Goal: Task Accomplishment & Management: Manage account settings

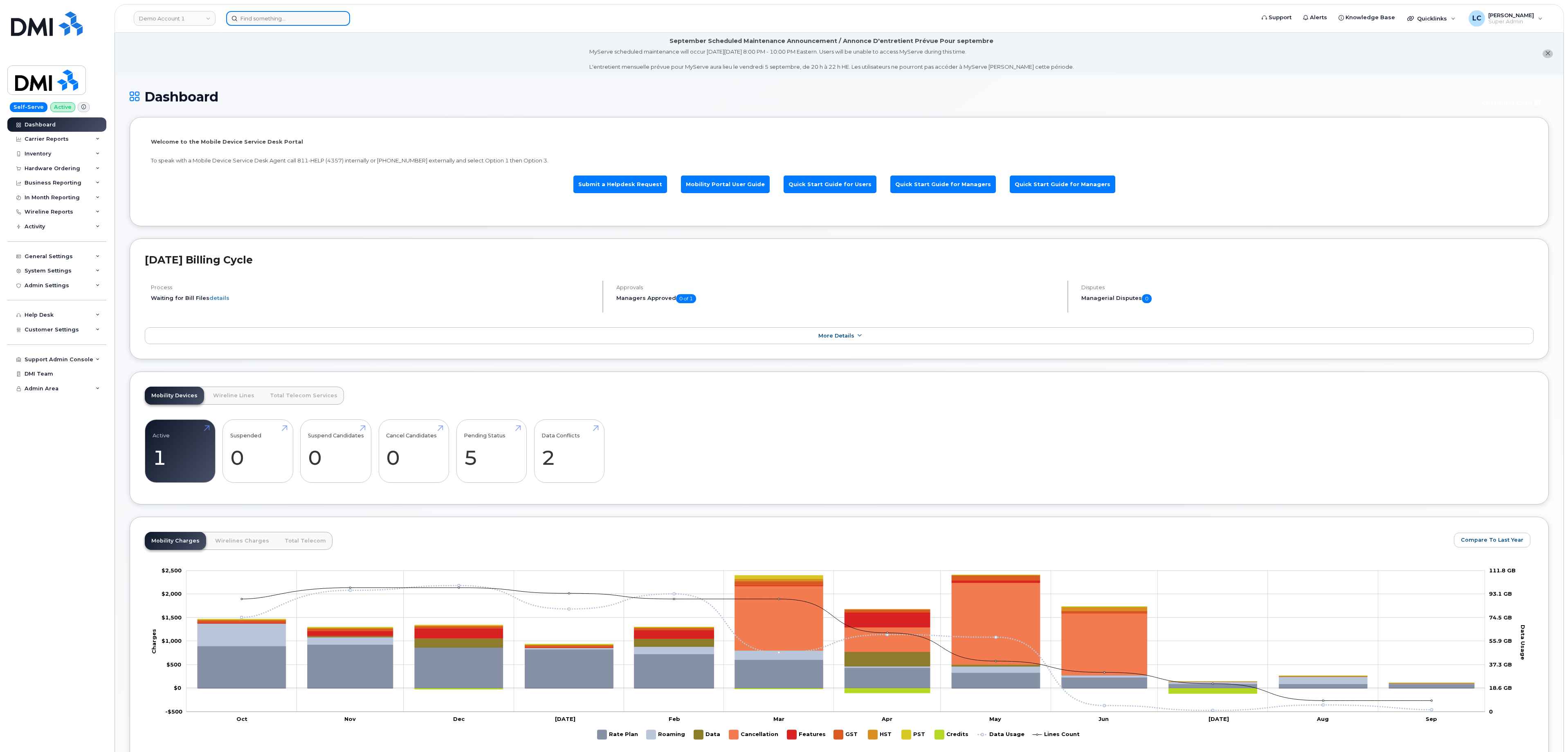
click at [317, 19] on input at bounding box center [288, 18] width 124 height 15
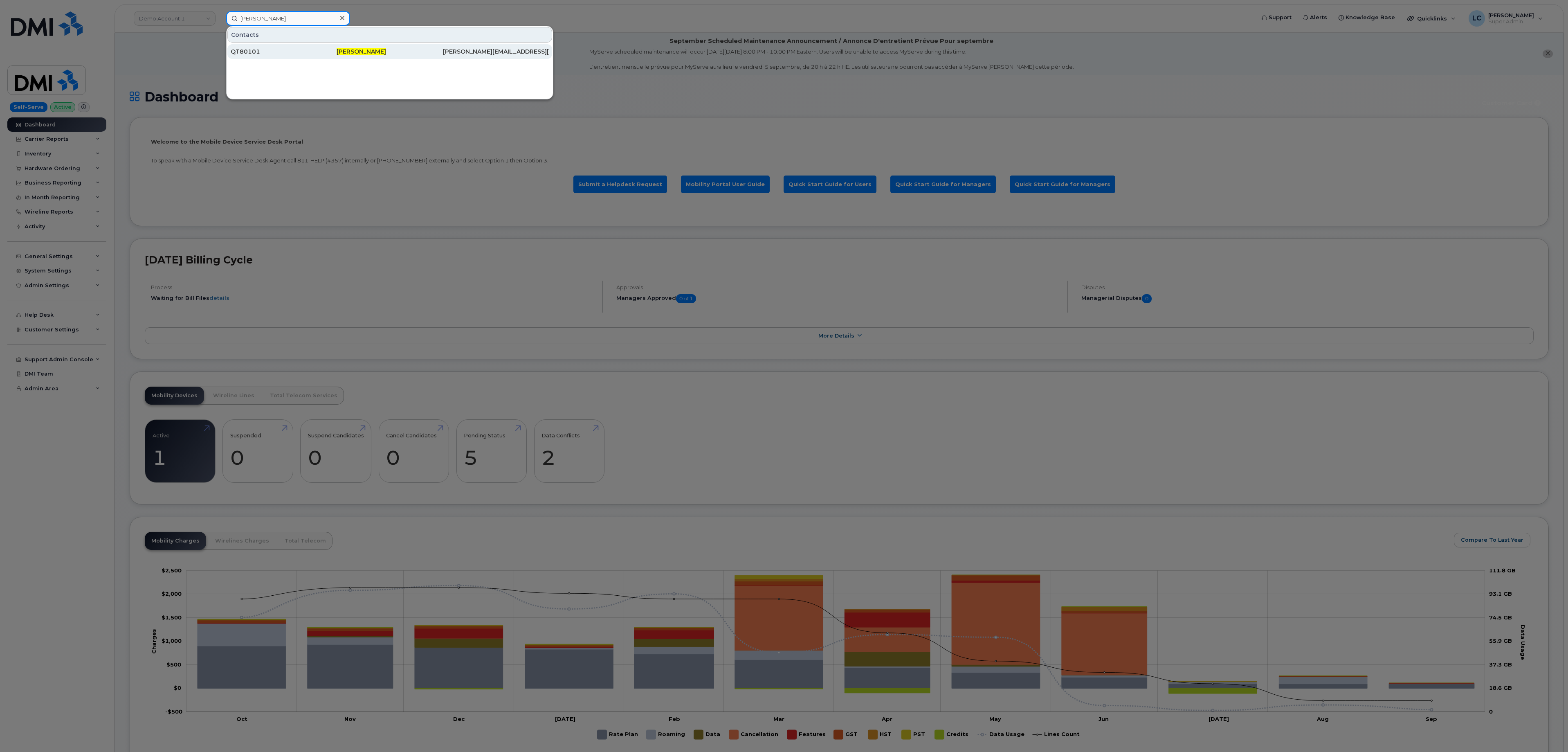
type input "Tomislav Penich"
click at [358, 51] on span "Tomislav Penich" at bounding box center [361, 51] width 50 height 7
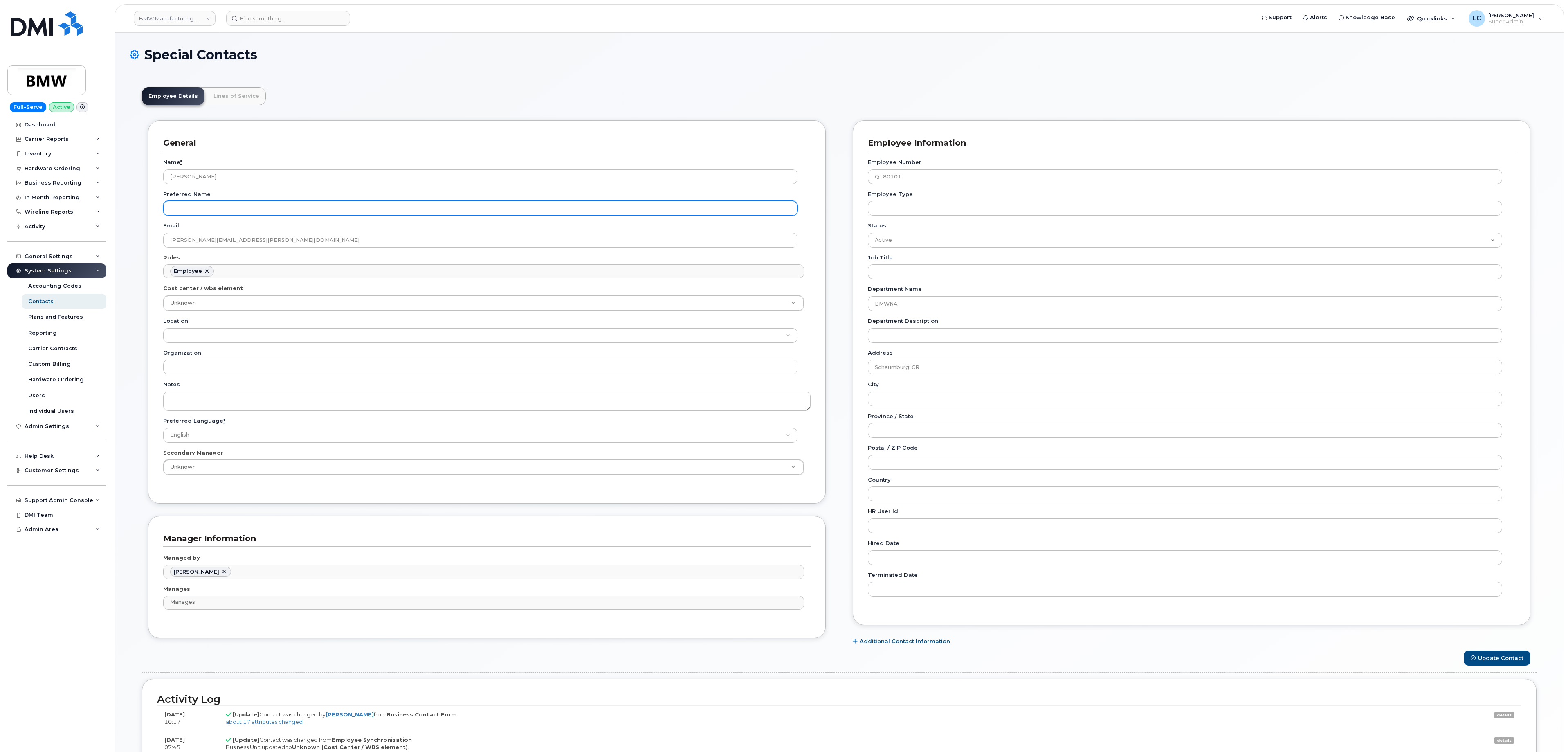
scroll to position [25, 0]
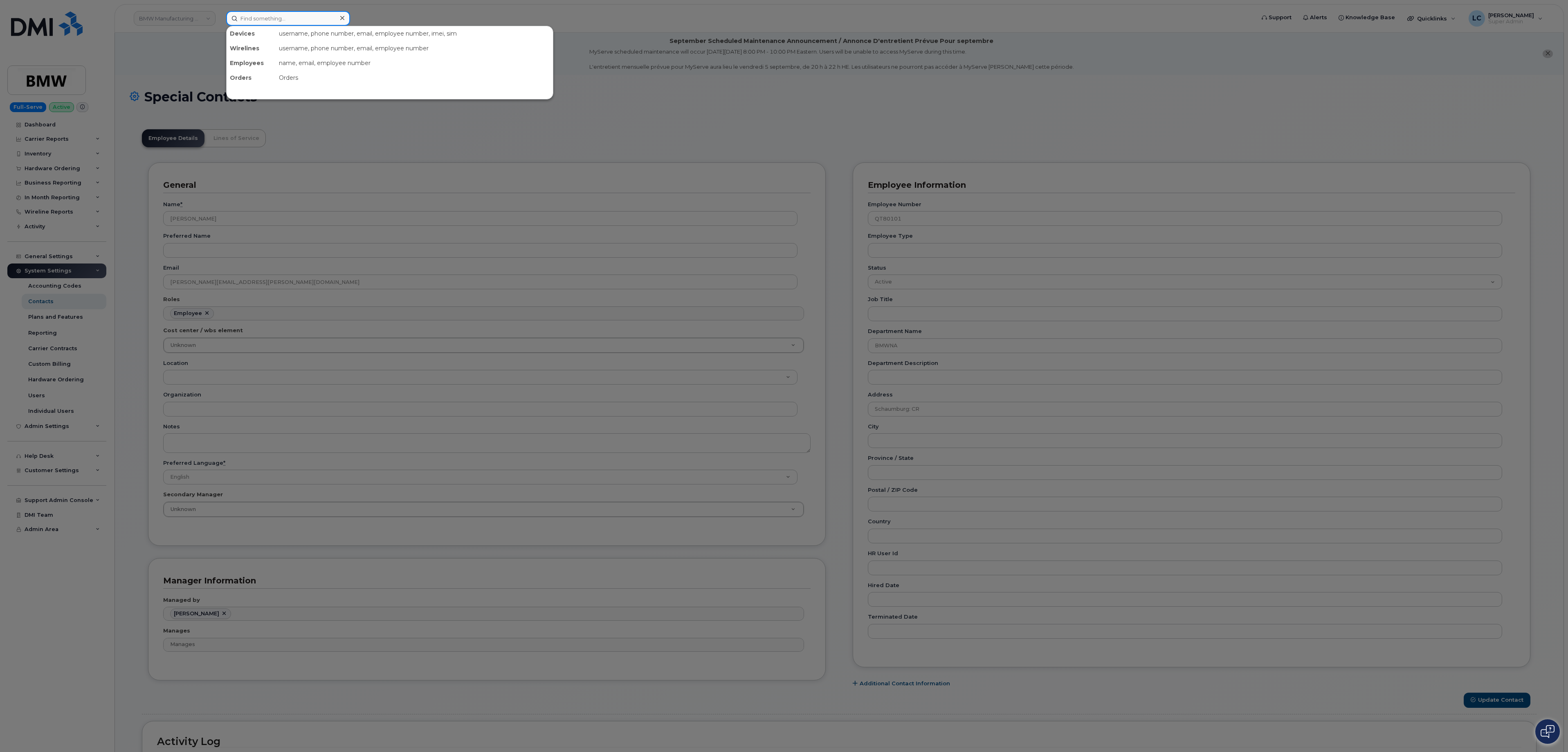
click at [282, 14] on input at bounding box center [288, 18] width 124 height 15
type input "[PERSON_NAME]"
click at [307, 56] on div "[PERSON_NAME]" at bounding box center [270, 51] width 79 height 8
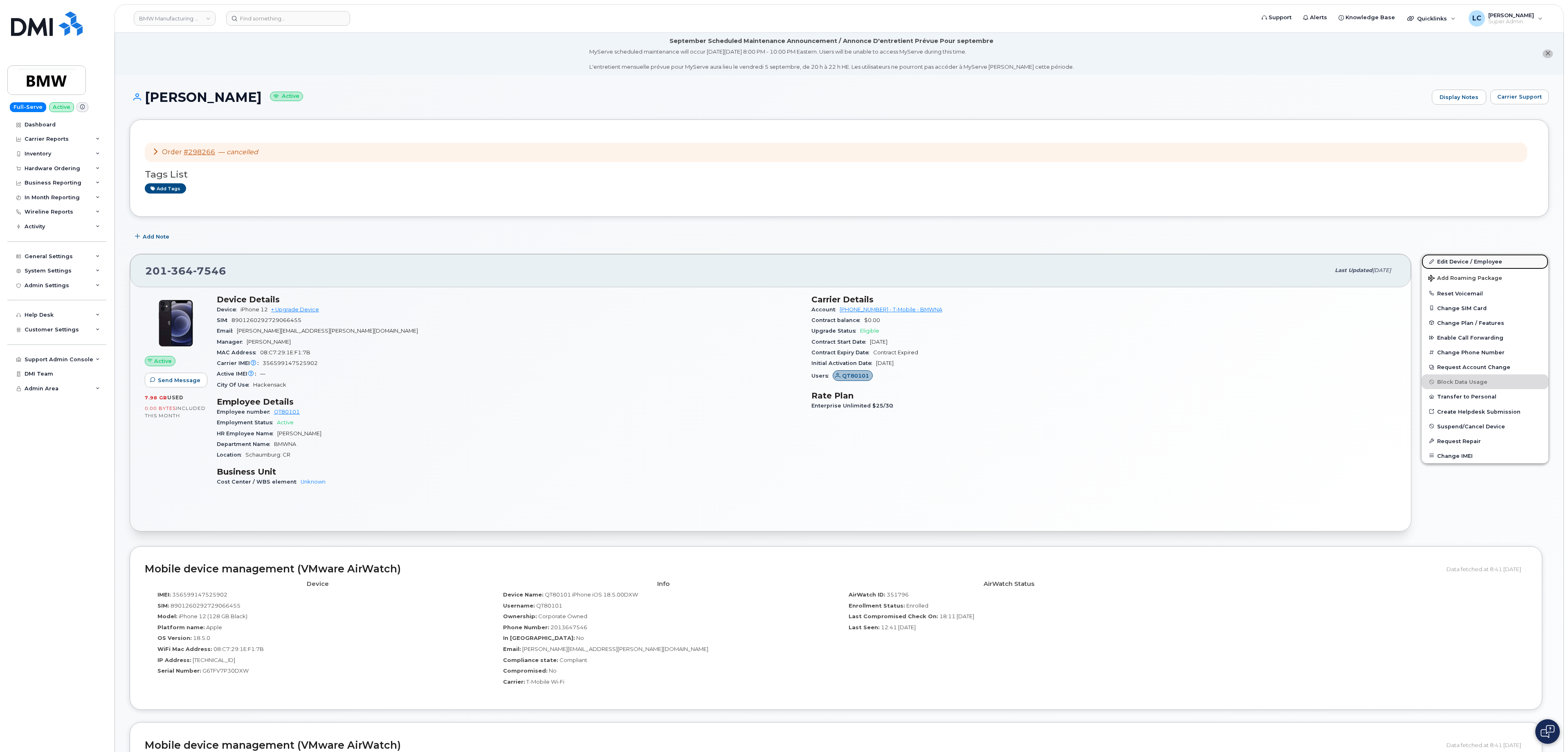
click at [1482, 261] on link "Edit Device / Employee" at bounding box center [1484, 261] width 127 height 15
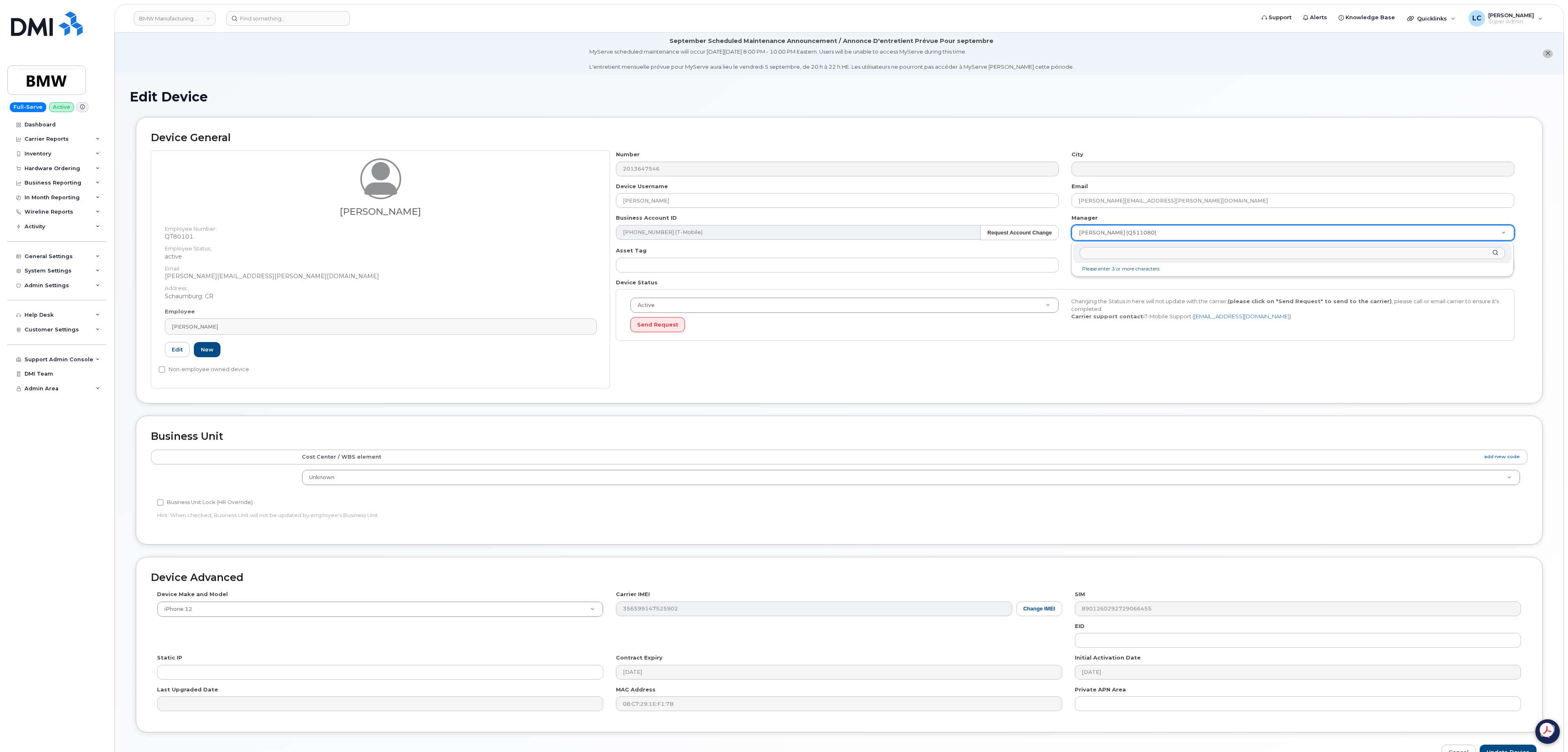
click at [1152, 253] on input "text" at bounding box center [1292, 253] width 425 height 12
drag, startPoint x: 1152, startPoint y: 253, endPoint x: 1155, endPoint y: 262, distance: 9.5
click at [1153, 253] on input "text" at bounding box center [1292, 253] width 425 height 12
type input "Patrick Clark"
type input "1897368"
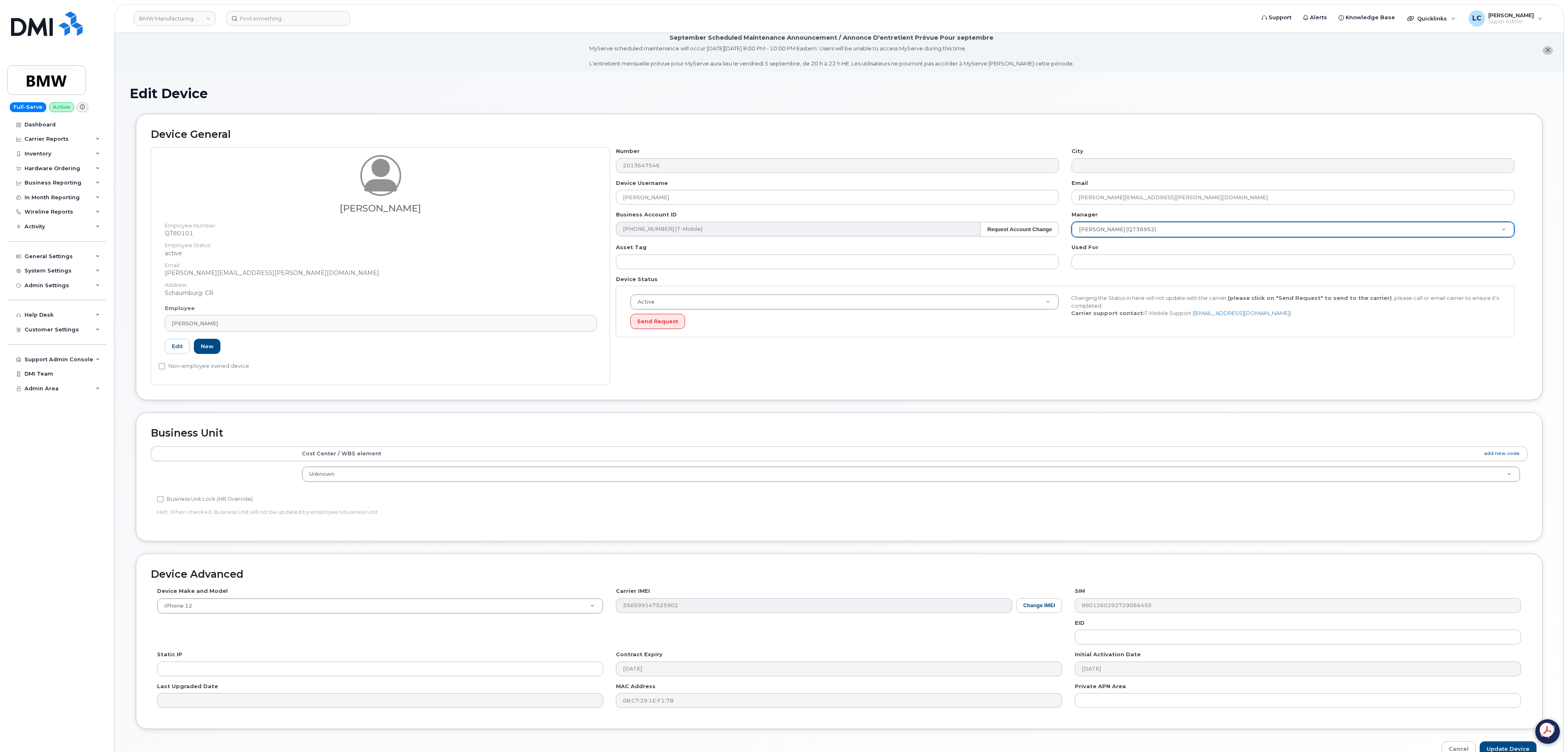
scroll to position [56, 0]
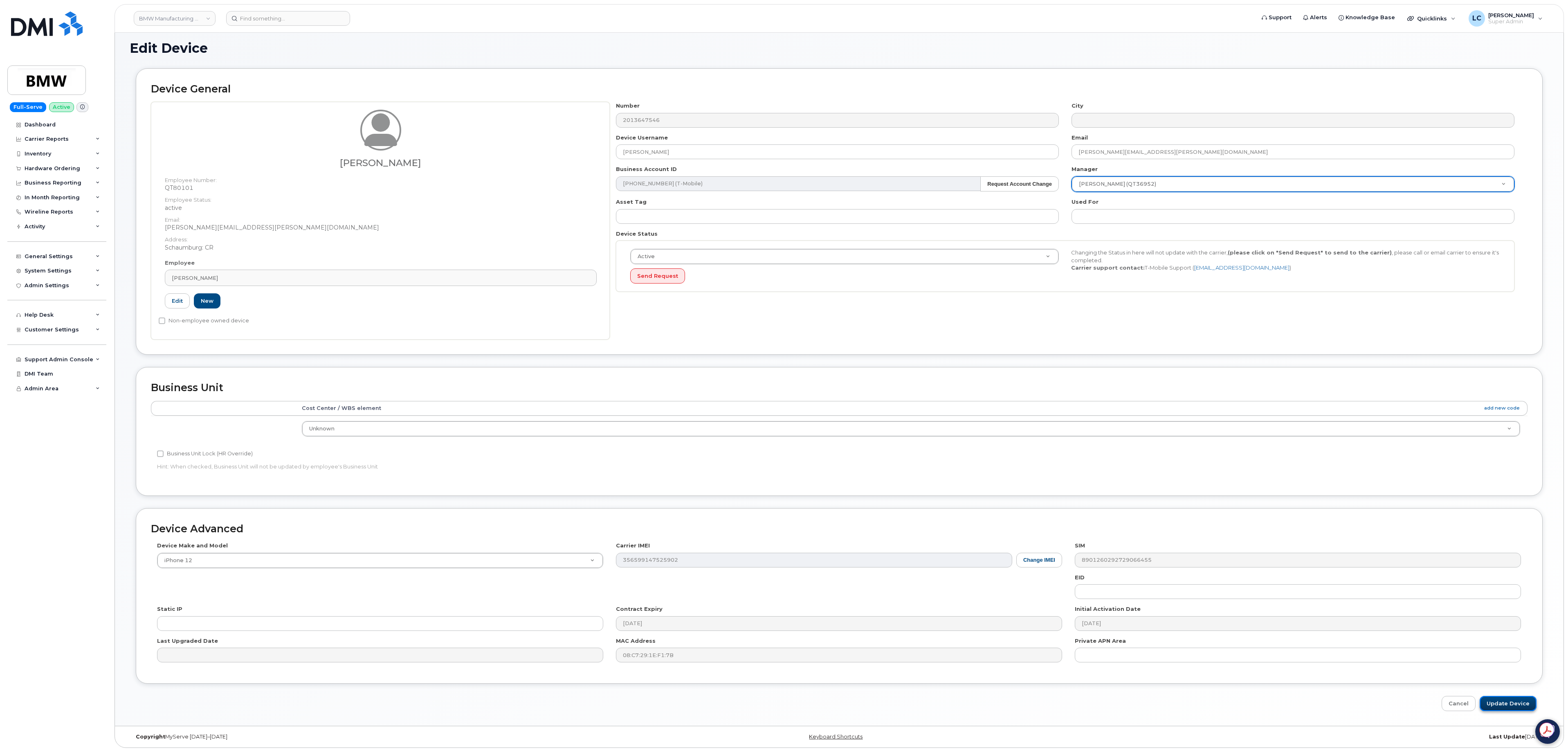
click at [1522, 705] on input "Update Device" at bounding box center [1507, 703] width 57 height 15
type input "Saving..."
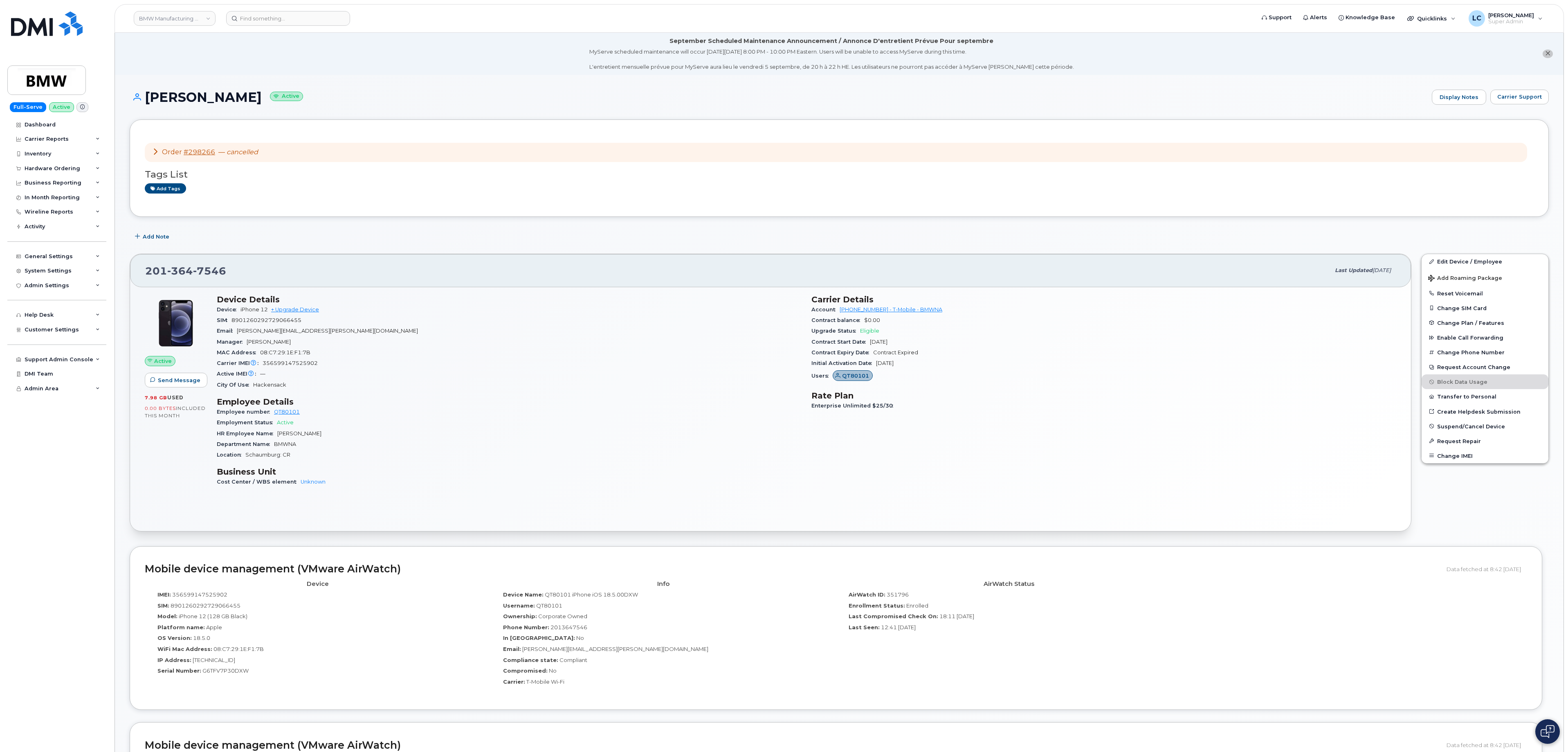
click at [185, 12] on link "BMW Manufacturing Co LLC" at bounding box center [175, 18] width 82 height 15
click at [184, 37] on input at bounding box center [194, 39] width 107 height 15
type input "GOA"
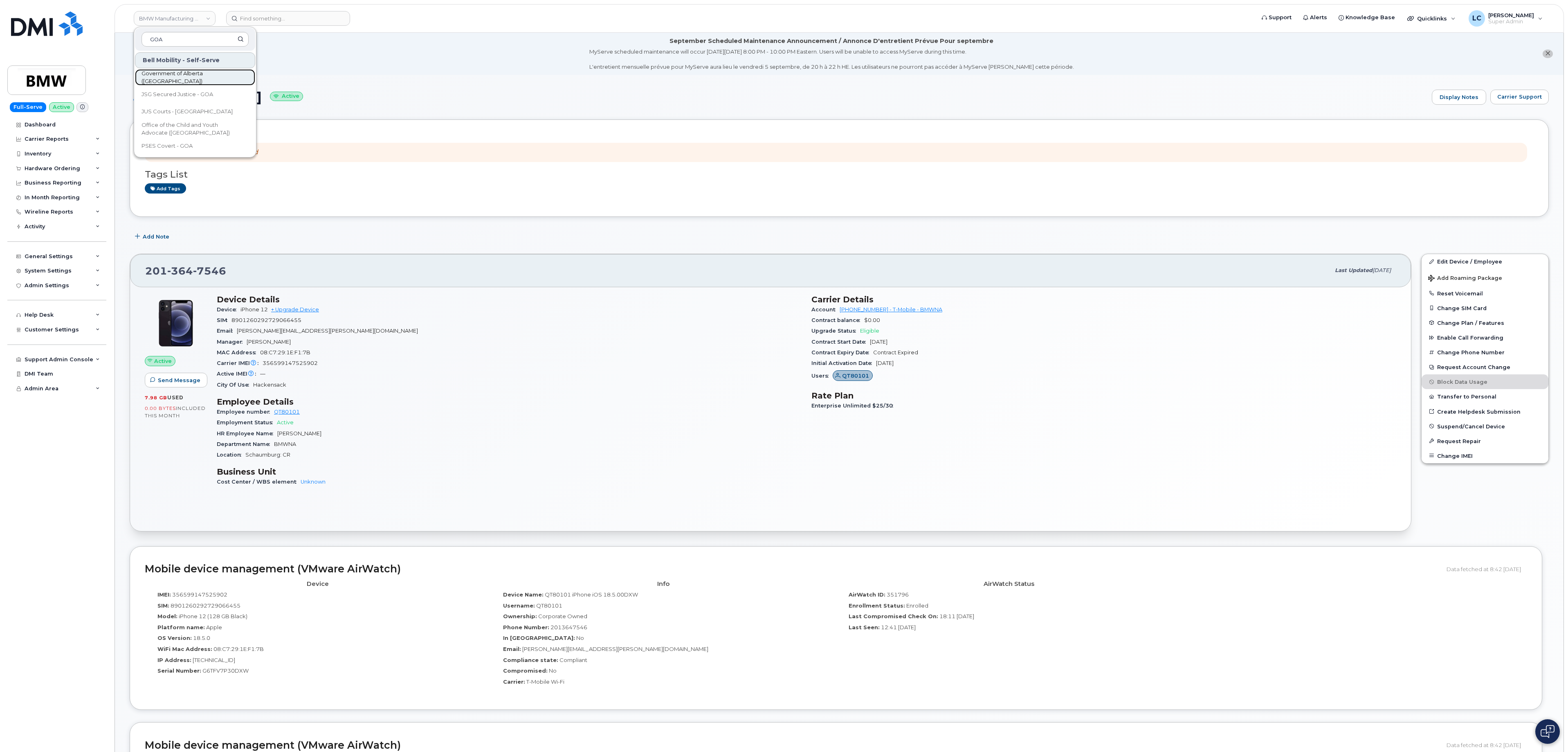
click at [226, 82] on link "Government of Alberta ([GEOGRAPHIC_DATA])" at bounding box center [195, 77] width 120 height 17
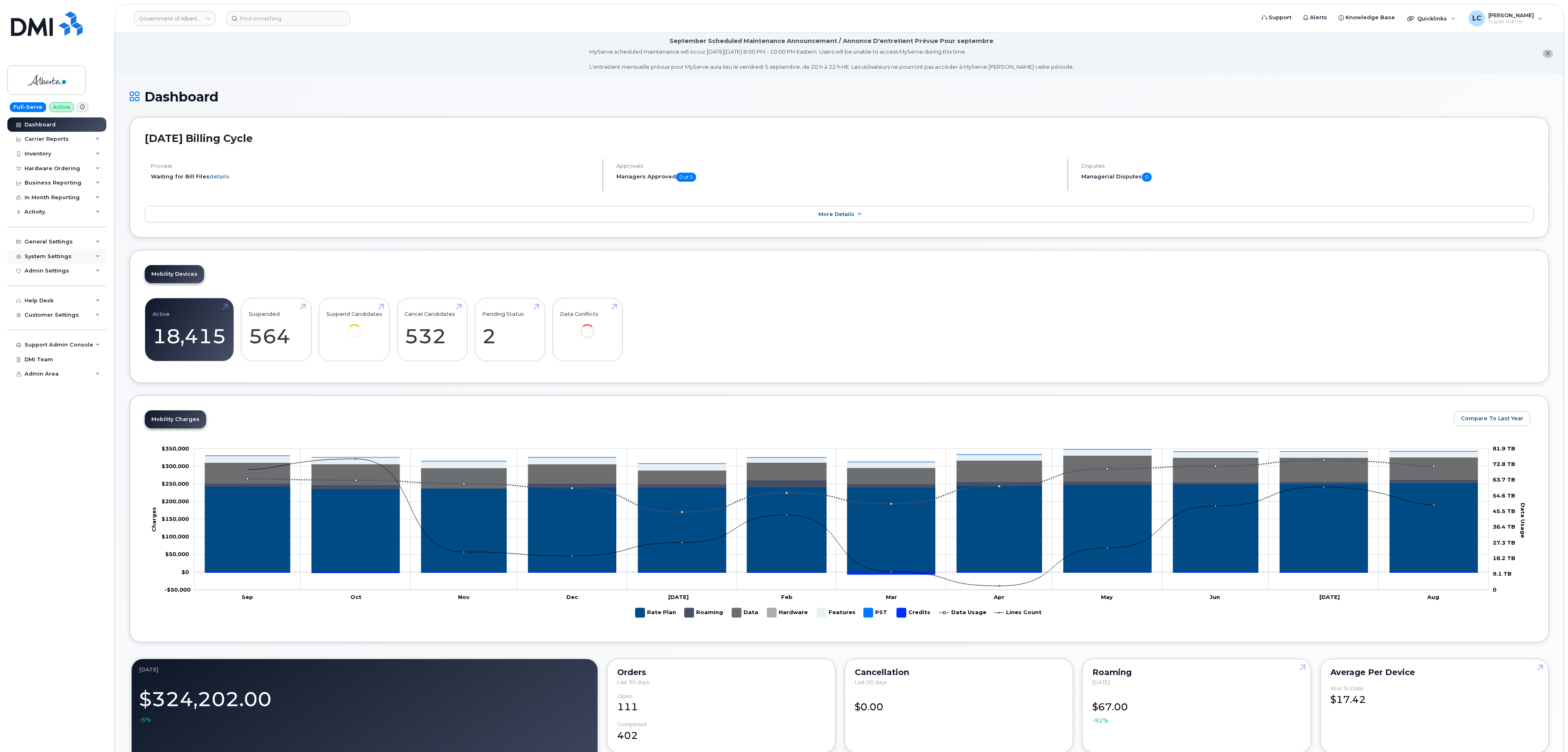
click at [71, 256] on div "System Settings" at bounding box center [57, 256] width 99 height 15
click at [73, 313] on span "Customer Settings" at bounding box center [51, 315] width 54 height 6
drag, startPoint x: 67, startPoint y: 494, endPoint x: 54, endPoint y: 522, distance: 30.9
drag, startPoint x: 54, startPoint y: 522, endPoint x: 382, endPoint y: 388, distance: 354.3
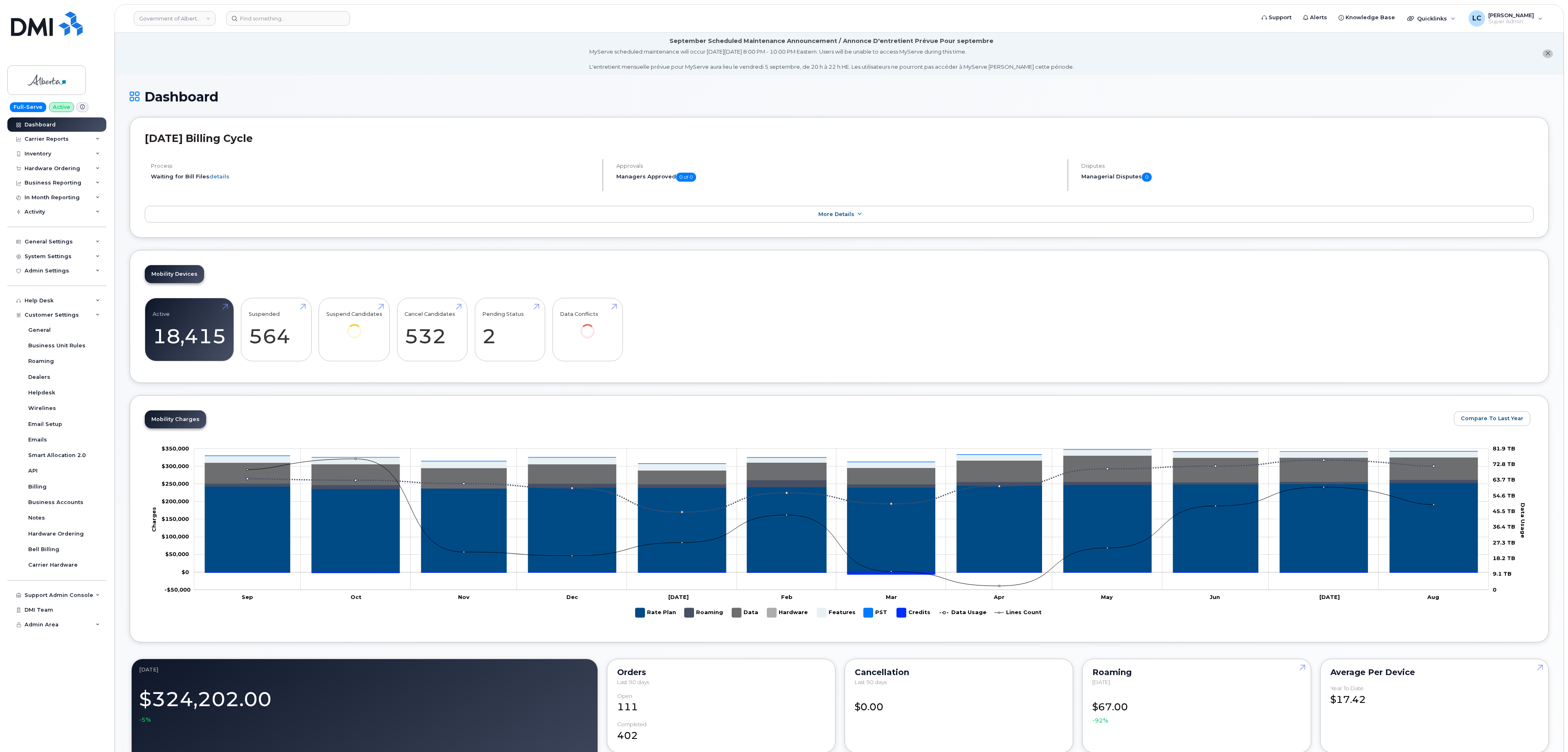
click div "Dashboard August 2025 Billing Cycle Process Waiting for Bill Files details Appr…"
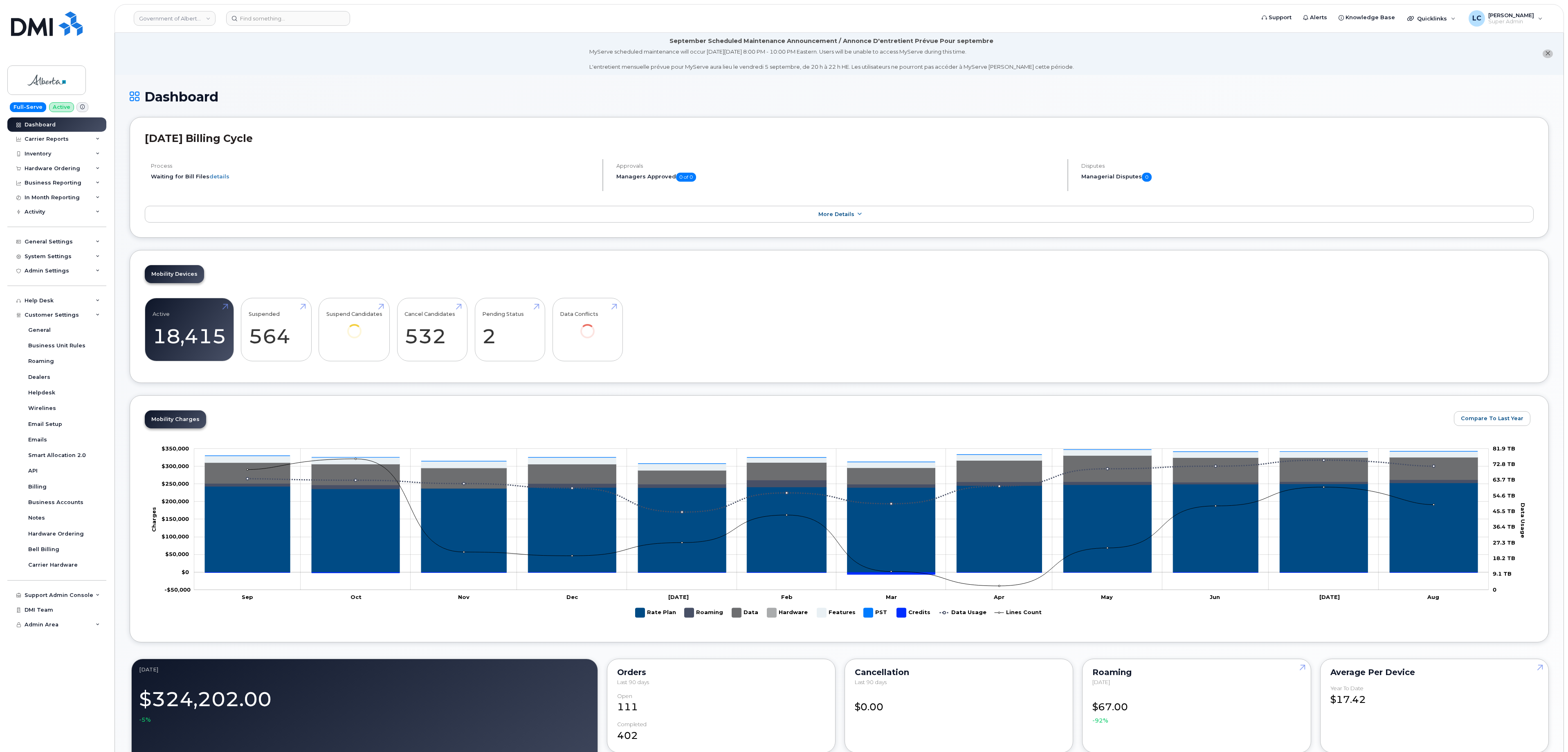
click div "Dashboard August 2025 Billing Cycle Process Waiting for Bill Files details Appr…"
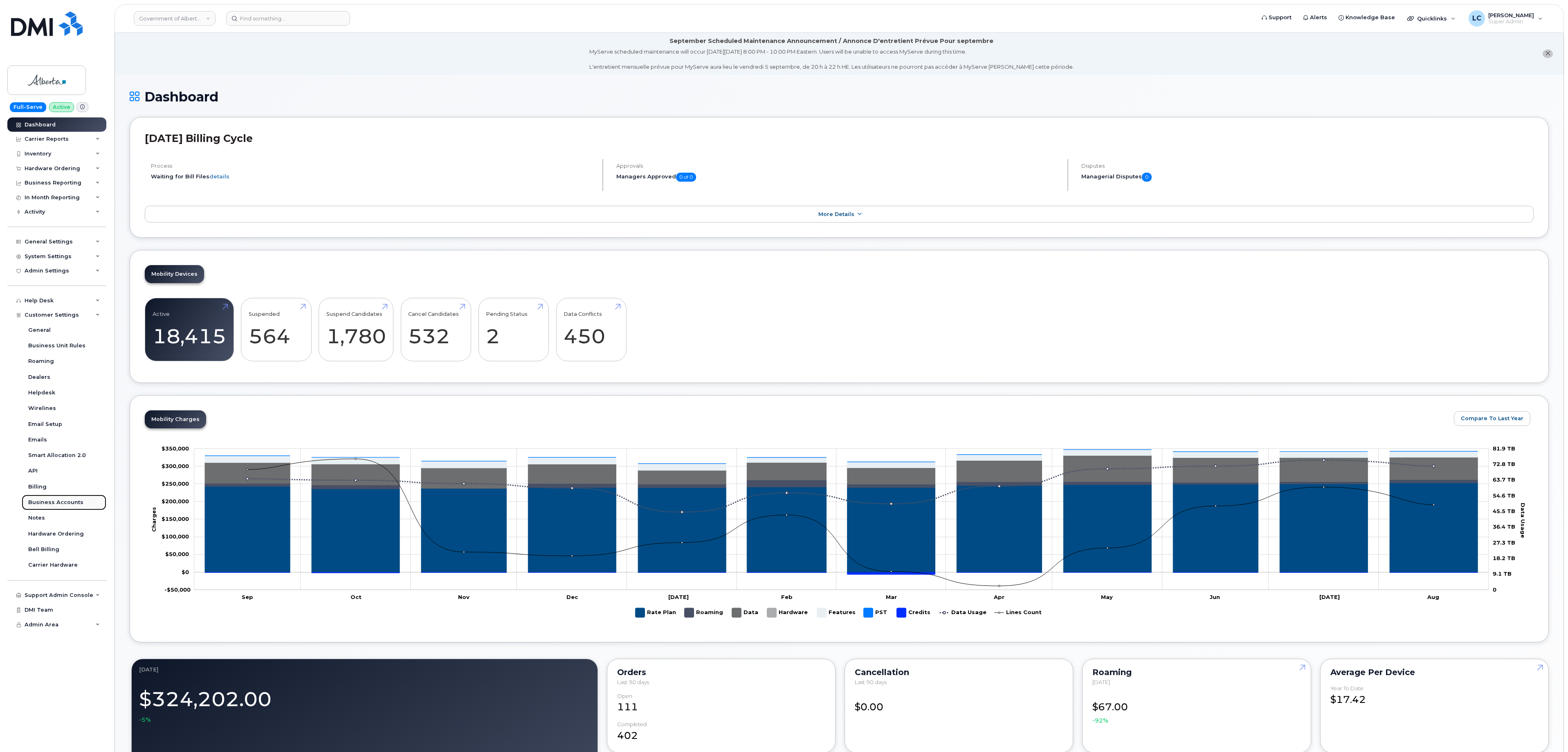
click div "Business Accounts"
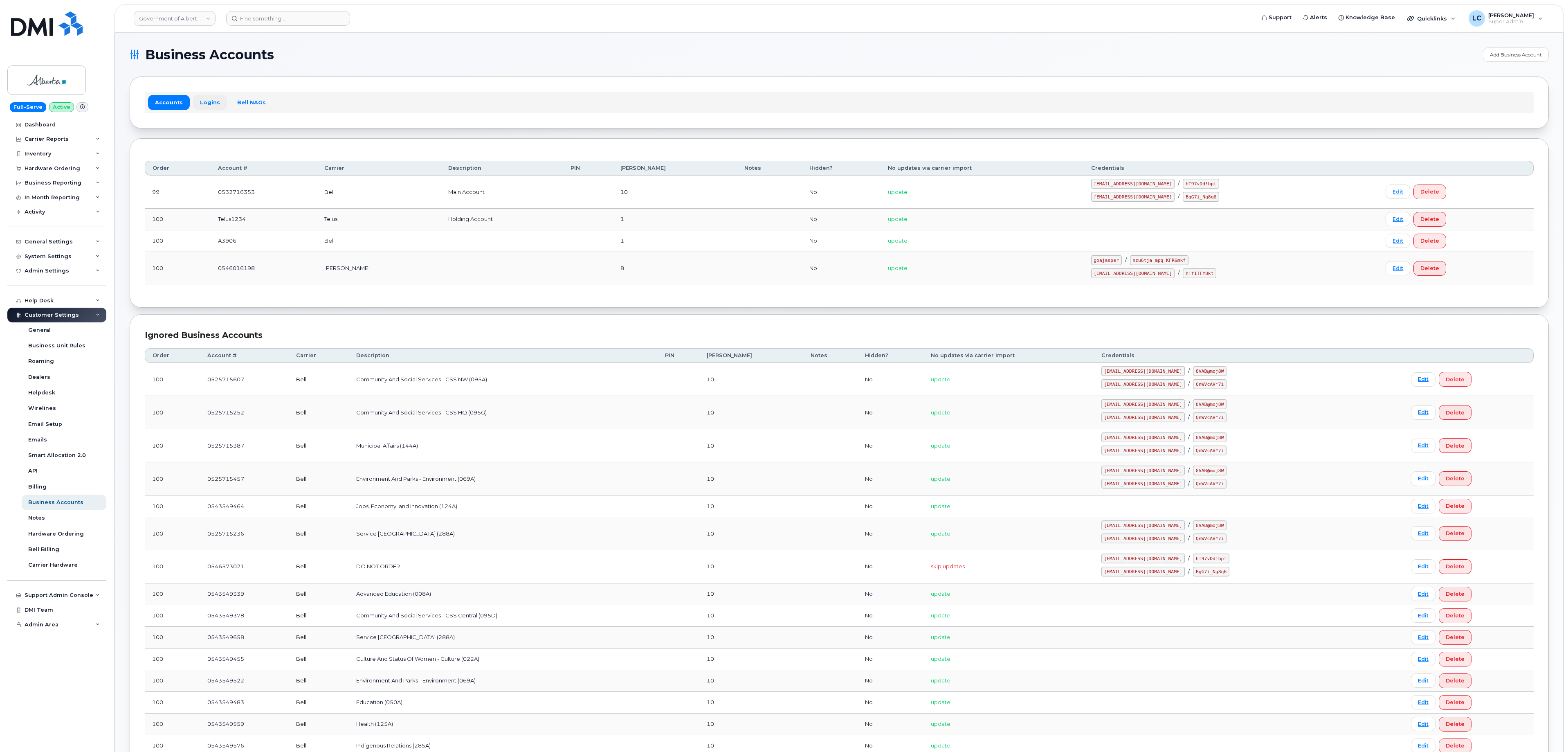
click link "Logins"
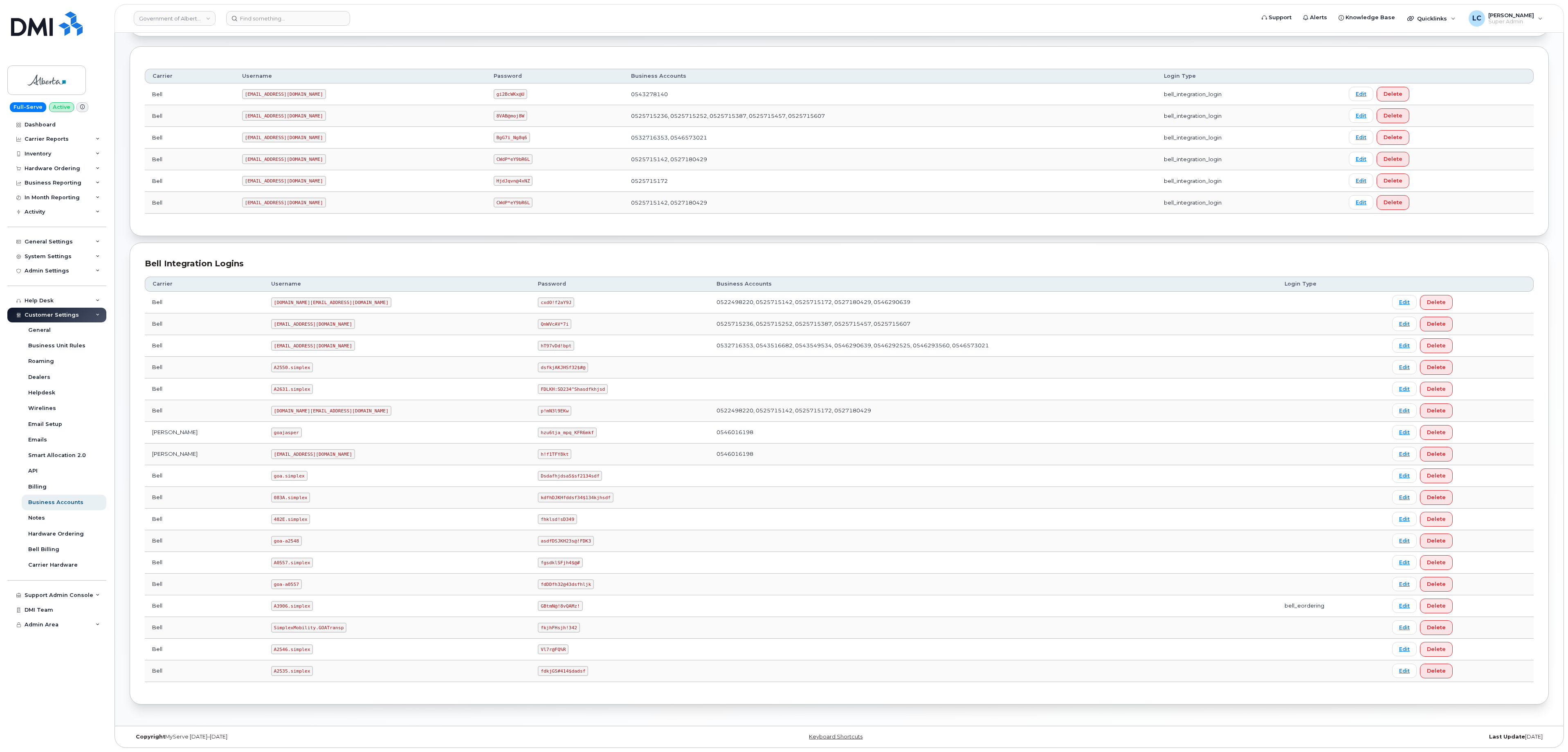
scroll to position [120, 0]
drag, startPoint x: 285, startPoint y: 600, endPoint x: 246, endPoint y: 603, distance: 39.1
click td "A3906.simplex"
copy code "A3906.simplex"
drag, startPoint x: 474, startPoint y: 598, endPoint x: 436, endPoint y: 602, distance: 38.2
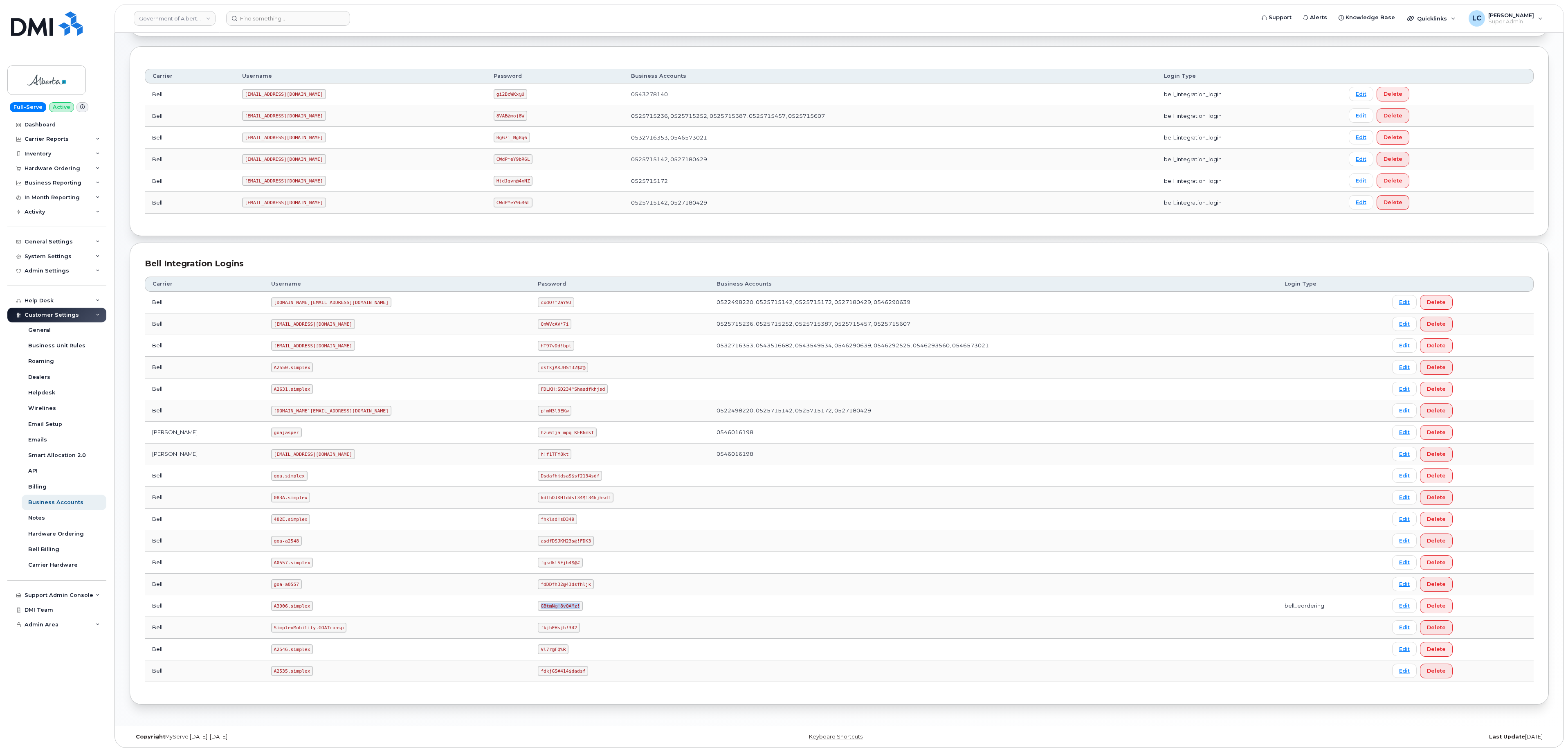
click code "GBtmN@!8vQAMz!"
copy code "GBtmN@!8vQAMz!"
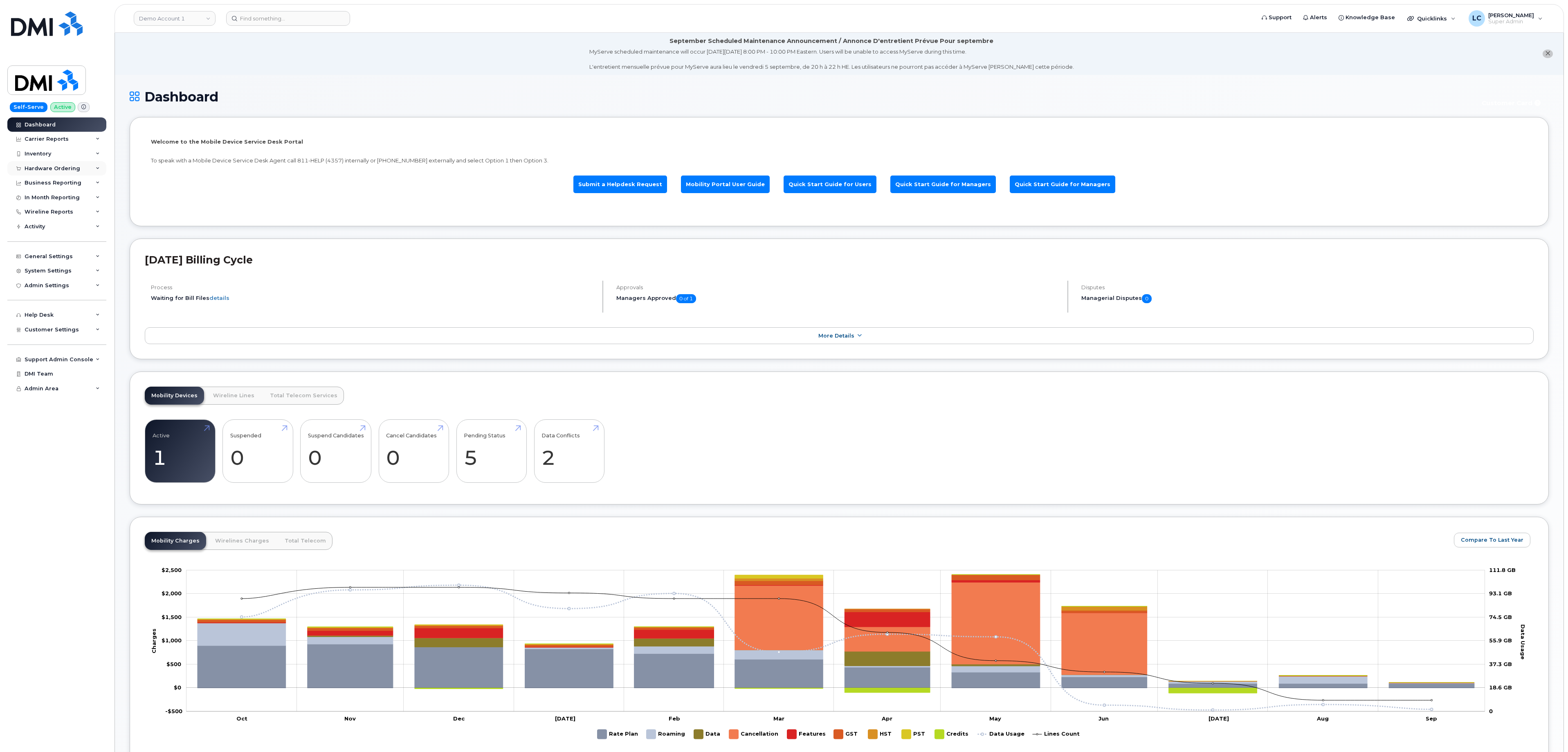
click at [73, 170] on div "Hardware Ordering" at bounding box center [52, 168] width 56 height 7
click at [56, 198] on link "Orders" at bounding box center [64, 198] width 84 height 15
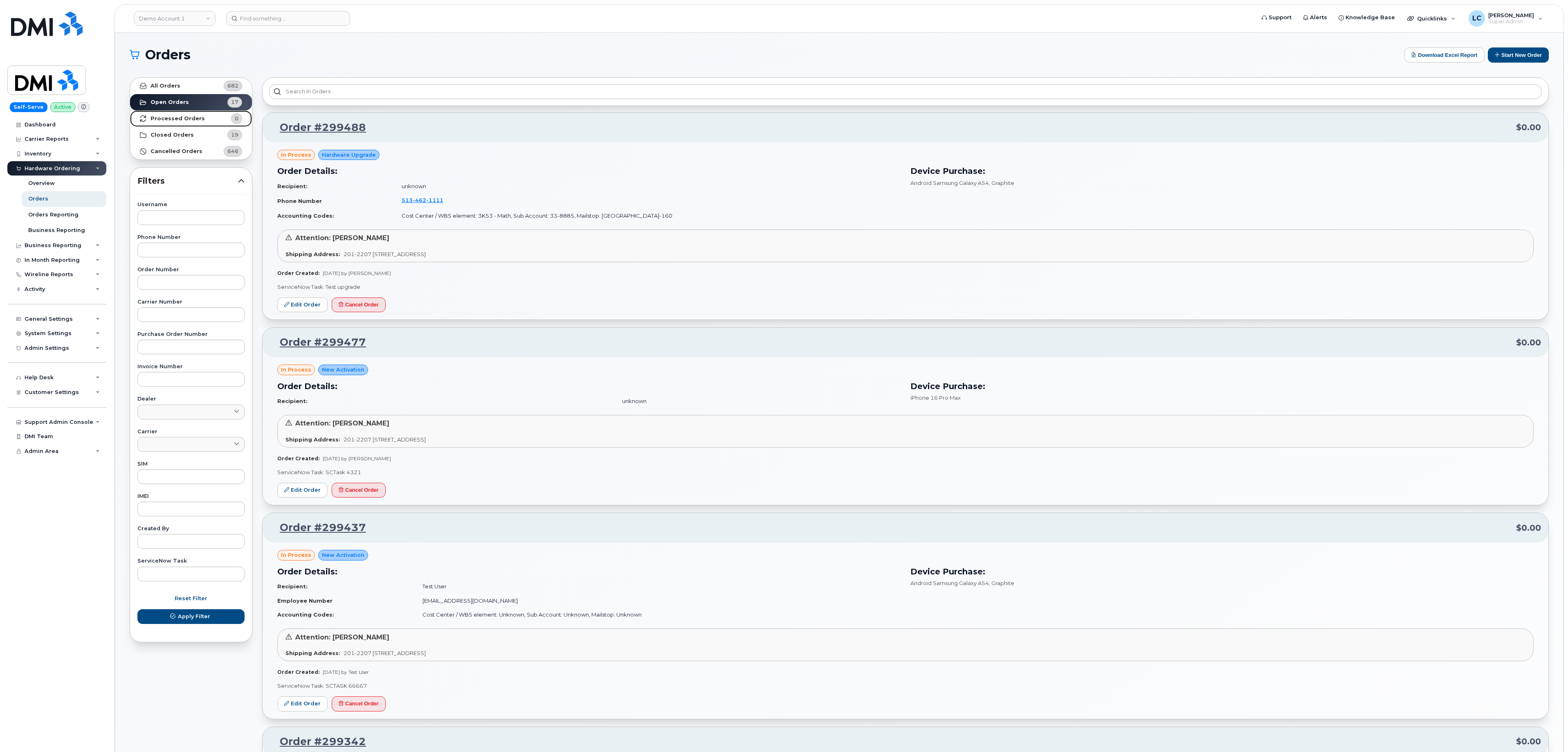
click at [213, 119] on link "Processed Orders 0" at bounding box center [191, 119] width 122 height 17
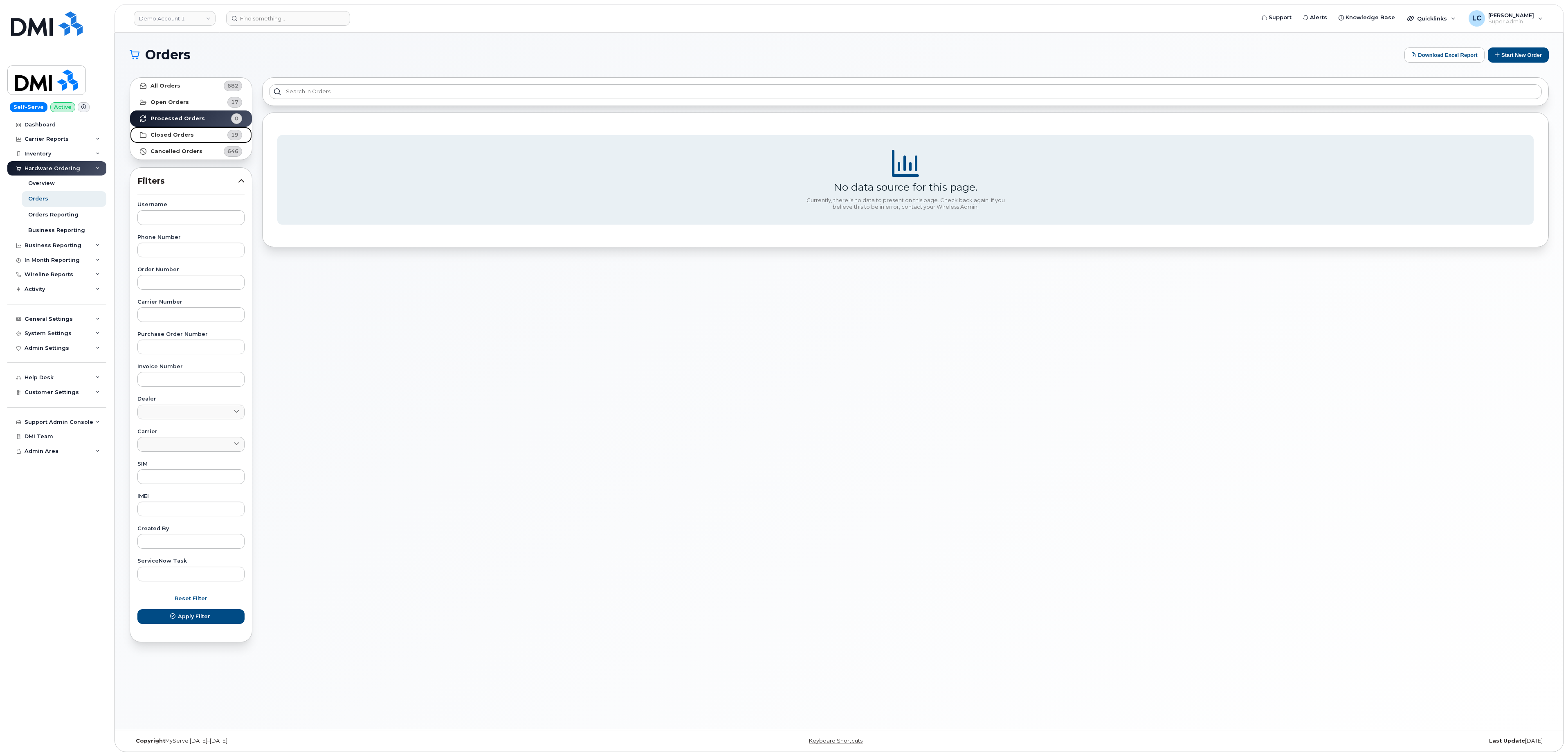
click at [212, 136] on link "Closed Orders 19" at bounding box center [191, 135] width 122 height 17
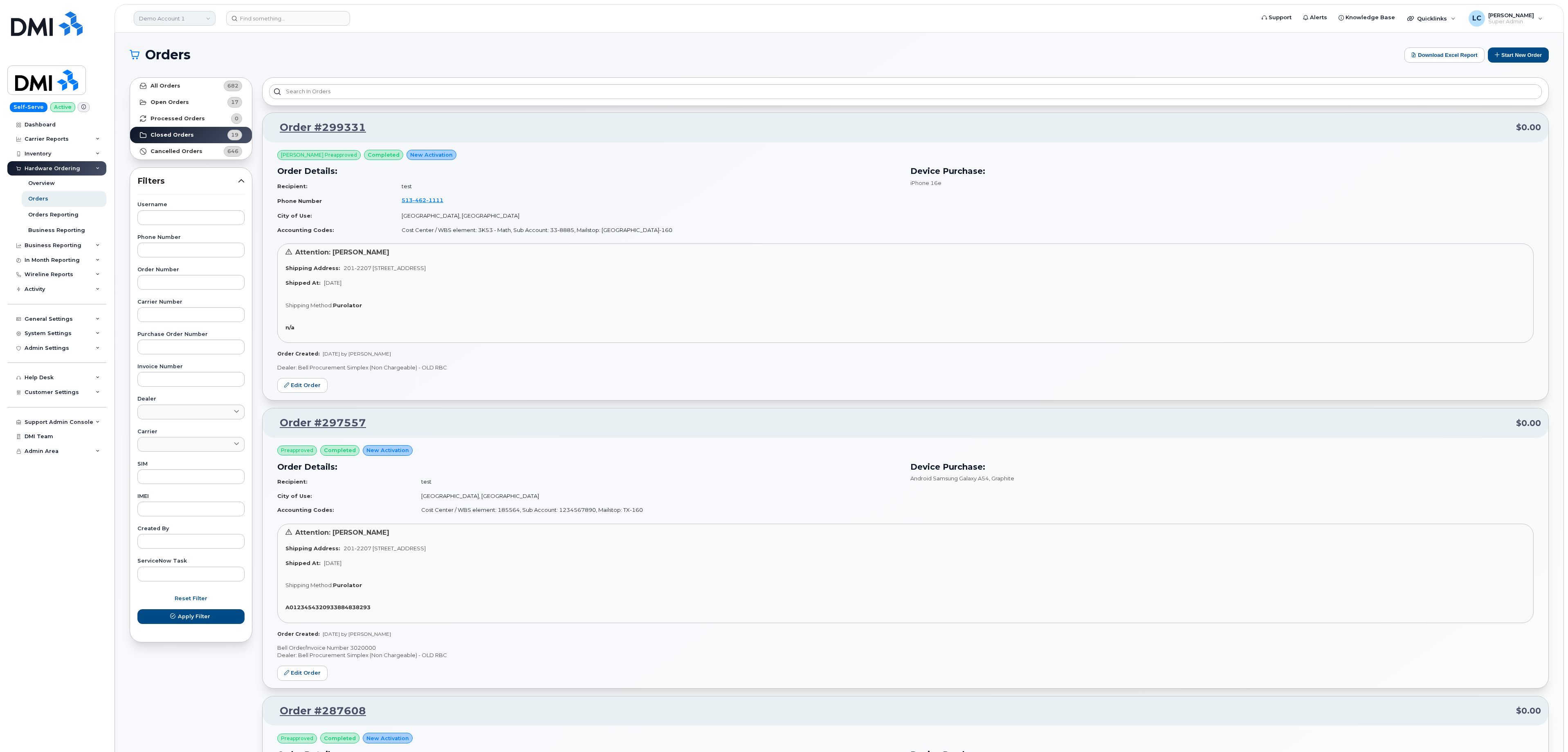
click at [196, 20] on link "Demo Account 1" at bounding box center [175, 18] width 82 height 15
click at [191, 40] on input at bounding box center [194, 39] width 107 height 15
type input "GOA"
click at [201, 78] on span "Government of Alberta ([GEOGRAPHIC_DATA])" at bounding box center [188, 78] width 94 height 16
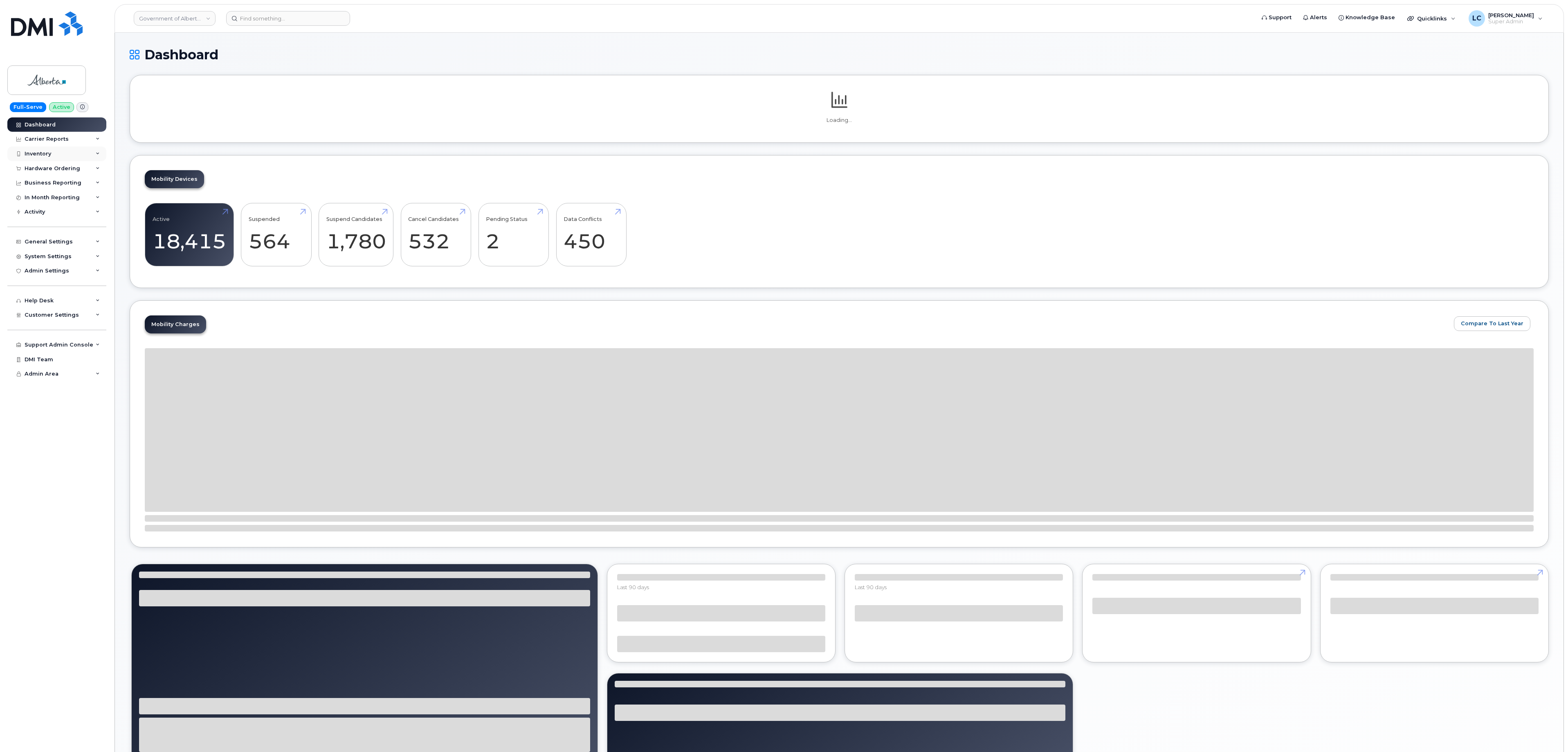
click at [60, 160] on div "Inventory" at bounding box center [57, 153] width 99 height 15
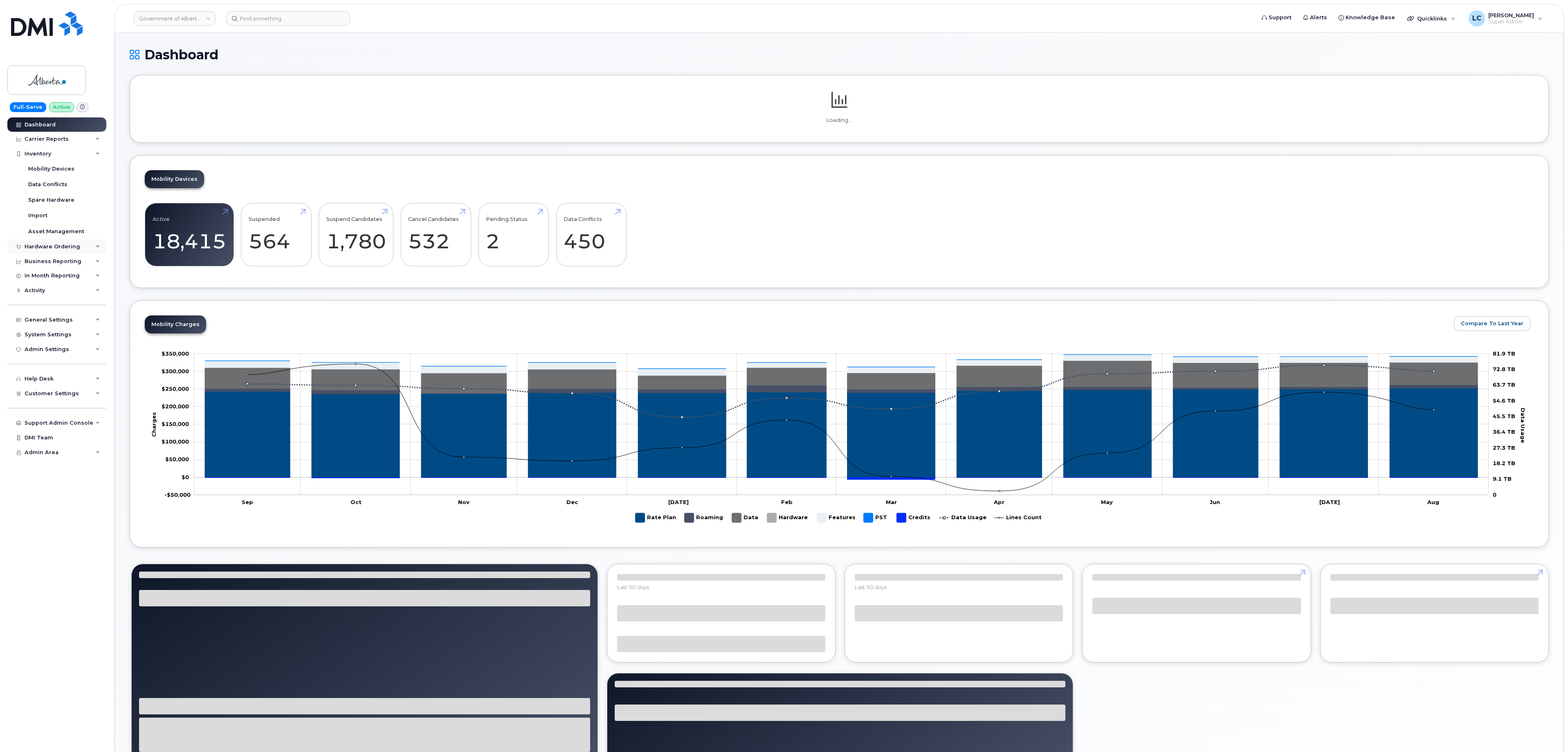
click at [64, 245] on div "Hardware Ordering" at bounding box center [52, 246] width 56 height 7
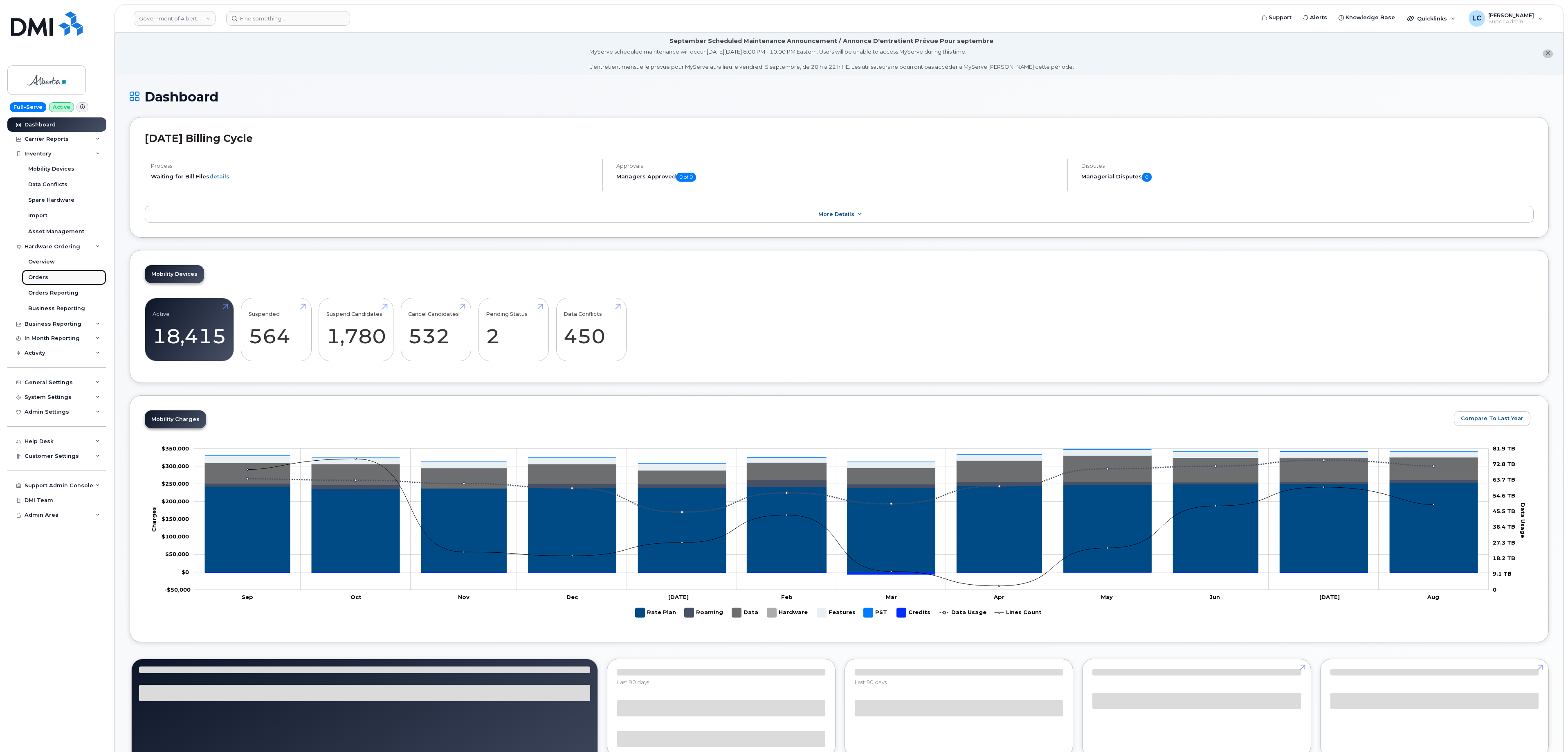
click at [54, 276] on link "Orders" at bounding box center [64, 277] width 84 height 15
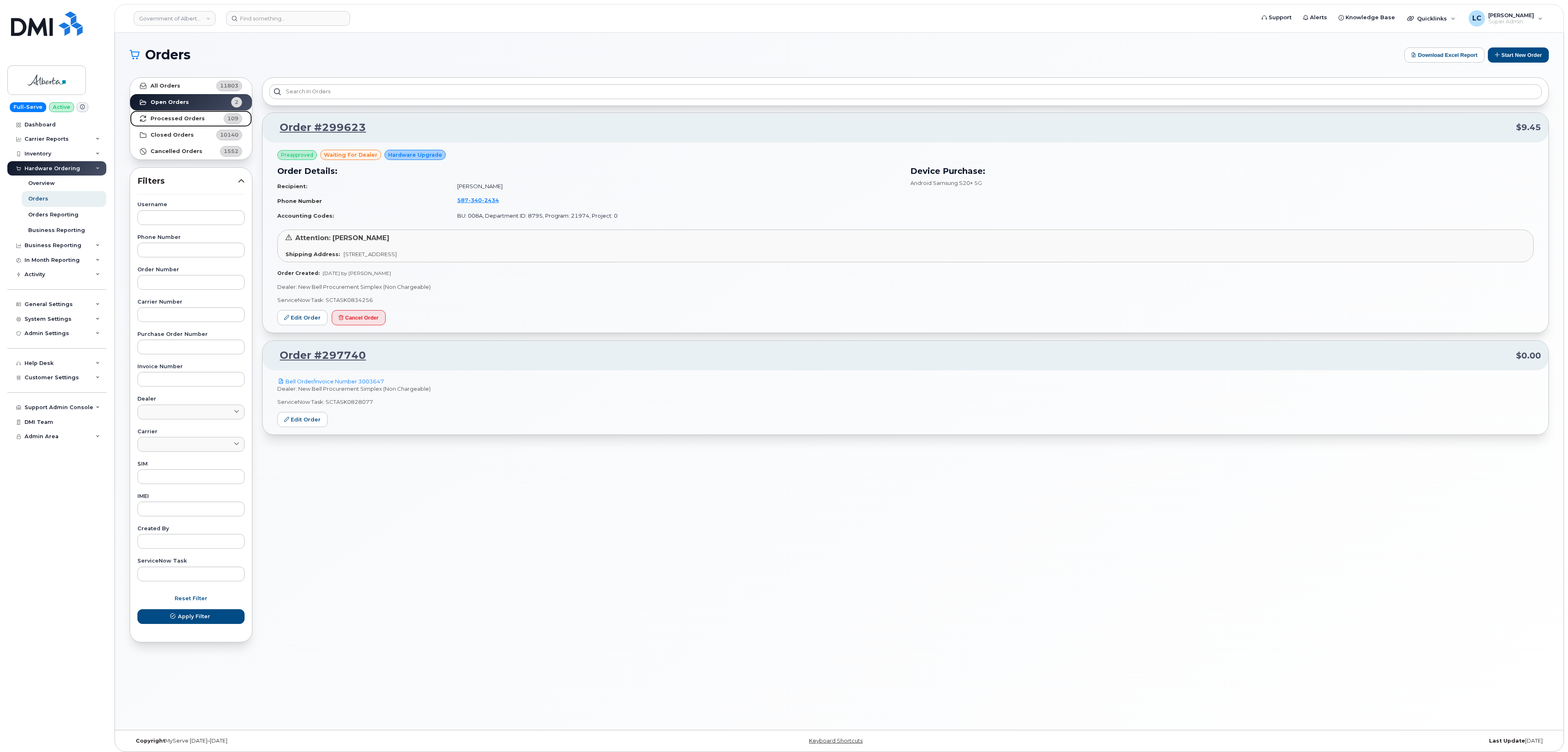
click at [204, 118] on link "Processed Orders 109" at bounding box center [191, 119] width 122 height 17
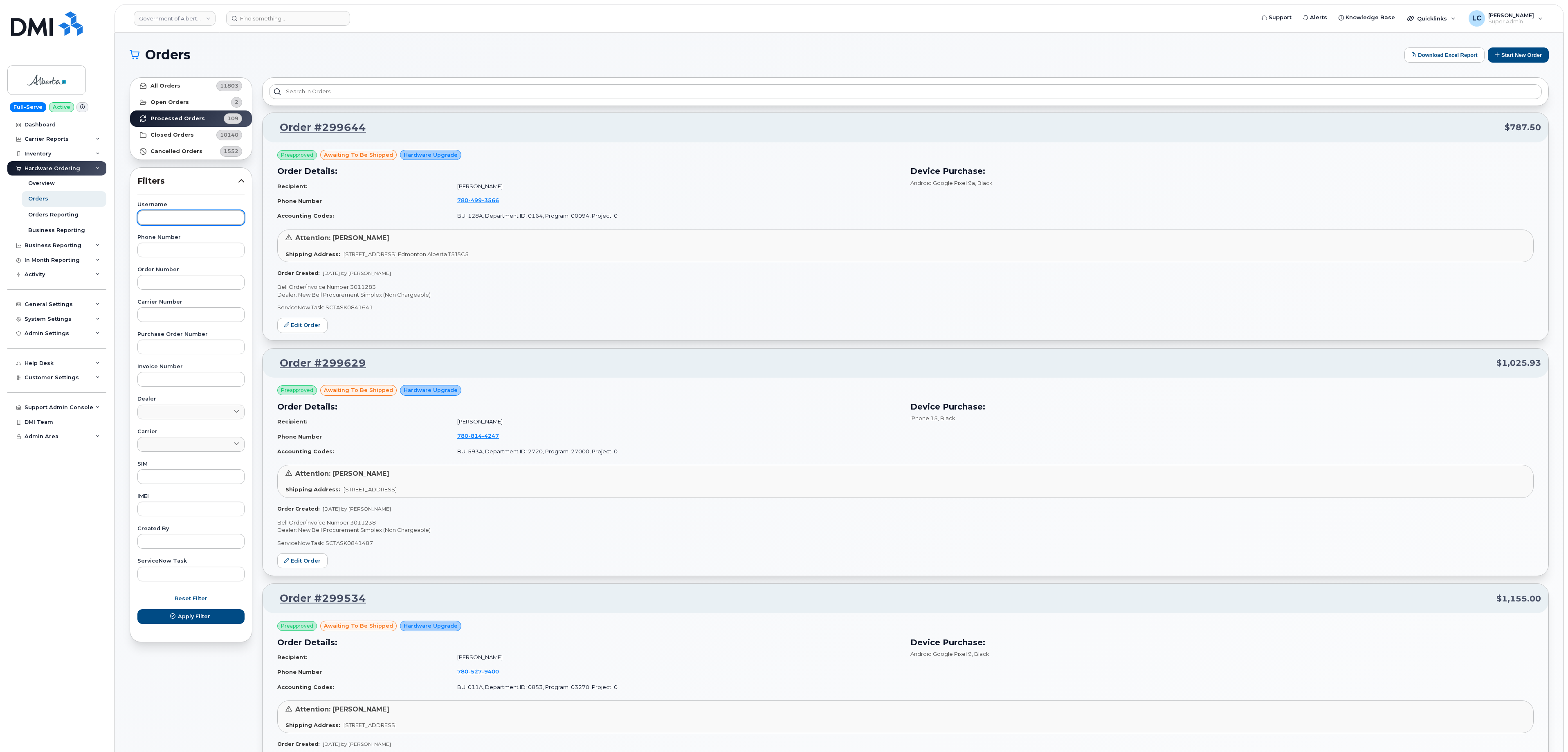
click at [203, 218] on input "text" at bounding box center [191, 218] width 107 height 15
type input "[PERSON_NAME]"
click at [138, 609] on button "Apply Filter" at bounding box center [191, 616] width 107 height 15
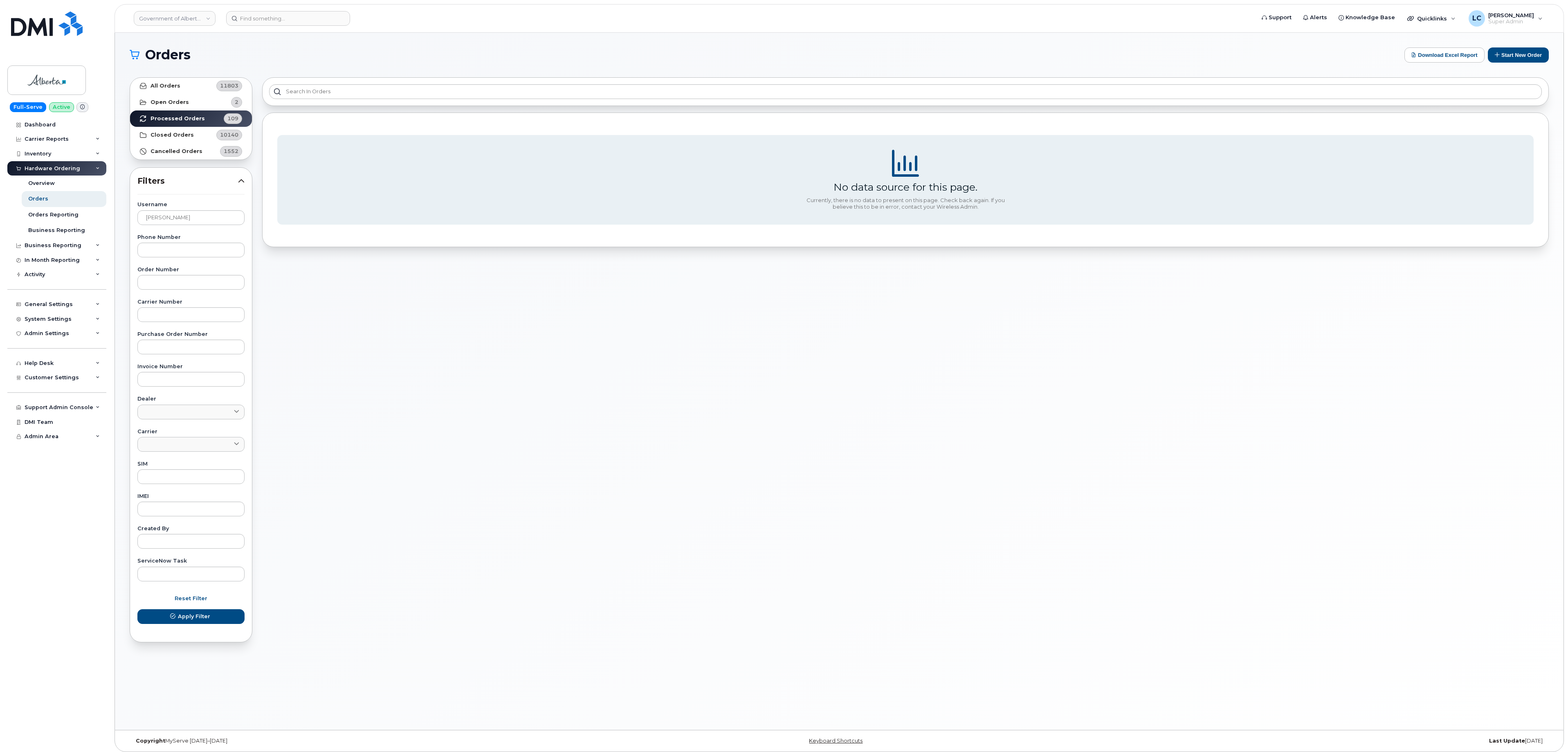
drag, startPoint x: 204, startPoint y: 220, endPoint x: 633, endPoint y: 332, distance: 443.4
click at [634, 332] on div "No data source for this page. Currently, there is no data to present on this pa…" at bounding box center [905, 359] width 1297 height 575
click at [204, 616] on span "Apply Filter" at bounding box center [194, 616] width 32 height 8
drag, startPoint x: 204, startPoint y: 215, endPoint x: 83, endPoint y: 224, distance: 121.3
click at [115, 224] on div "Government of Alberta (GOA) Support Alerts Knowledge Base Quicklinks Suspend / …" at bounding box center [839, 382] width 1448 height 697
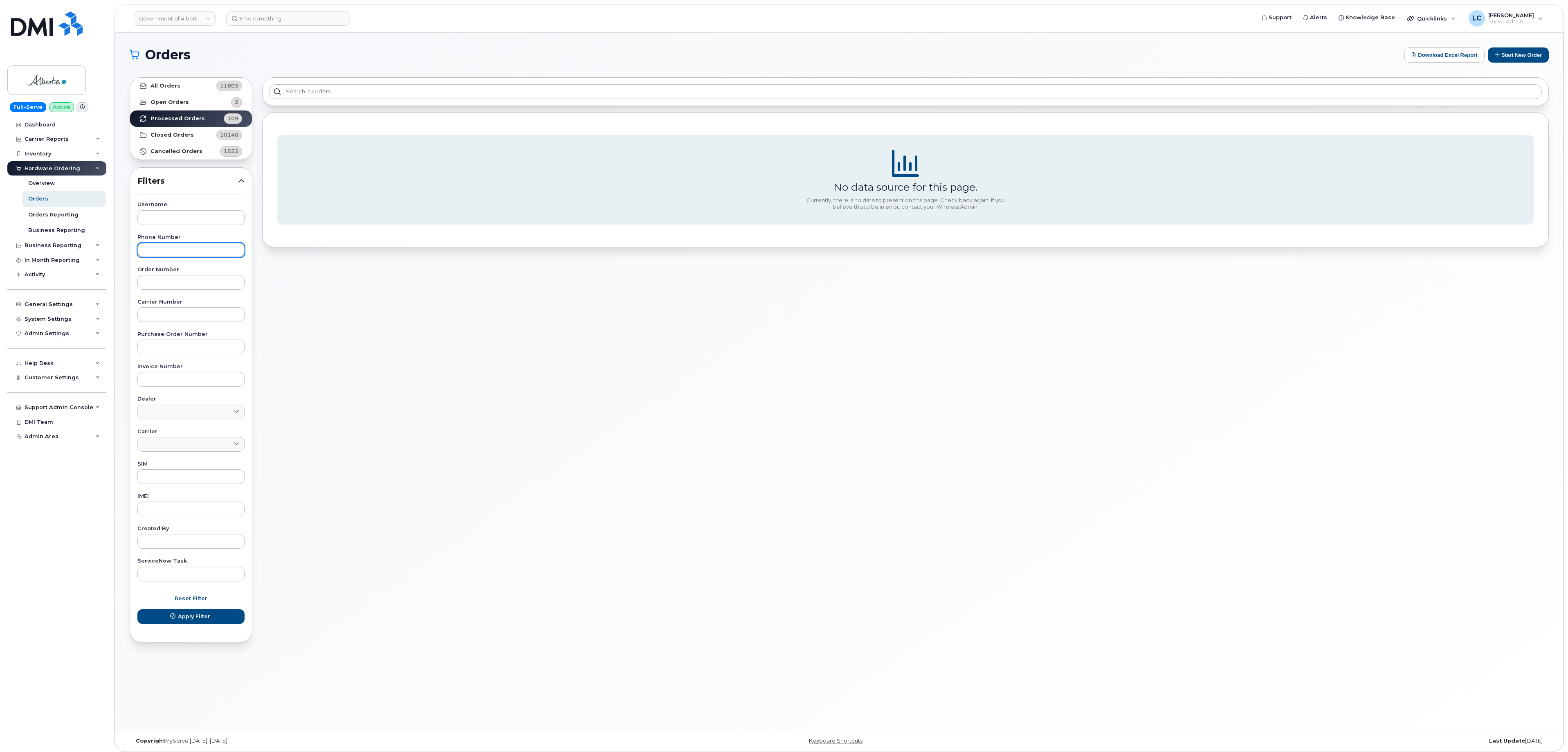
click at [188, 247] on input "text" at bounding box center [191, 250] width 107 height 15
click at [192, 250] on input "587" at bounding box center [191, 250] width 107 height 15
type input "5873359402"
click at [215, 622] on button "Apply Filter" at bounding box center [191, 616] width 107 height 15
click at [540, 525] on div "No data source for this page. Currently, there is no data to present on this pa…" at bounding box center [905, 359] width 1297 height 575
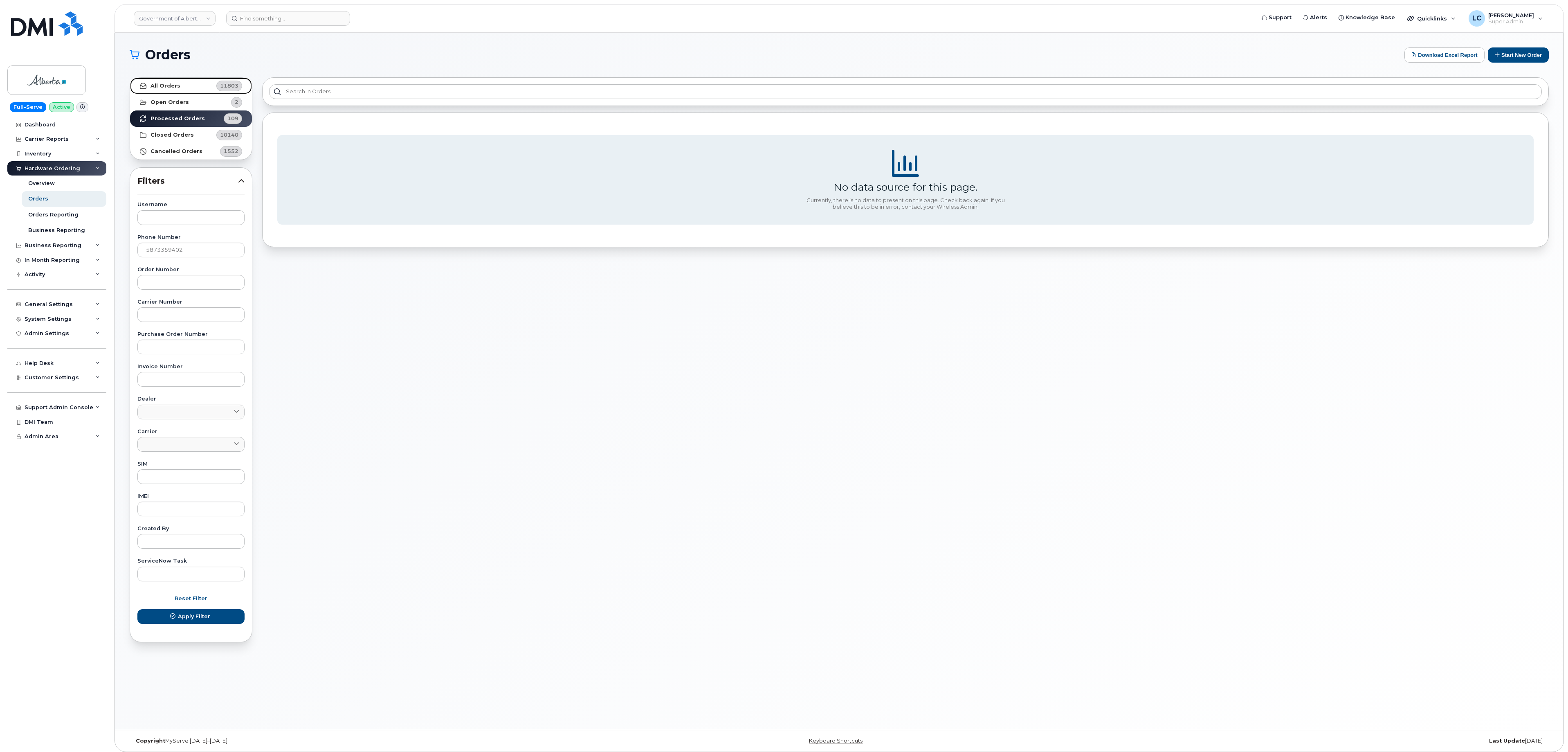
click at [198, 84] on link "All Orders 11803" at bounding box center [191, 86] width 122 height 17
click at [190, 617] on span "Apply Filter" at bounding box center [194, 616] width 32 height 8
click at [212, 253] on input "5873359402" at bounding box center [191, 250] width 107 height 15
drag, startPoint x: 212, startPoint y: 253, endPoint x: 117, endPoint y: 260, distance: 95.3
click at [117, 260] on div "Orders Download Excel Report Start New Order All Orders 11803 Open Orders 2 Pro…" at bounding box center [839, 382] width 1448 height 697
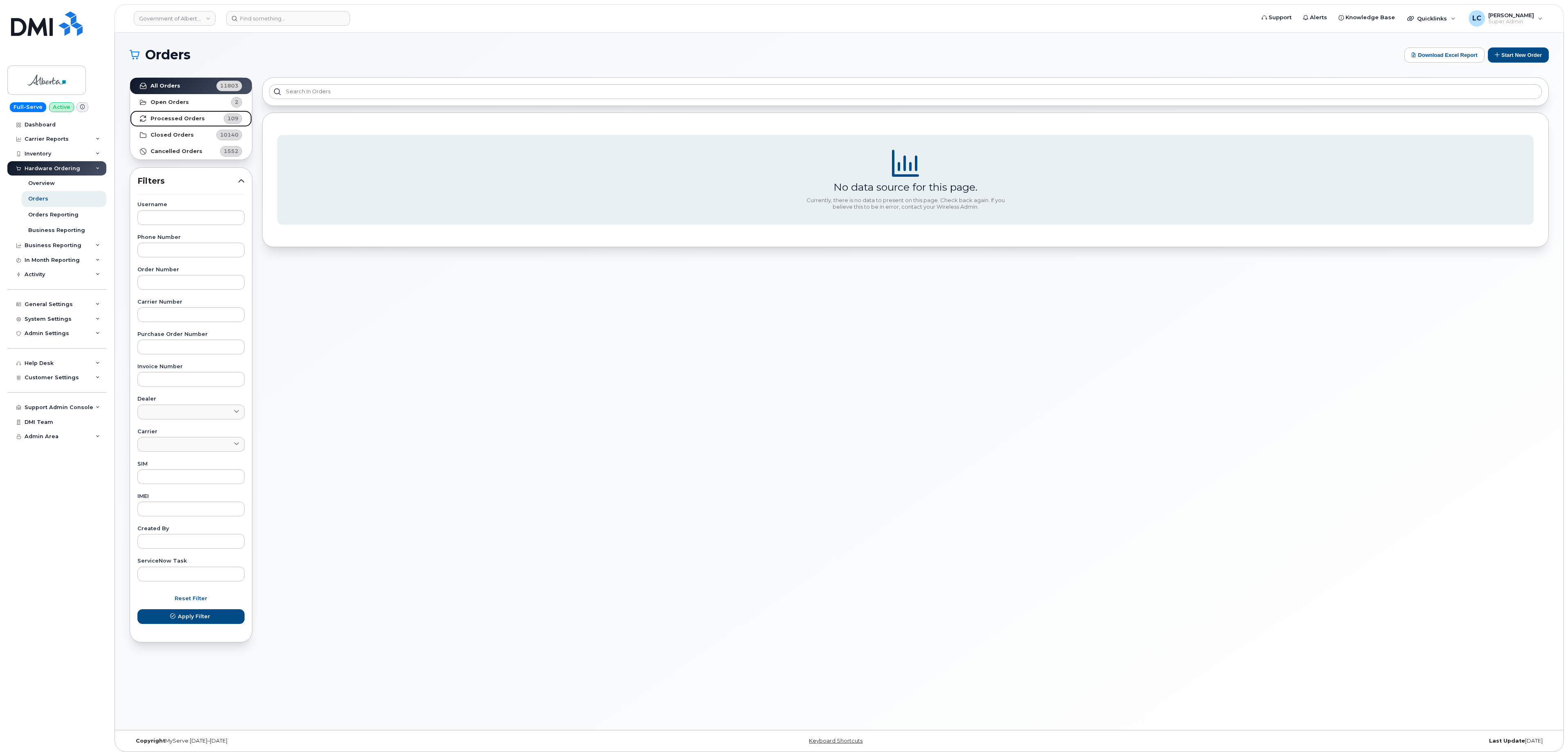
click at [199, 122] on strong "Processed Orders" at bounding box center [177, 119] width 54 height 7
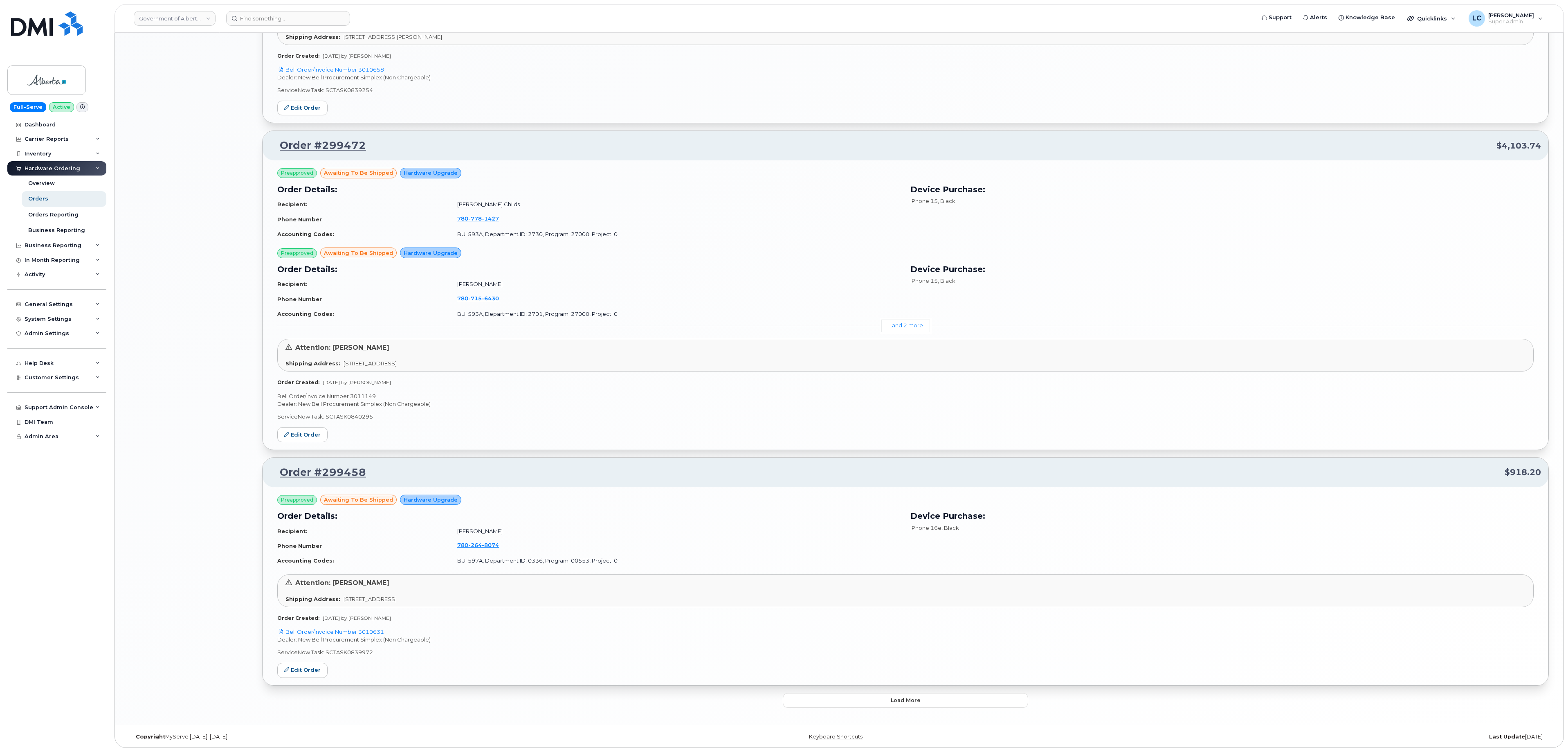
scroll to position [1510, 0]
click at [874, 695] on button "Load more" at bounding box center [905, 700] width 245 height 15
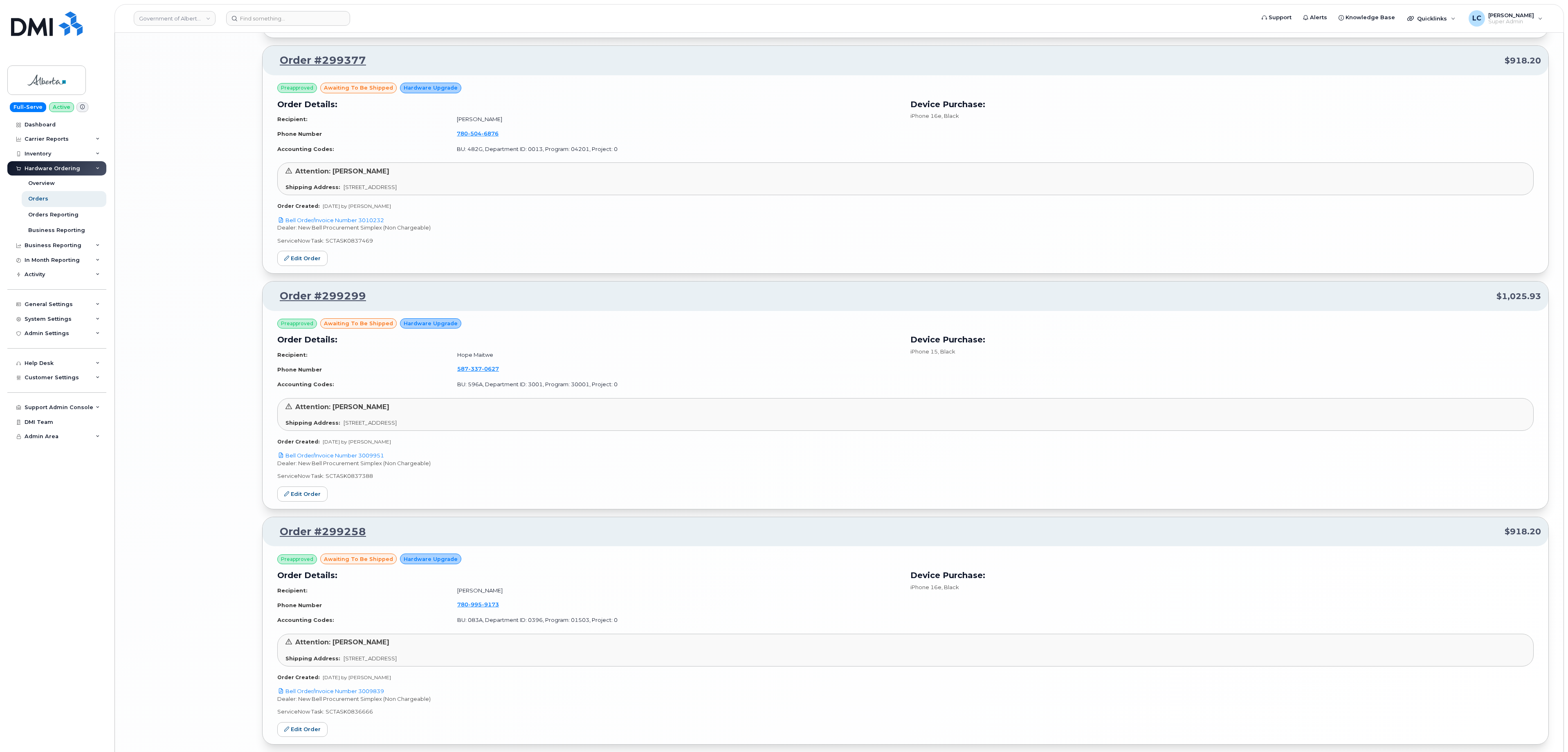
scroll to position [3418, 0]
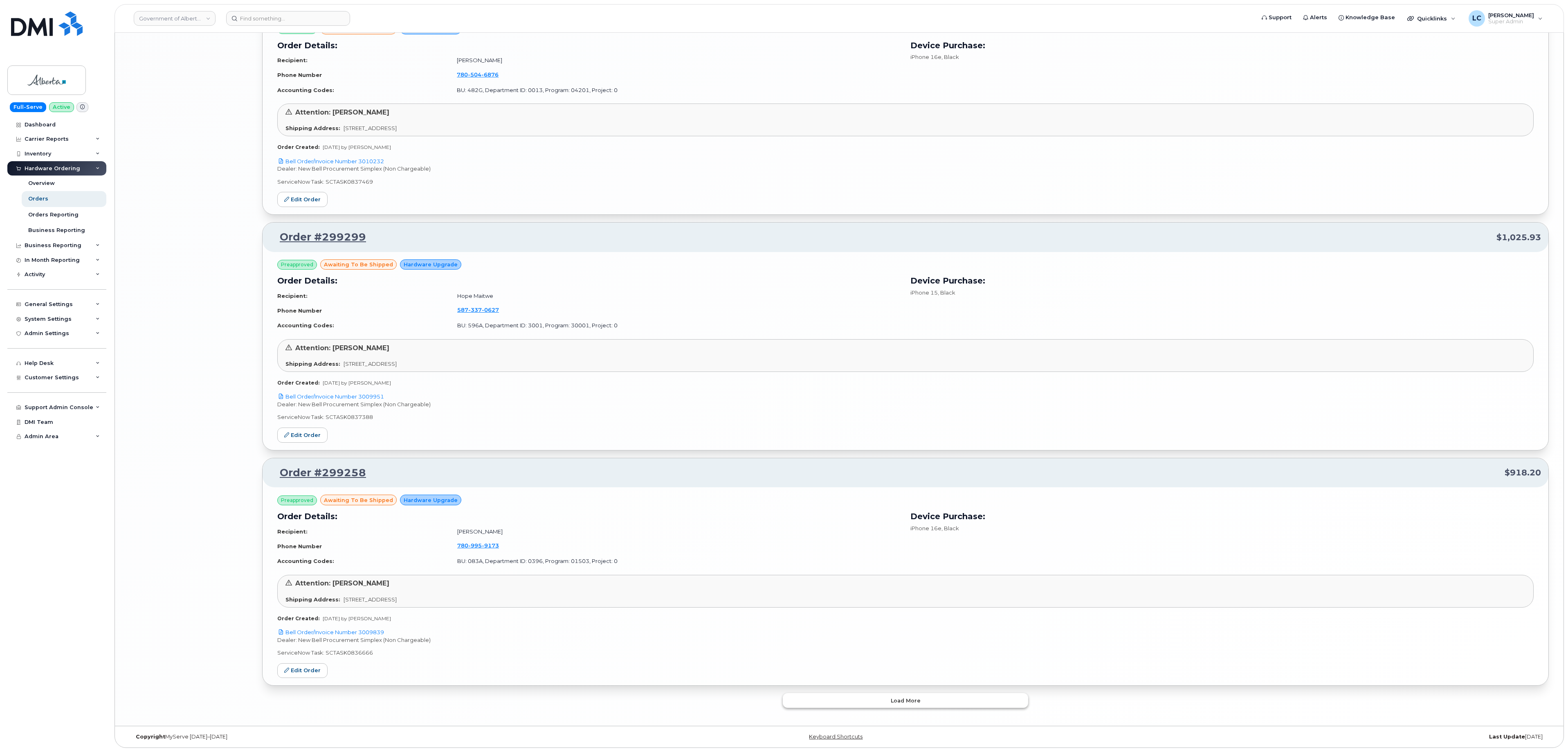
click at [871, 694] on button "Load more" at bounding box center [905, 700] width 245 height 15
click at [912, 694] on button "Load more" at bounding box center [905, 700] width 245 height 15
click at [925, 699] on button "Load more" at bounding box center [905, 700] width 245 height 15
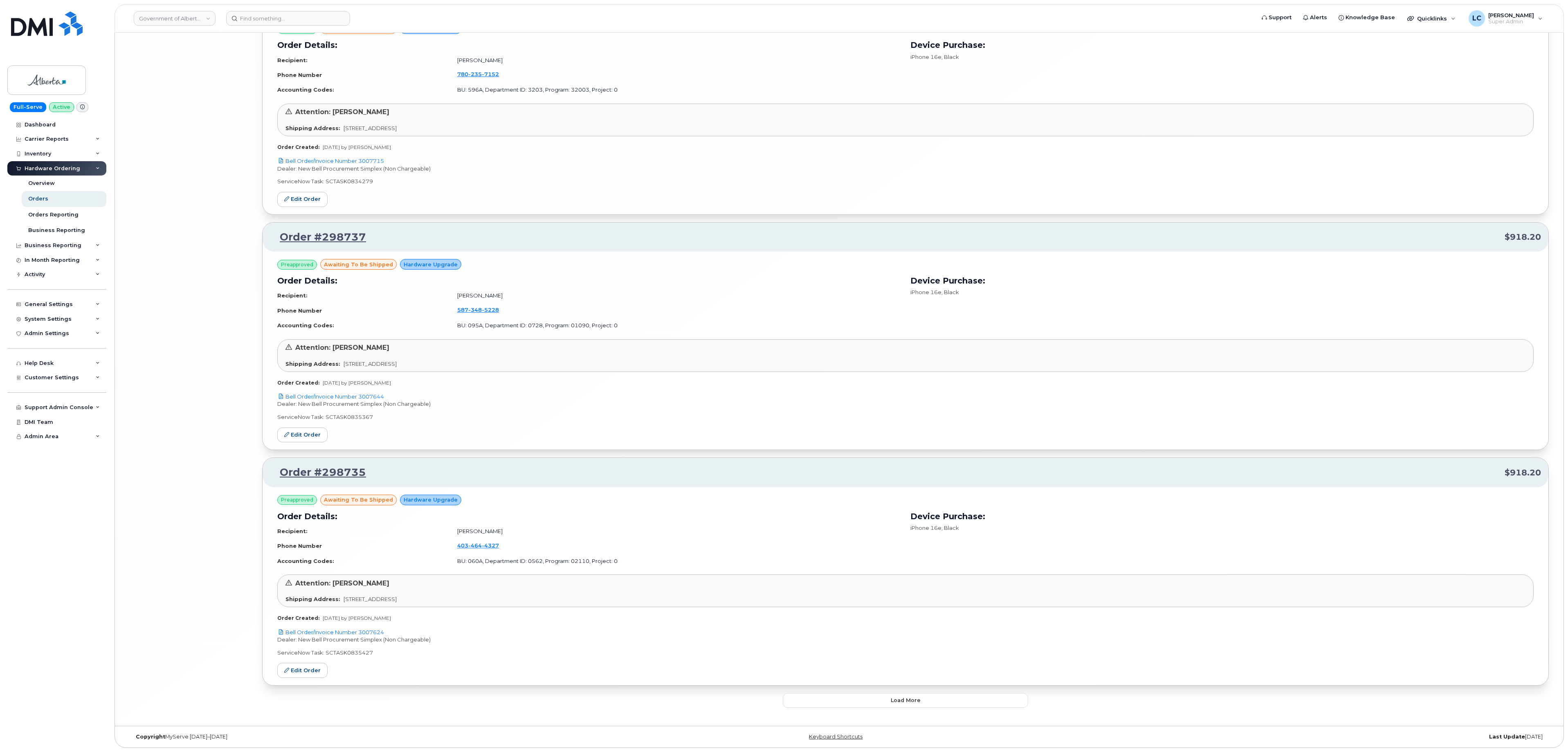
scroll to position [9142, 0]
click at [922, 699] on button "Load more" at bounding box center [905, 700] width 245 height 15
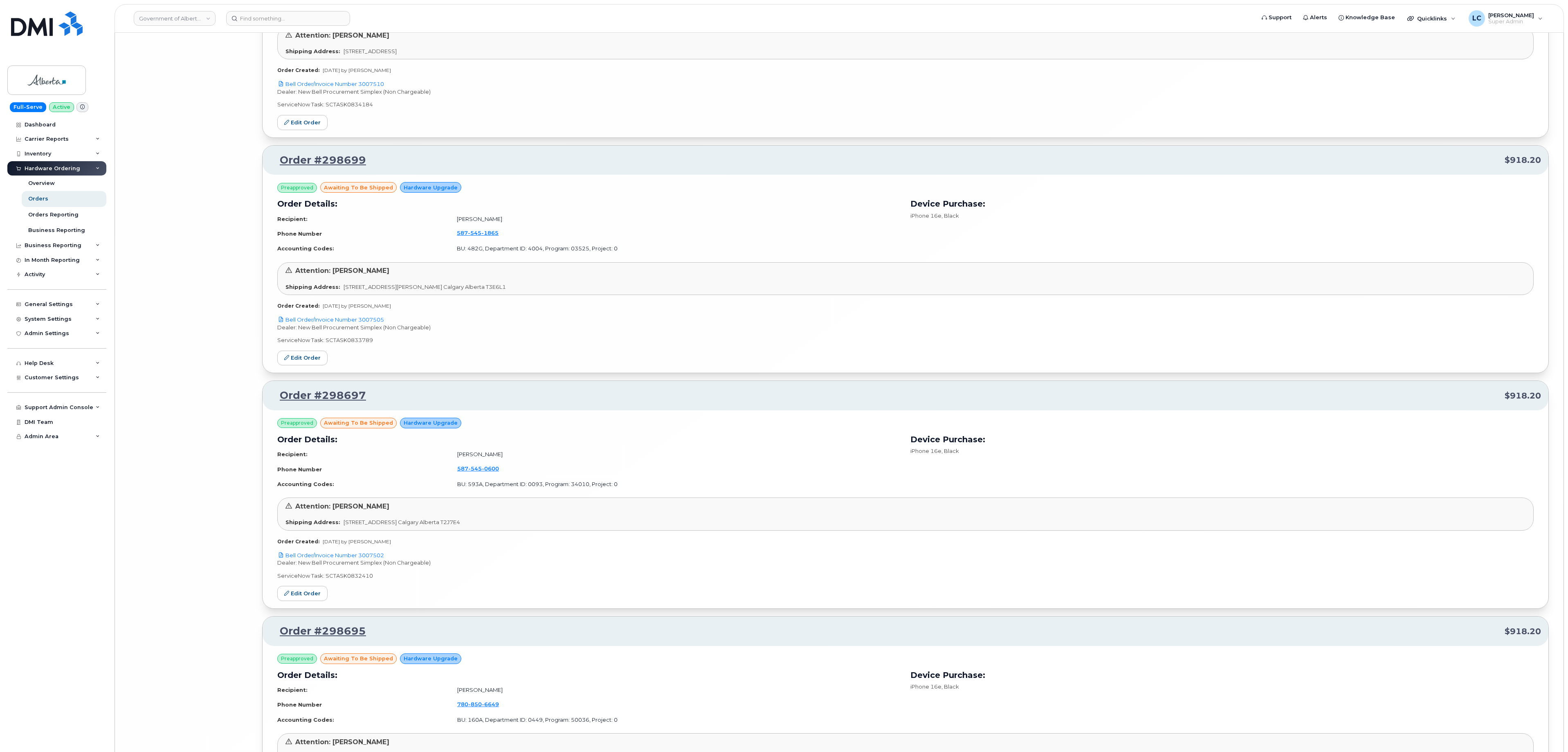
scroll to position [11050, 0]
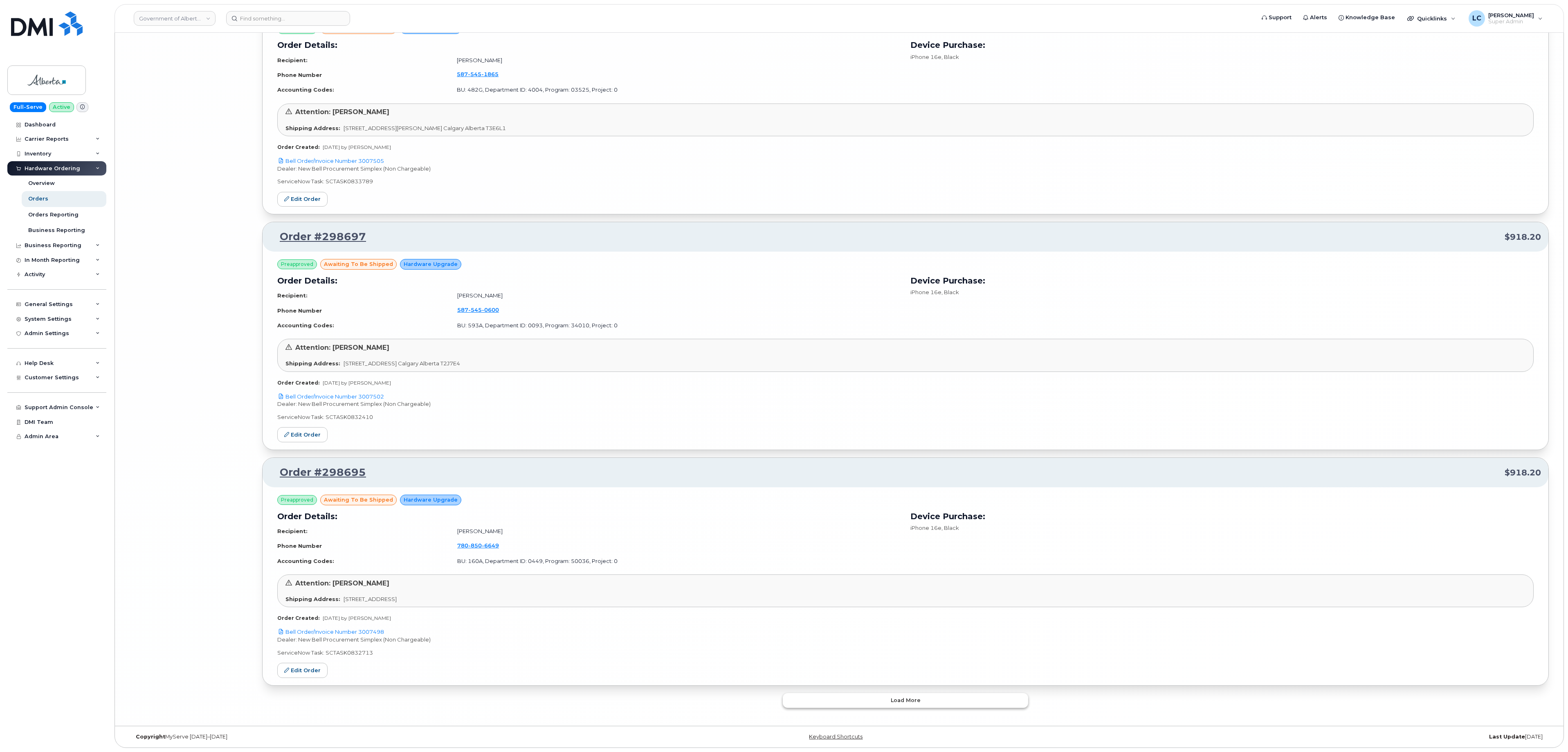
click at [922, 695] on button "Load more" at bounding box center [905, 700] width 245 height 15
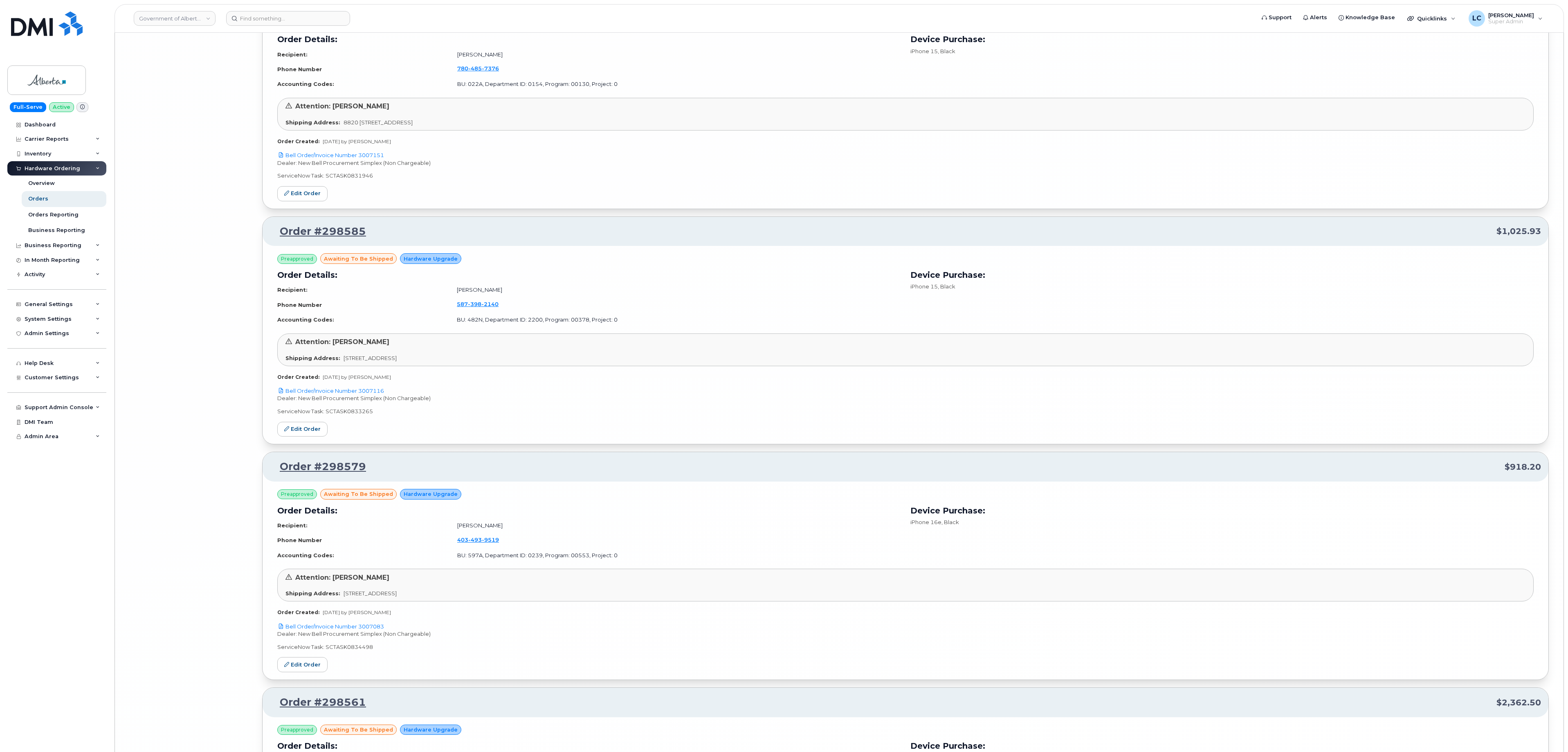
scroll to position [13049, 0]
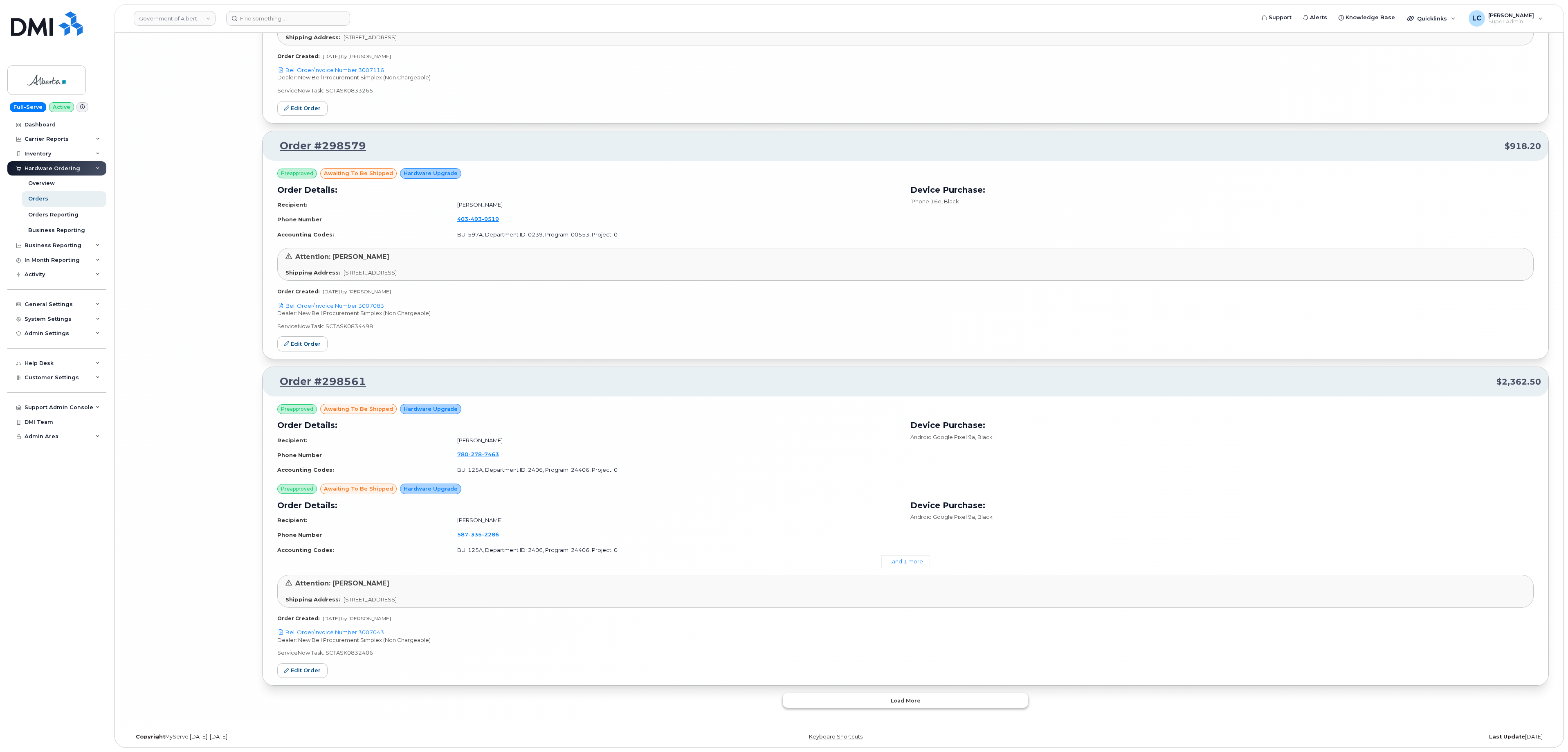
click at [878, 701] on button "Load more" at bounding box center [905, 700] width 245 height 15
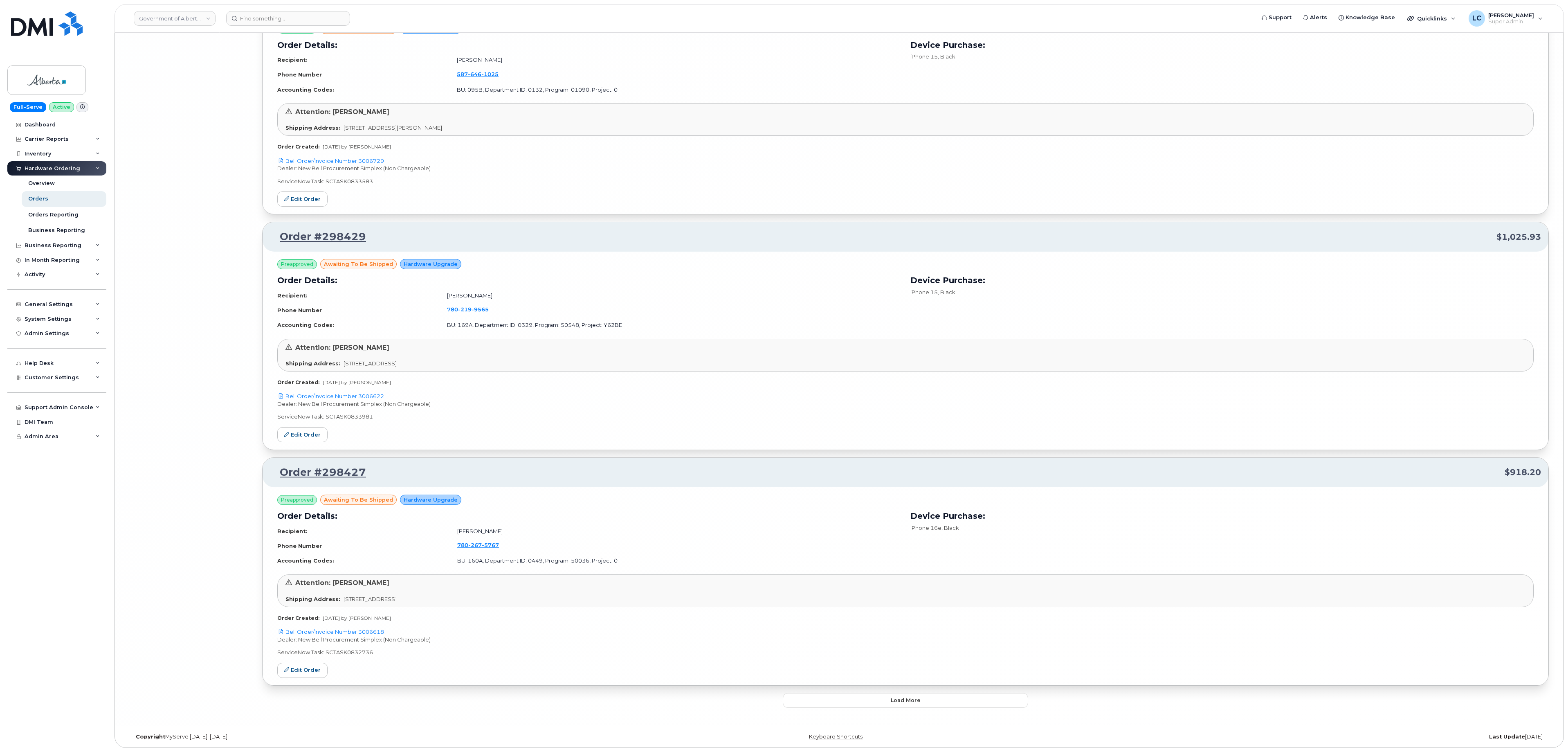
scroll to position [15036, 0]
click at [902, 701] on span "Load more" at bounding box center [905, 700] width 30 height 8
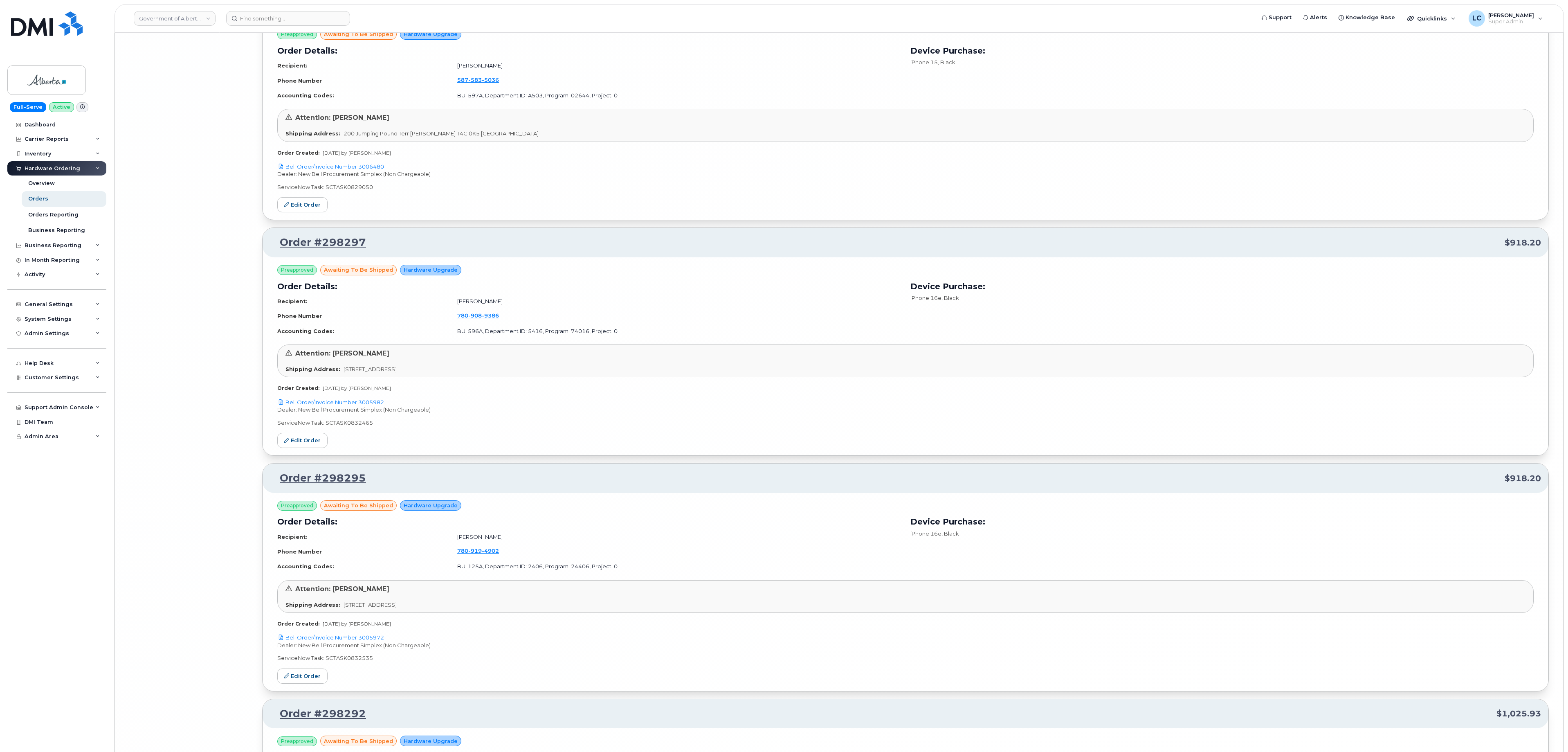
scroll to position [16944, 0]
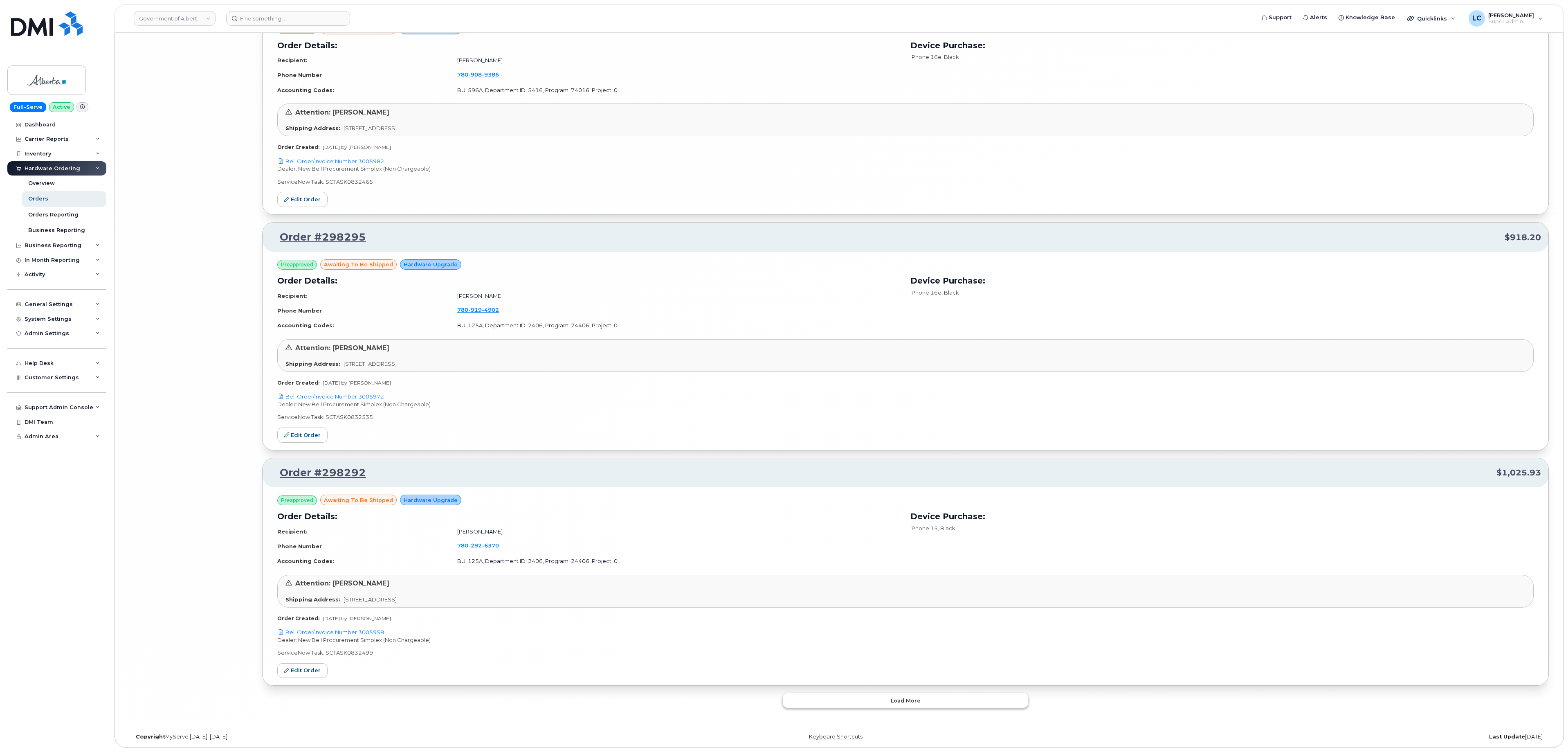
click at [855, 701] on button "Load more" at bounding box center [905, 700] width 245 height 15
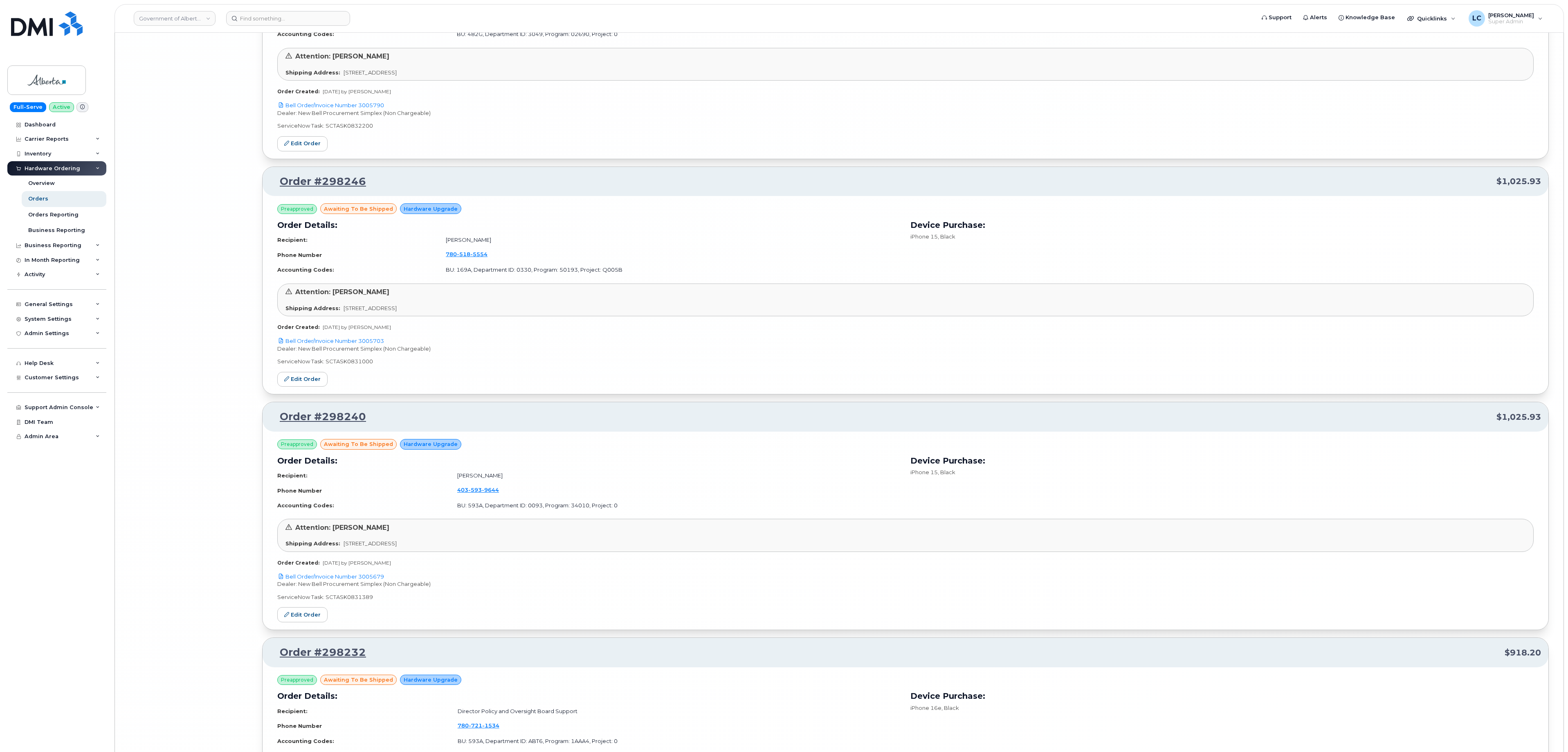
scroll to position [18852, 0]
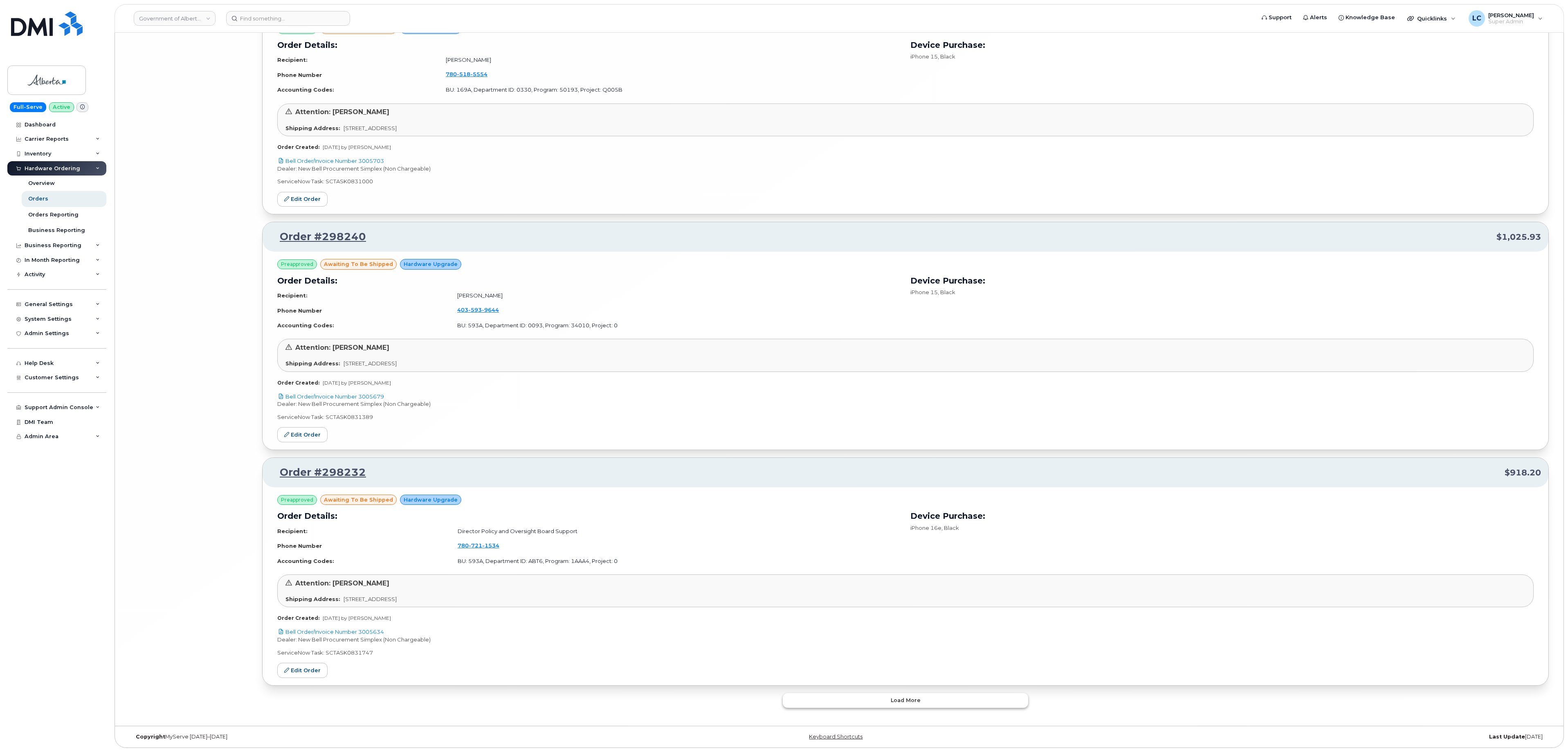
click at [834, 695] on button "Load more" at bounding box center [905, 700] width 245 height 15
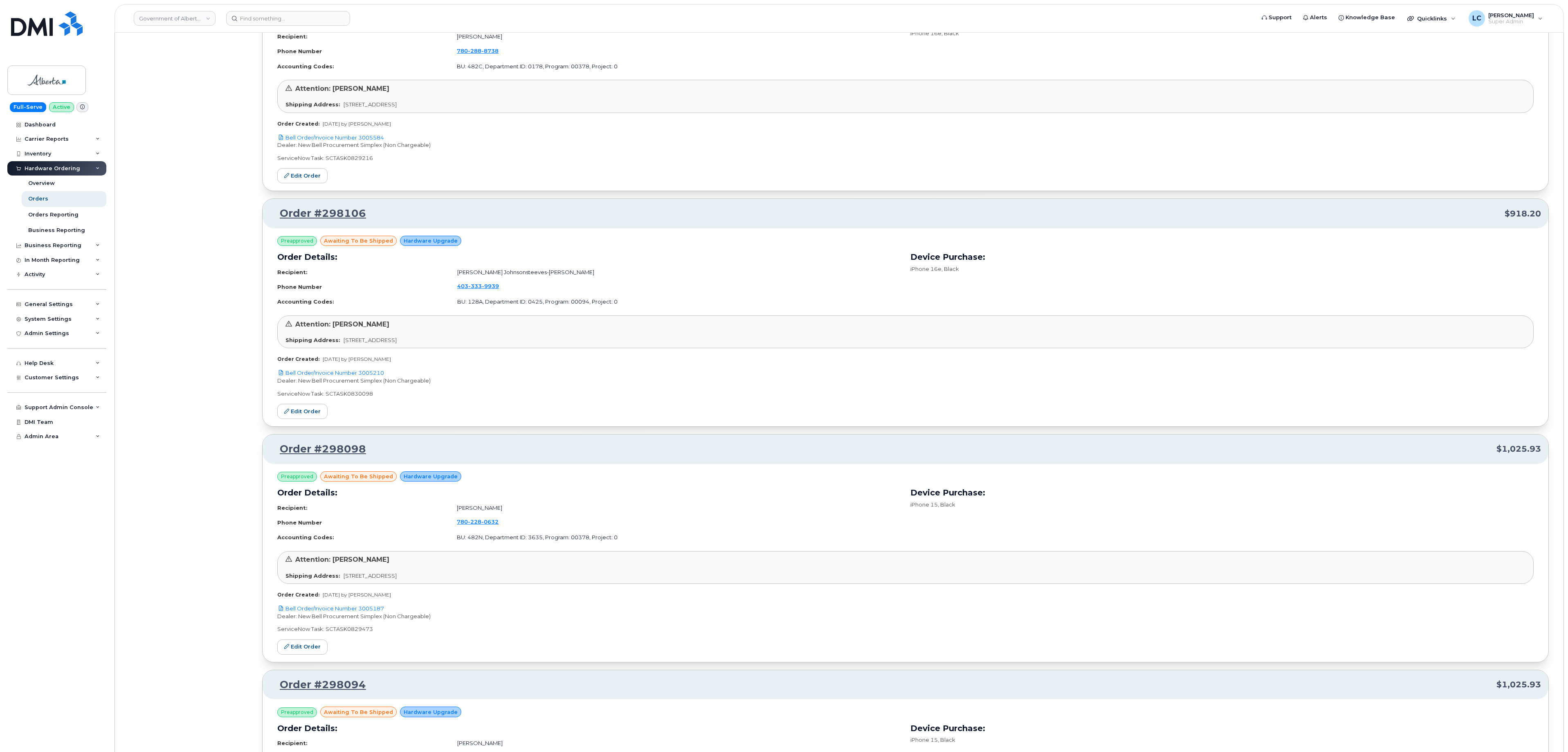
scroll to position [20759, 0]
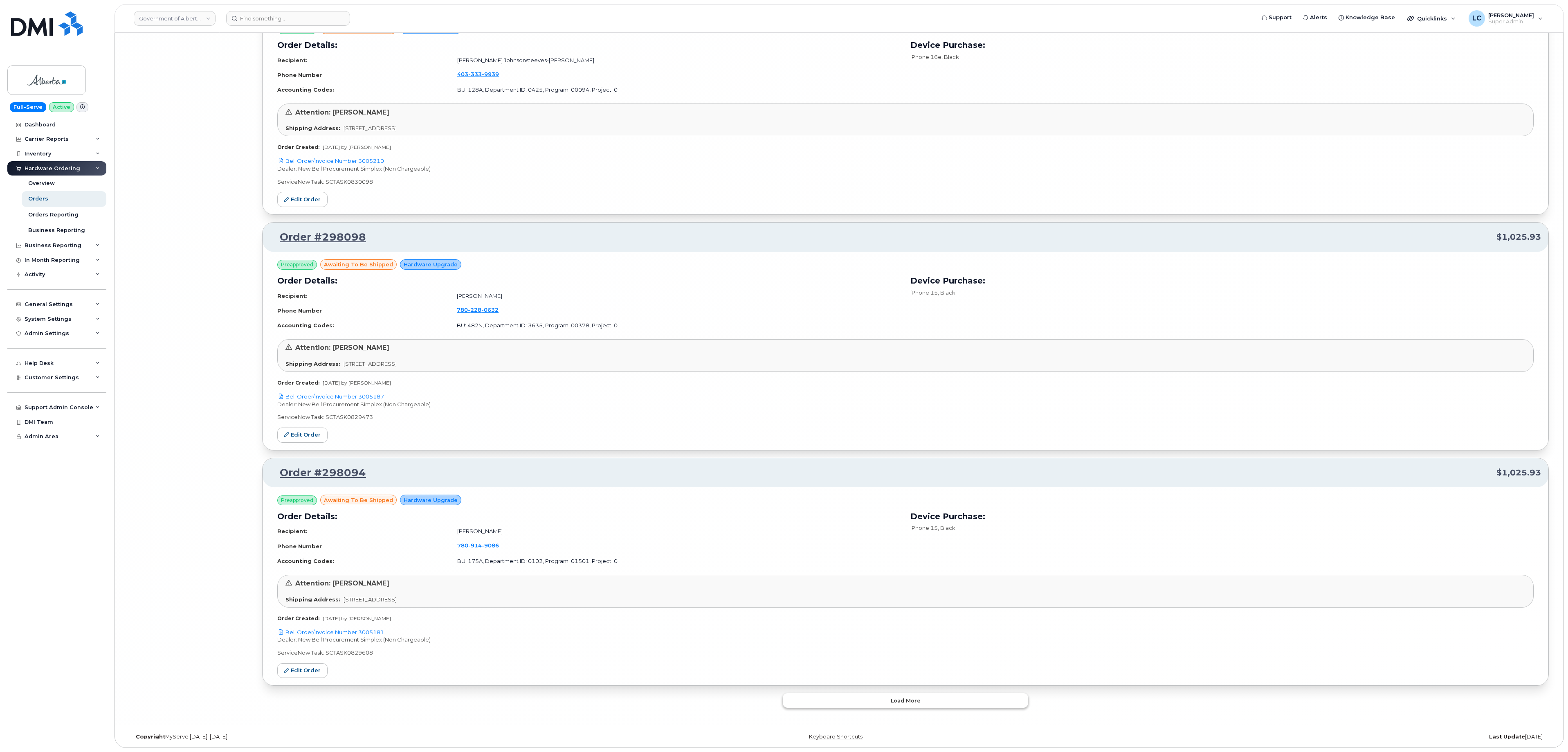
click at [913, 702] on span "Load more" at bounding box center [905, 700] width 30 height 8
click at [913, 704] on button "Load more" at bounding box center [905, 700] width 245 height 15
click at [834, 704] on button "Load more" at bounding box center [905, 700] width 245 height 15
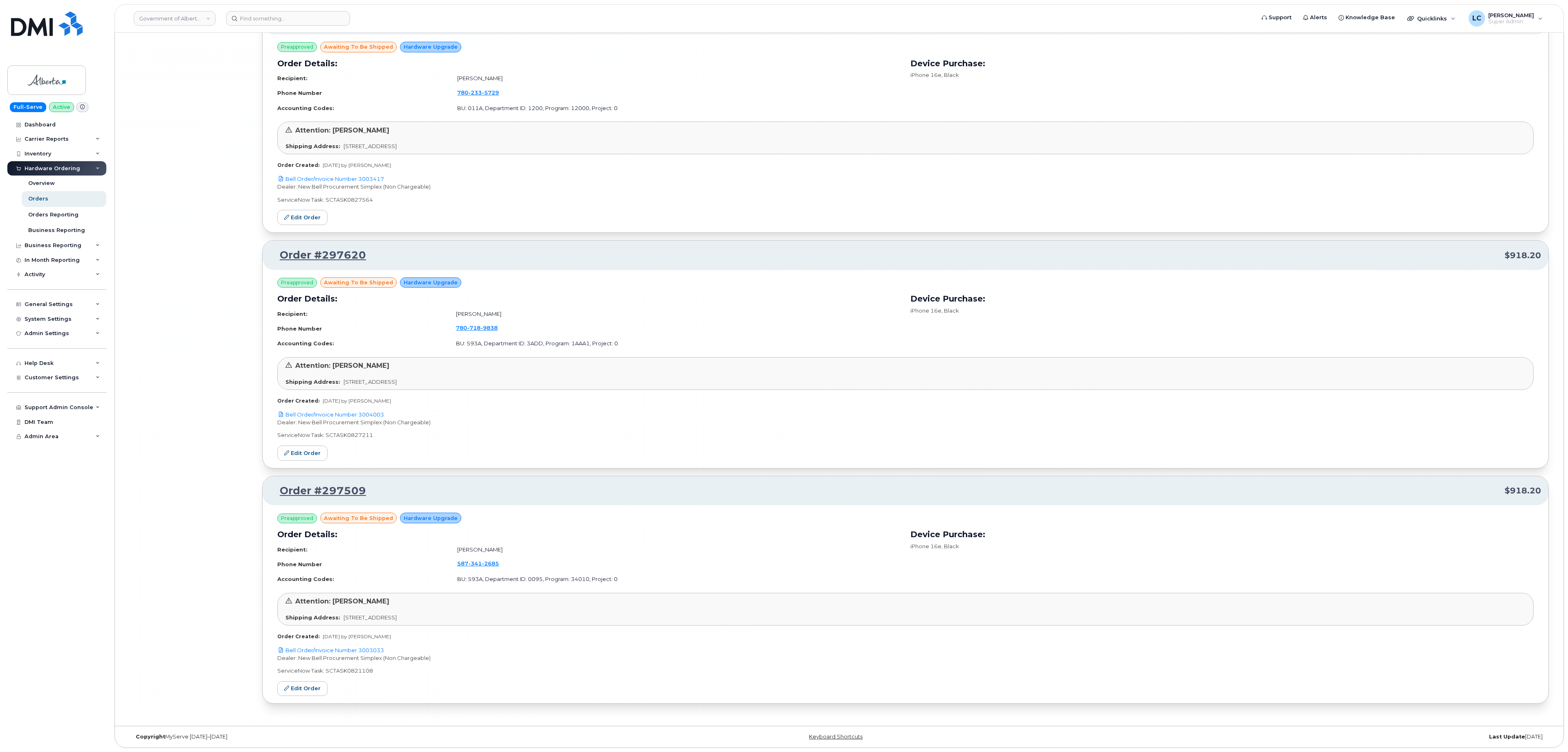
scroll to position [25585, 0]
drag, startPoint x: 389, startPoint y: 573, endPoint x: 361, endPoint y: 573, distance: 28.0
click at [361, 418] on p "Bell Order/Invoice Number 3004003" at bounding box center [905, 415] width 1256 height 8
copy link "3004003"
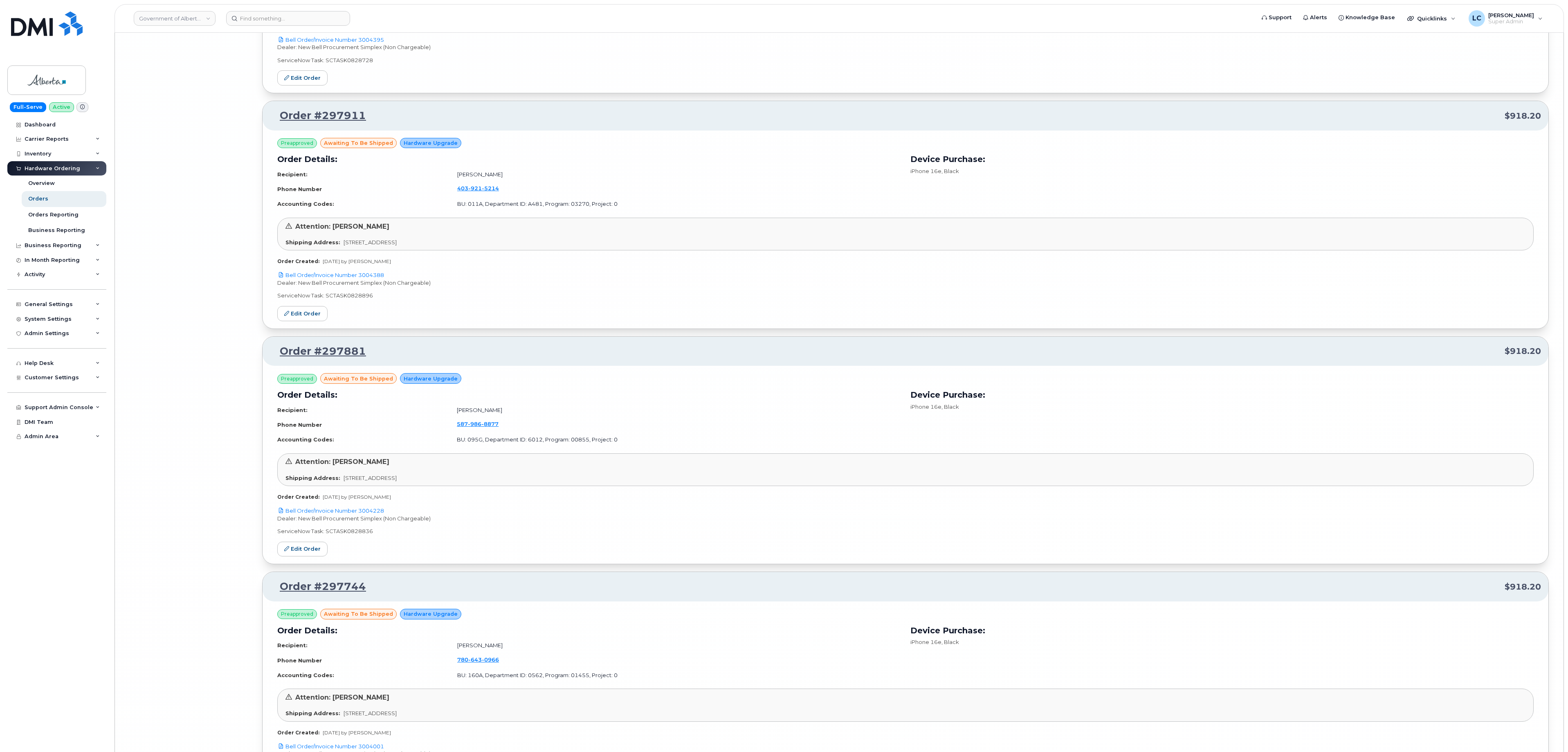
scroll to position [24521, 0]
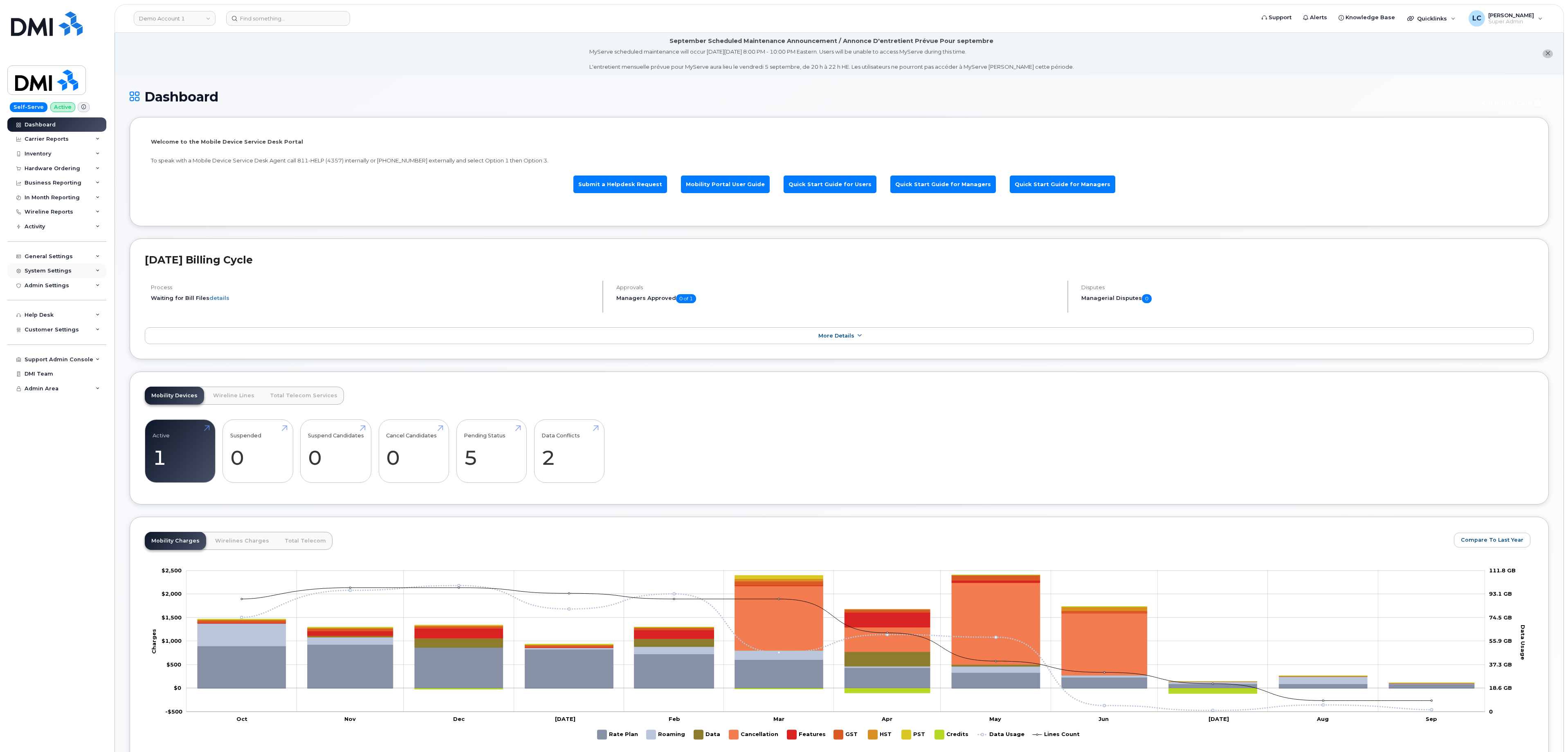
click at [87, 268] on div "System Settings" at bounding box center [57, 271] width 99 height 15
click at [75, 285] on div "Accounting Codes" at bounding box center [54, 286] width 53 height 7
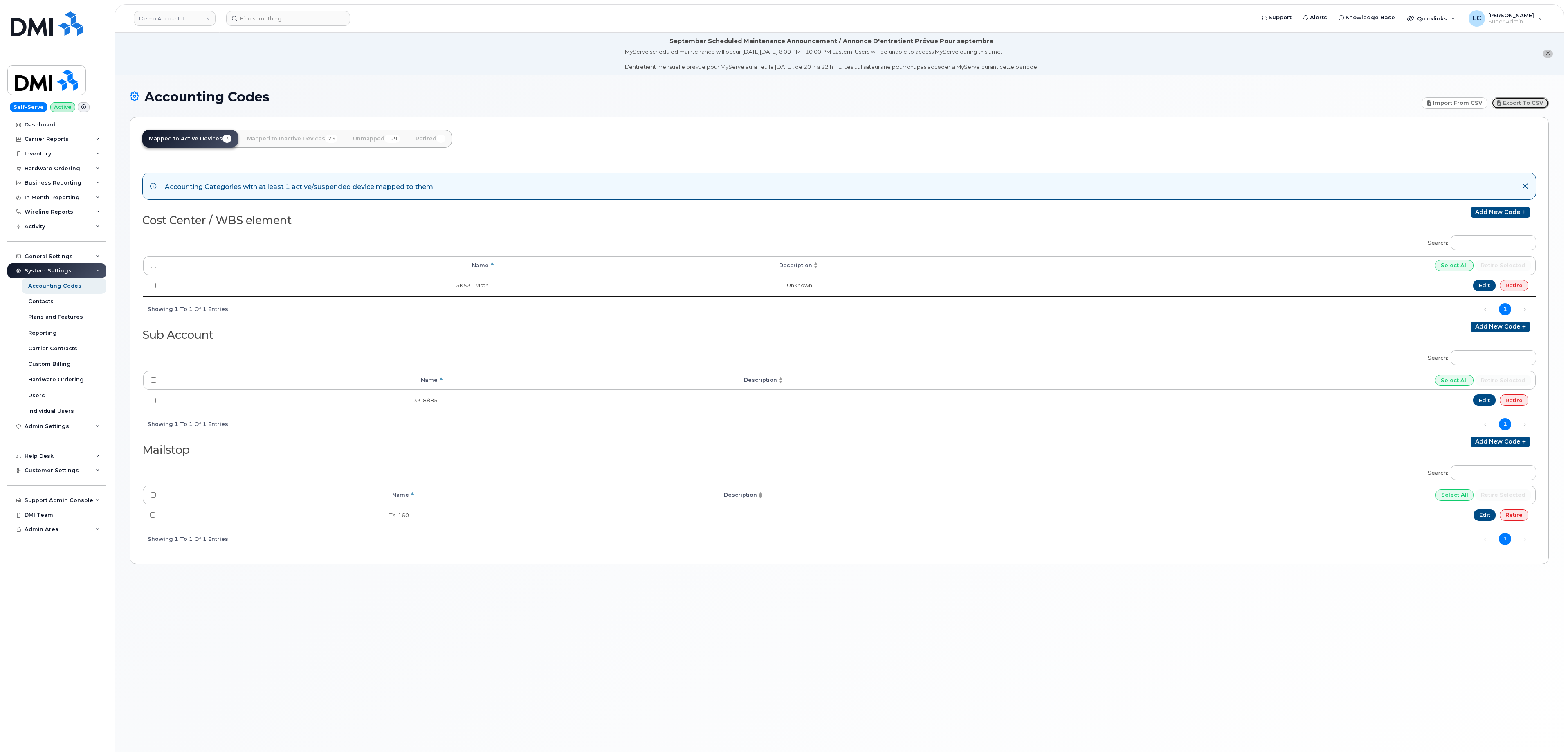
click at [1509, 101] on link "Export to CSV" at bounding box center [1520, 103] width 57 height 12
click at [1331, 85] on div "Accounting Codes Import from CSV Export to CSV Mapped to Active Devices 3 Mappe…" at bounding box center [839, 423] width 1448 height 697
click at [1462, 104] on link "Import from CSV" at bounding box center [1454, 103] width 66 height 12
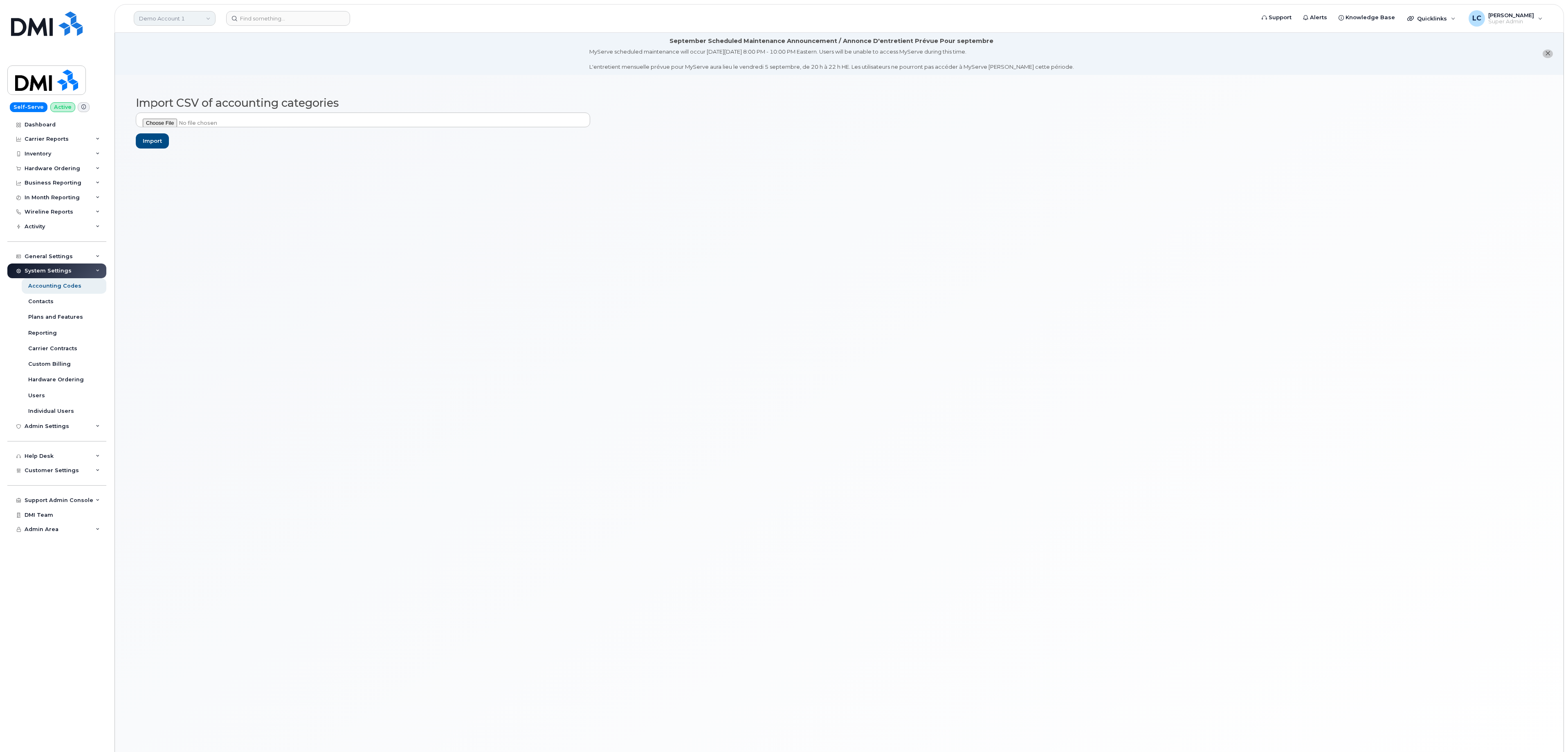
click at [193, 22] on link "Demo Account 1" at bounding box center [175, 18] width 82 height 15
click at [192, 39] on input at bounding box center [194, 39] width 107 height 15
click at [192, 40] on input at bounding box center [194, 39] width 107 height 15
type input "alpine"
click at [221, 75] on span "Alpine Building Maintenance Inc." at bounding box center [184, 77] width 86 height 8
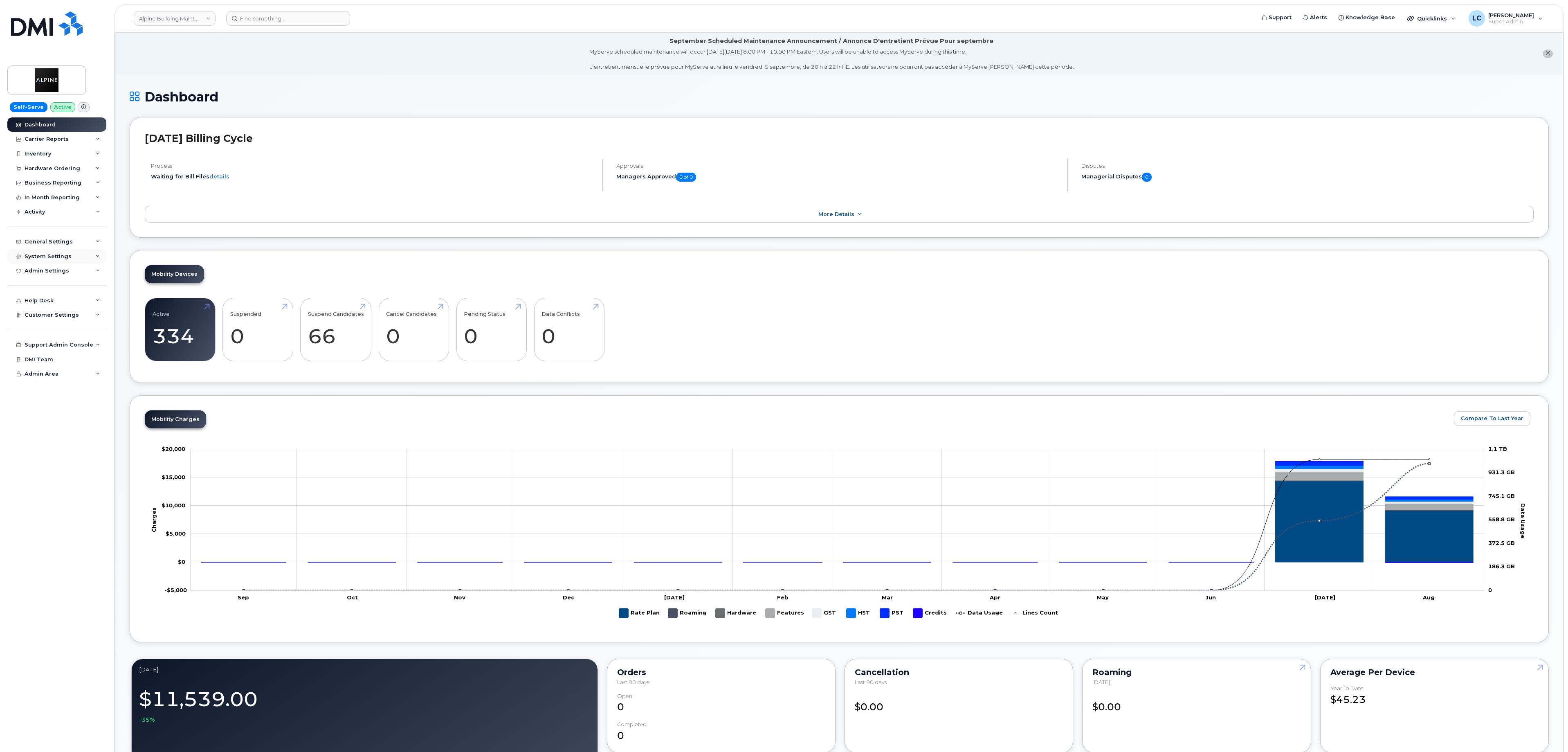
click at [82, 257] on div "System Settings" at bounding box center [57, 256] width 99 height 15
click at [78, 268] on link "Accounting Codes" at bounding box center [64, 271] width 84 height 15
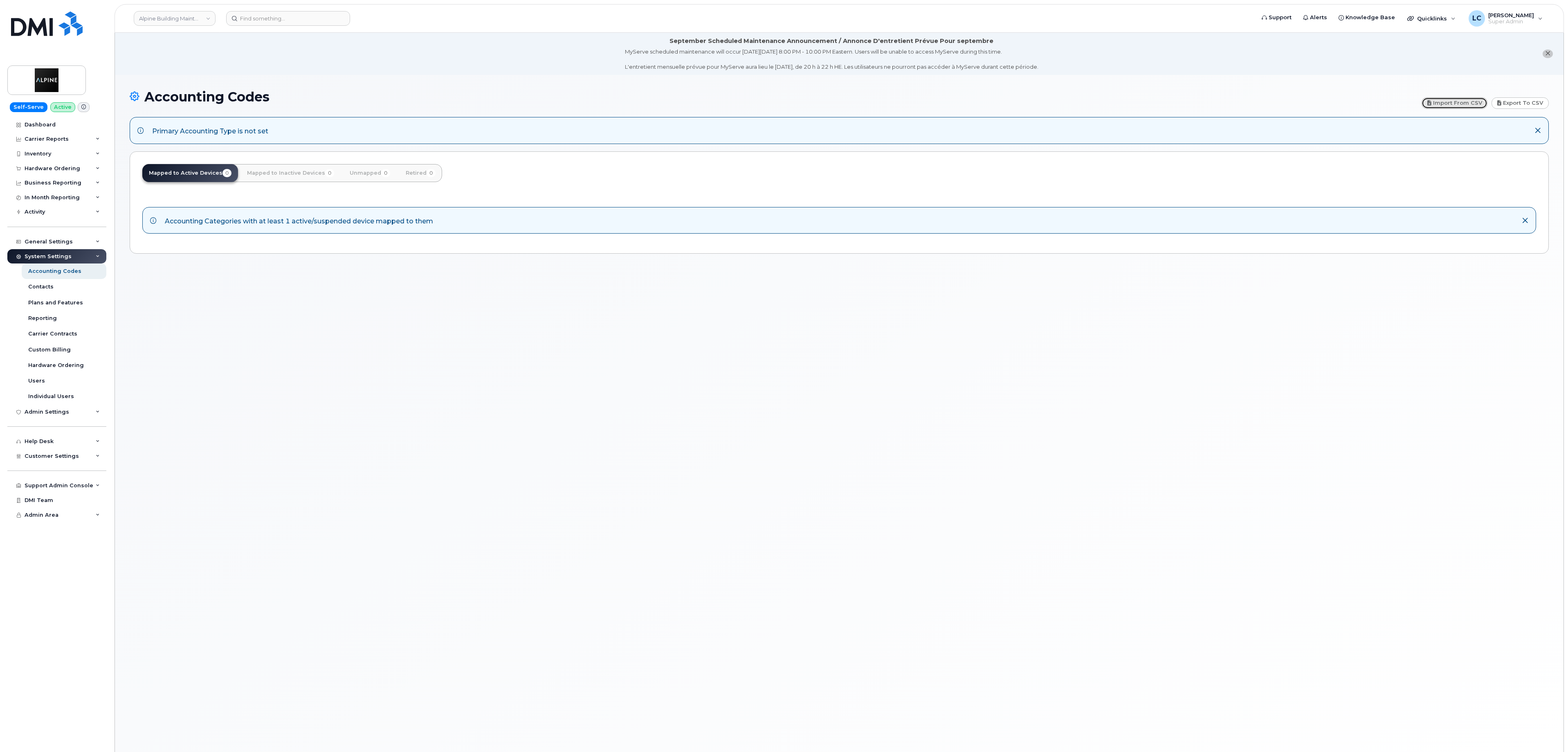
click at [1463, 105] on link "Import from CSV" at bounding box center [1454, 103] width 66 height 12
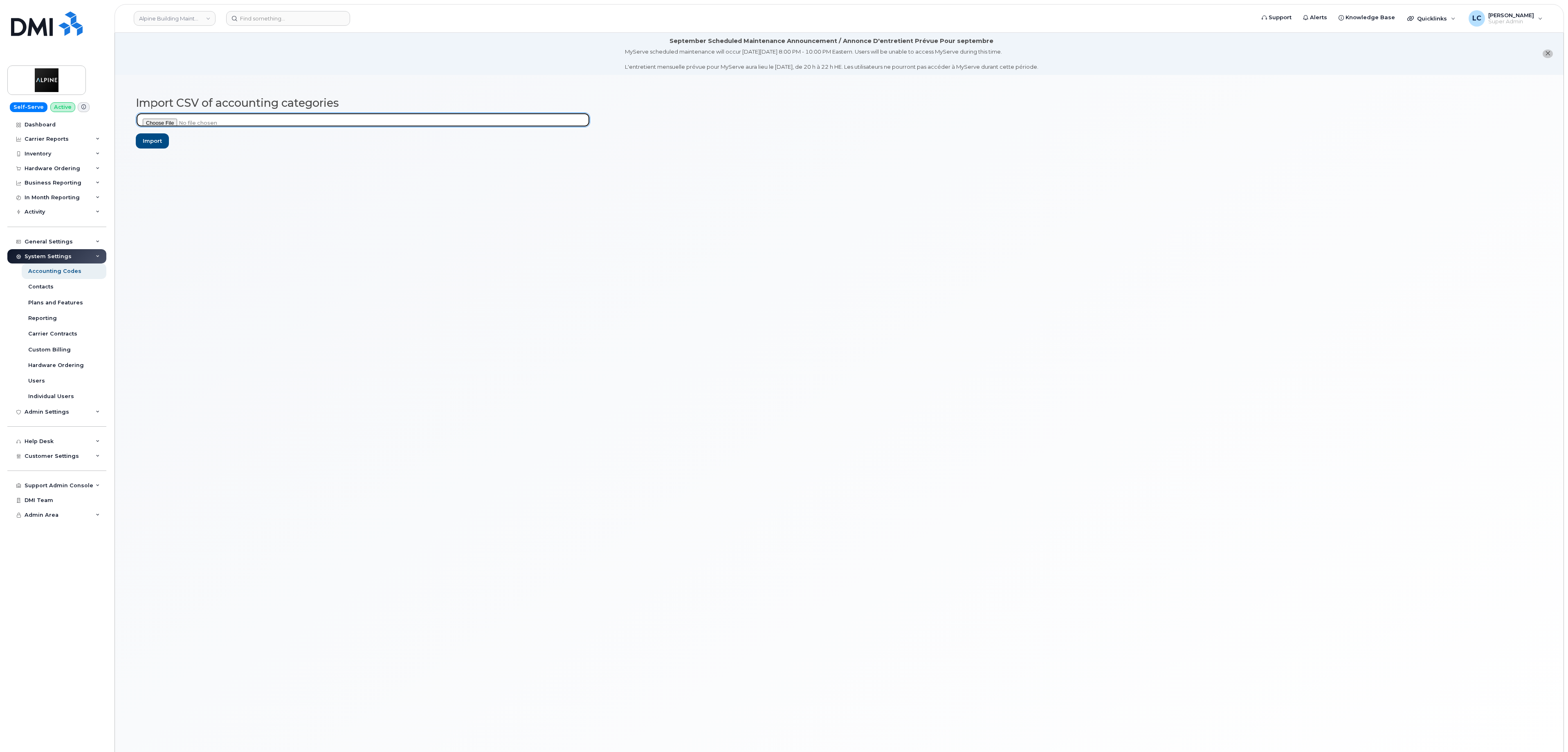
click at [159, 123] on input "file" at bounding box center [363, 120] width 454 height 15
type input "C:\fakepath\Alpine_LCODES.csv"
click at [158, 141] on input "Import" at bounding box center [152, 141] width 33 height 15
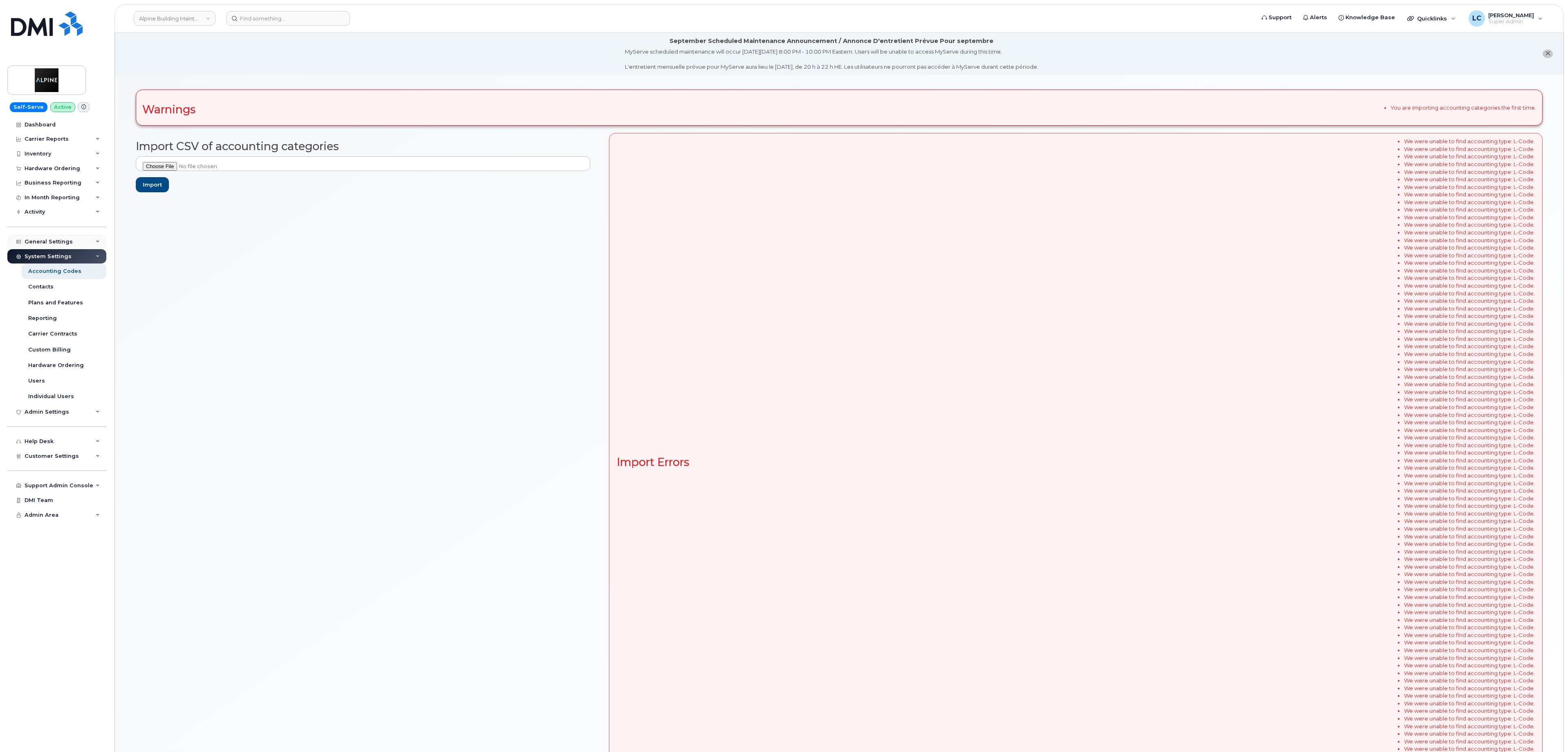
click at [75, 244] on div "General Settings" at bounding box center [57, 241] width 99 height 15
click at [67, 581] on span "Customer Settings" at bounding box center [51, 581] width 54 height 6
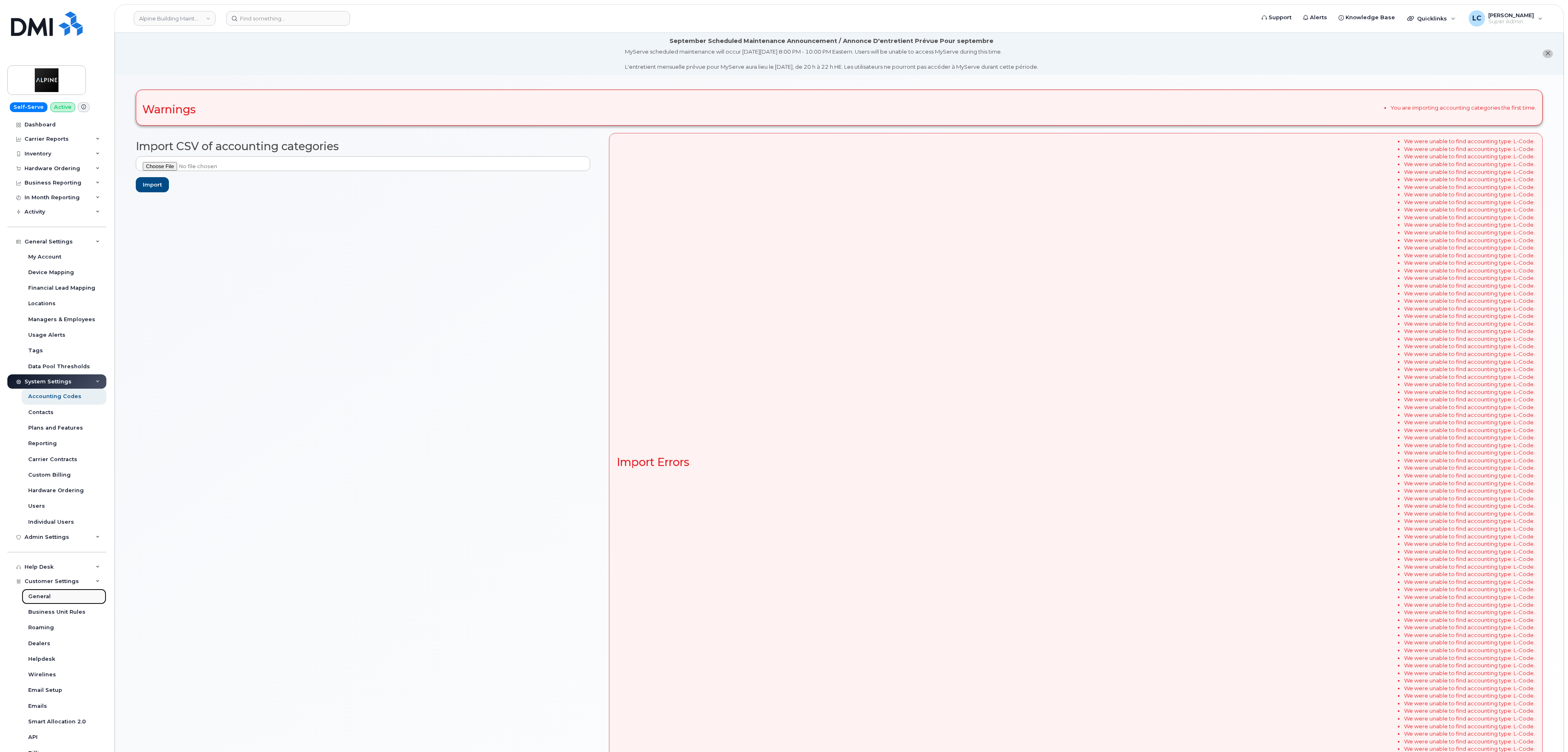
click link "General"
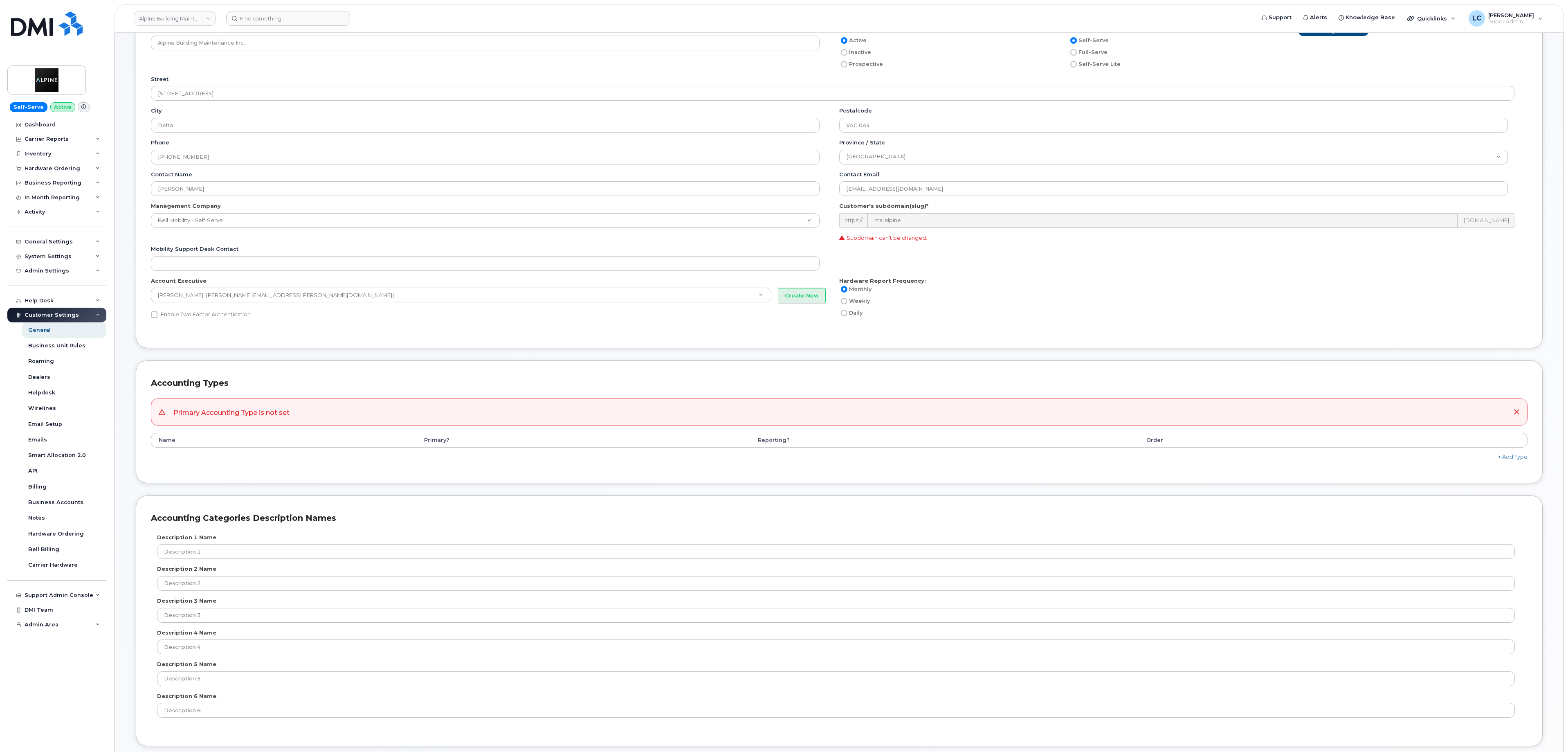
scroll to position [164, 0]
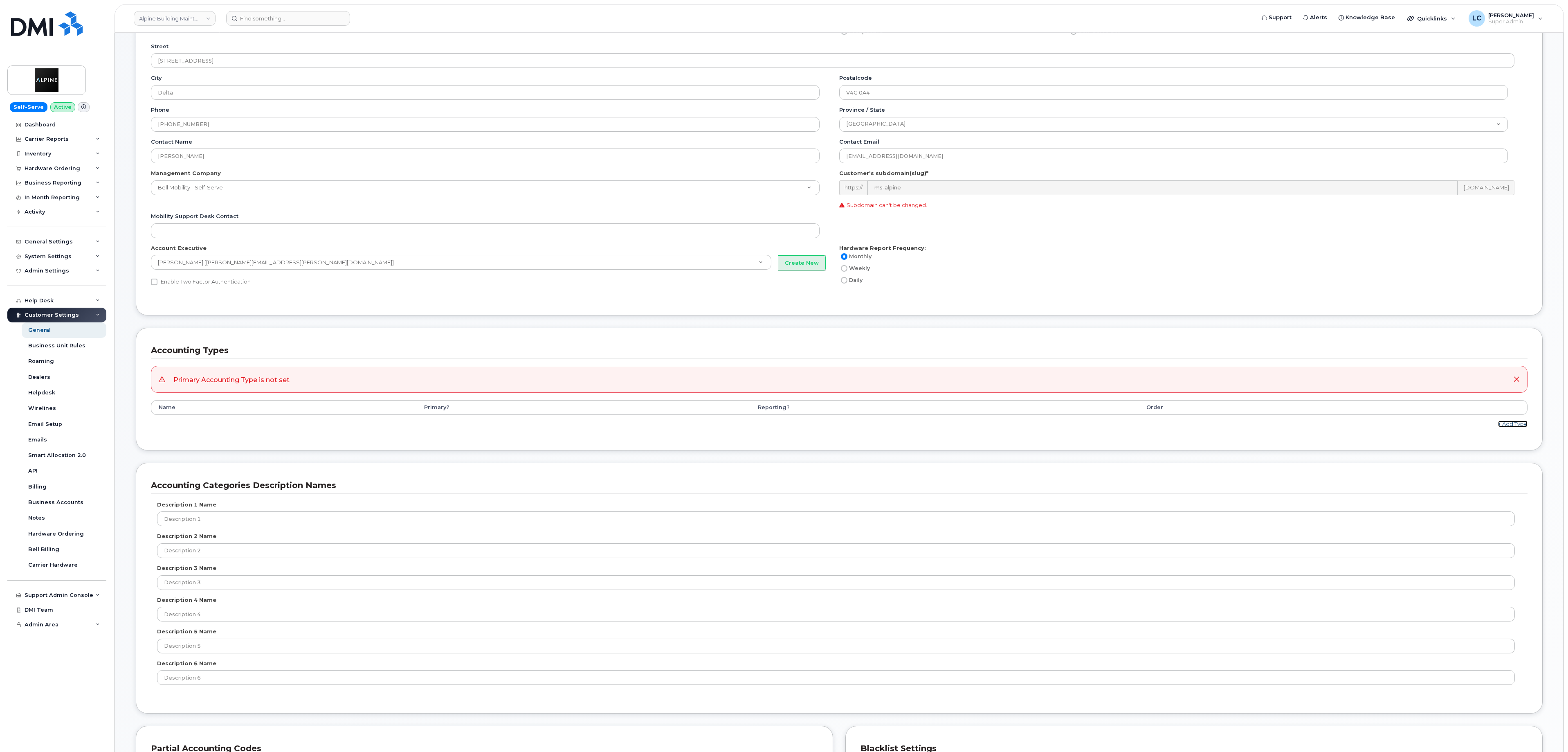
click at [1503, 427] on link "+ Add Type" at bounding box center [1512, 424] width 29 height 7
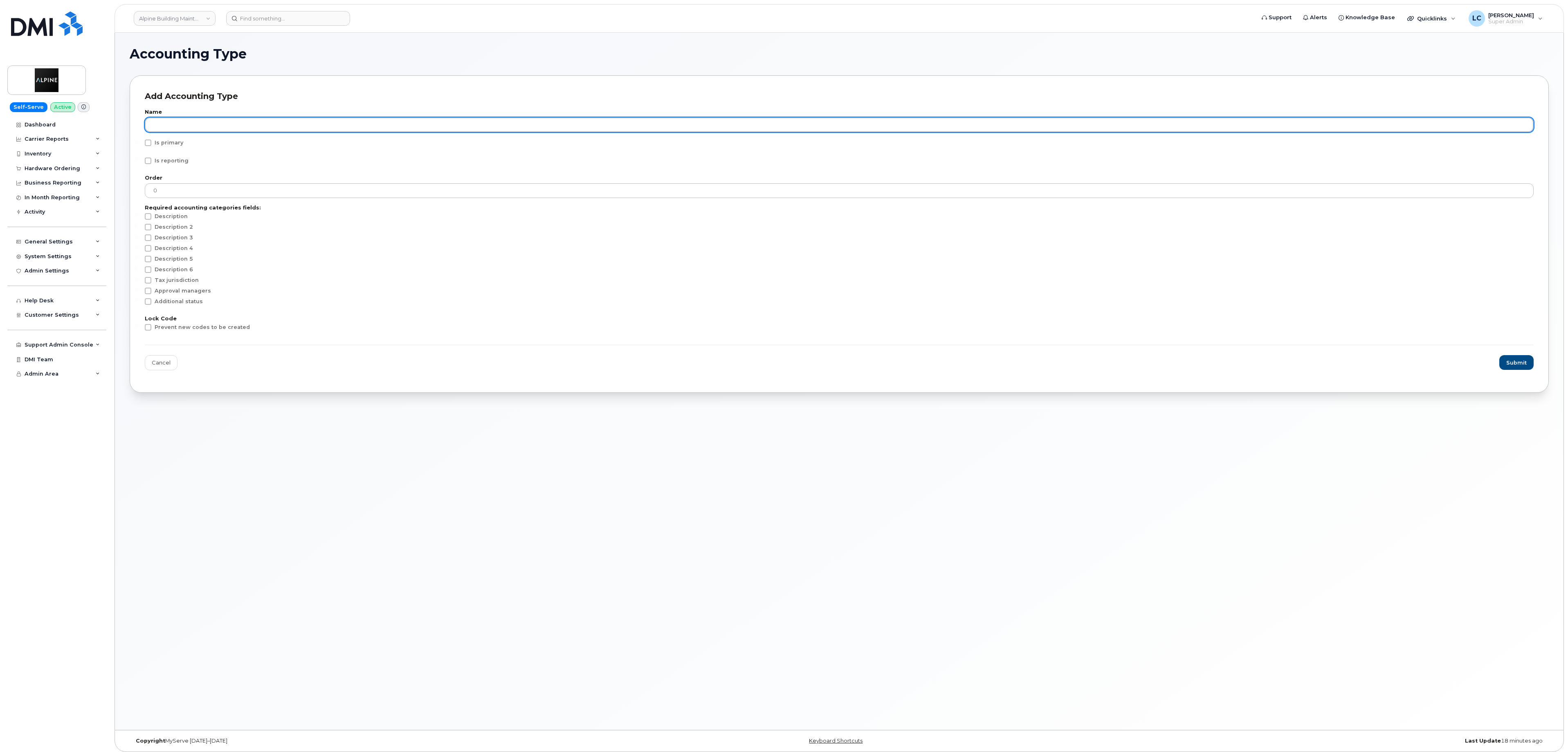
click at [229, 129] on input "text" at bounding box center [839, 125] width 1389 height 15
type input "L-Code"
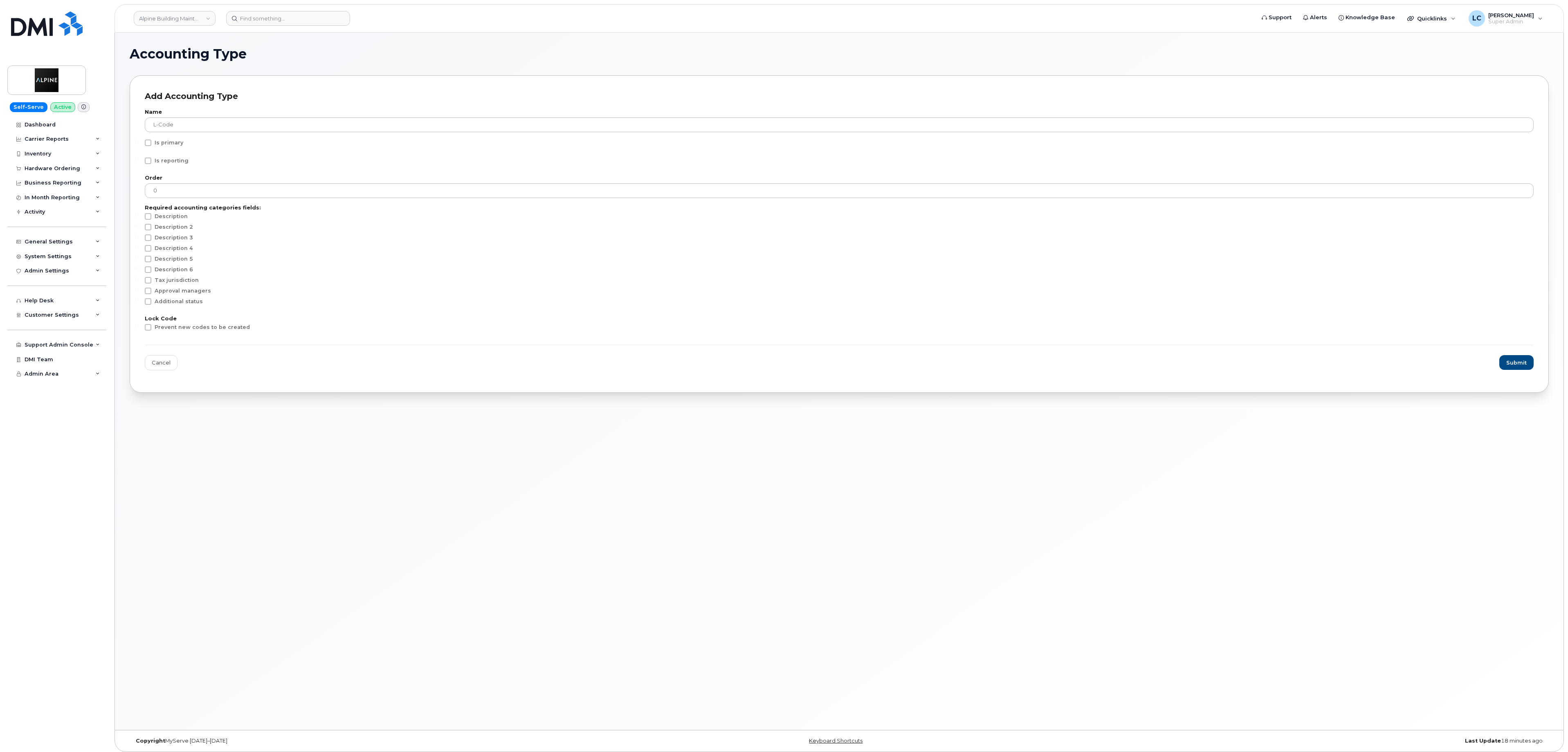
click at [159, 141] on span "Is primary" at bounding box center [169, 142] width 29 height 6
click at [139, 141] on input "Is primary" at bounding box center [137, 141] width 4 height 4
checkbox input "true"
click at [179, 160] on span "Is reporting" at bounding box center [172, 161] width 34 height 6
click at [139, 160] on input "Is reporting" at bounding box center [137, 160] width 4 height 4
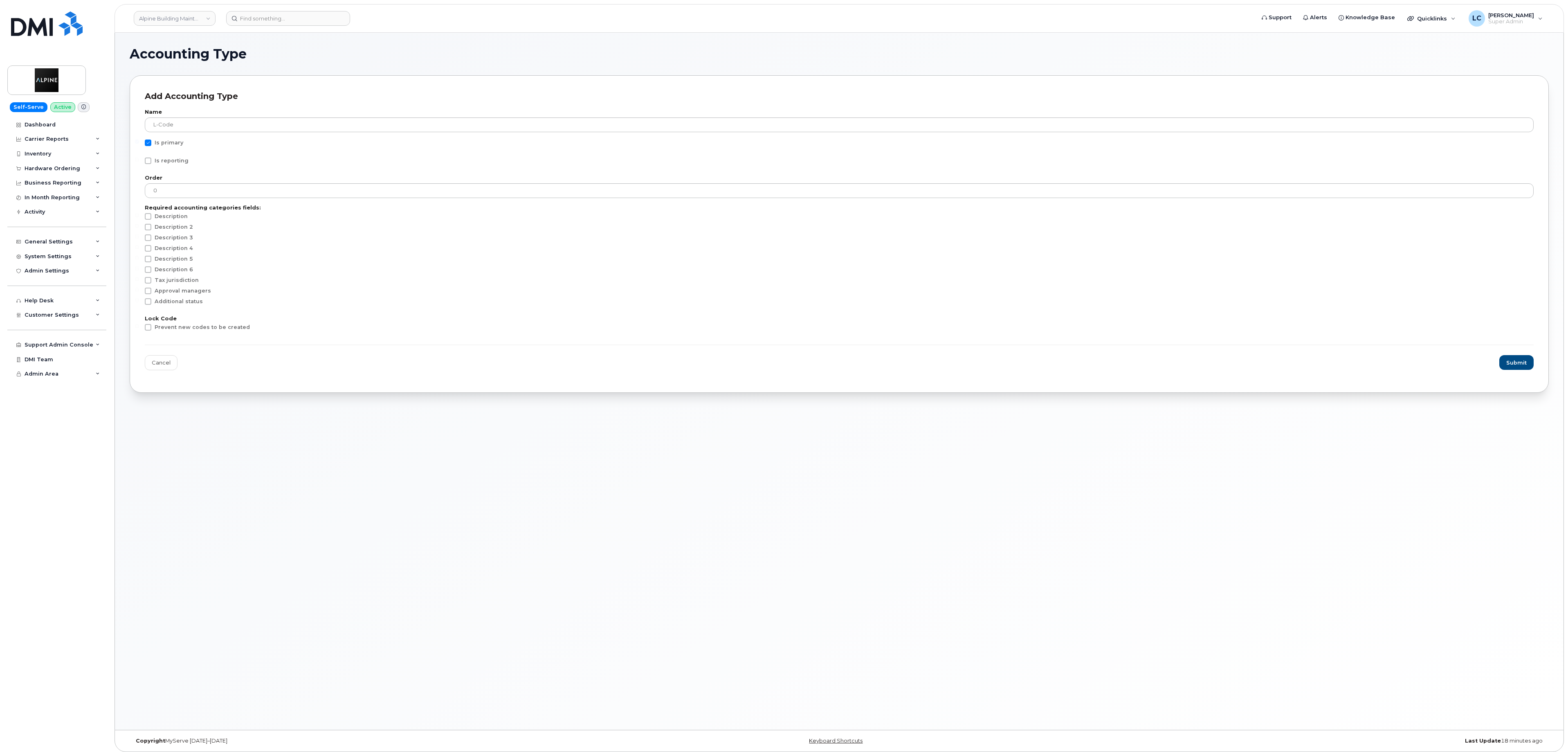
checkbox input "true"
click at [176, 216] on span "Description" at bounding box center [171, 216] width 33 height 6
click at [139, 216] on input "Description" at bounding box center [137, 215] width 4 height 4
checkbox input "true"
click at [1511, 364] on span "Submit" at bounding box center [1516, 363] width 20 height 8
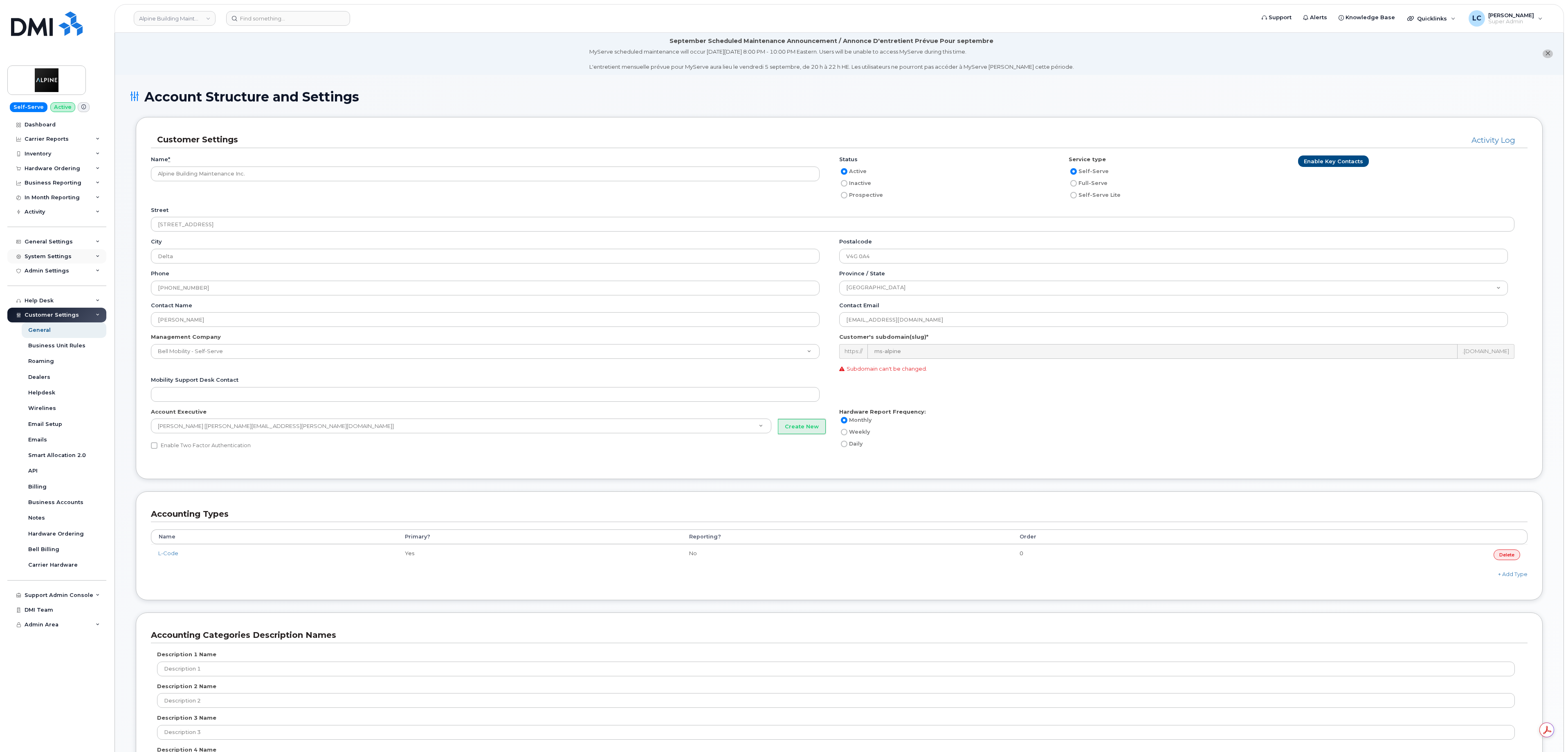
click at [68, 259] on div "System Settings" at bounding box center [57, 256] width 99 height 15
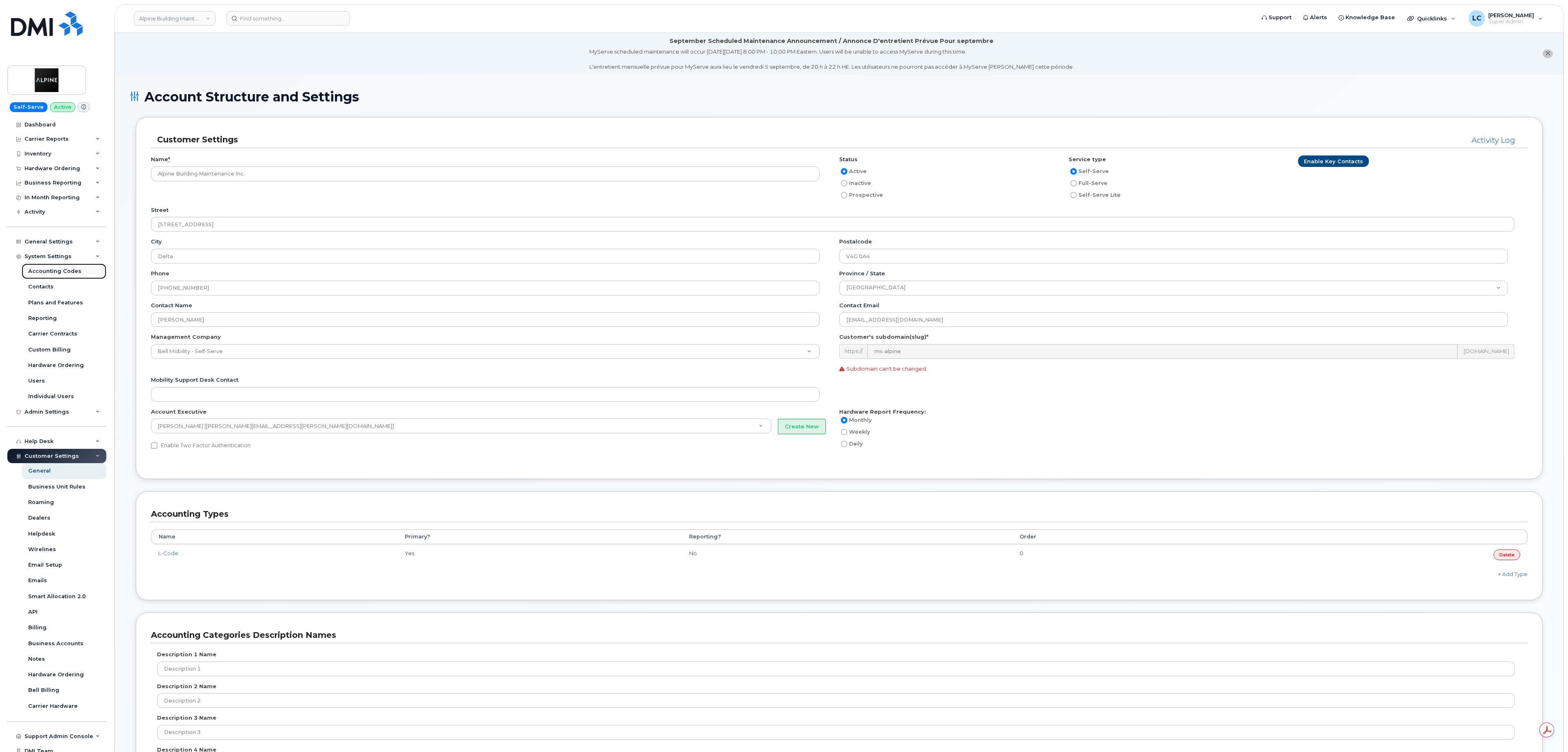
click at [73, 273] on div "Accounting Codes" at bounding box center [54, 271] width 53 height 7
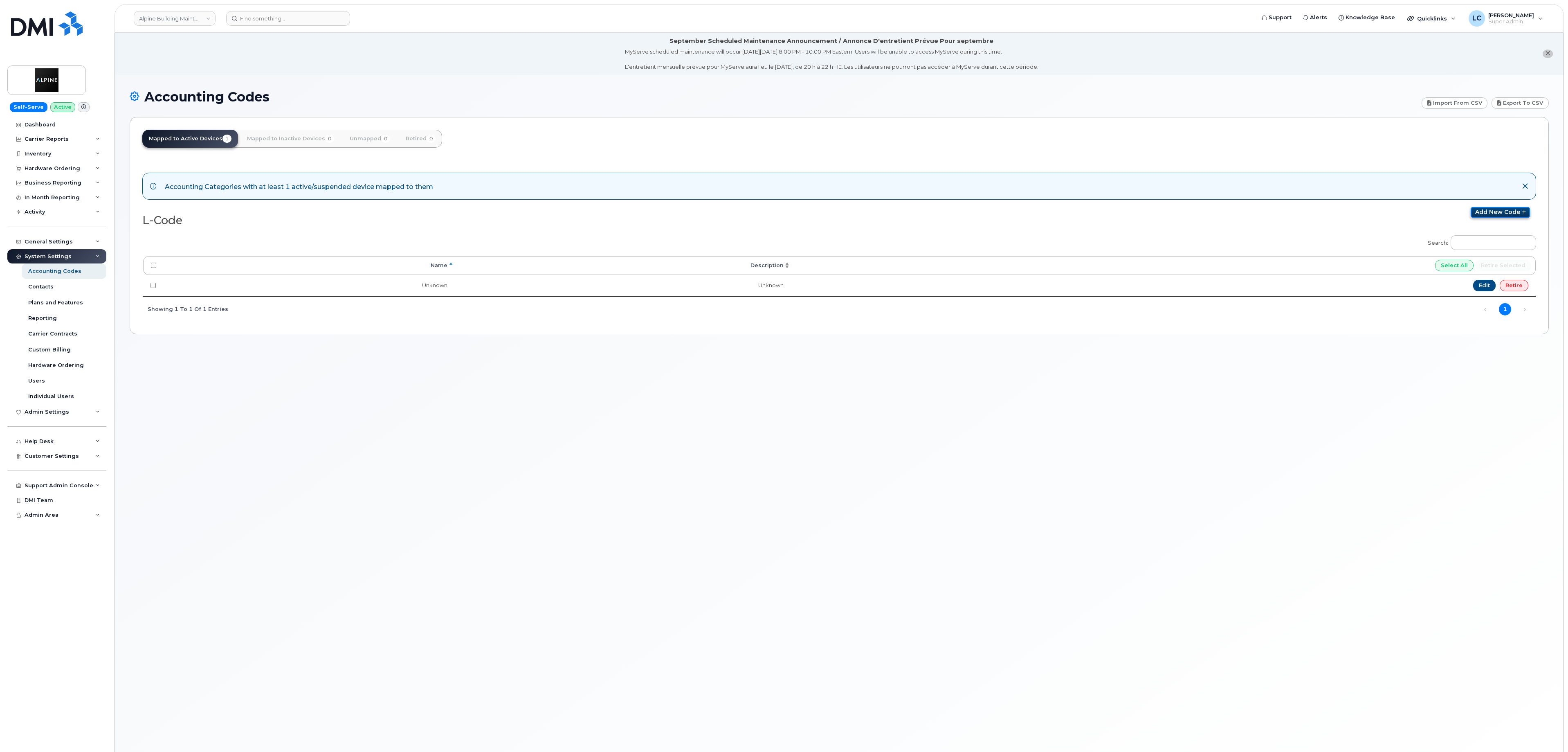
click at [1495, 217] on link "Add new code" at bounding box center [1500, 212] width 59 height 10
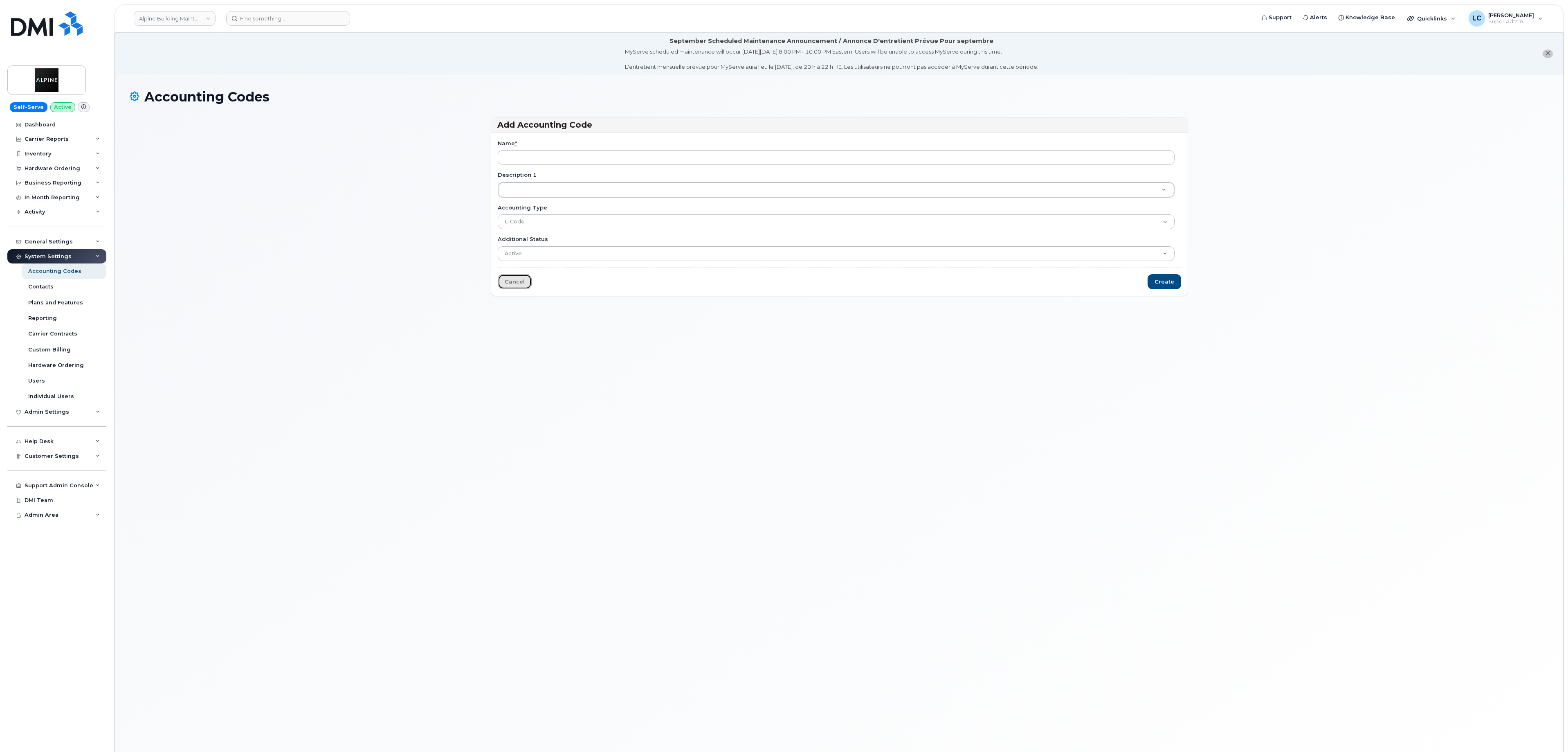
click at [509, 283] on link "Cancel" at bounding box center [515, 281] width 34 height 15
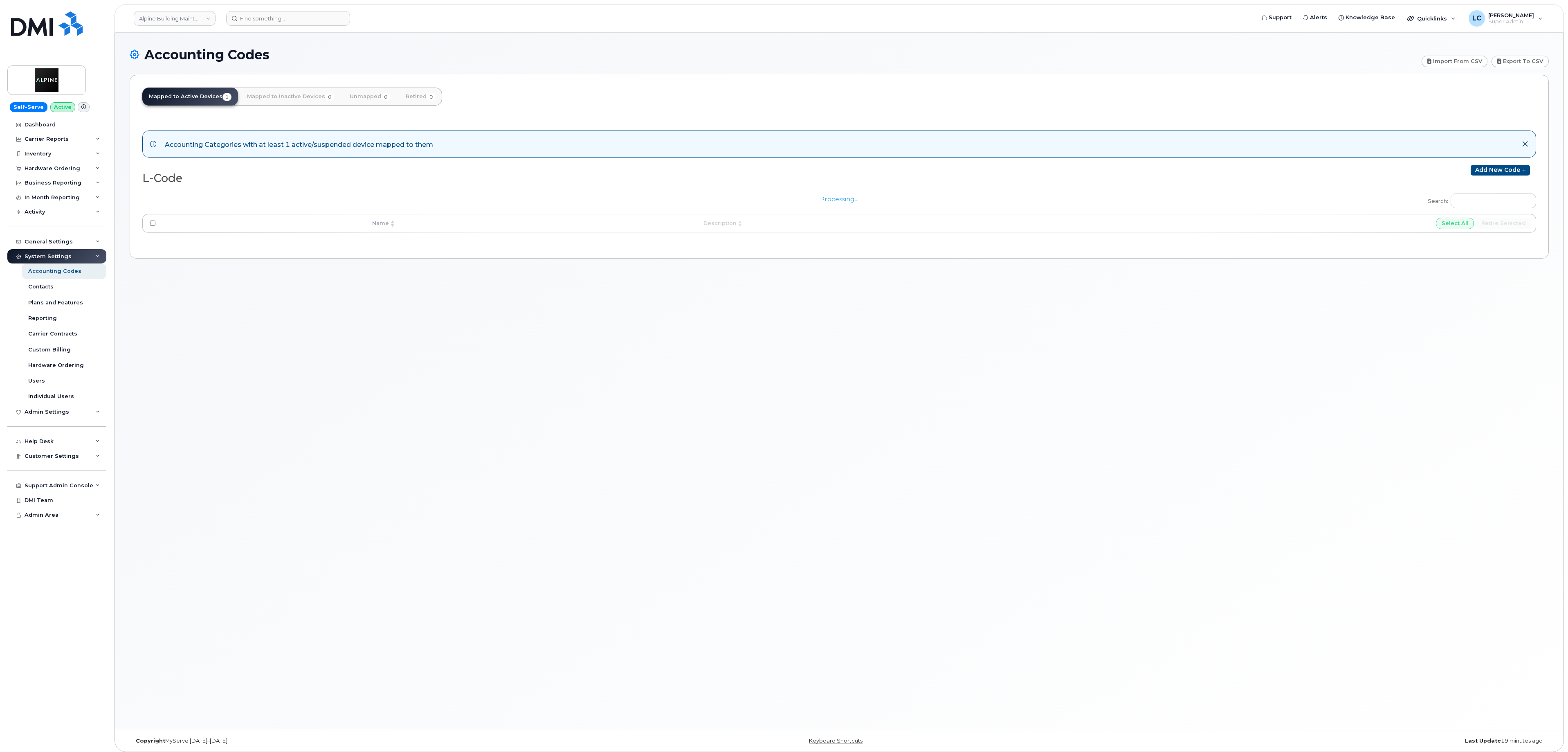
click at [869, 107] on div "Mapped to Active Devices 1 Mapped to Inactive Devices 0 Unmapped 0 Retired 0 Ac…" at bounding box center [839, 166] width 1419 height 183
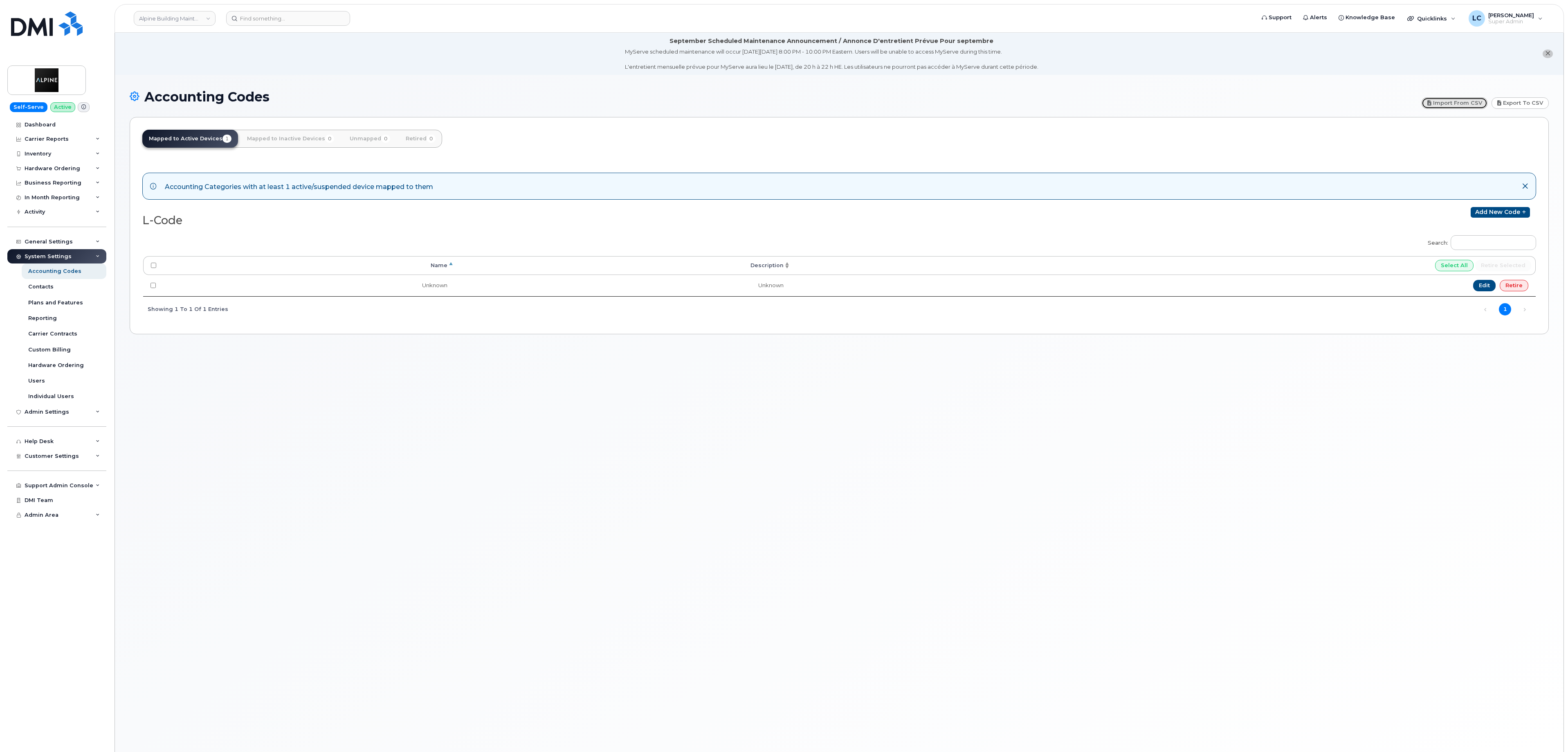
click at [1466, 101] on link "Import from CSV" at bounding box center [1454, 103] width 66 height 12
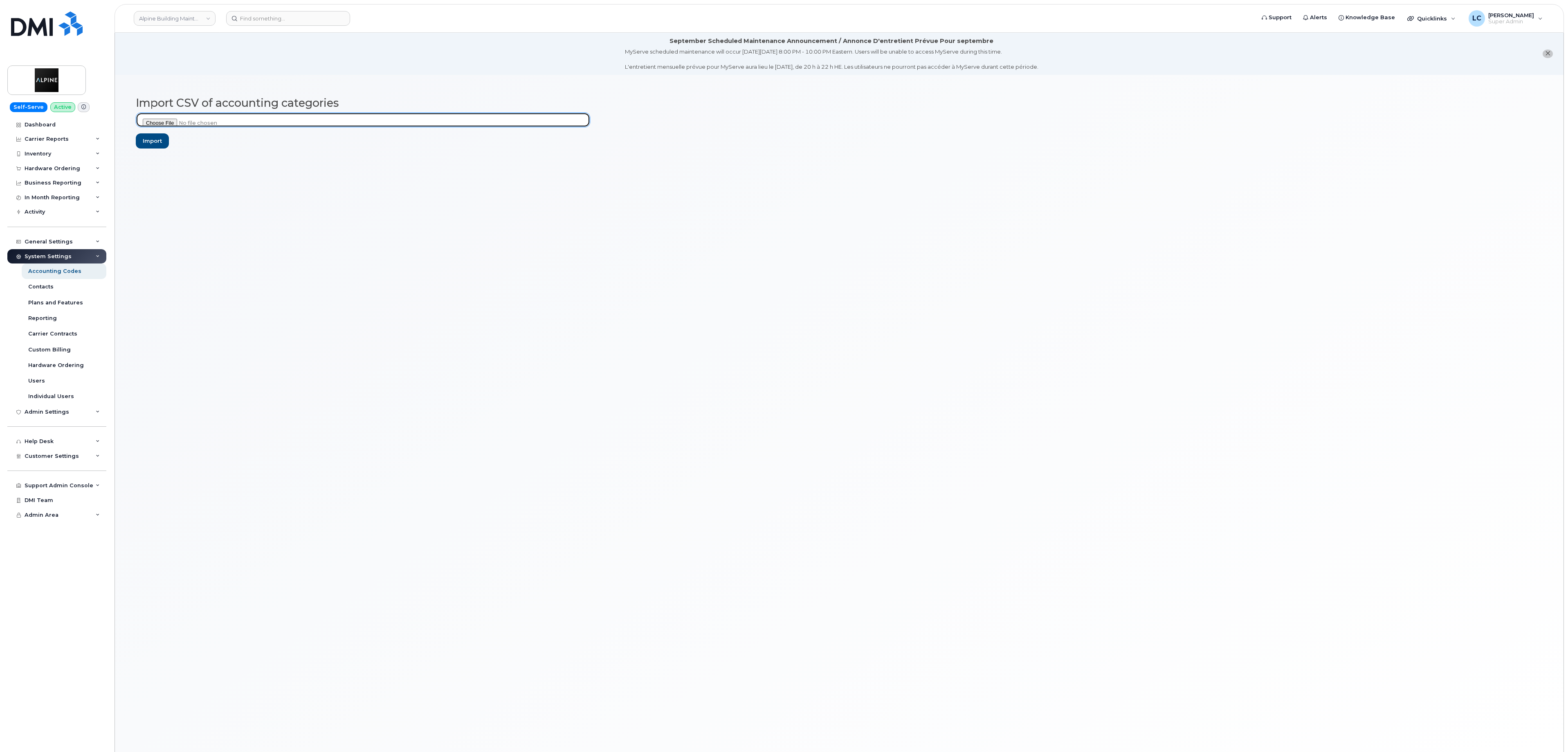
click at [167, 123] on input "file" at bounding box center [363, 120] width 454 height 15
type input "C:\fakepath\Alpine_LCODES.csv"
click at [153, 145] on input "Import" at bounding box center [152, 141] width 33 height 15
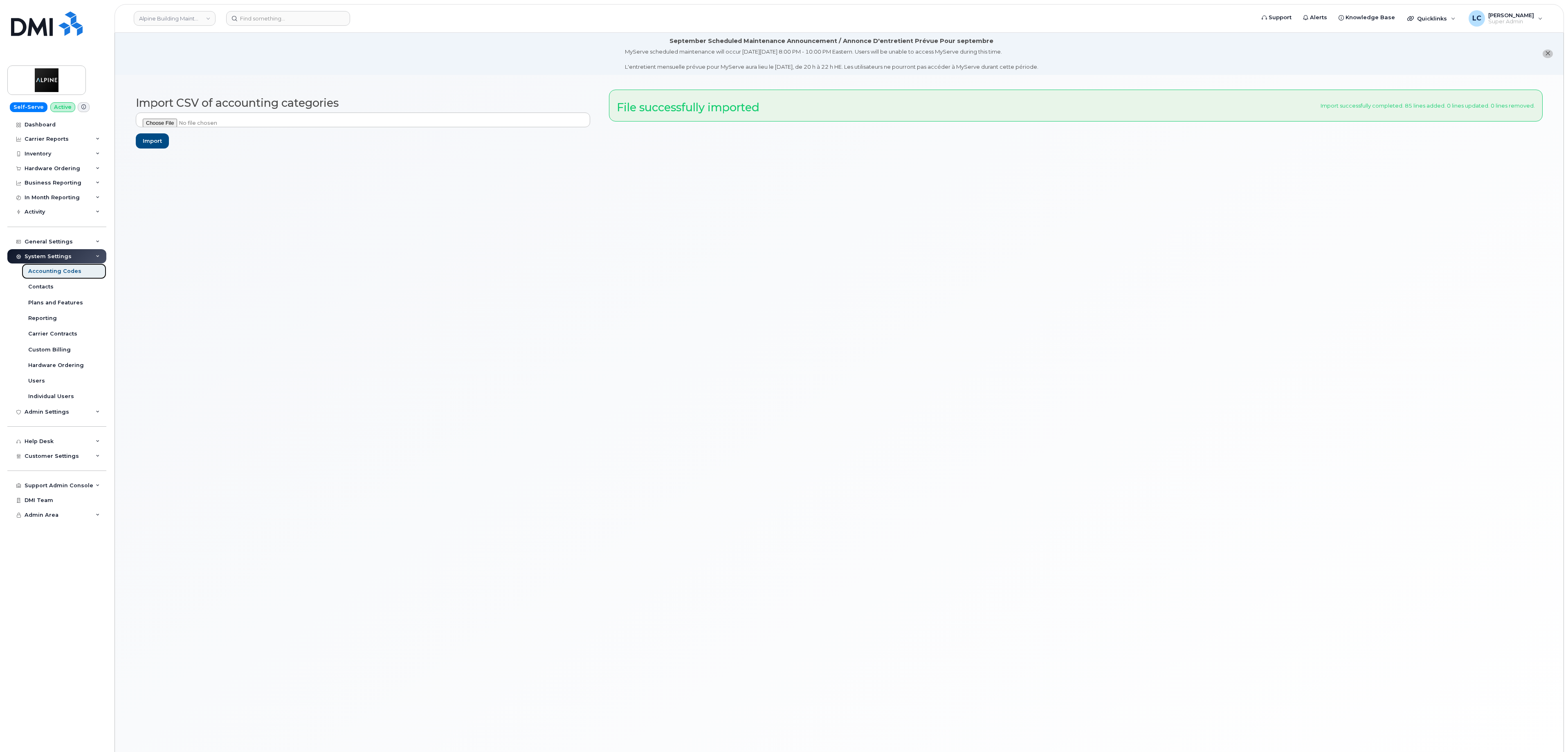
click at [60, 273] on div "Accounting Codes" at bounding box center [54, 271] width 53 height 7
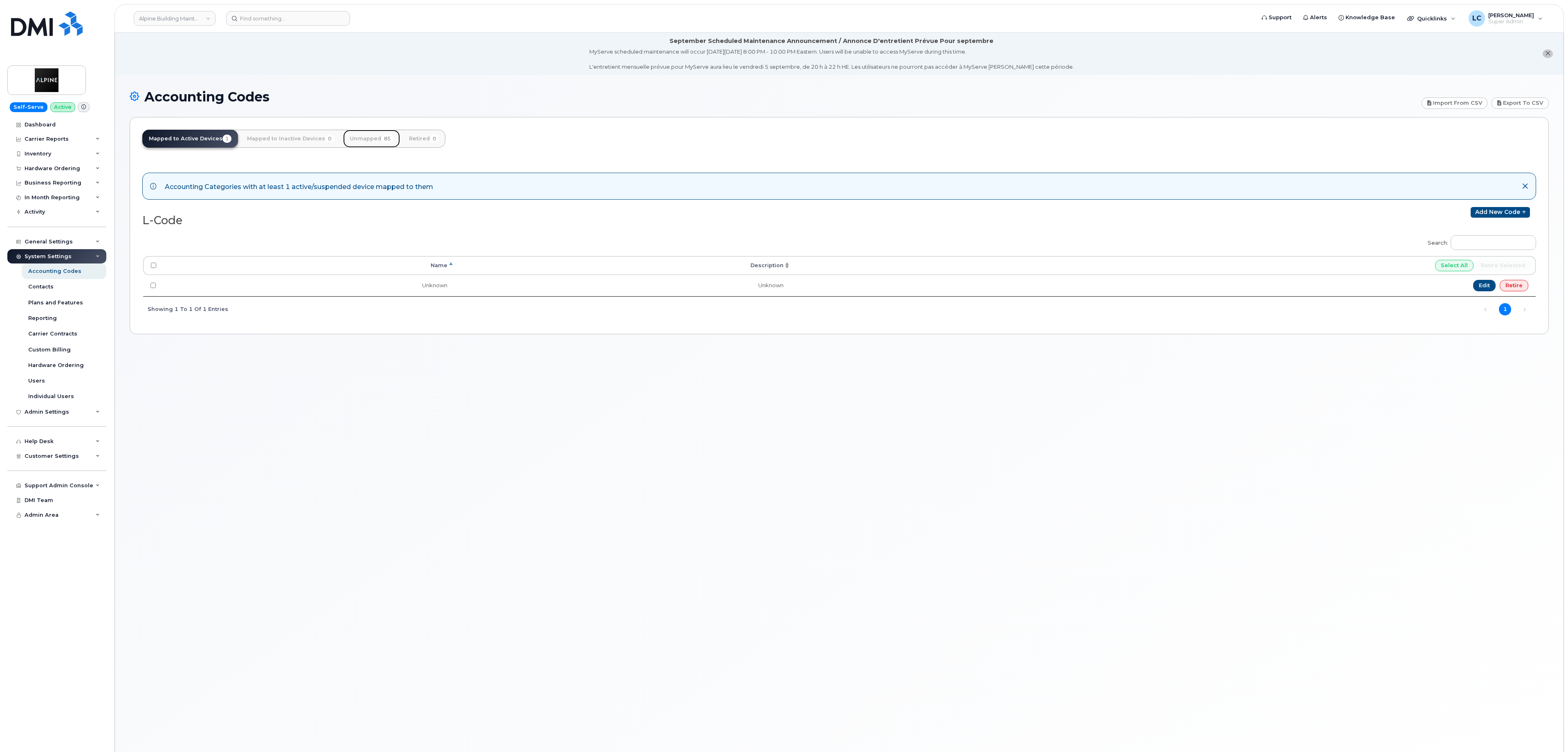
click at [370, 142] on link "Unmapped 85" at bounding box center [371, 138] width 57 height 18
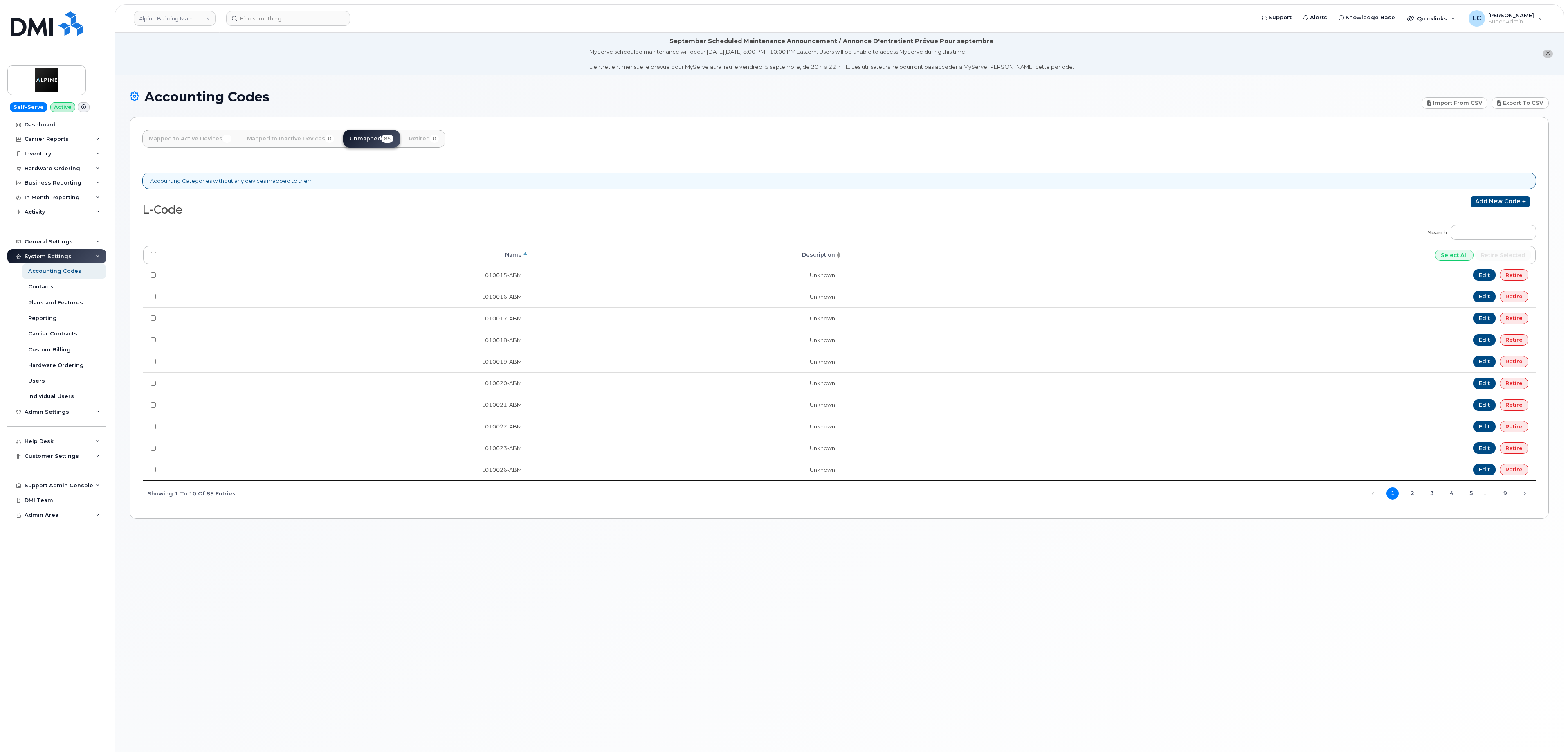
click at [606, 117] on div "Mapped to Active Devices 1 Mapped to Inactive Devices 0 Unmapped 85 Retired 0 A…" at bounding box center [839, 317] width 1419 height 402
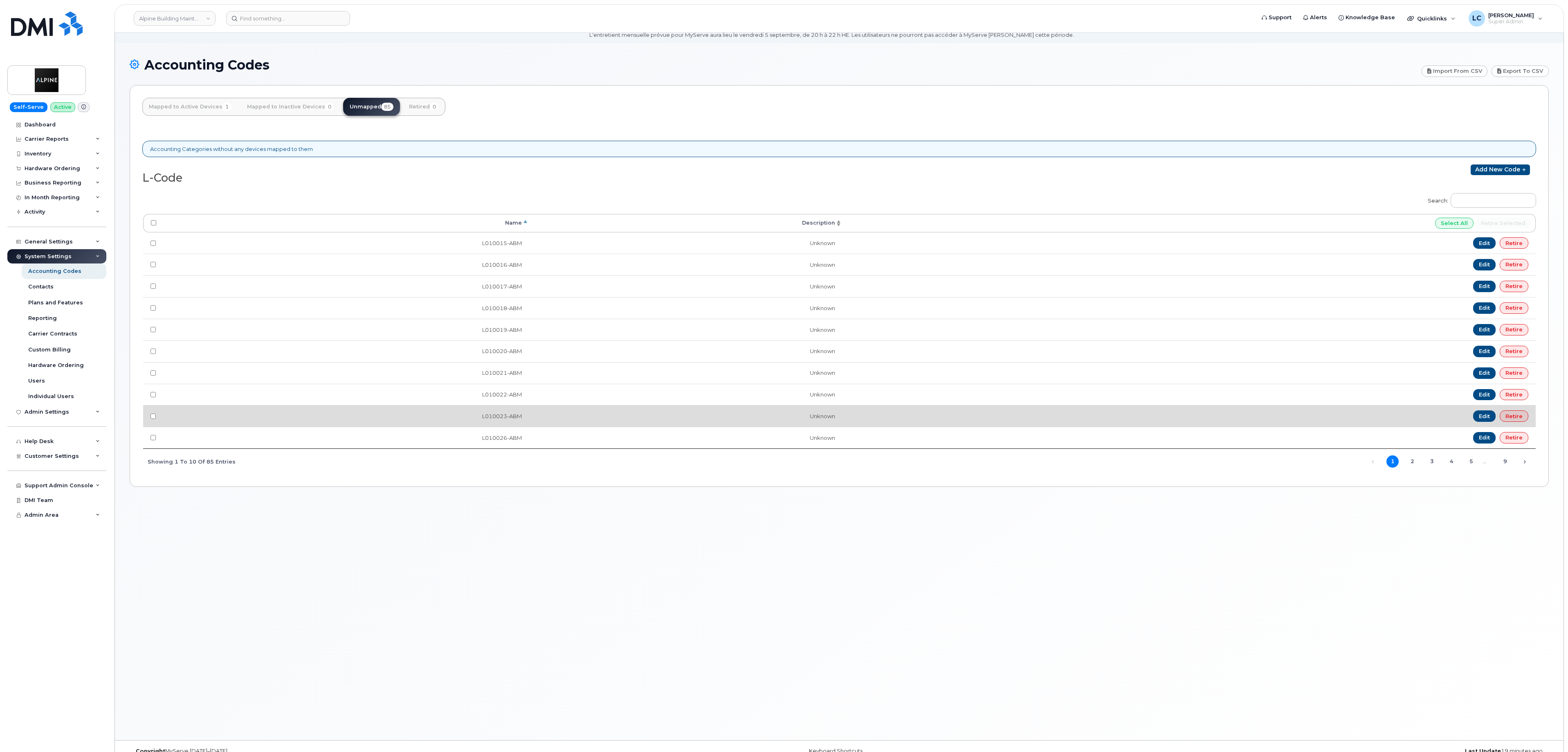
scroll to position [46, 0]
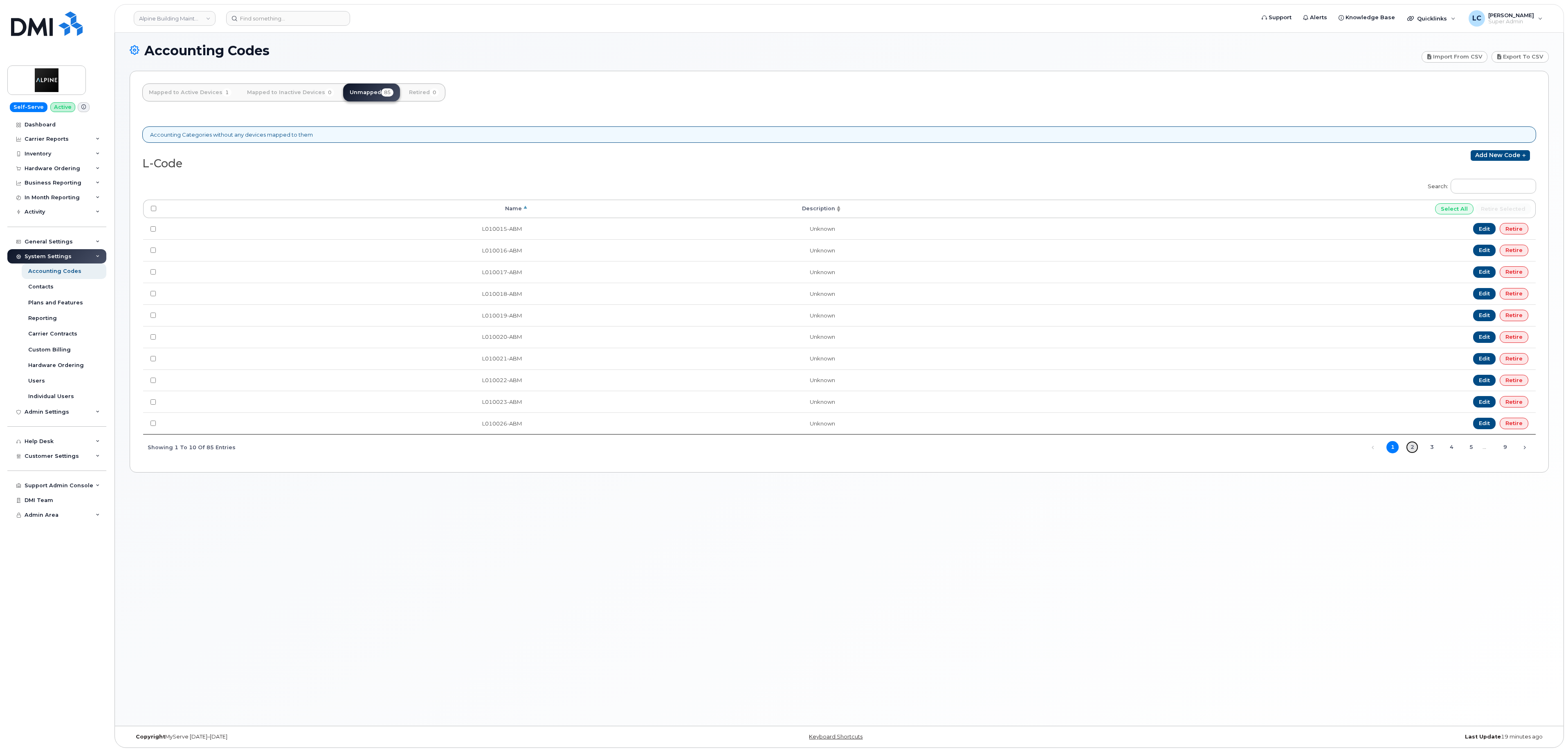
click at [1416, 453] on link "2" at bounding box center [1412, 447] width 12 height 12
click at [1426, 453] on link "3" at bounding box center [1432, 447] width 12 height 12
click at [1451, 453] on link "4" at bounding box center [1451, 447] width 12 height 12
click at [1468, 453] on link "5" at bounding box center [1471, 447] width 12 height 12
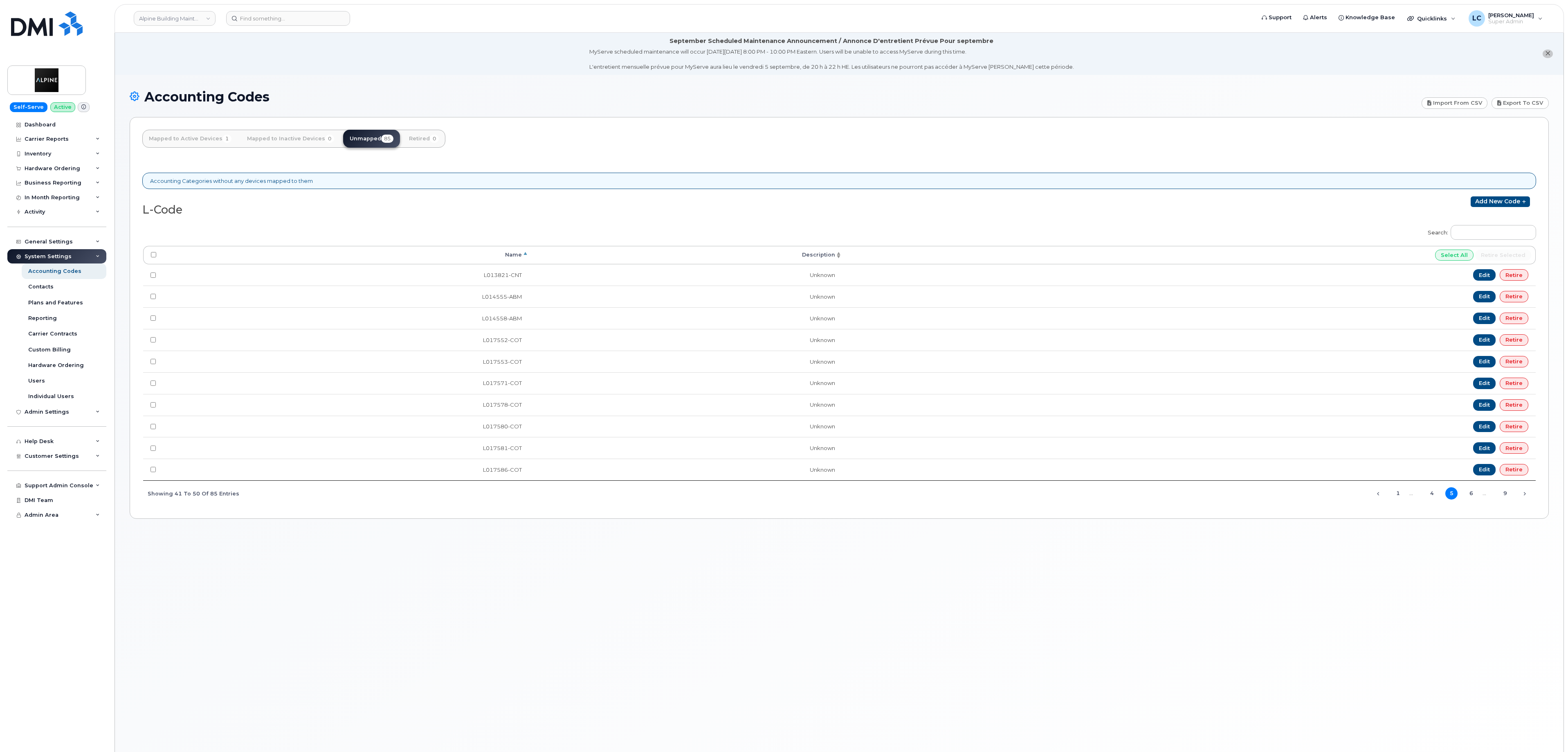
click at [341, 697] on div "Accounting Codes Import from CSV Export to CSV Mapped to Active Devices 1 Mappe…" at bounding box center [839, 423] width 1448 height 697
click at [331, 695] on div "Accounting Codes Import from CSV Export to CSV Mapped to Active Devices 1 Mappe…" at bounding box center [839, 423] width 1448 height 697
click at [493, 87] on div "Accounting Codes Import from CSV Export to CSV Mapped to Active Devices 1 Mappe…" at bounding box center [839, 423] width 1448 height 697
click at [34, 155] on div "Inventory" at bounding box center [37, 153] width 26 height 7
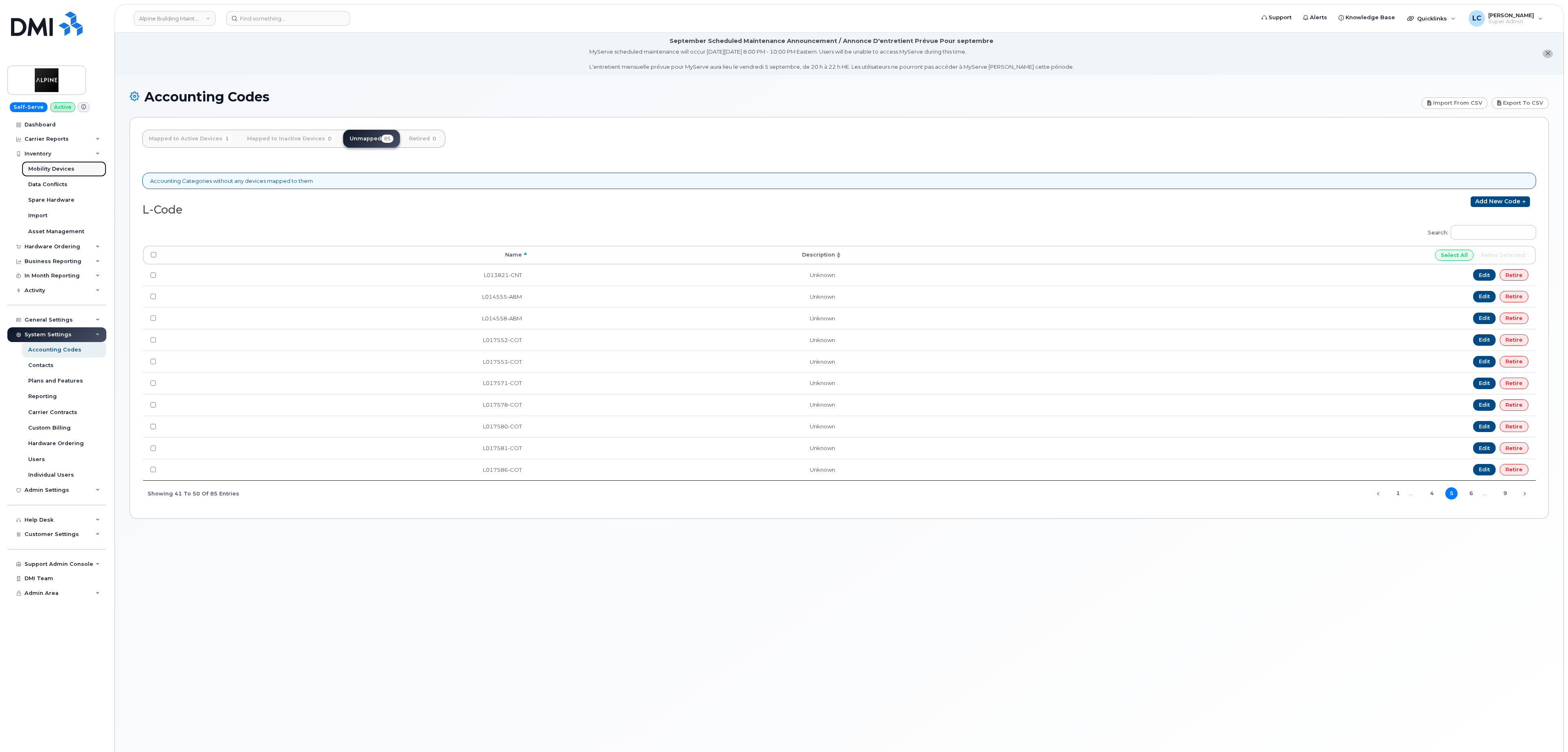
click at [68, 169] on div "Mobility Devices" at bounding box center [51, 169] width 46 height 7
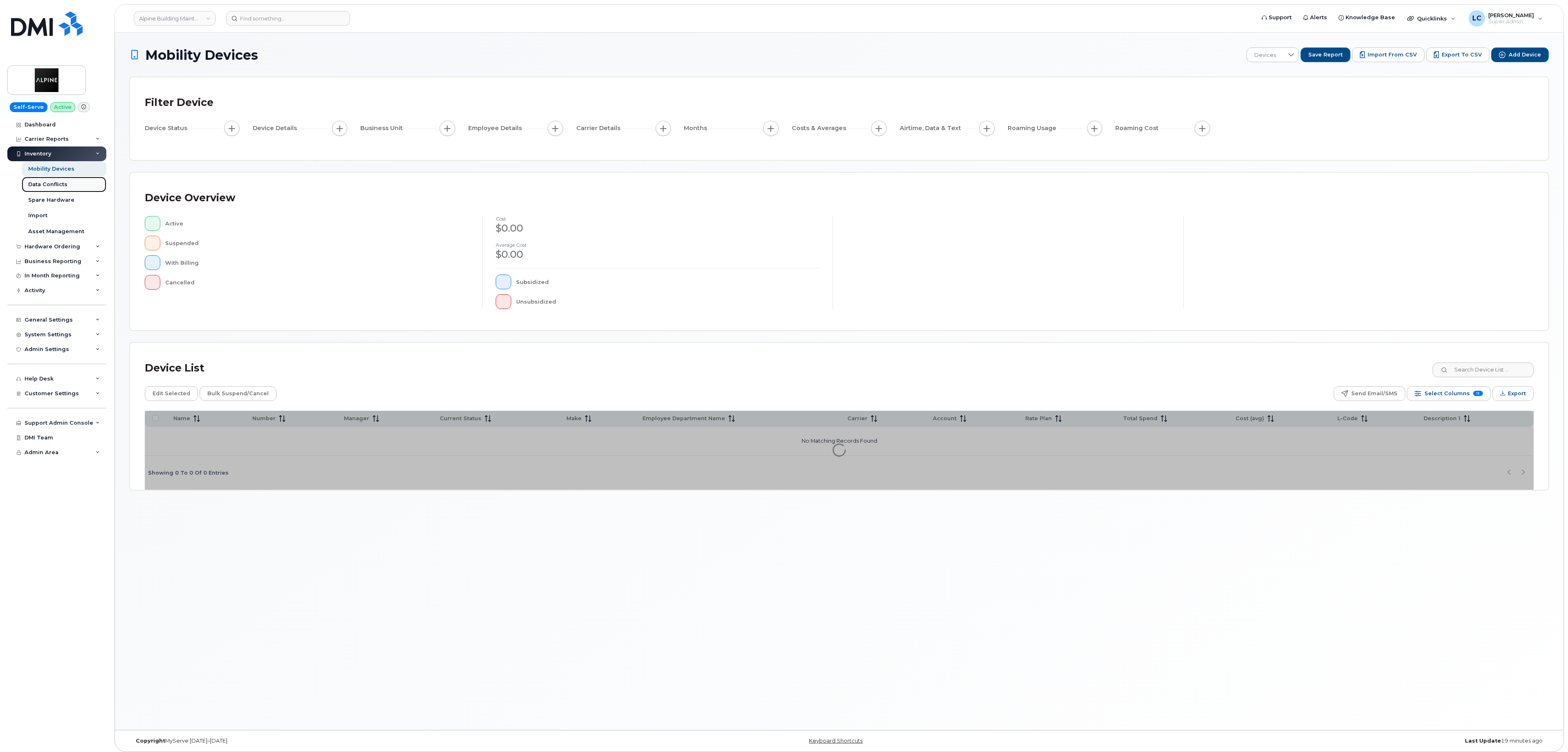
click at [65, 186] on div "Data Conflicts" at bounding box center [48, 185] width 39 height 7
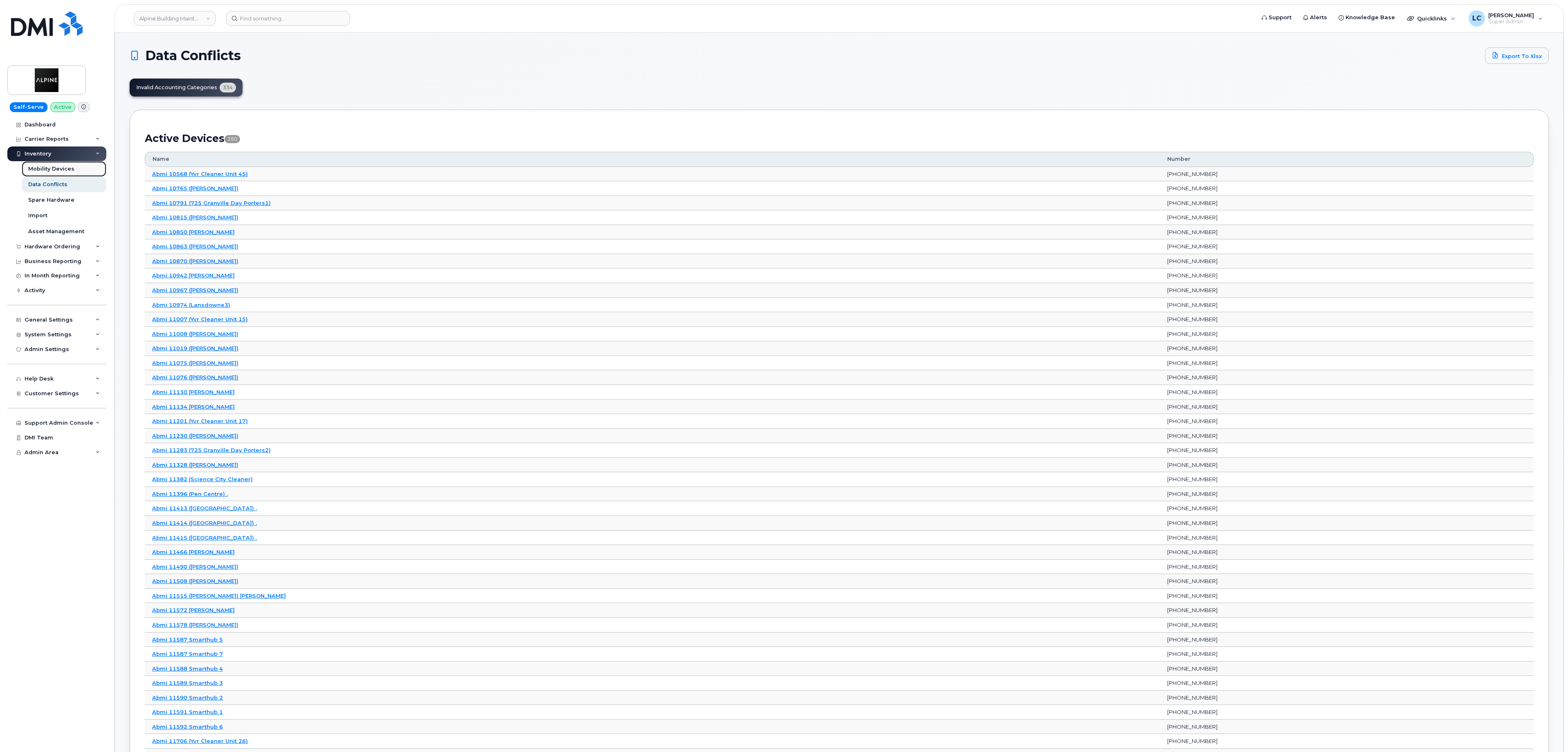
click at [53, 169] on div "Mobility Devices" at bounding box center [51, 169] width 46 height 7
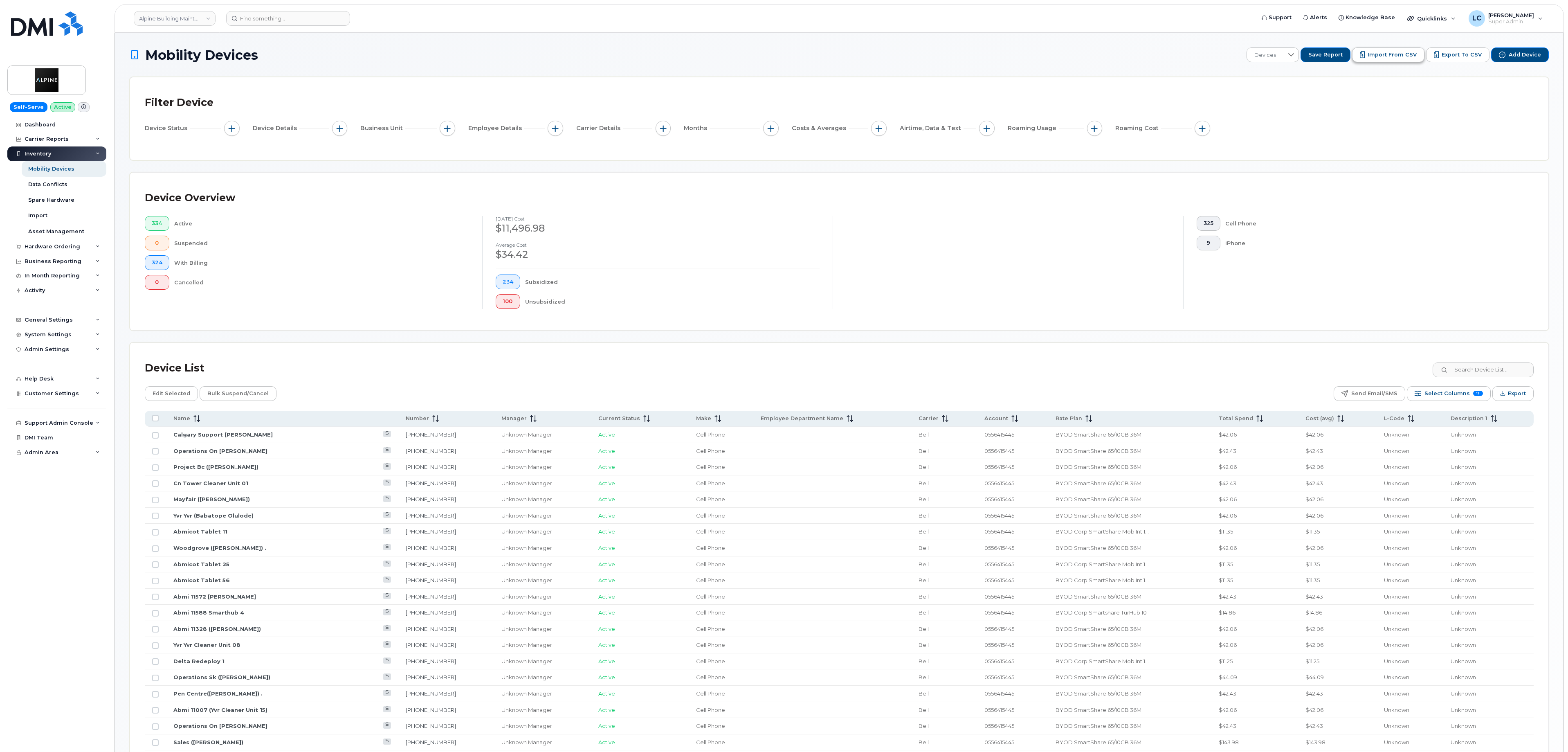
click at [1404, 55] on span "Import from CSV" at bounding box center [1392, 55] width 49 height 7
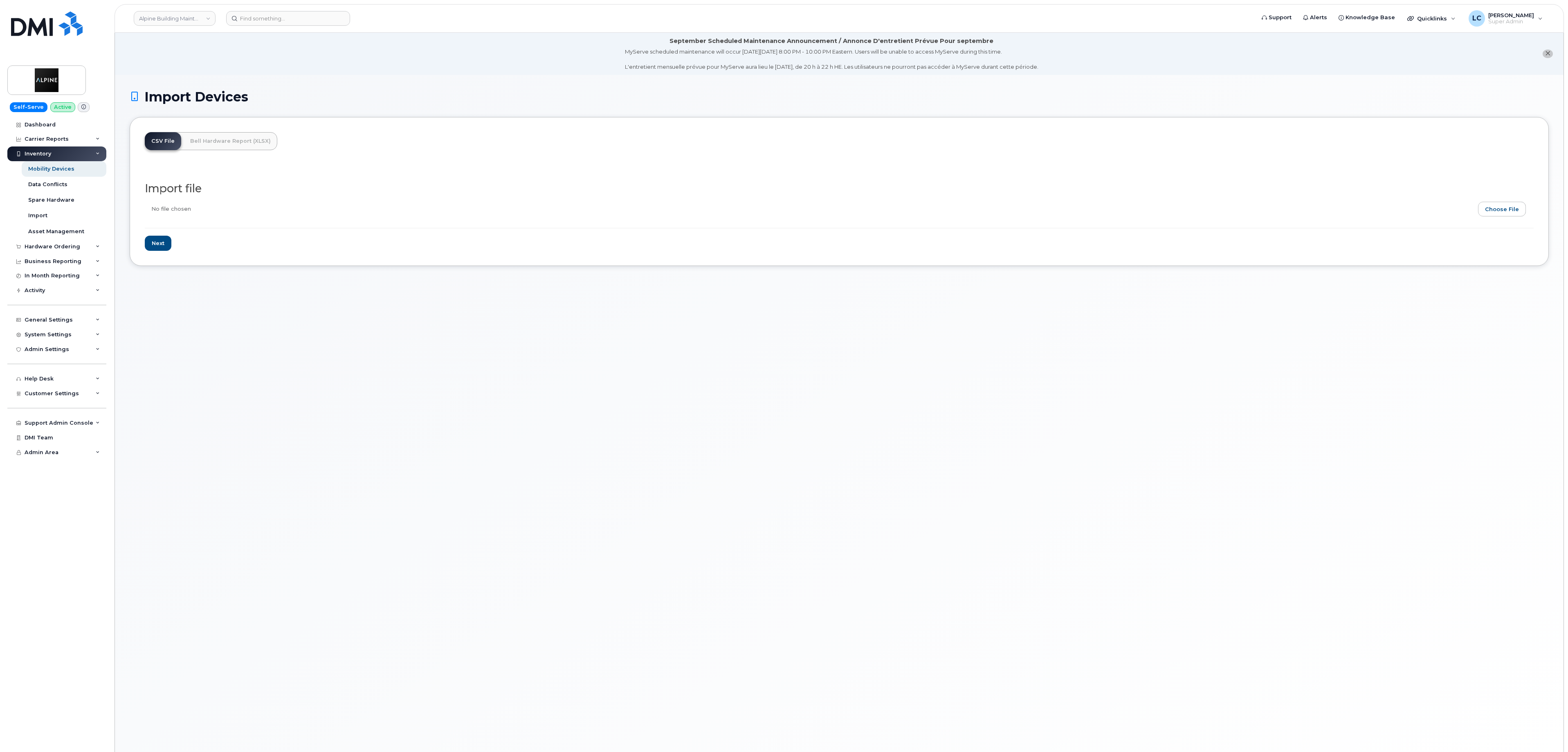
click at [1503, 212] on input "file" at bounding box center [836, 211] width 1382 height 19
click at [1490, 208] on input "file" at bounding box center [836, 211] width 1382 height 19
type input "C:\fakepath\SiteMapping.csv"
drag, startPoint x: 157, startPoint y: 242, endPoint x: 159, endPoint y: 246, distance: 4.5
click at [159, 243] on input "Next" at bounding box center [158, 243] width 26 height 15
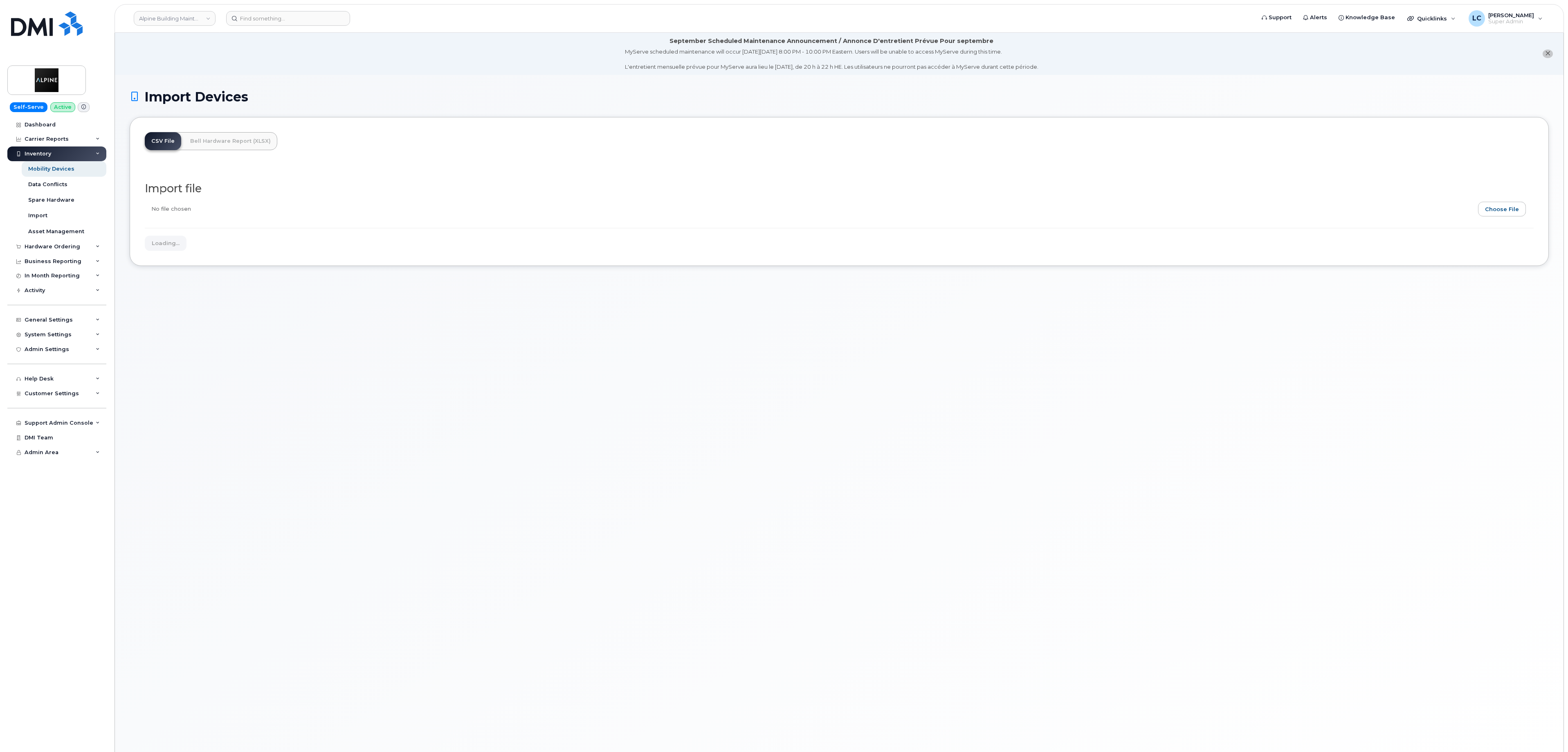
type input "Loading..."
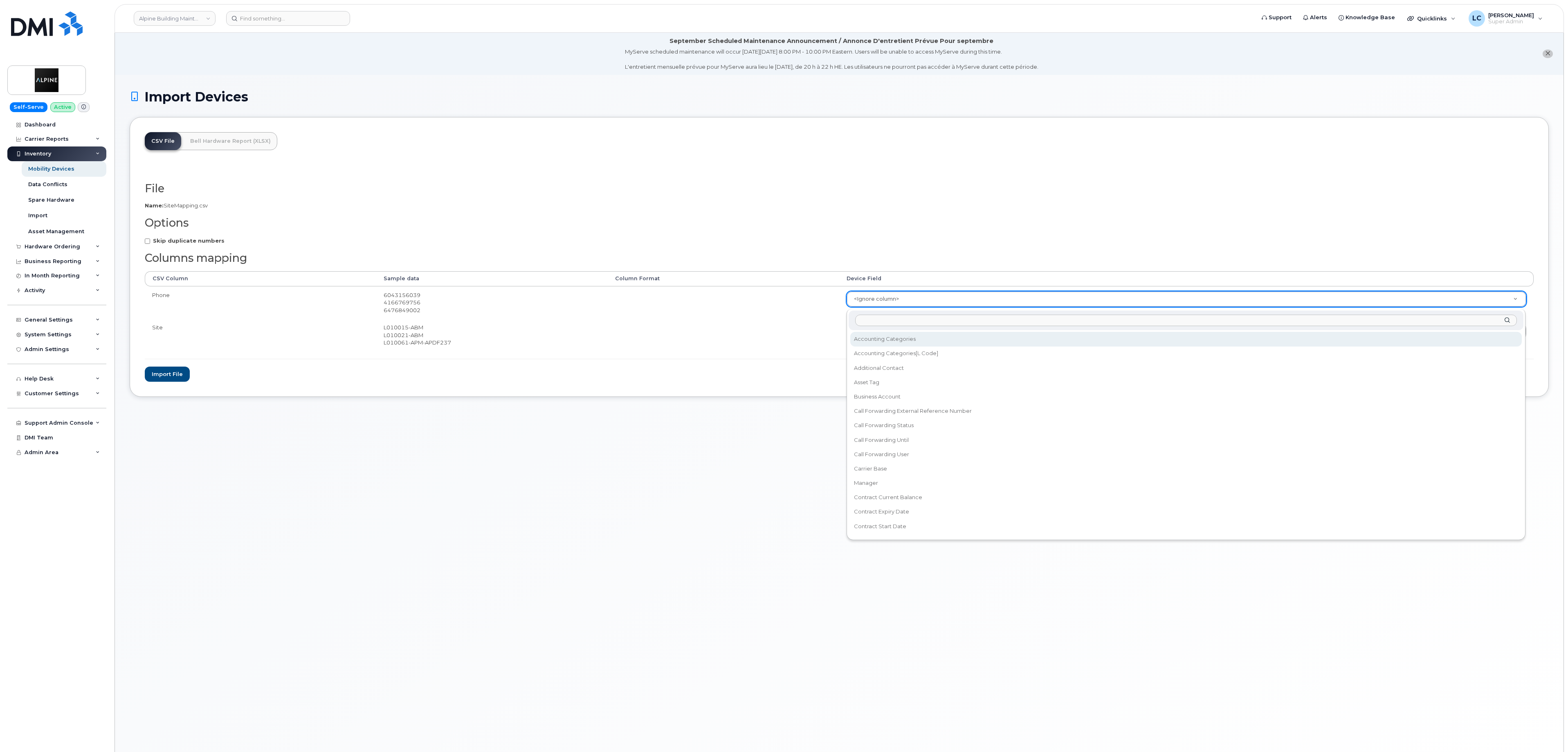
click at [886, 318] on input "text" at bounding box center [1186, 320] width 661 height 12
drag, startPoint x: 886, startPoint y: 318, endPoint x: 883, endPoint y: 313, distance: 5.8
click at [886, 315] on input "text" at bounding box center [1186, 320] width 661 height 12
type input "p"
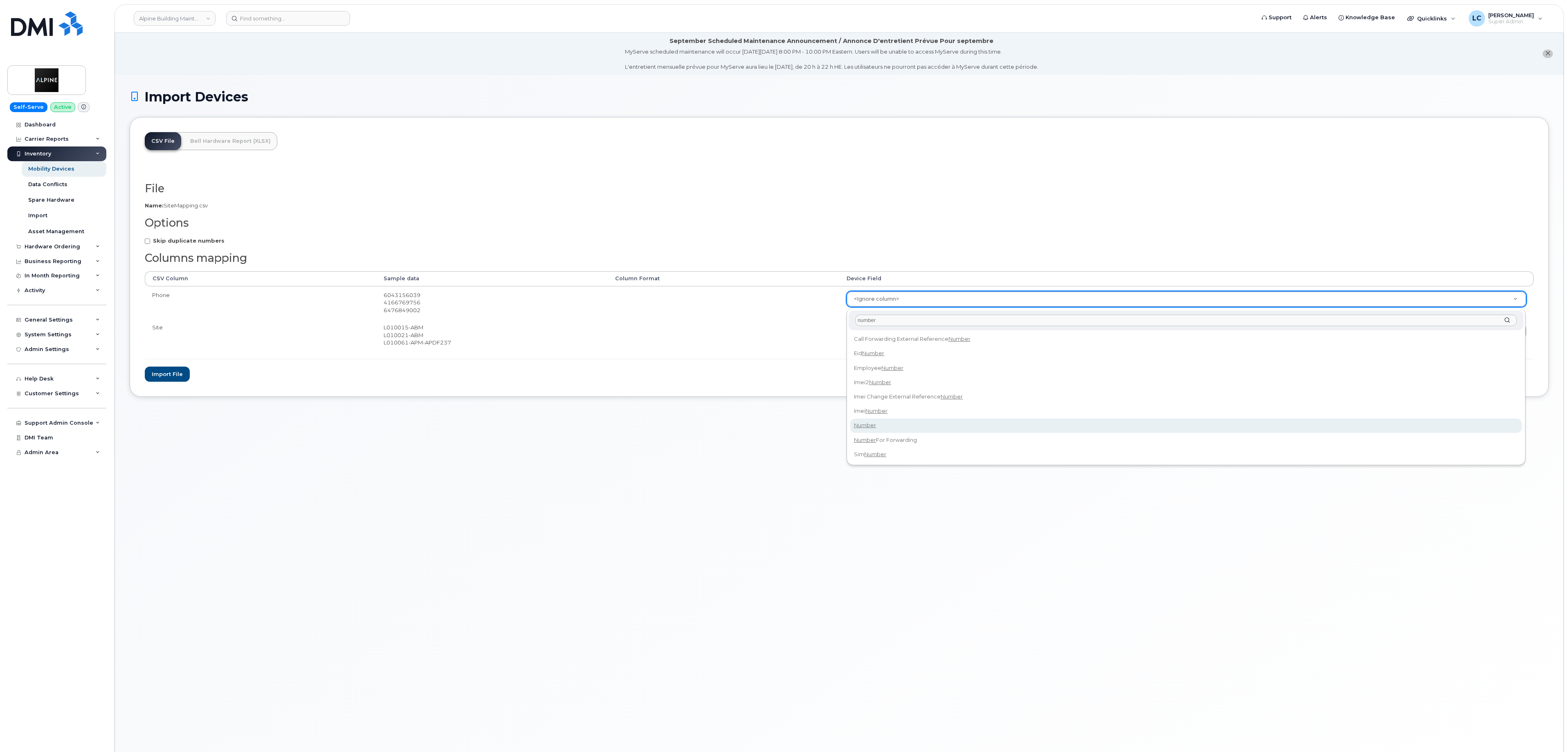
type input "number"
select select "number"
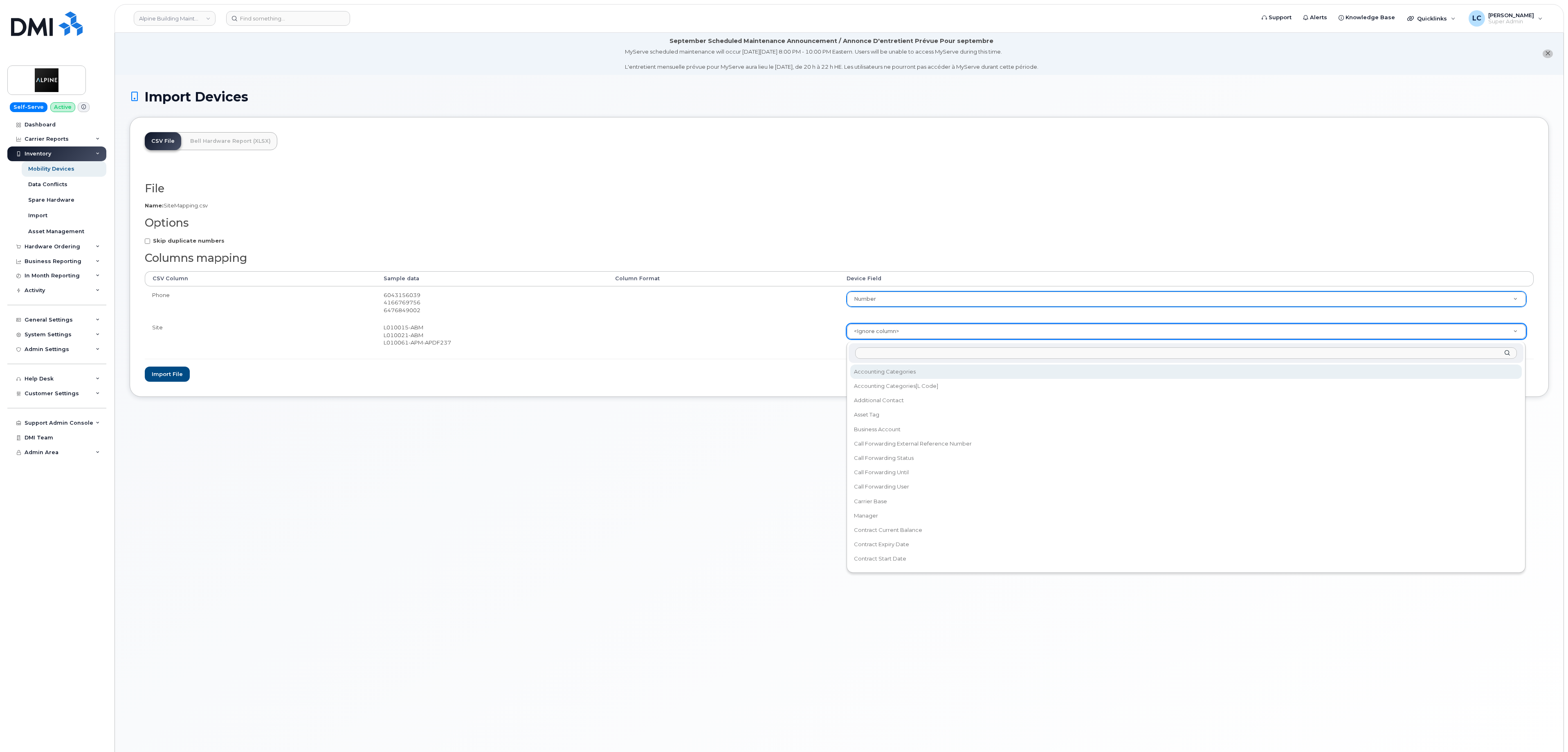
click at [918, 354] on input "text" at bounding box center [1186, 353] width 661 height 12
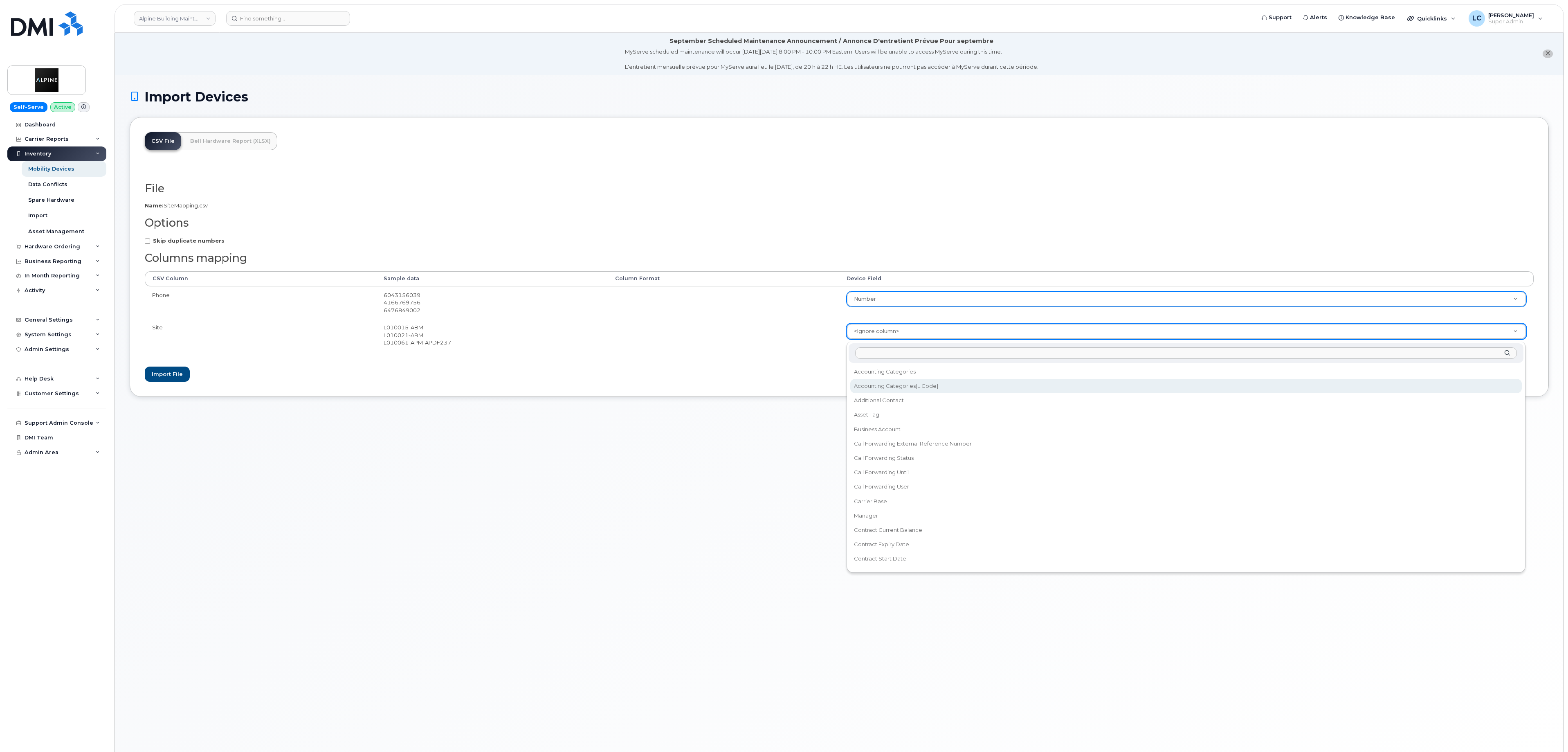
select select "accounting_categories[L-Code]"
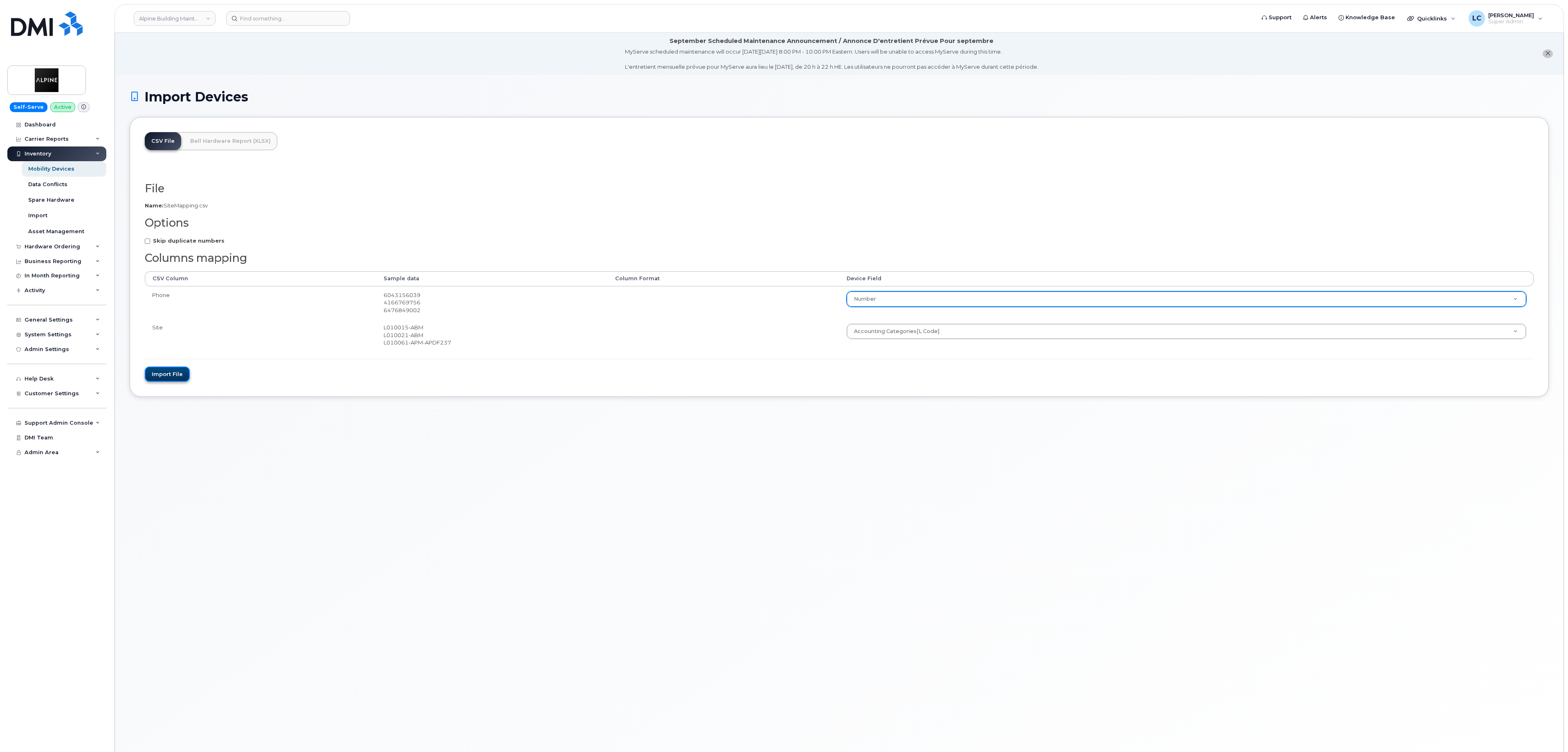
click at [176, 377] on button "Import file" at bounding box center [167, 374] width 45 height 15
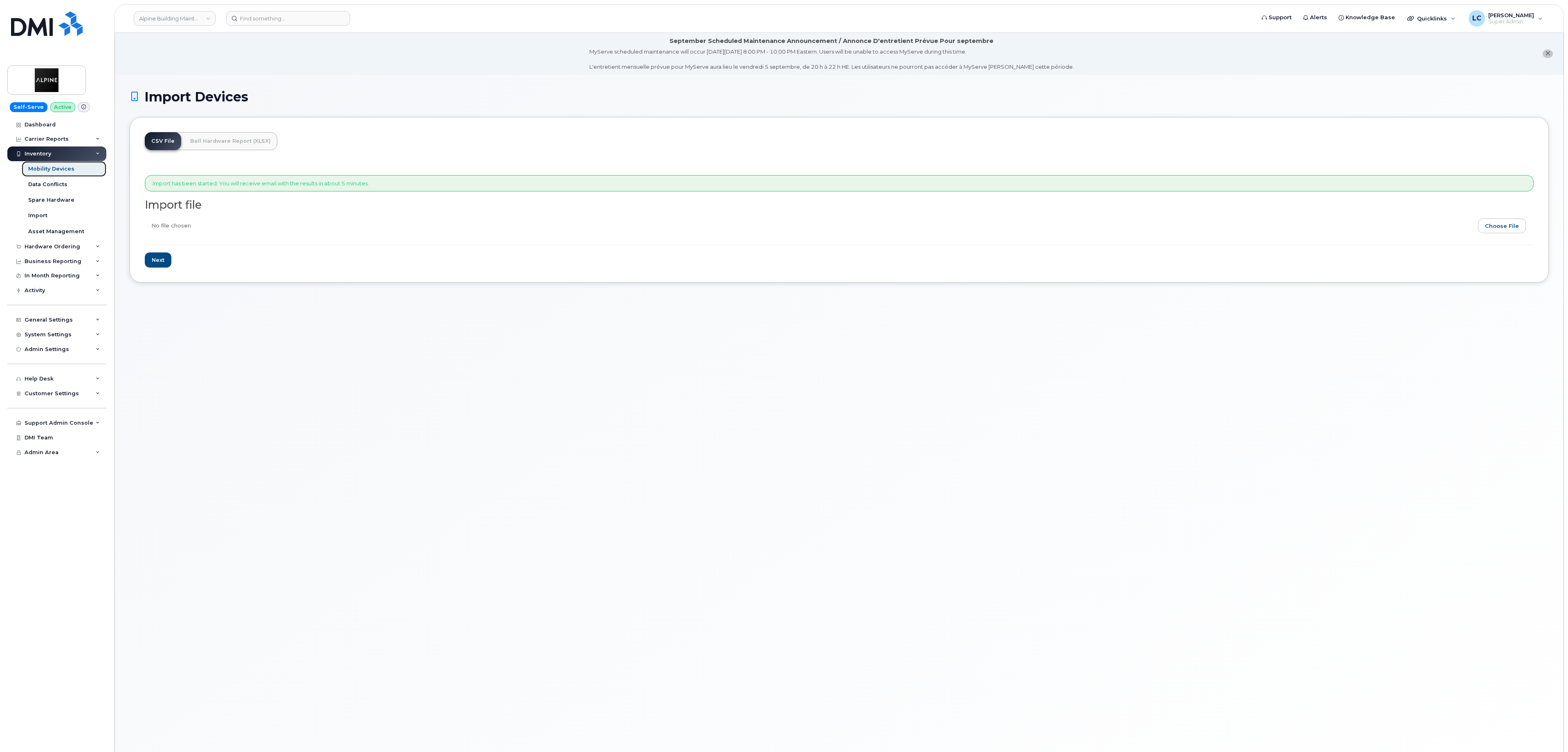
click at [50, 172] on div "Mobility Devices" at bounding box center [51, 169] width 46 height 7
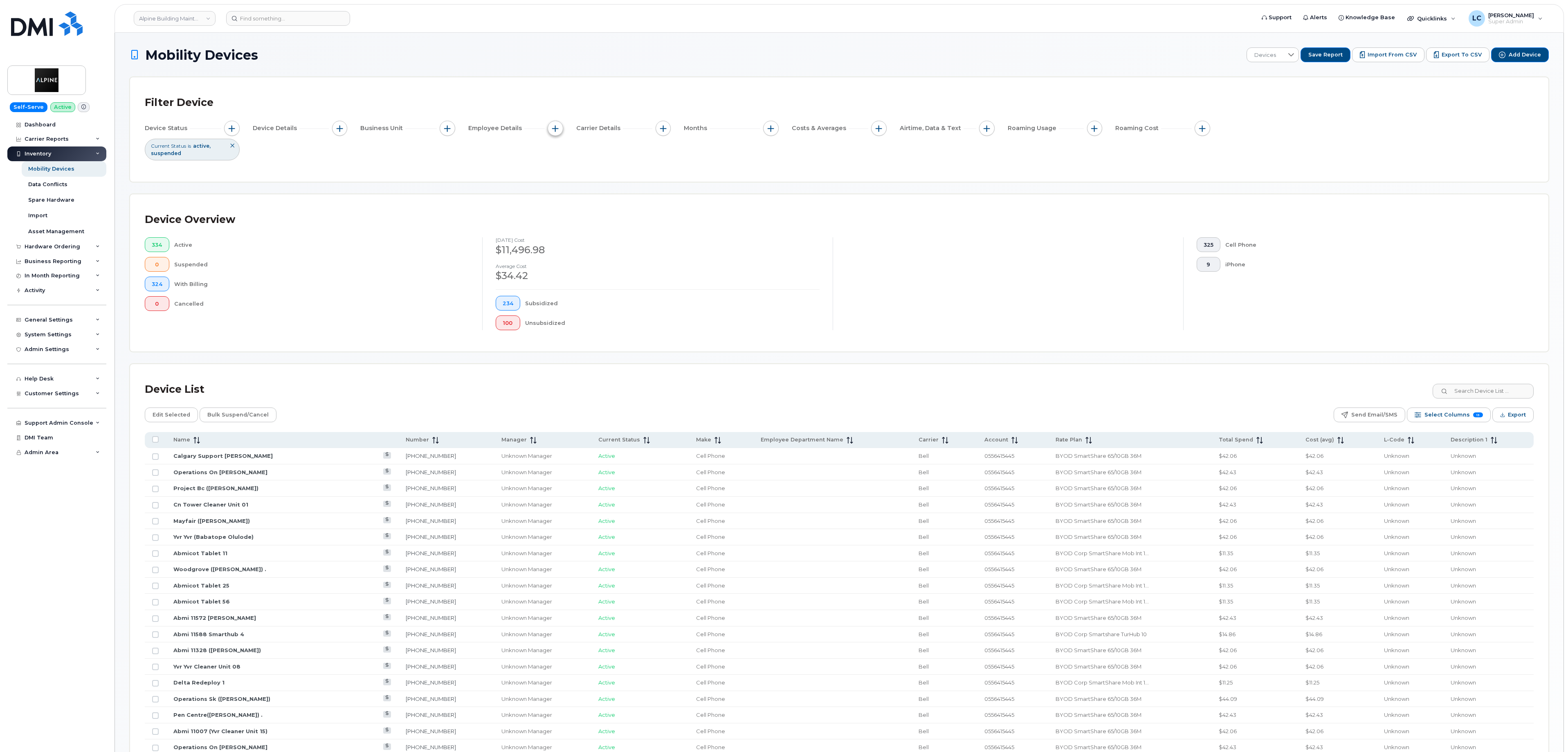
click at [555, 130] on span "button" at bounding box center [555, 128] width 7 height 7
click at [449, 128] on span "button" at bounding box center [447, 128] width 7 height 7
click at [451, 166] on input "L-Code" at bounding box center [450, 166] width 7 height 7
checkbox input "true"
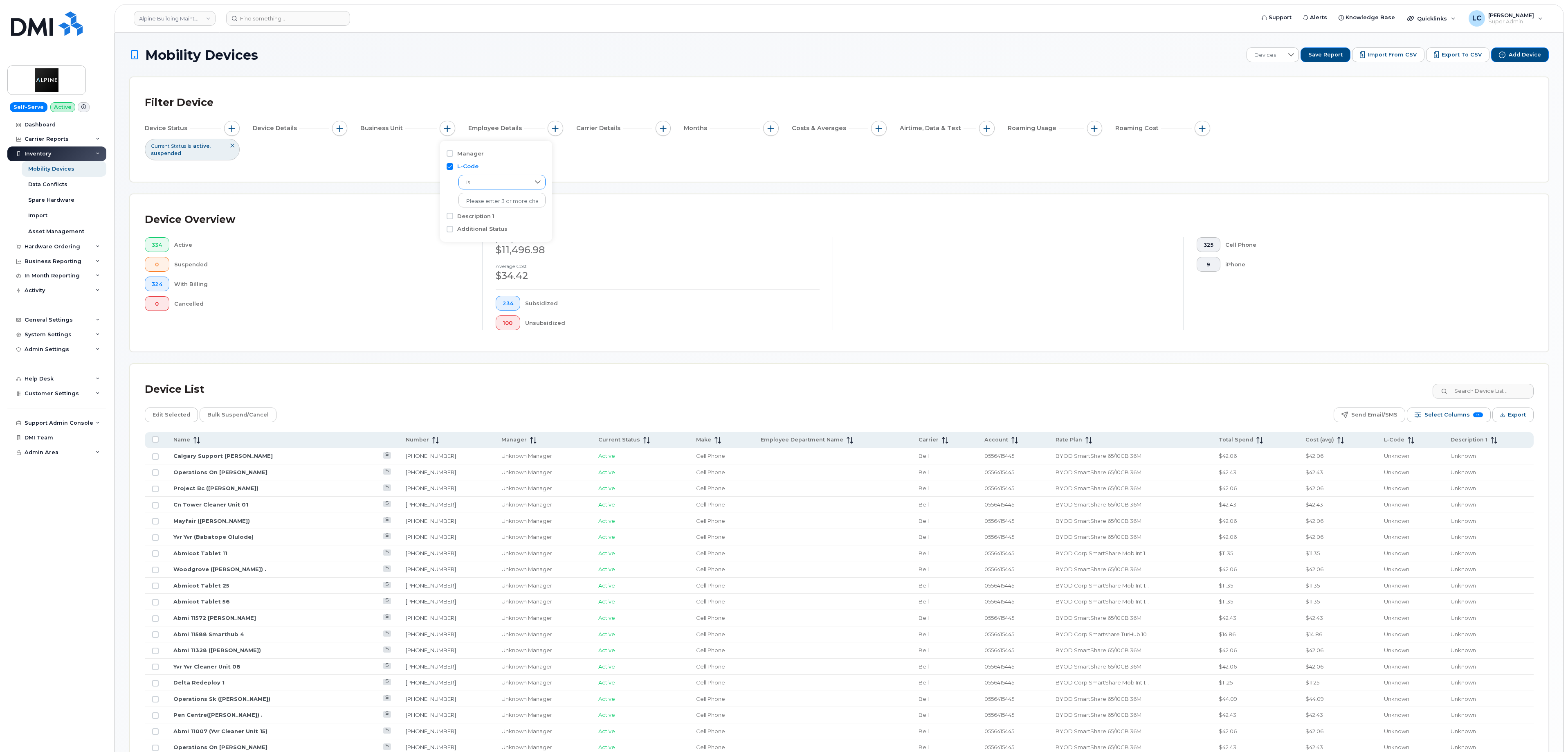
click at [489, 177] on span "is" at bounding box center [495, 182] width 71 height 15
click at [484, 218] on li "is not" at bounding box center [498, 219] width 78 height 14
click at [509, 203] on input "text" at bounding box center [502, 201] width 72 height 7
type input "blank"
click at [516, 199] on input "text" at bounding box center [502, 201] width 72 height 7
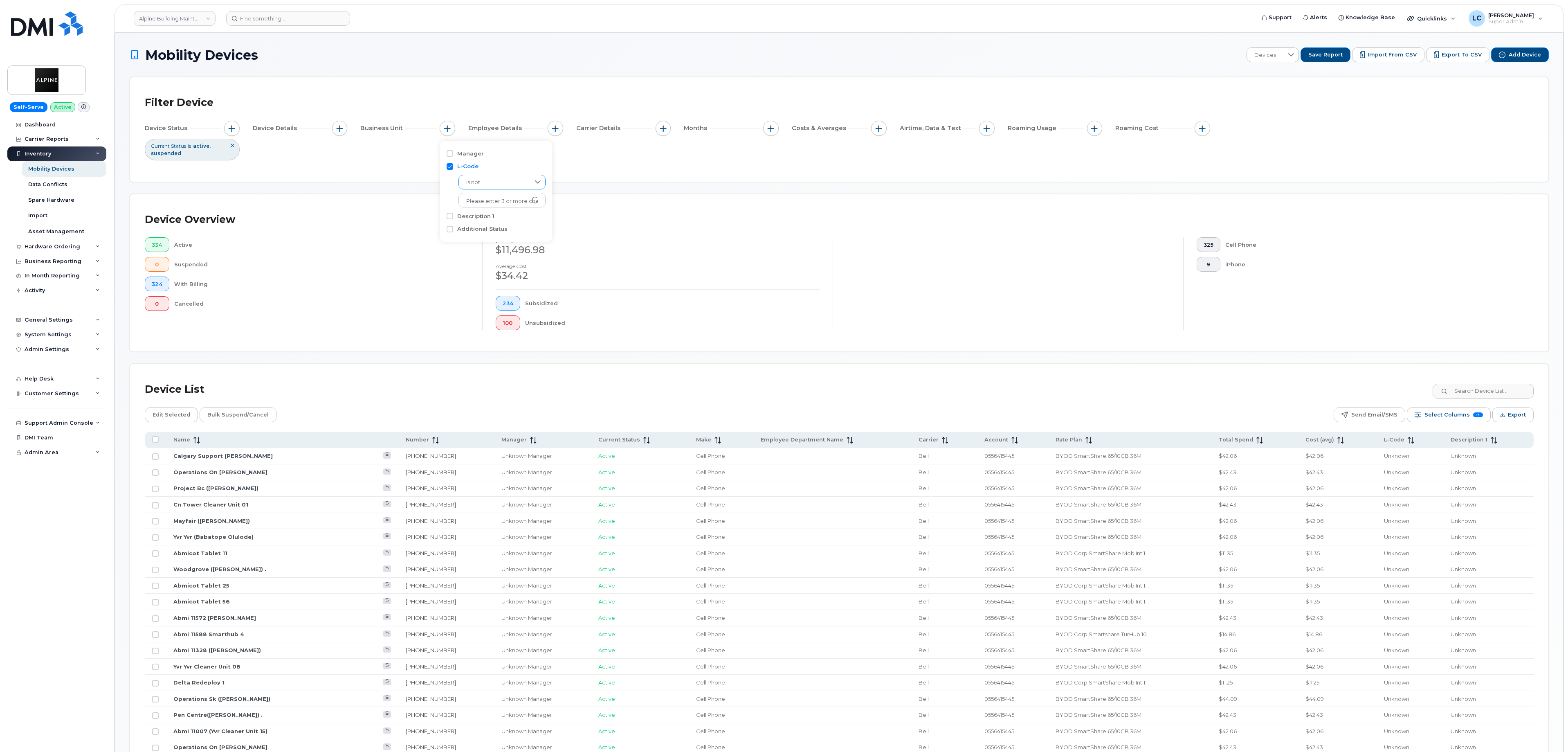
click at [533, 179] on div at bounding box center [537, 182] width 15 height 14
click at [534, 180] on icon at bounding box center [537, 182] width 7 height 7
click at [448, 163] on input "L-Code" at bounding box center [450, 166] width 7 height 7
checkbox input "false"
click at [791, 246] on div "$11,496.98" at bounding box center [658, 249] width 324 height 14
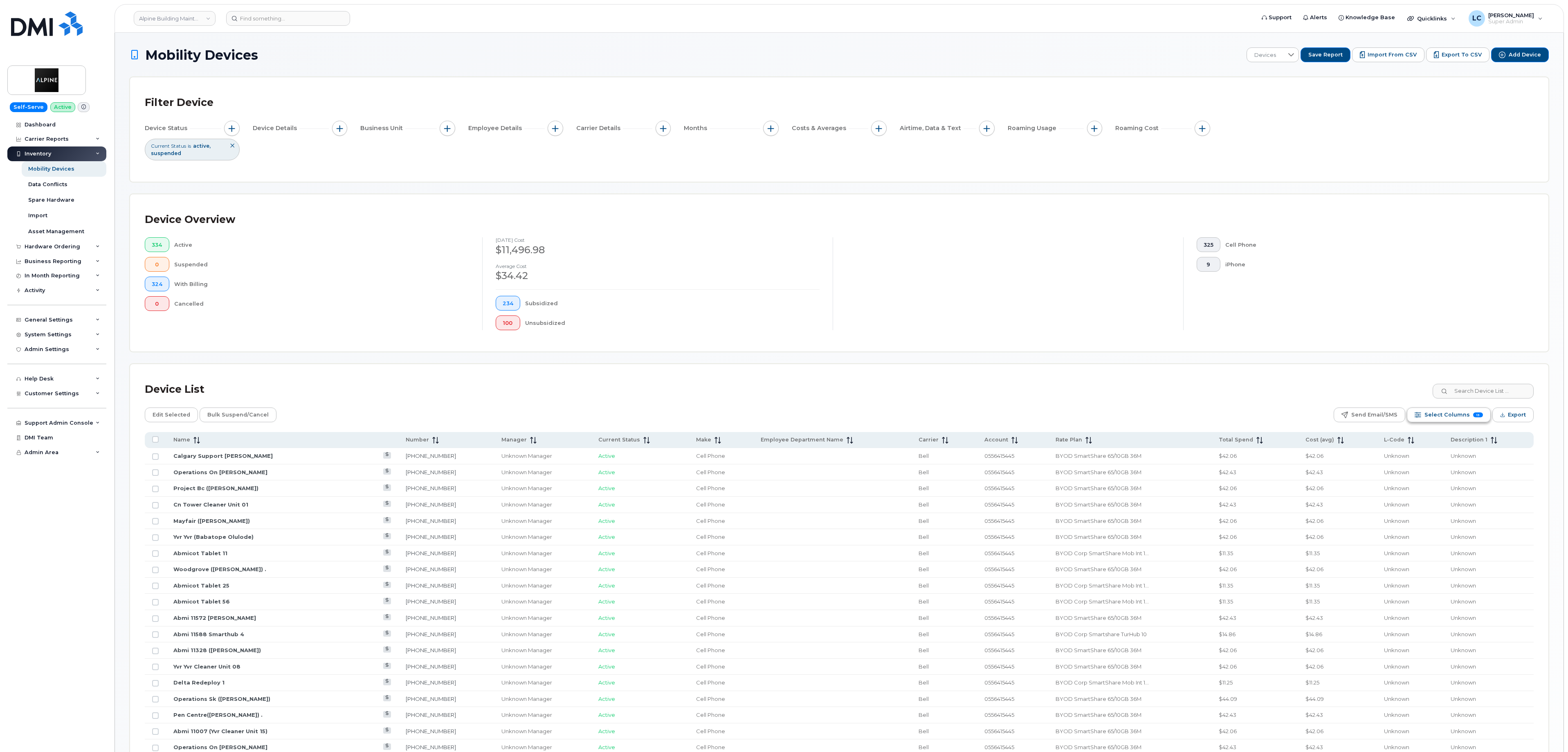
click at [1452, 421] on span "Select Columns" at bounding box center [1447, 415] width 45 height 12
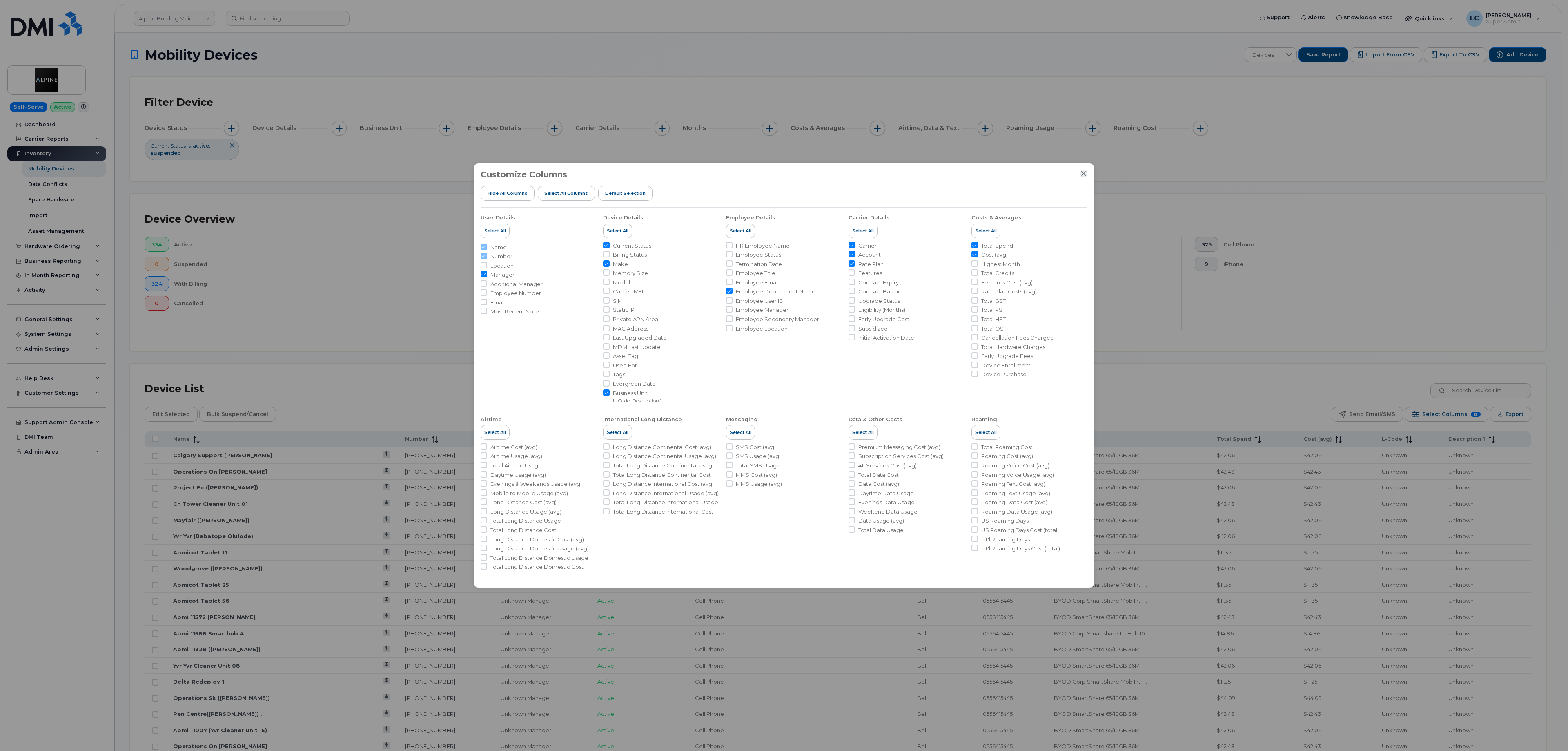
click at [1083, 175] on icon "Close" at bounding box center [1083, 173] width 7 height 7
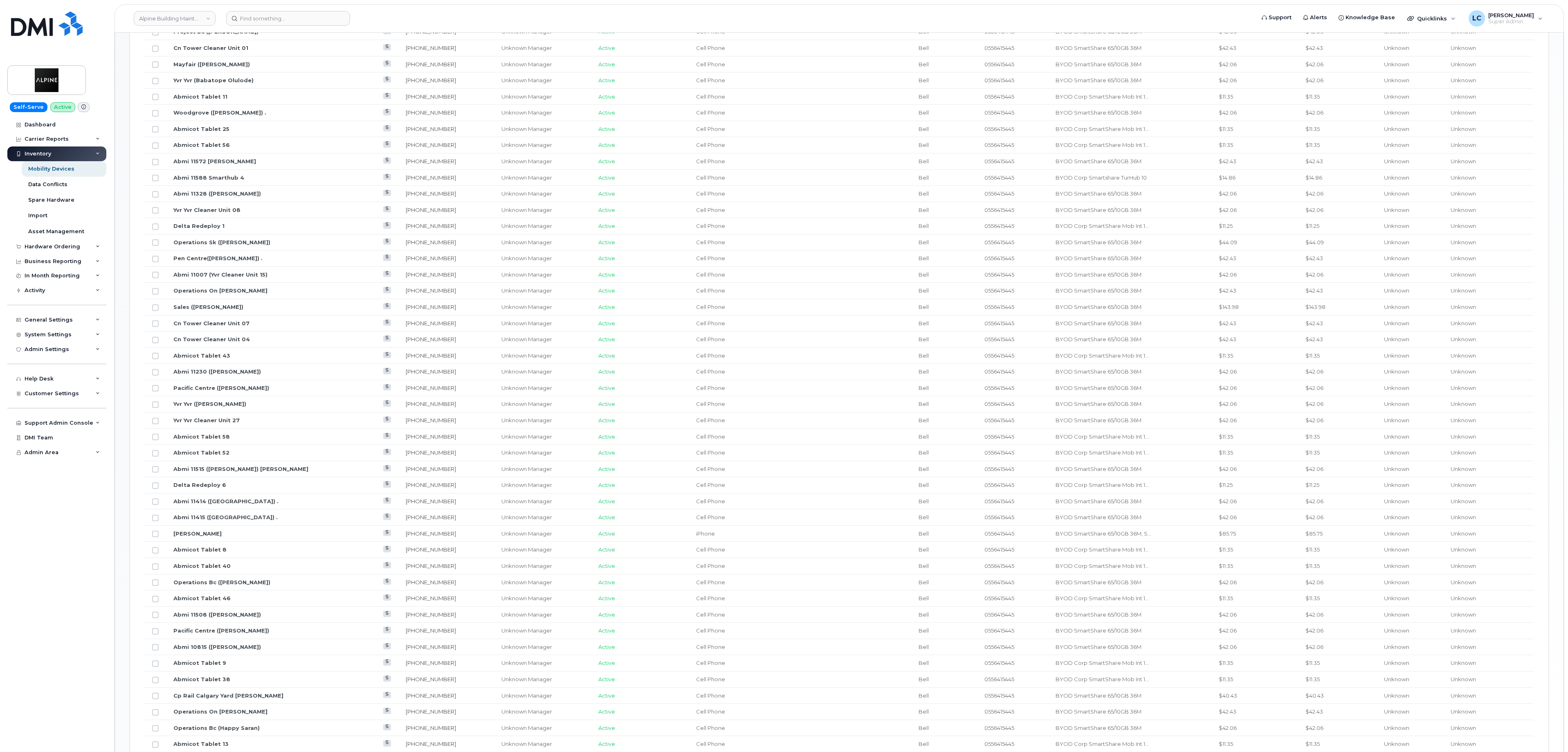
scroll to position [196, 0]
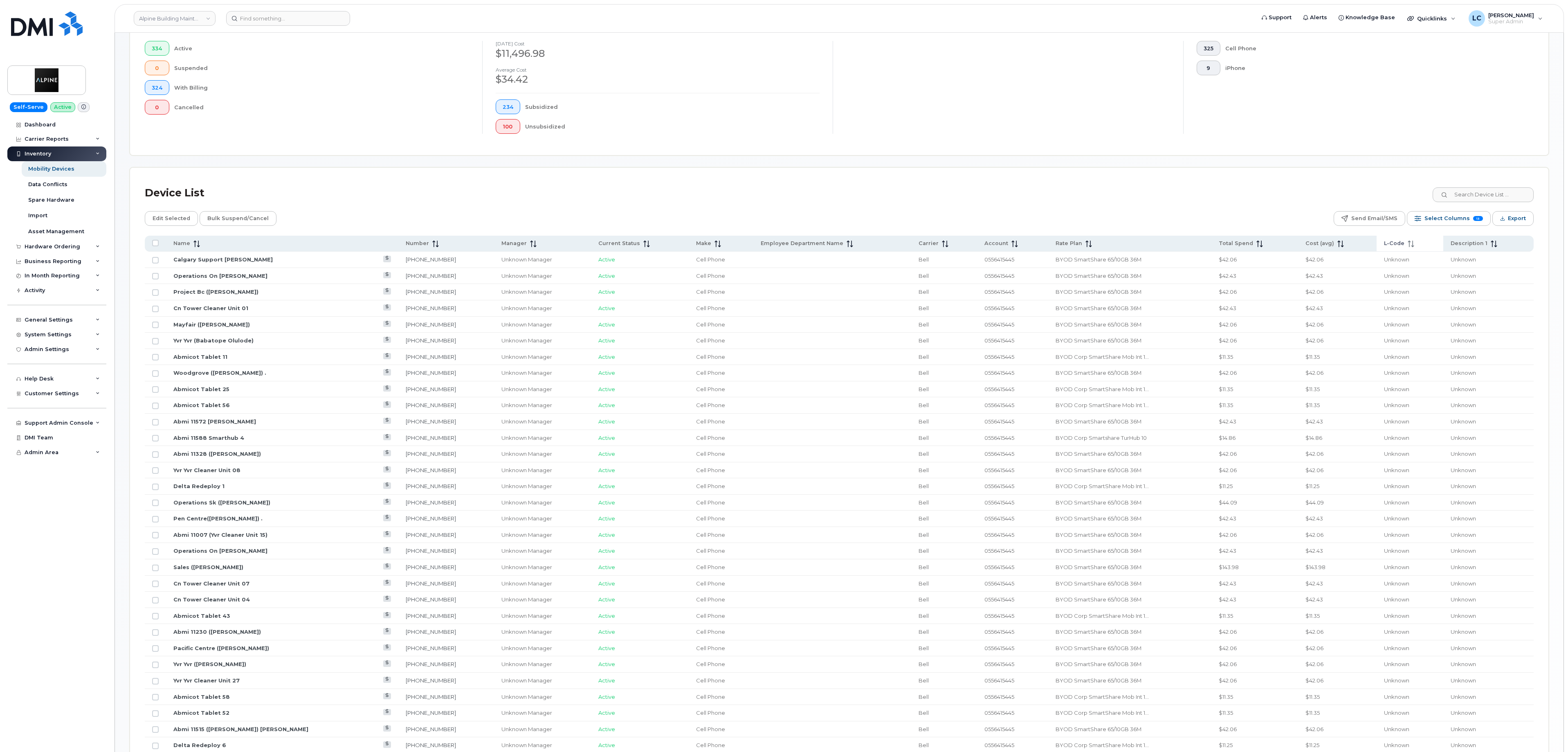
click at [1397, 245] on span "L-Code" at bounding box center [1394, 243] width 20 height 7
click at [1404, 247] on span at bounding box center [1409, 243] width 10 height 7
click at [1479, 245] on span "Description 1" at bounding box center [1469, 243] width 37 height 7
click at [1406, 251] on th "L-Code" at bounding box center [1410, 243] width 66 height 16
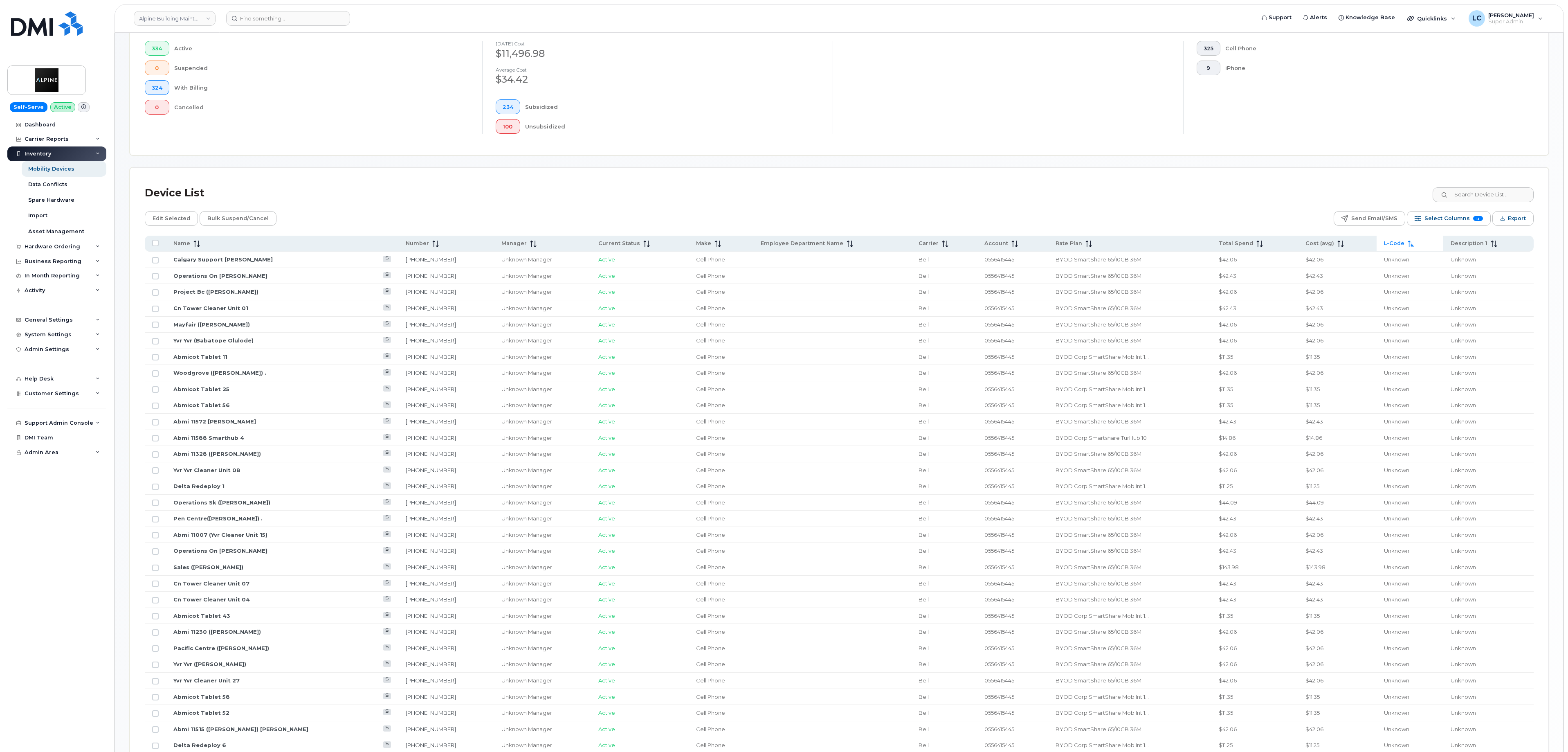
click at [1396, 247] on span "L-Code" at bounding box center [1394, 243] width 20 height 7
click at [1461, 246] on span "Description 1" at bounding box center [1469, 243] width 37 height 7
click at [1396, 245] on span "L-Code" at bounding box center [1394, 243] width 20 height 7
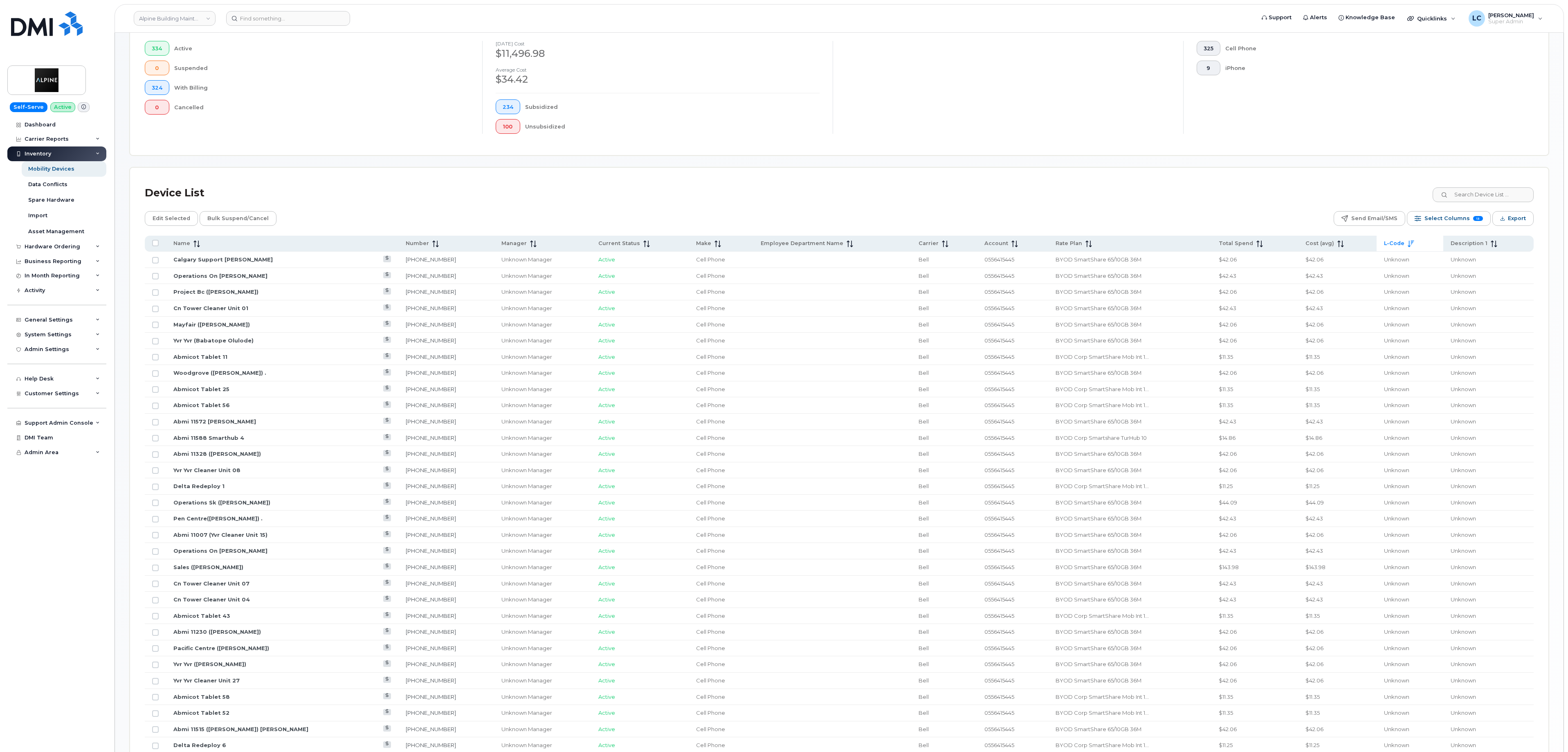
click at [1375, 165] on div "Mobility Devices Devices Save Report Import from CSV Export to CSV Add Device F…" at bounding box center [839, 473] width 1419 height 1244
click at [70, 287] on div "Activity" at bounding box center [57, 290] width 99 height 15
click at [64, 404] on div "Background Jobs" at bounding box center [53, 407] width 50 height 7
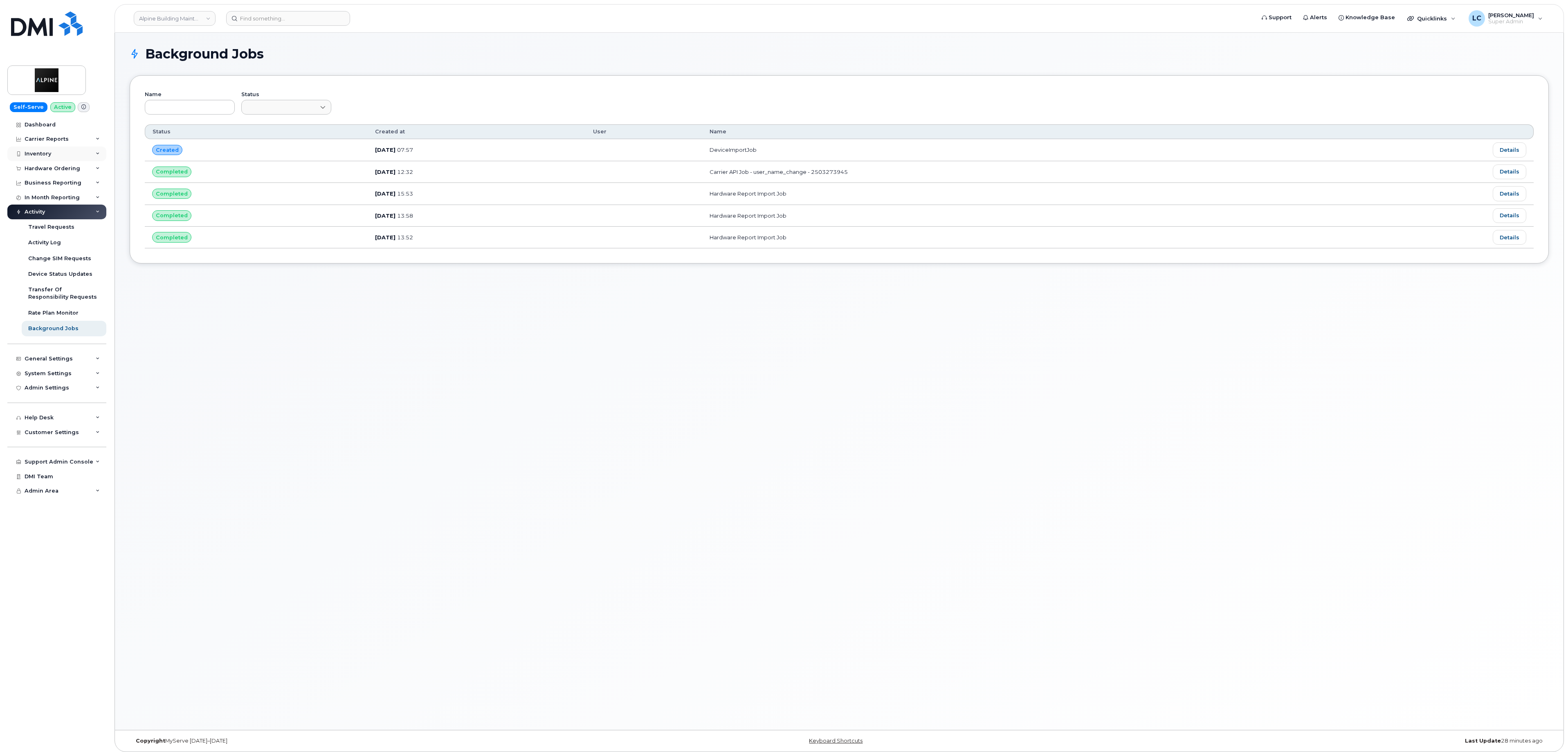
click at [71, 153] on div "Inventory" at bounding box center [57, 153] width 99 height 15
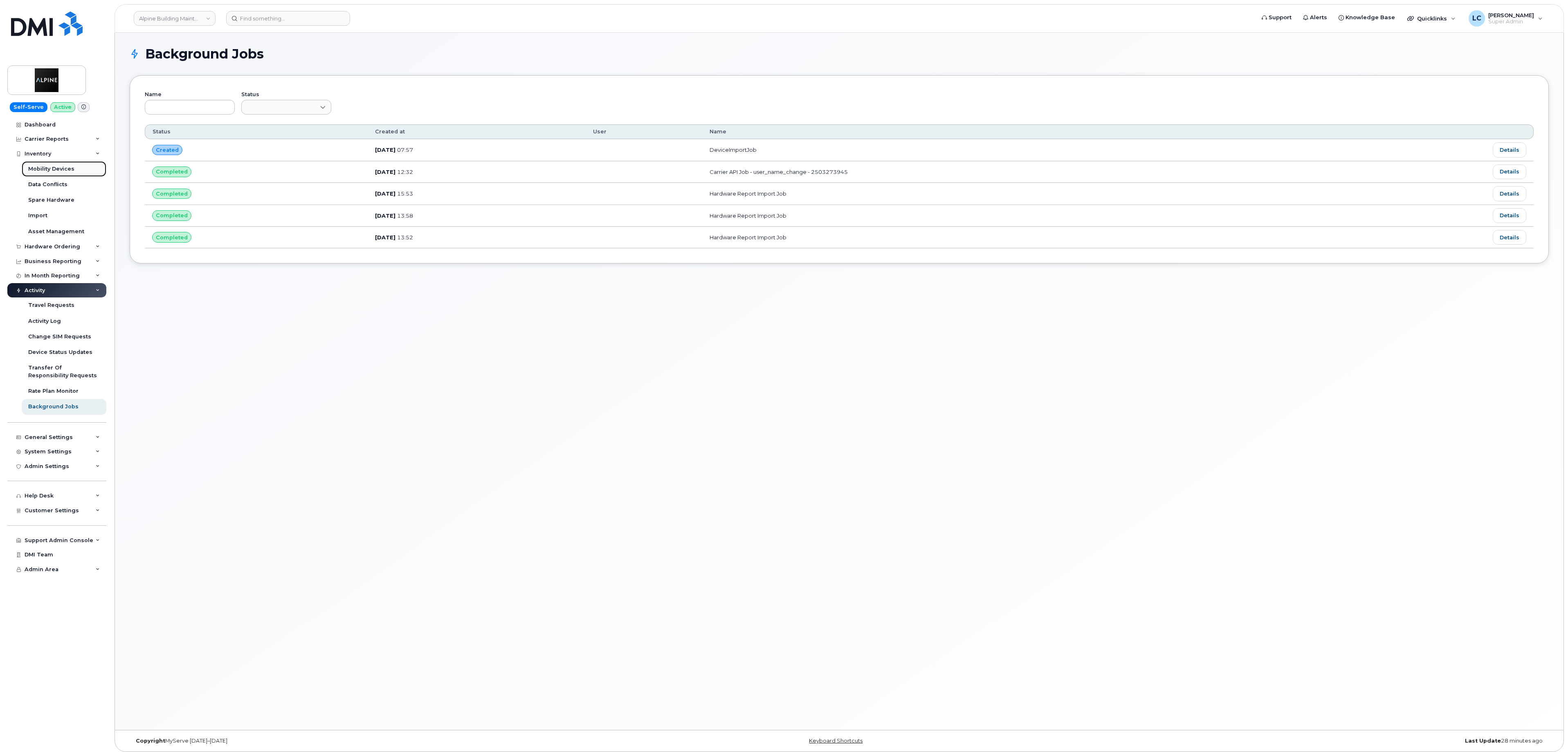
click at [65, 169] on div "Mobility Devices" at bounding box center [51, 169] width 46 height 7
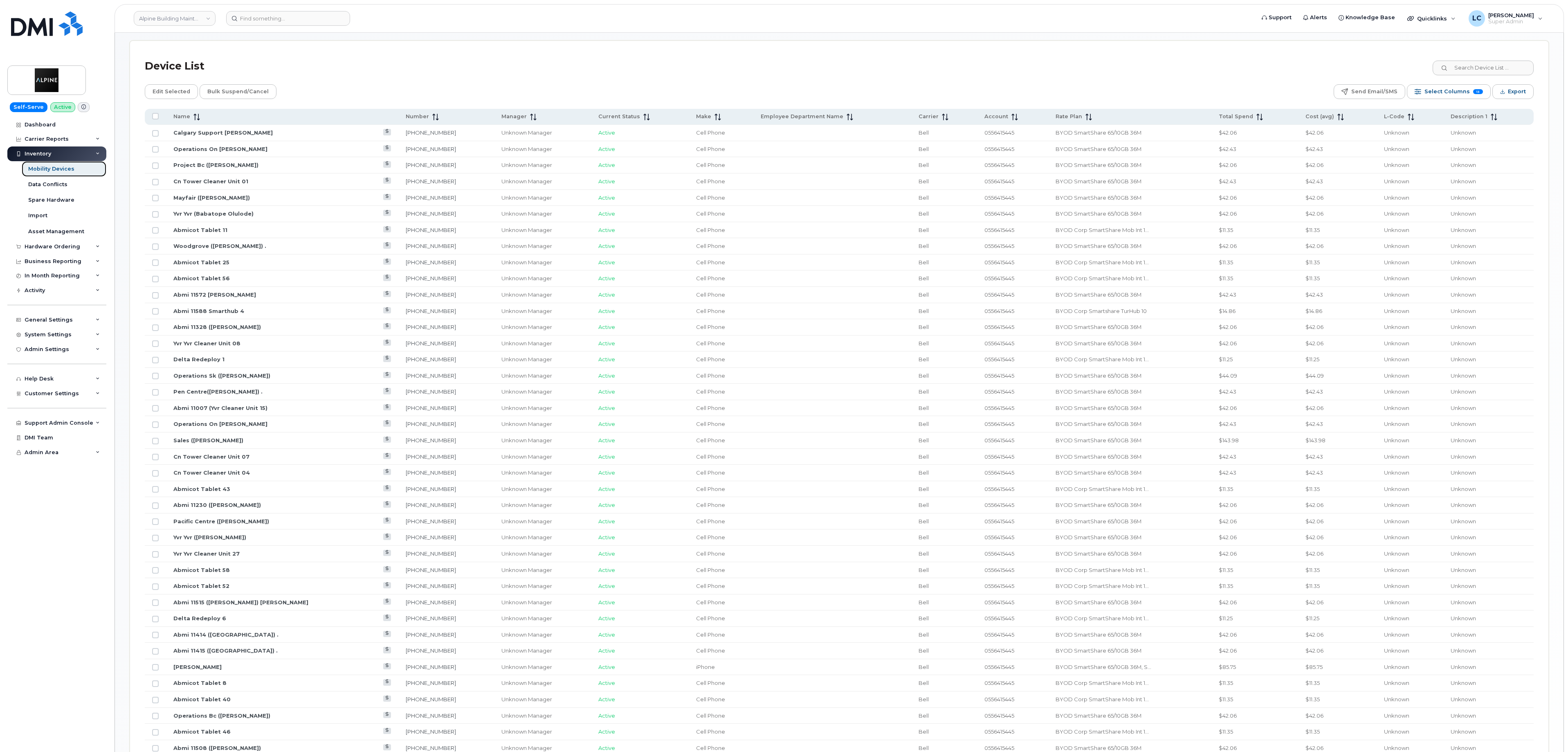
scroll to position [327, 0]
click at [1408, 111] on th "L-Code" at bounding box center [1410, 112] width 66 height 16
click at [1410, 116] on div "L-Code" at bounding box center [1410, 112] width 51 height 7
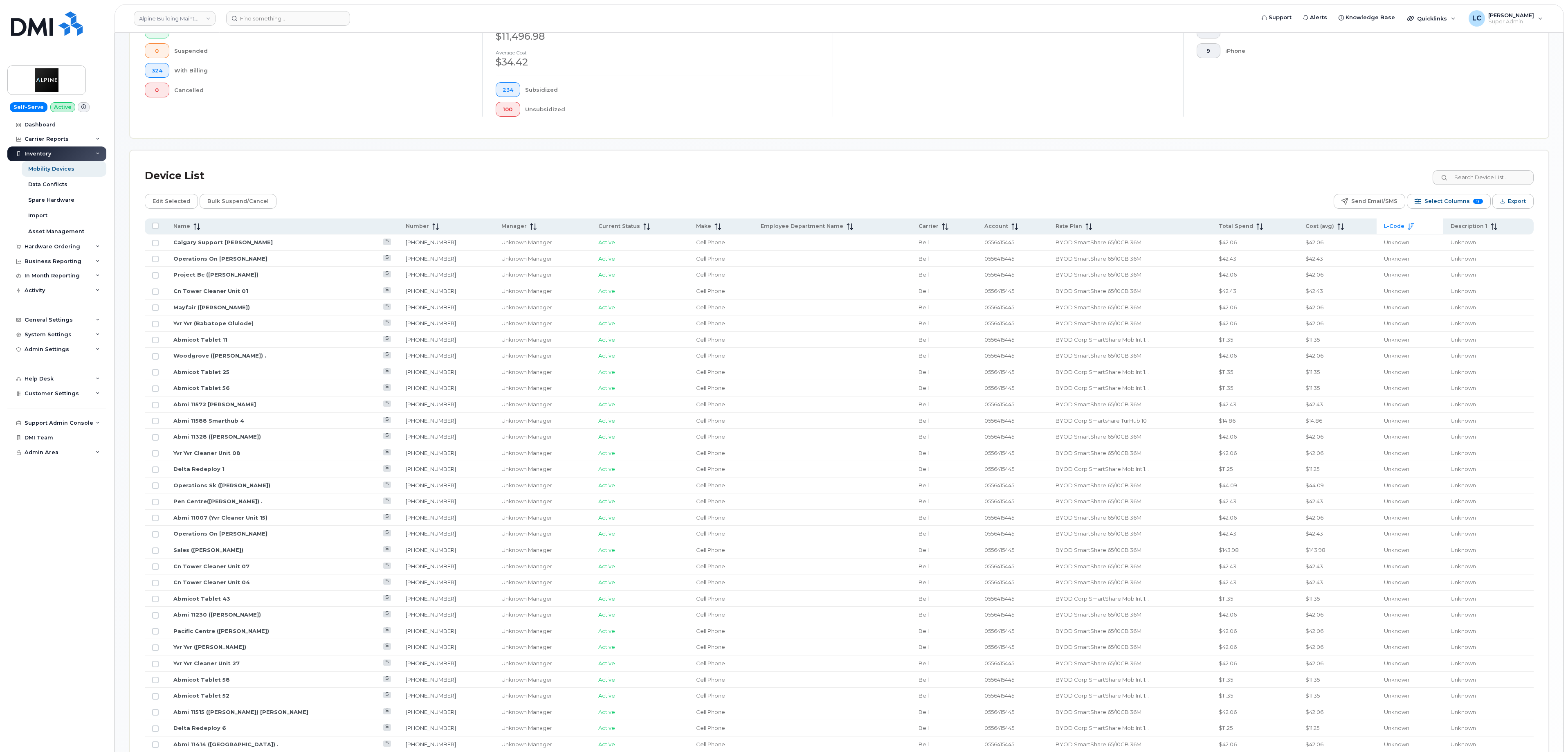
scroll to position [0, 0]
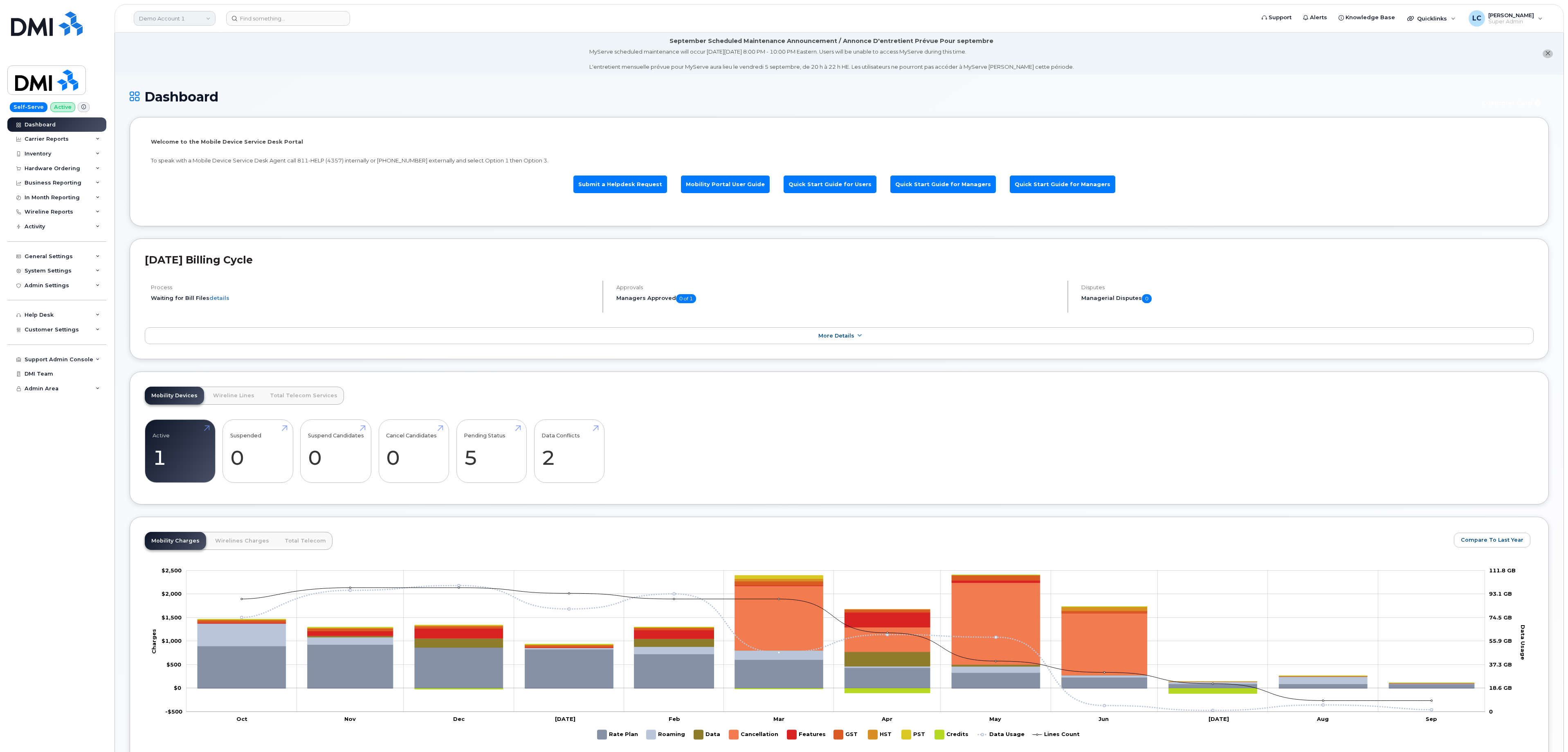
click link "Demo Account 1"
click input
type input "abm"
click span "ABM Industries, Inc."
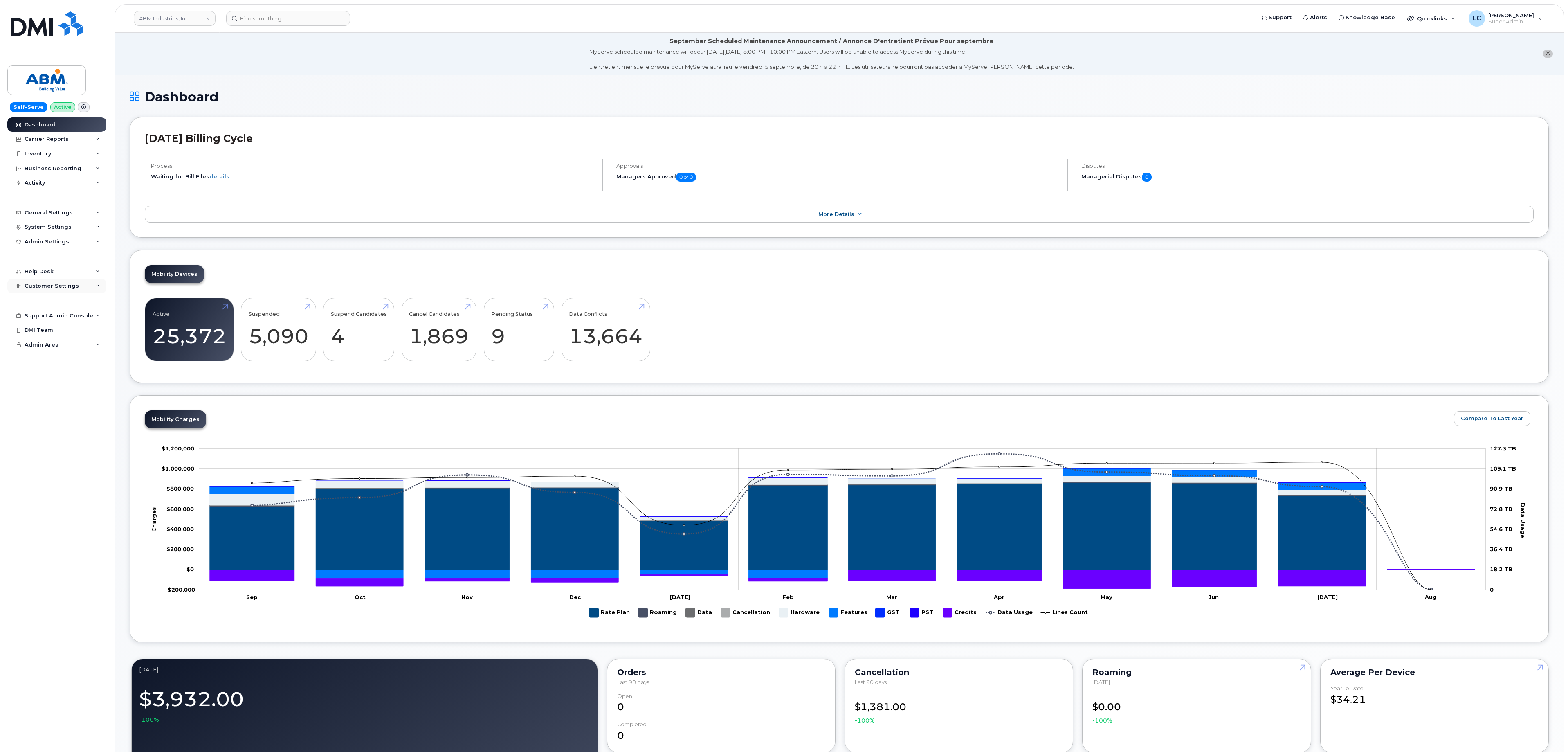
click at [75, 282] on div "Customer Settings" at bounding box center [57, 286] width 99 height 15
click at [75, 477] on div "Business Accounts" at bounding box center [56, 473] width 55 height 7
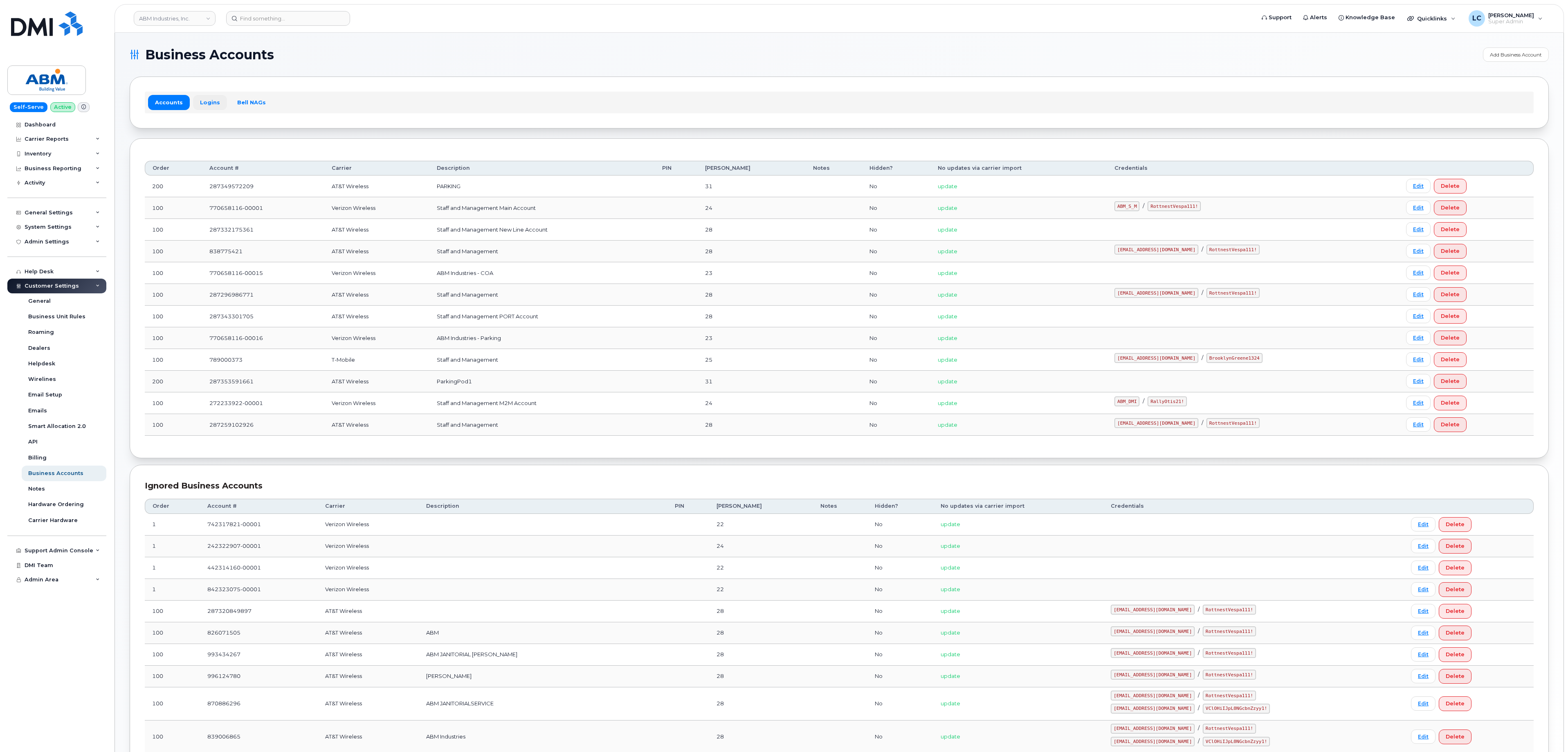
click at [212, 101] on link "Logins" at bounding box center [210, 102] width 34 height 15
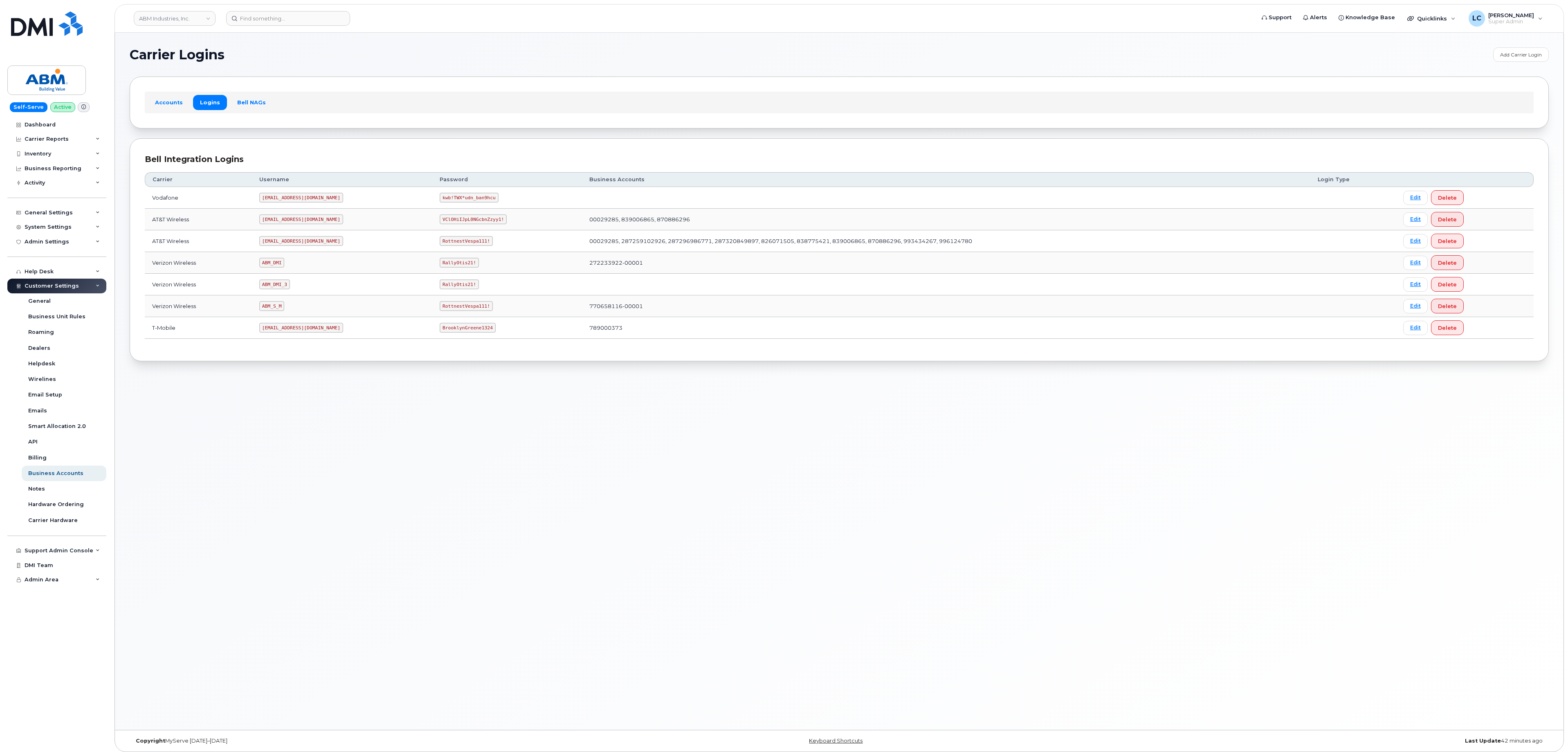
drag, startPoint x: 285, startPoint y: 314, endPoint x: 266, endPoint y: 317, distance: 19.2
click at [266, 311] on code "ABM_S_M" at bounding box center [271, 306] width 25 height 10
drag, startPoint x: 270, startPoint y: 314, endPoint x: 280, endPoint y: 315, distance: 10.0
click at [280, 311] on code "ABM_S_M" at bounding box center [271, 306] width 25 height 10
copy code "ABM_S_M"
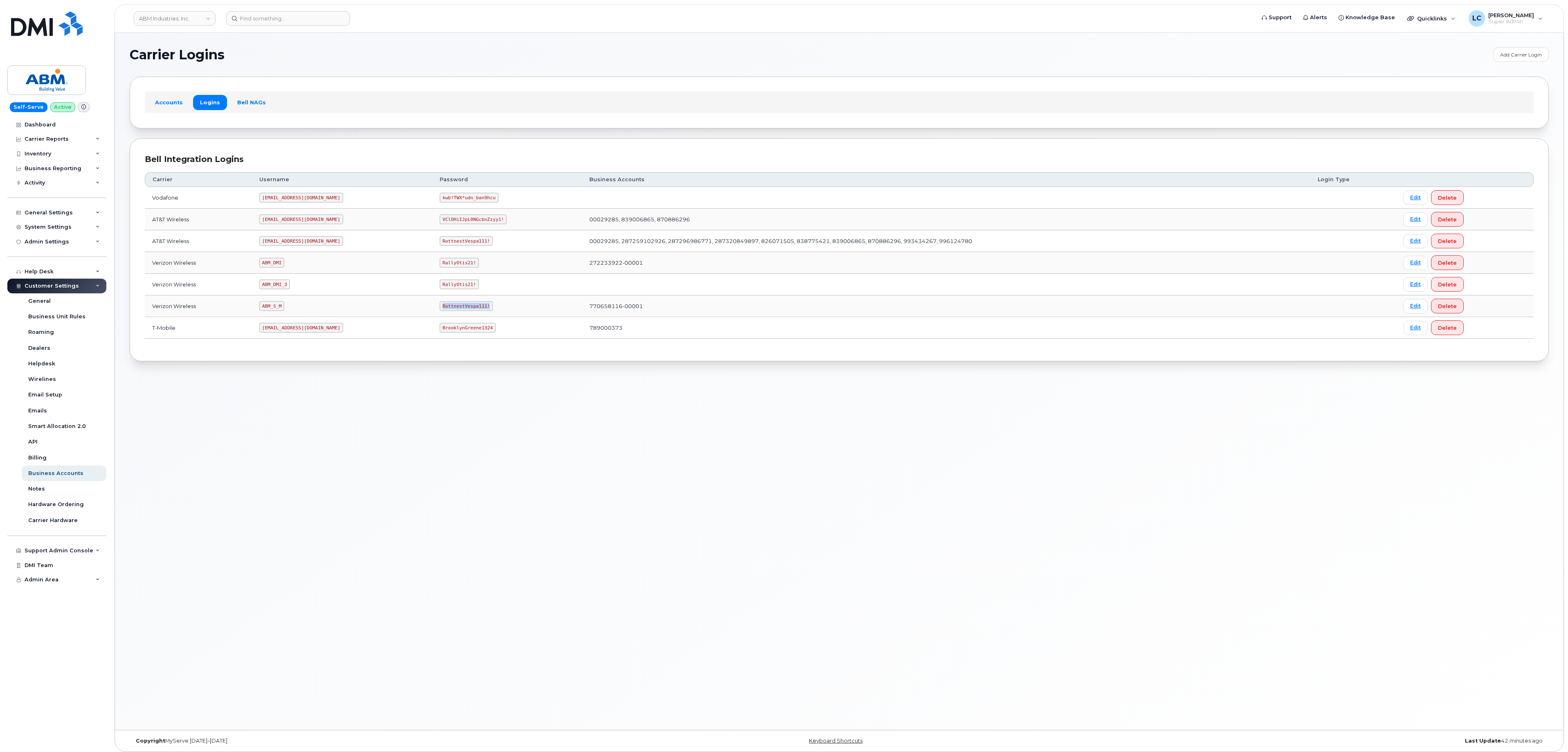
drag, startPoint x: 399, startPoint y: 314, endPoint x: 443, endPoint y: 317, distance: 44.1
click at [443, 311] on code "RottnestVespa111!" at bounding box center [466, 306] width 53 height 10
copy code "RottnestVespa111!"
click at [828, 479] on div "Carrier Logins Add Carrier Login Accounts Logins Bell NAGs Bell Integration Log…" at bounding box center [839, 382] width 1448 height 697
click at [1407, 308] on link "Edit" at bounding box center [1415, 306] width 24 height 14
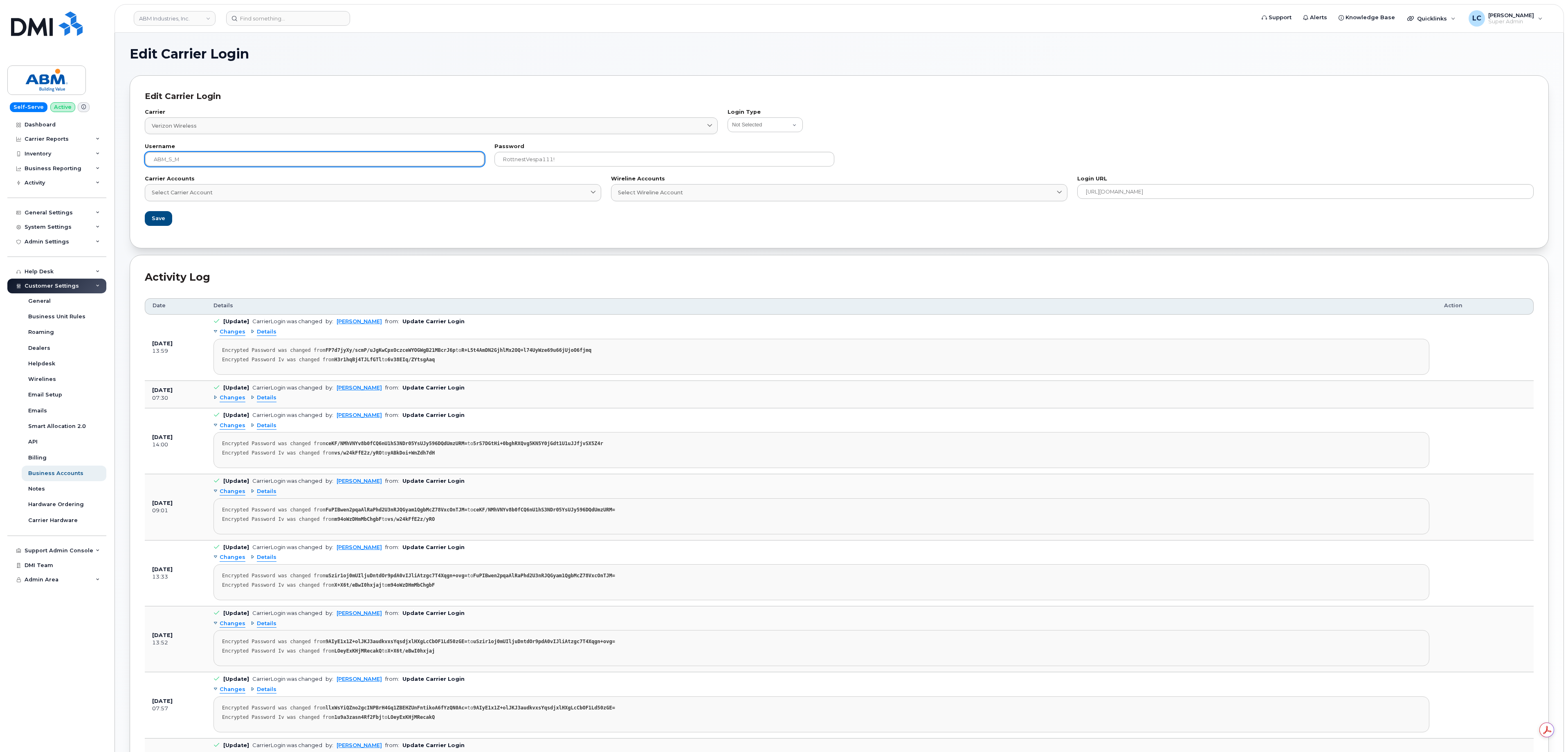
click at [285, 161] on input "ABM_S_M" at bounding box center [315, 159] width 340 height 15
drag, startPoint x: 624, startPoint y: 150, endPoint x: 602, endPoint y: 152, distance: 22.1
click at [603, 152] on div "Password RottnestVespa111!" at bounding box center [664, 155] width 340 height 23
drag, startPoint x: 597, startPoint y: 162, endPoint x: 424, endPoint y: 165, distance: 173.0
click at [424, 165] on div "Username ABM_S_M Password RottnestVespa111!" at bounding box center [839, 155] width 1399 height 32
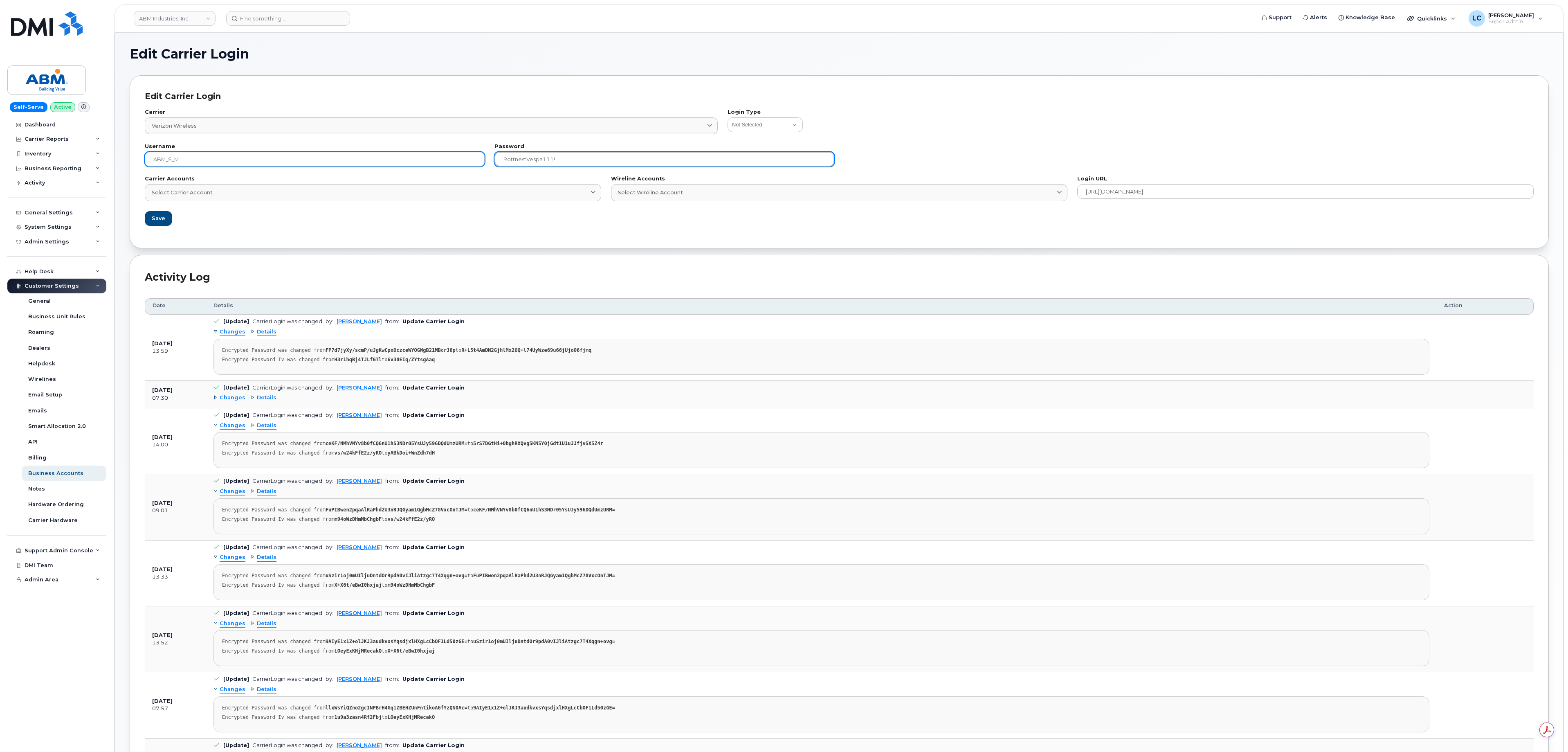
paste input "Foot@Gumbo007"
type input "Foot@Gumbo007"
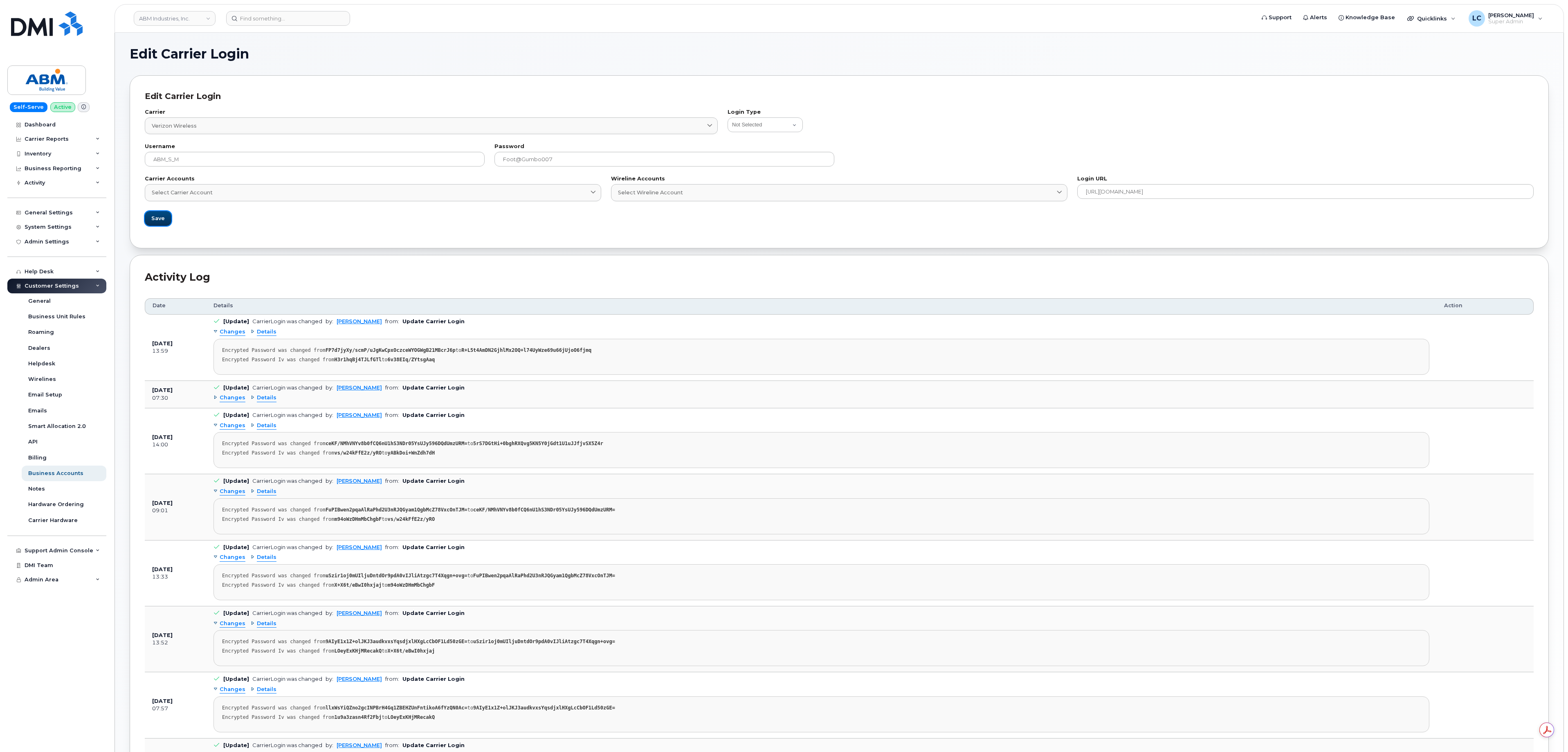
click at [166, 219] on button "Save" at bounding box center [158, 218] width 26 height 15
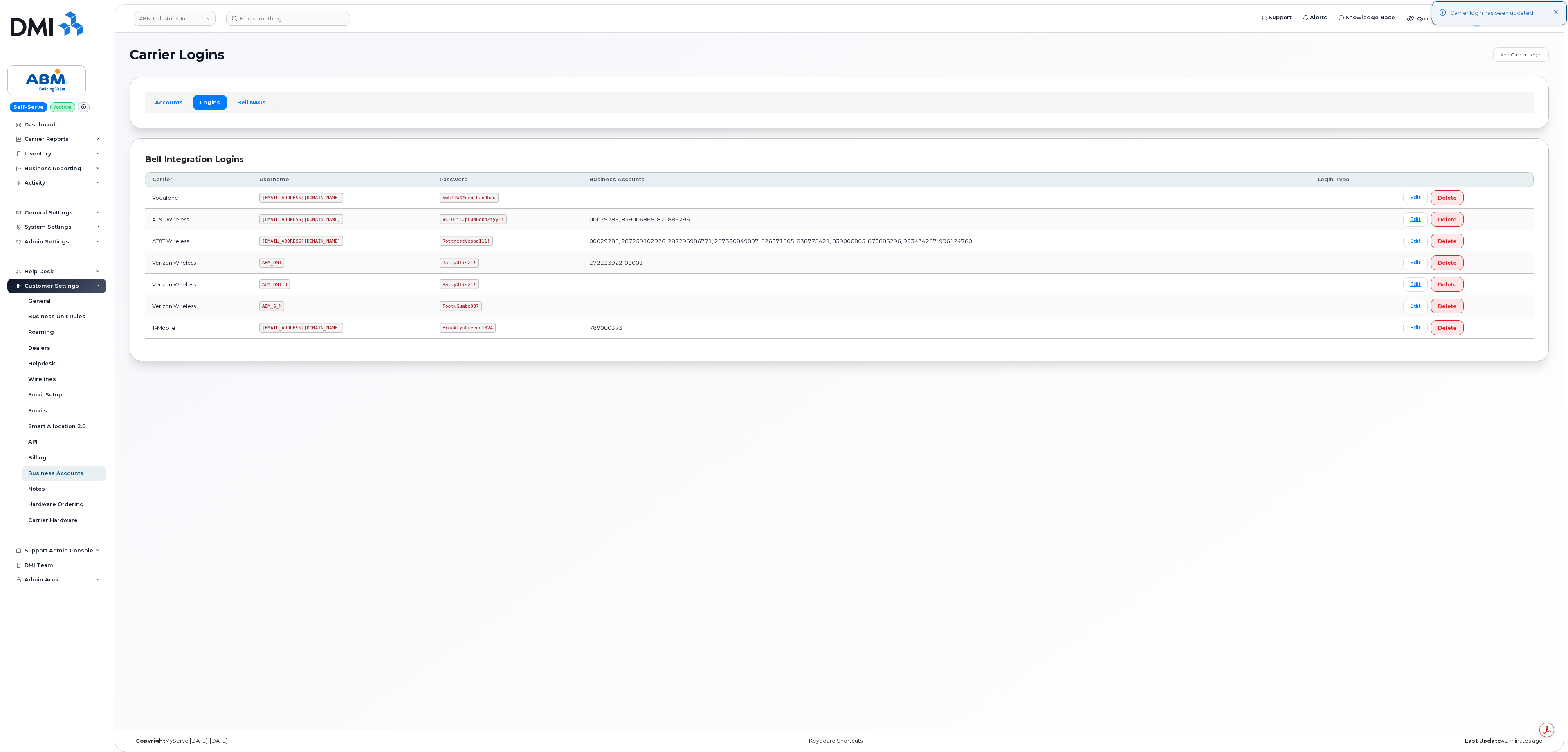
click at [518, 83] on div "Accounts Logins Bell NAGs" at bounding box center [839, 102] width 1419 height 51
click at [201, 23] on link "ABM Industries, Inc." at bounding box center [175, 18] width 82 height 15
click at [201, 42] on input at bounding box center [194, 39] width 107 height 15
drag, startPoint x: 187, startPoint y: 39, endPoint x: 147, endPoint y: 41, distance: 40.0
click at [147, 41] on input at bounding box center [194, 39] width 107 height 15
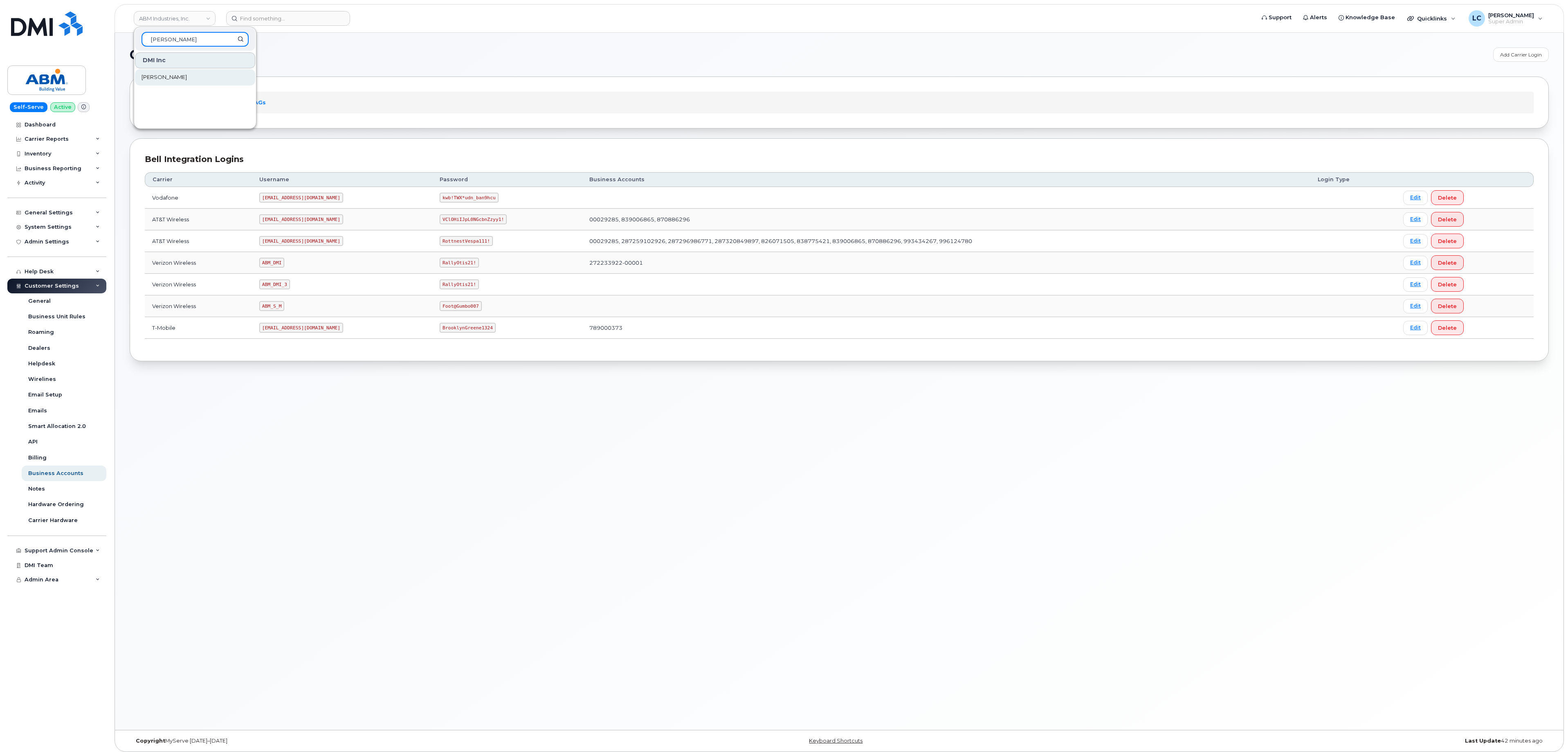
type input "[PERSON_NAME]"
click at [162, 78] on link "[PERSON_NAME]" at bounding box center [195, 77] width 120 height 17
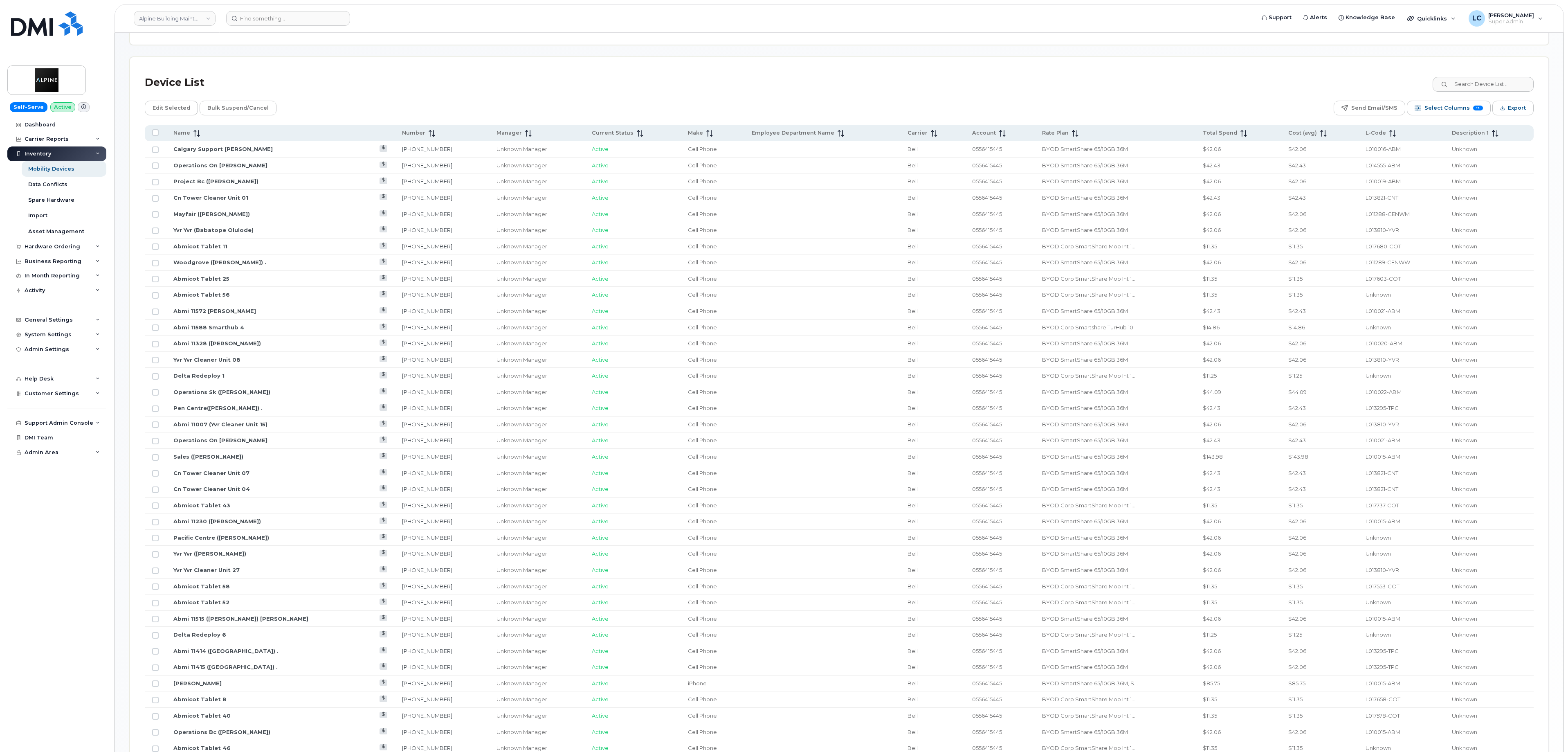
scroll to position [278, 0]
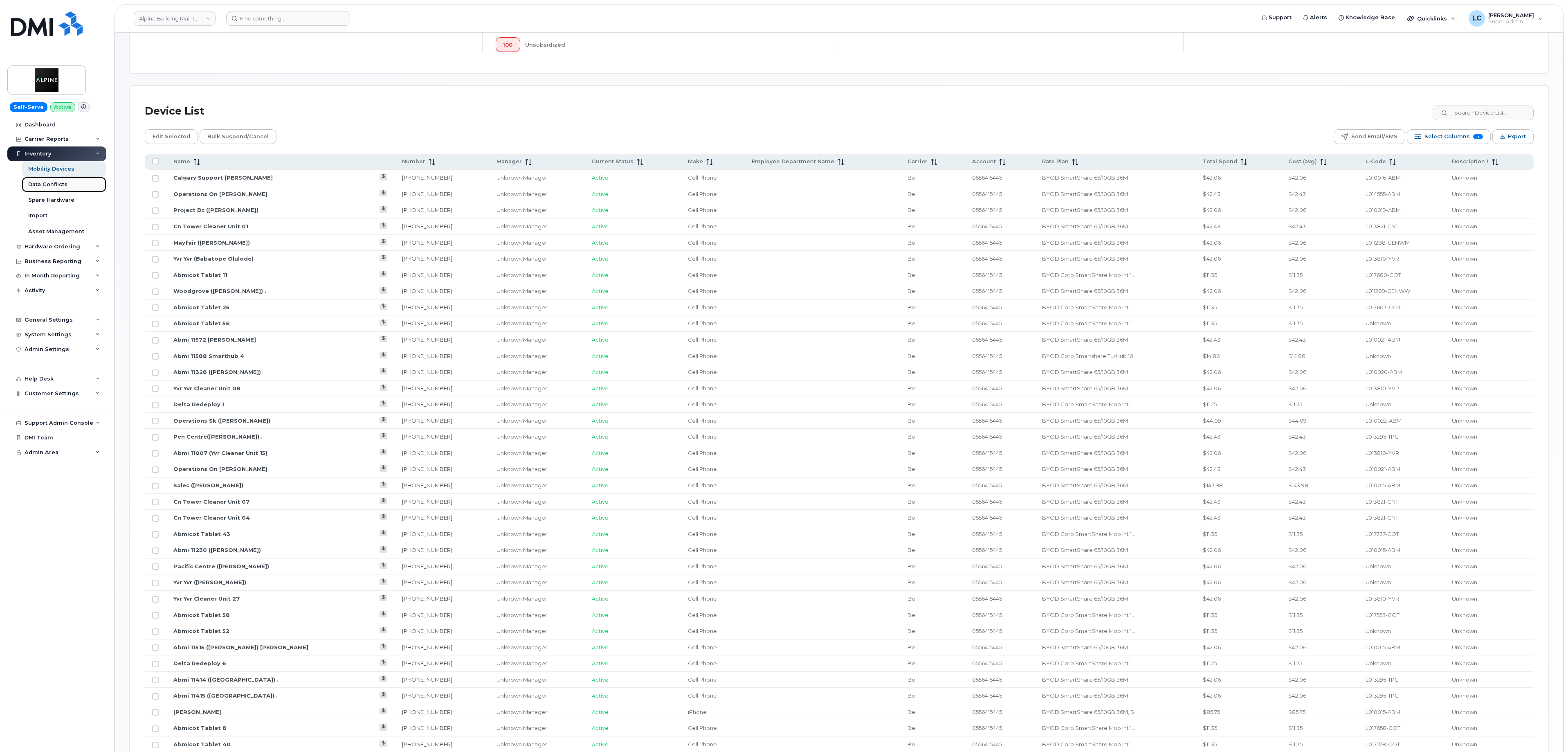
click at [53, 183] on div "Data Conflicts" at bounding box center [48, 185] width 39 height 7
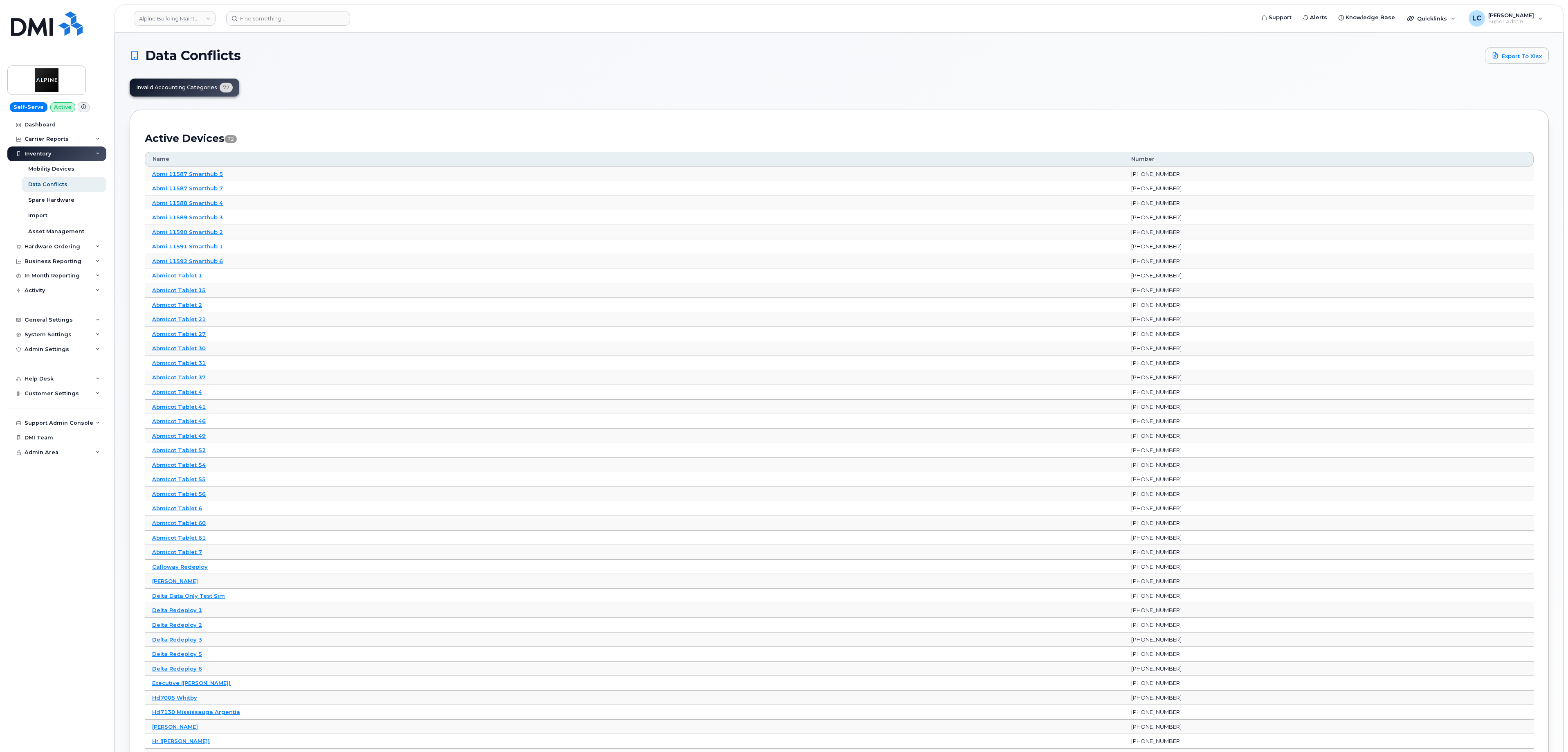
click at [408, 73] on div "Data Conflicts Export to Xlsx Invalid Accounting Categories 72 Active Devices 7…" at bounding box center [839, 680] width 1419 height 1265
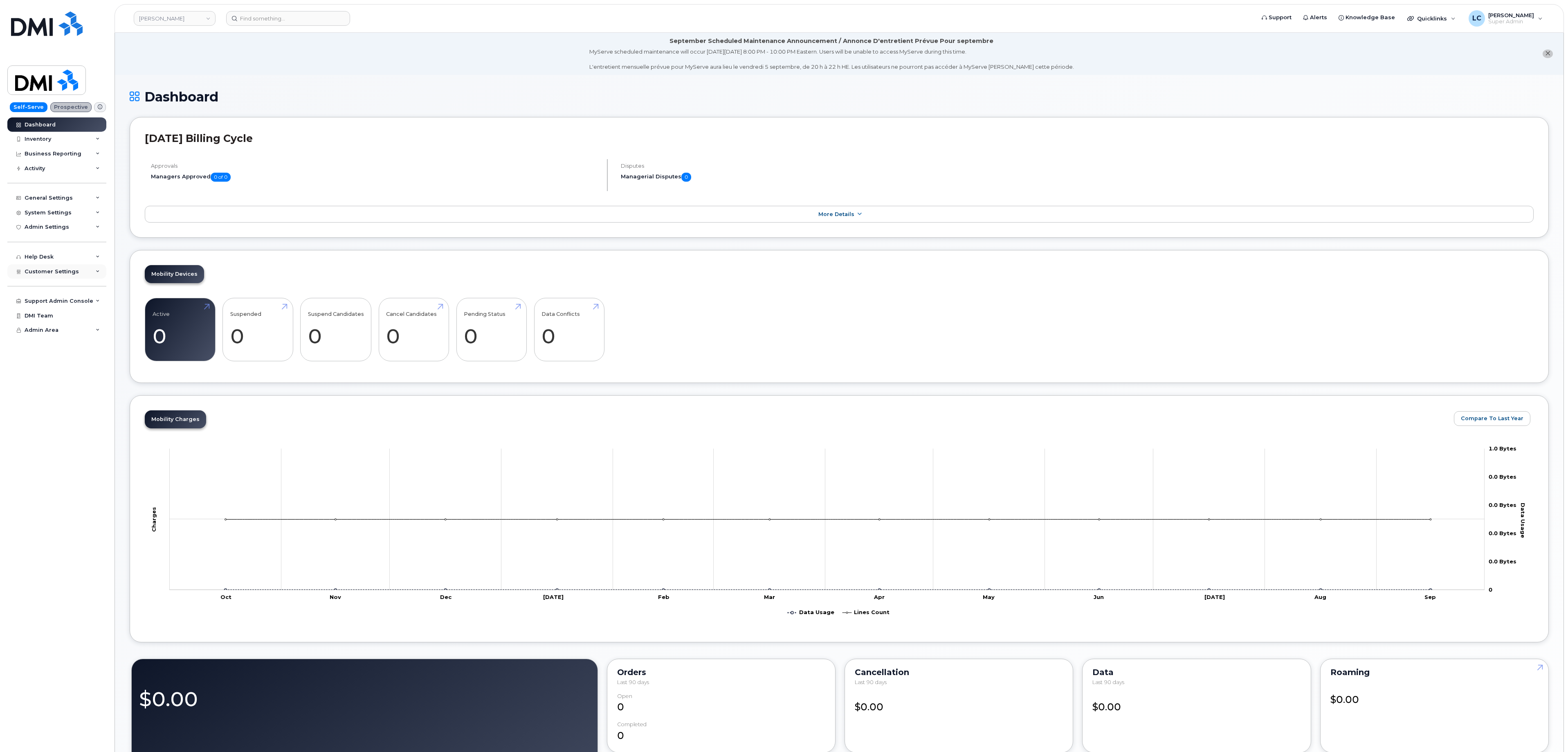
click at [78, 271] on div "Customer Settings" at bounding box center [57, 271] width 99 height 15
click at [67, 460] on div "Business Accounts" at bounding box center [56, 459] width 55 height 7
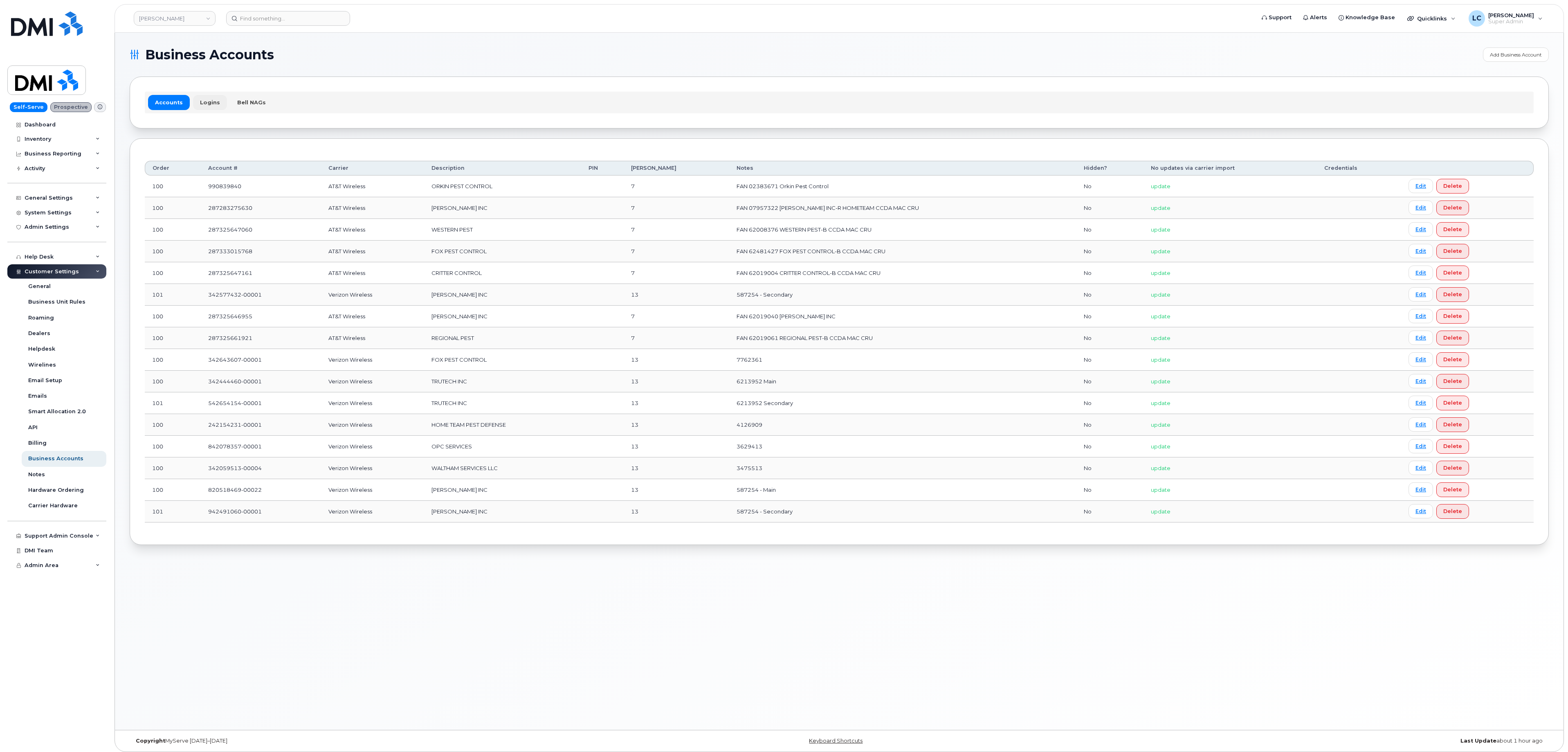
click at [218, 101] on link "Logins" at bounding box center [210, 102] width 34 height 15
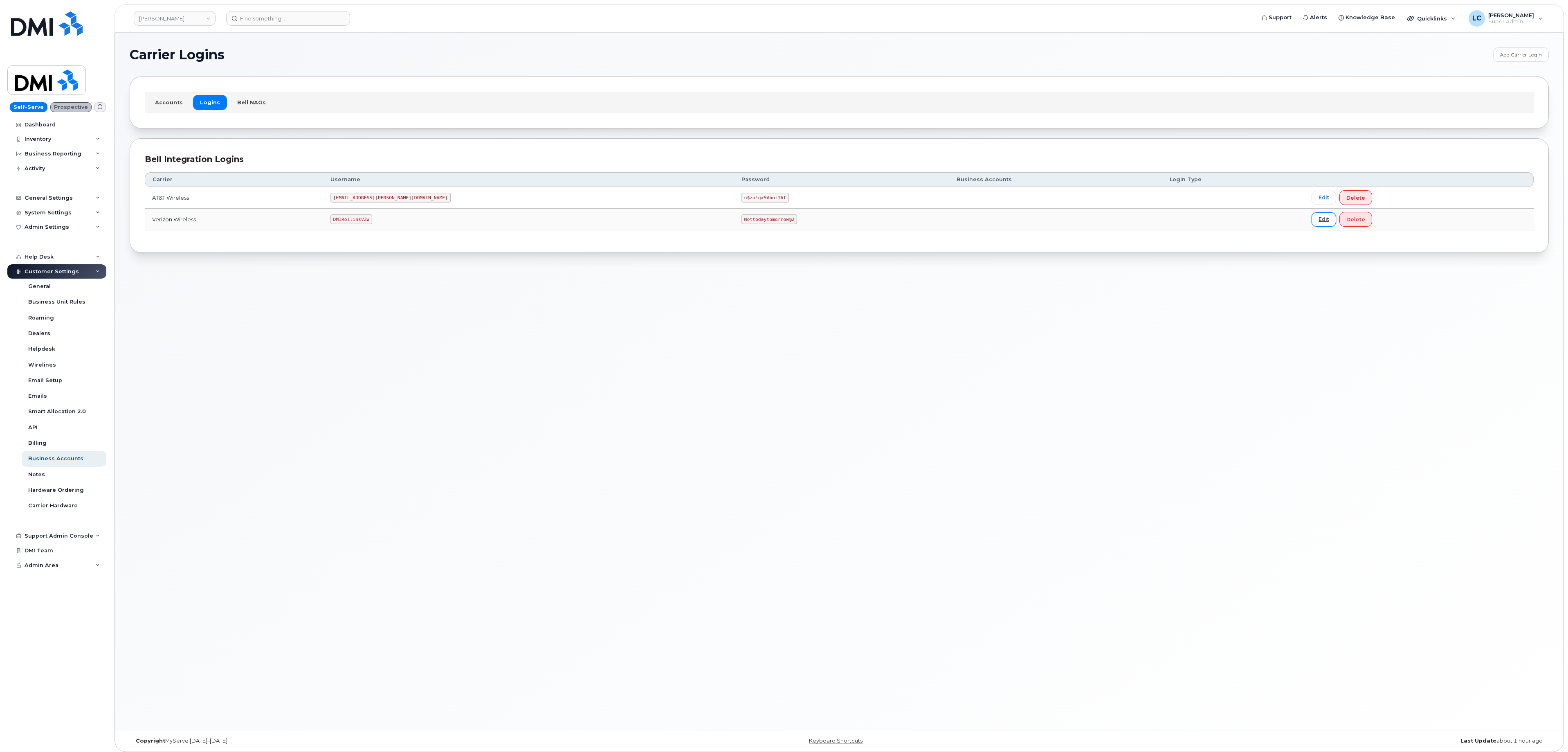
click at [1311, 223] on link "Edit" at bounding box center [1323, 219] width 24 height 14
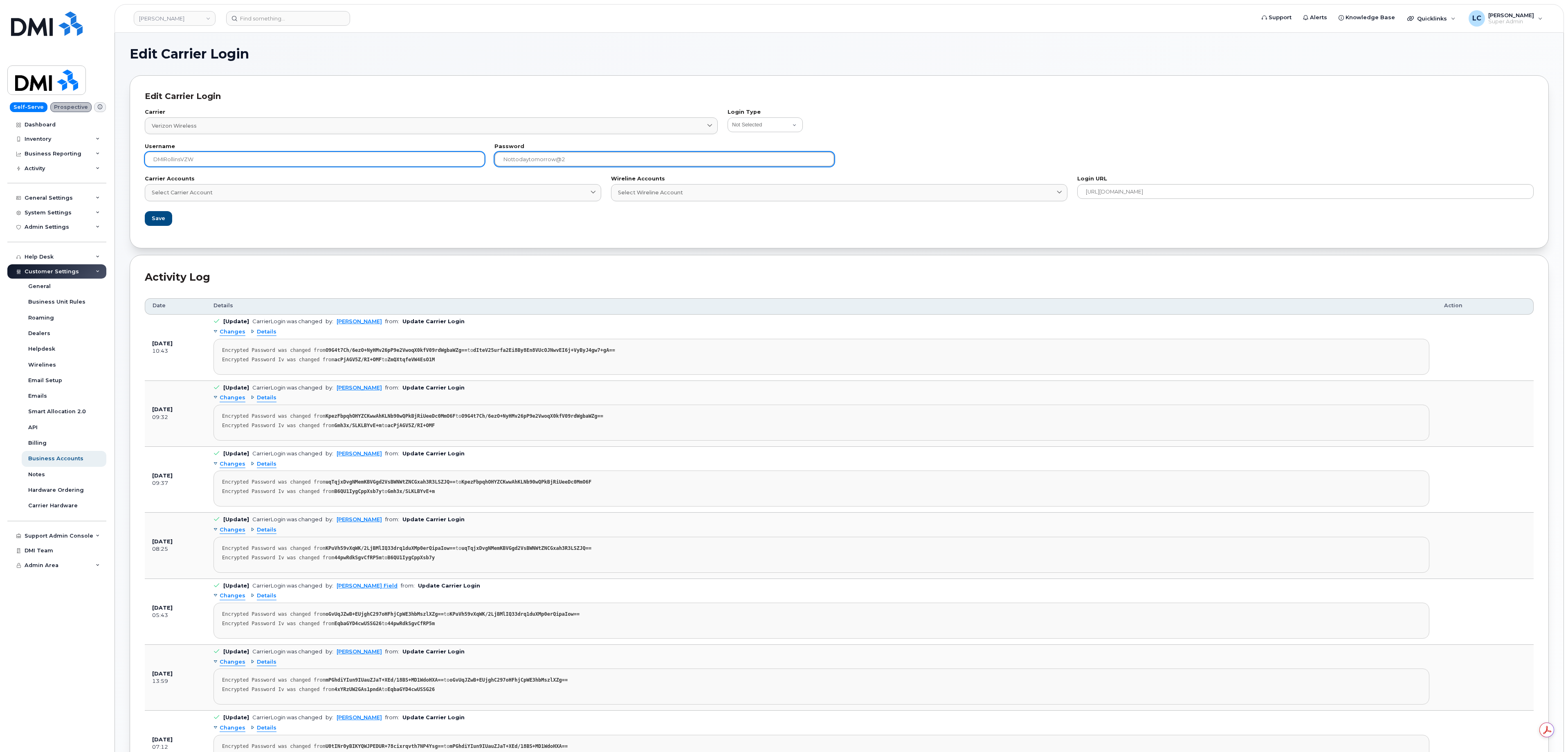
drag, startPoint x: 611, startPoint y: 160, endPoint x: 394, endPoint y: 157, distance: 217.0
click at [394, 157] on div "Username DMIRollinsVZW Password [SECURITY_DATA]" at bounding box center [839, 155] width 1399 height 32
paste input "Soggy@Beefsteak5905"
type input "Soggy@Beefsteak5905"
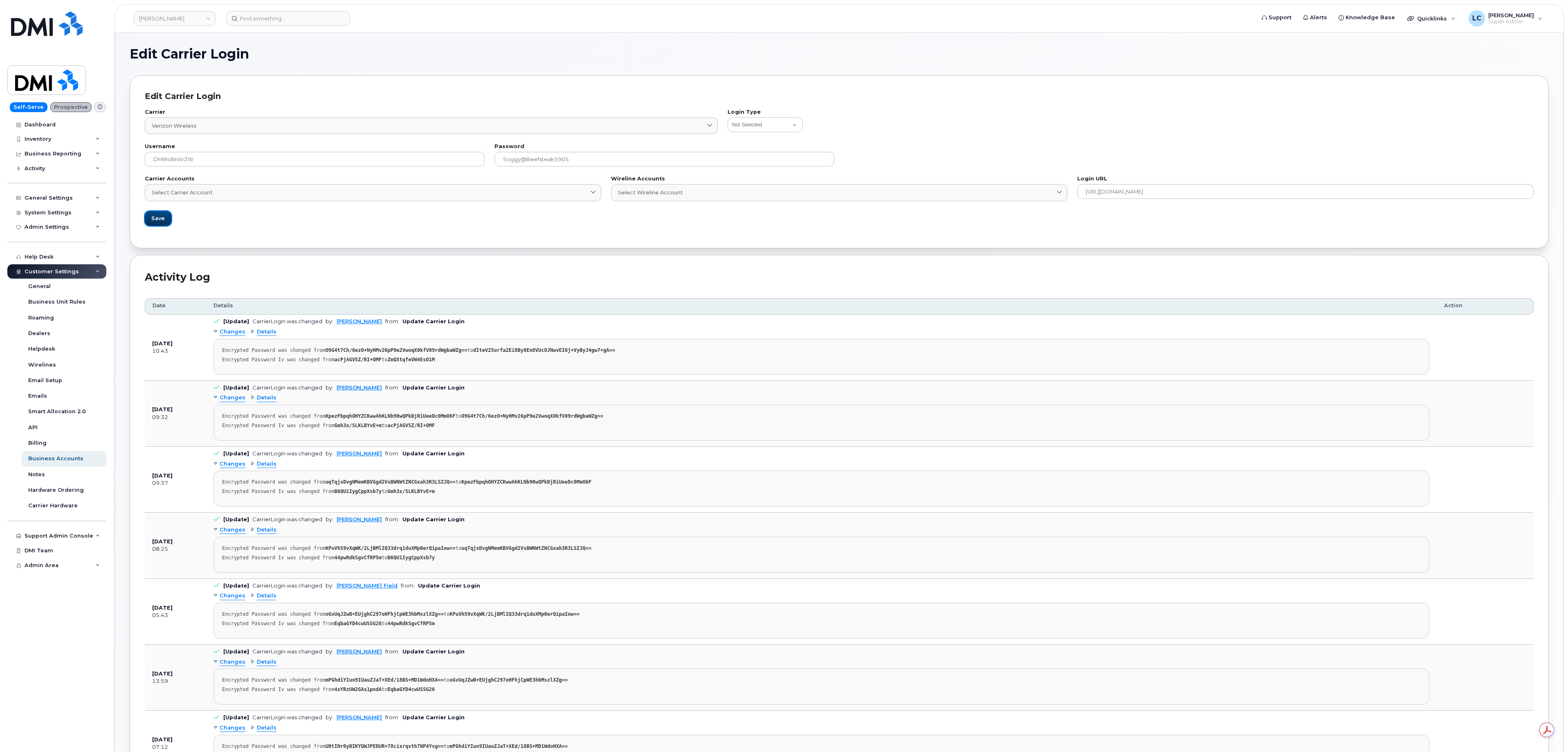
click at [160, 220] on span "Save" at bounding box center [158, 218] width 13 height 8
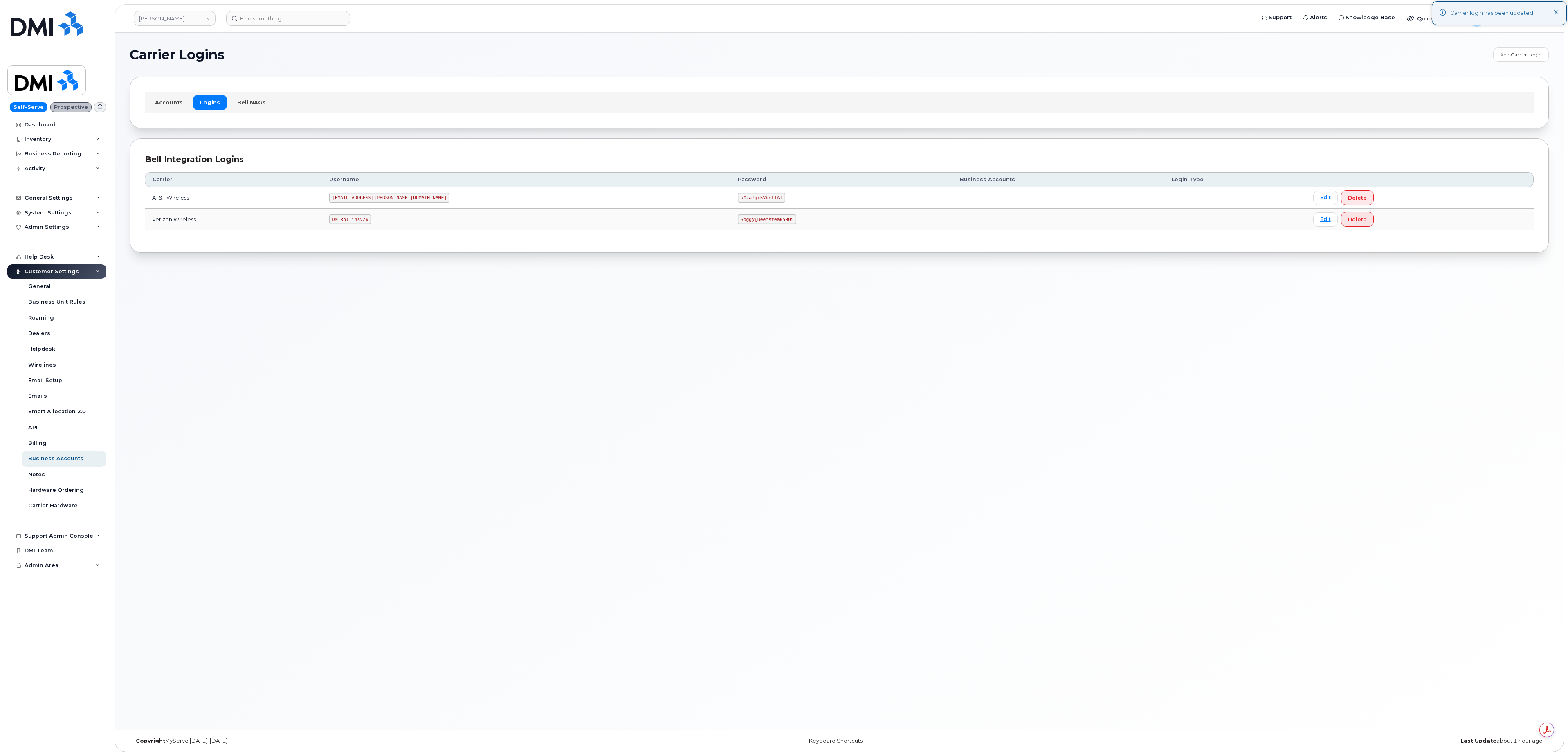
click at [617, 437] on div "Carrier Logins Add Carrier Login Accounts Logins Bell NAGs Bell Integration Log…" at bounding box center [839, 382] width 1448 height 697
drag, startPoint x: 675, startPoint y: 225, endPoint x: 622, endPoint y: 227, distance: 53.0
click at [738, 224] on code "Soggy@Beefsteak5905" at bounding box center [767, 219] width 59 height 10
copy code "Soggy@Beefsteak5905"
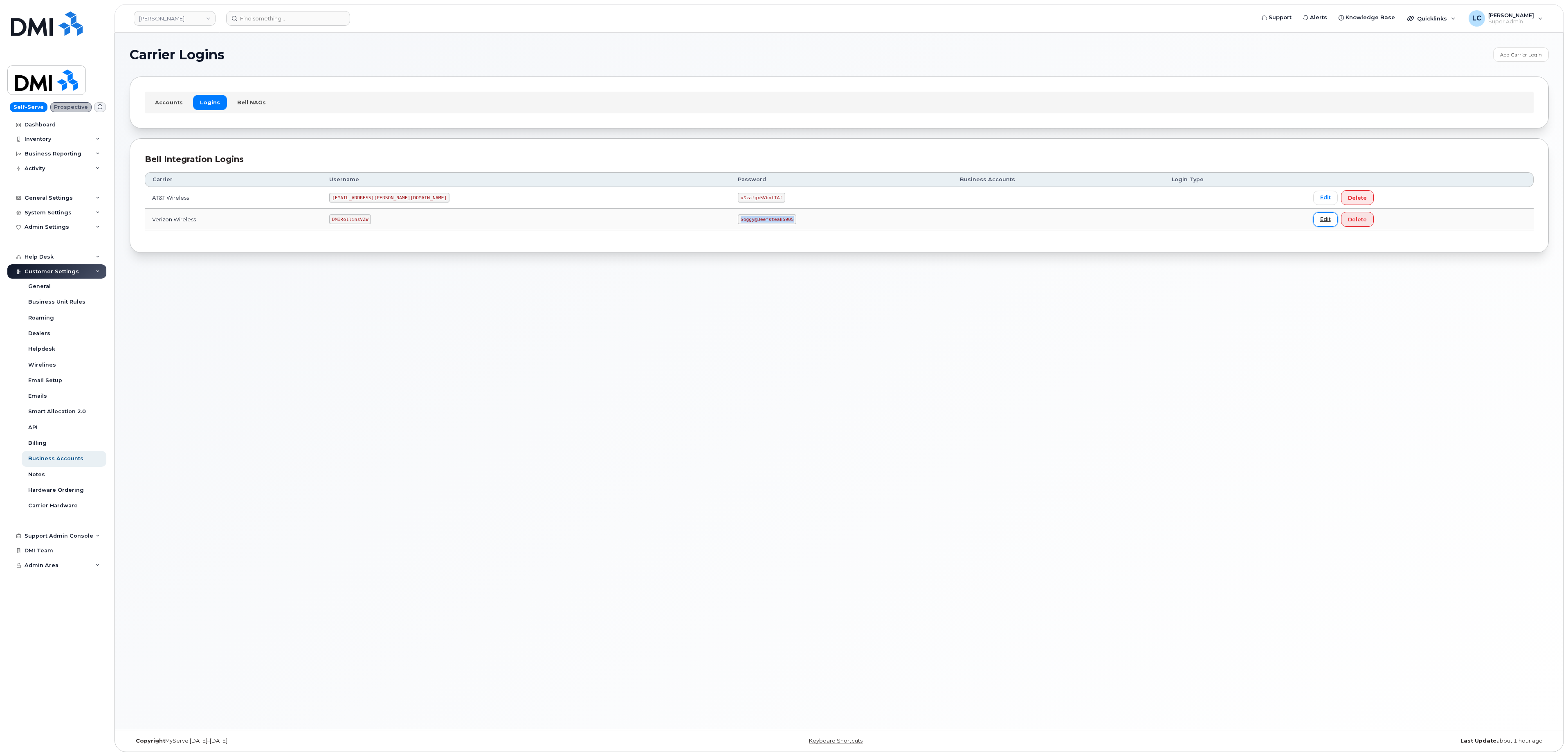
click at [1313, 223] on link "Edit" at bounding box center [1325, 219] width 24 height 14
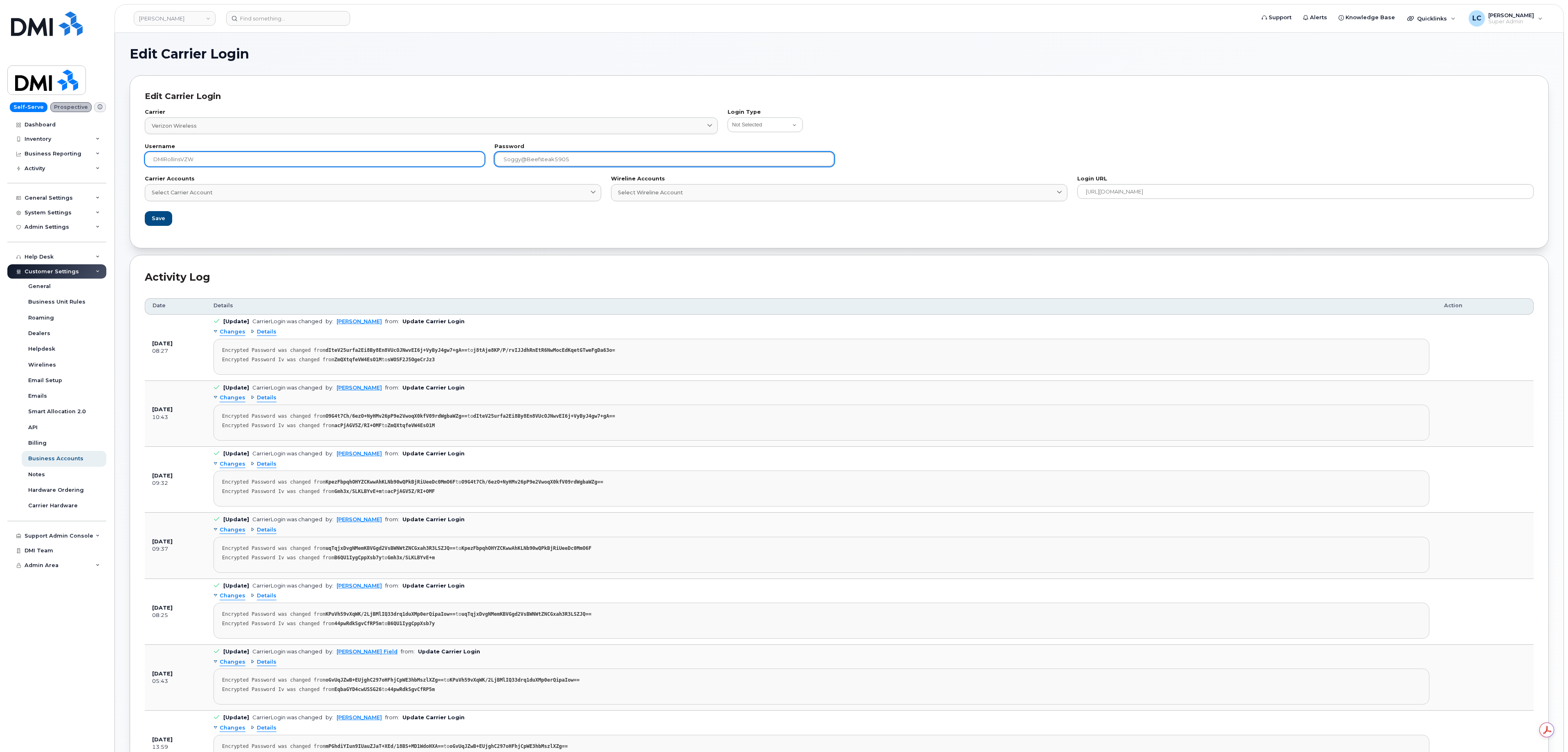
drag, startPoint x: 600, startPoint y: 157, endPoint x: 471, endPoint y: 168, distance: 129.5
click at [471, 168] on div "Username DMIRollinsVZW Password [SECURITY_DATA]" at bounding box center [839, 155] width 1399 height 32
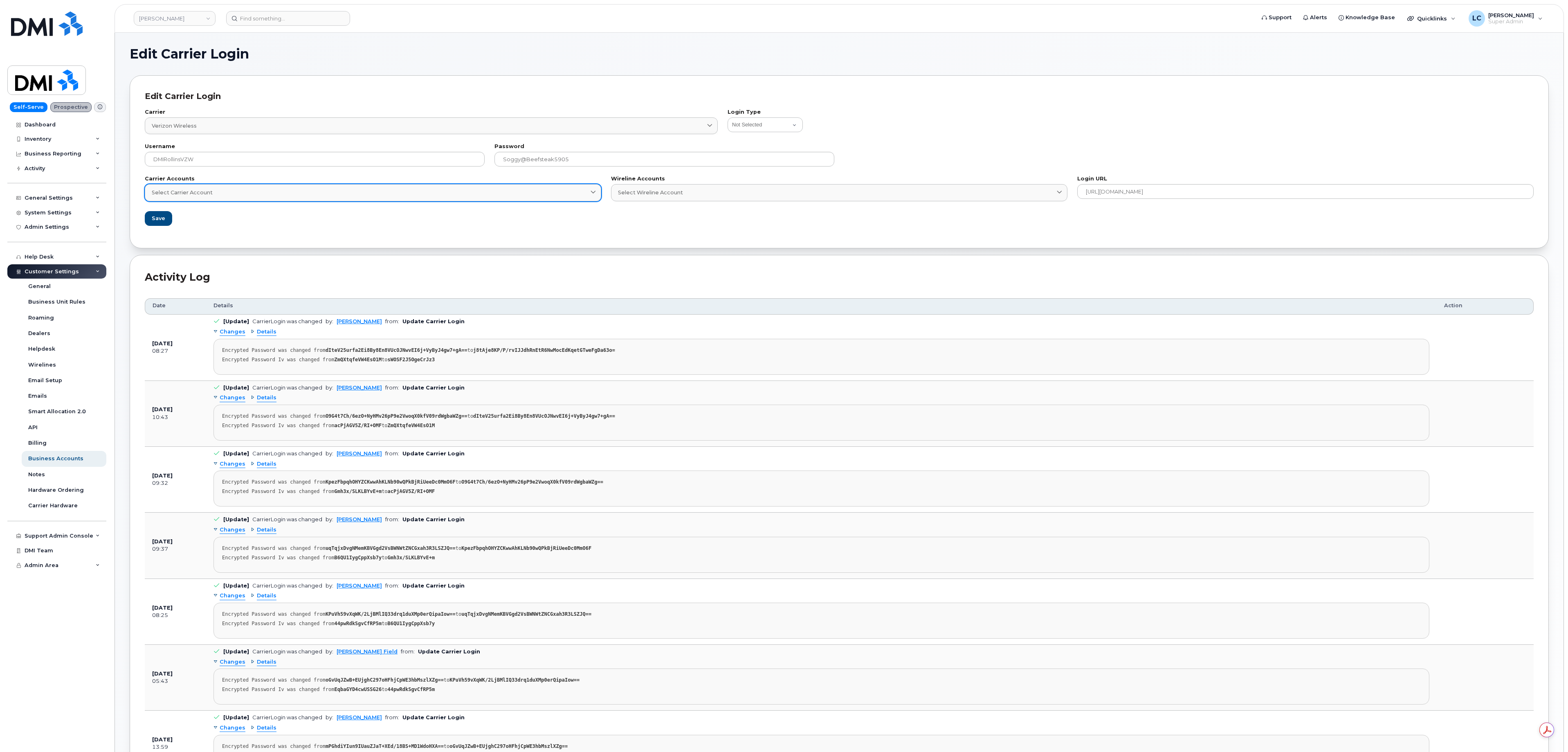
click at [479, 196] on div "Select Carrier Account" at bounding box center [373, 192] width 443 height 8
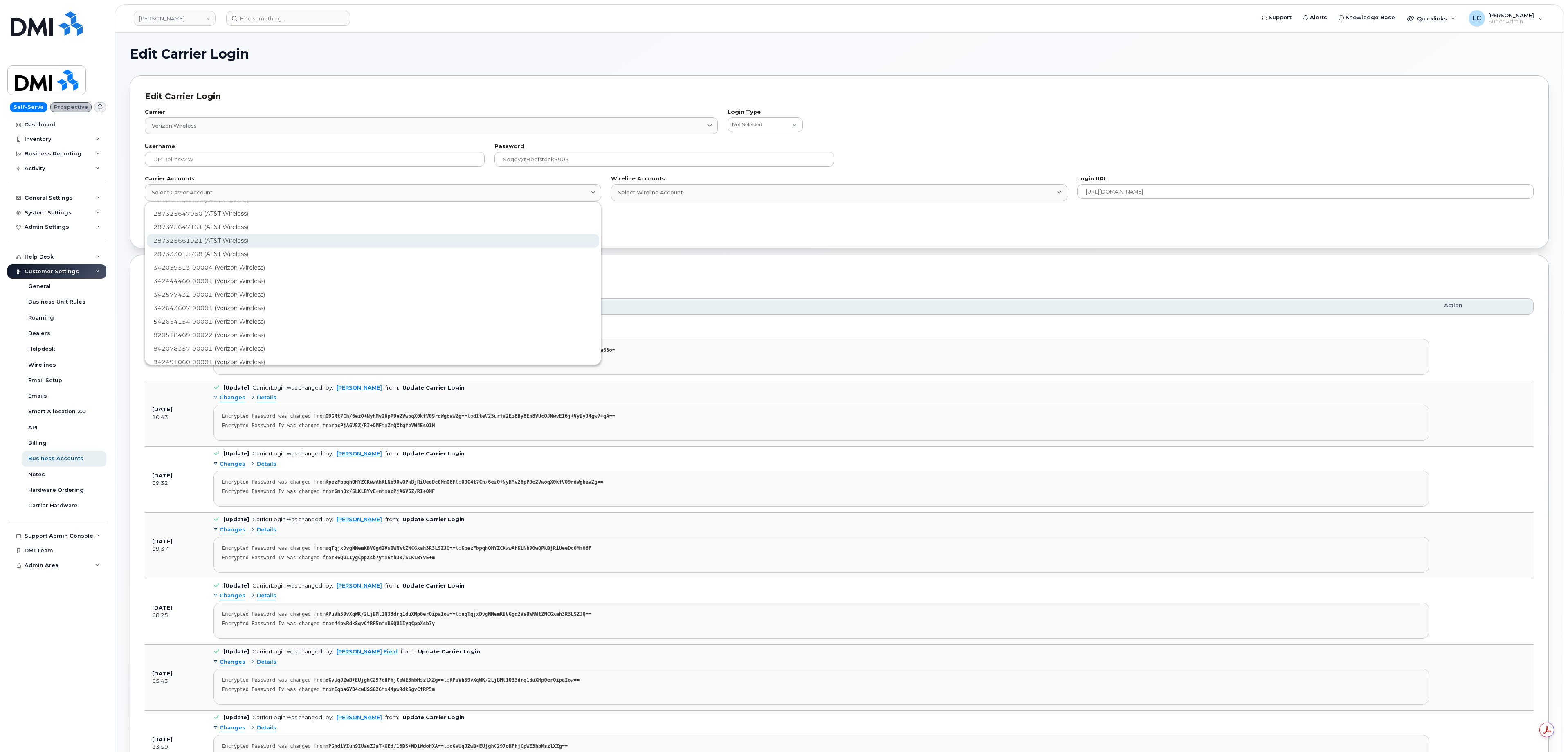
scroll to position [59, 0]
click at [789, 213] on form "Carrier Verizon Wireless 8 International Fizz Videotron PublicMobile Bell Distr…" at bounding box center [839, 168] width 1389 height 131
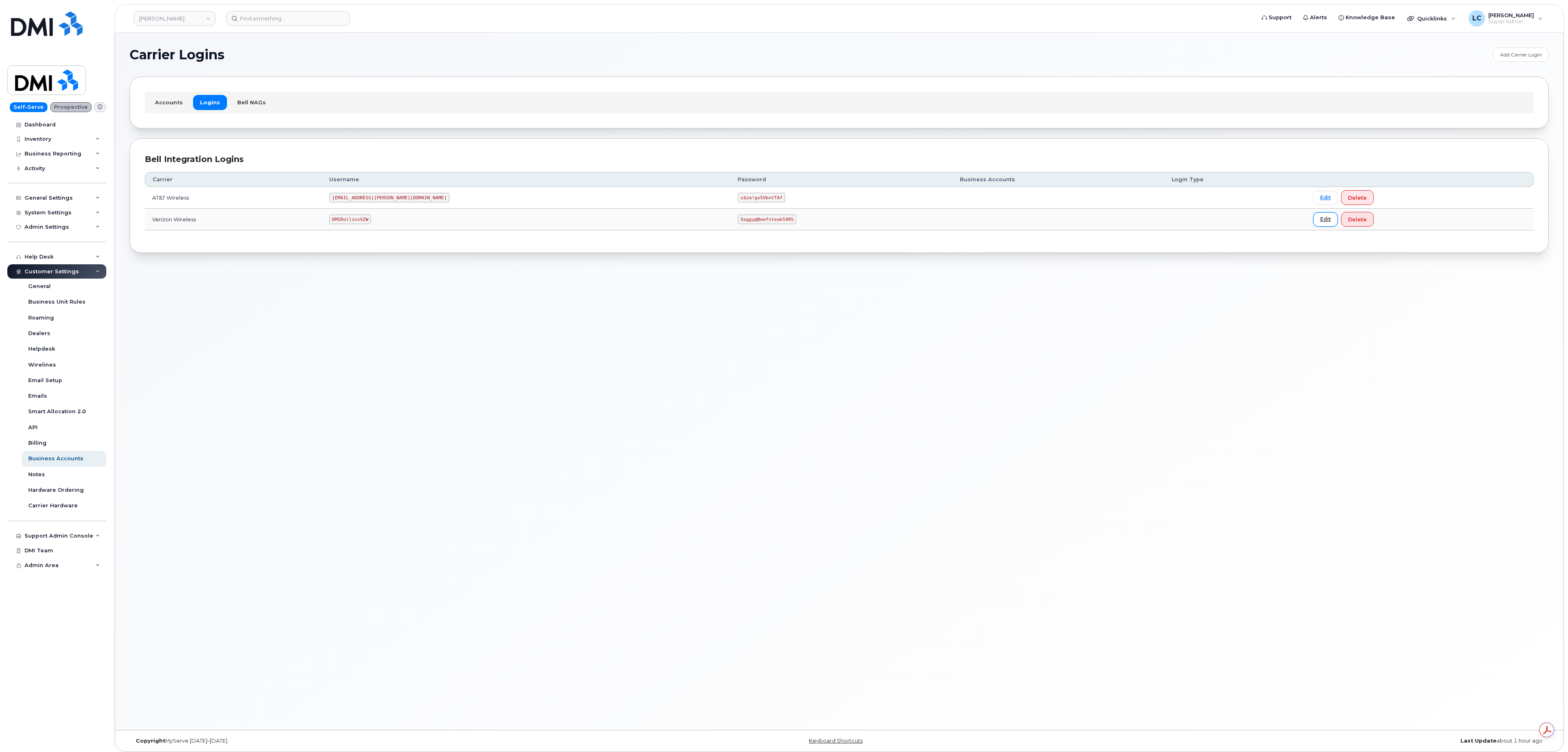
click at [1313, 223] on link "Edit" at bounding box center [1325, 219] width 24 height 14
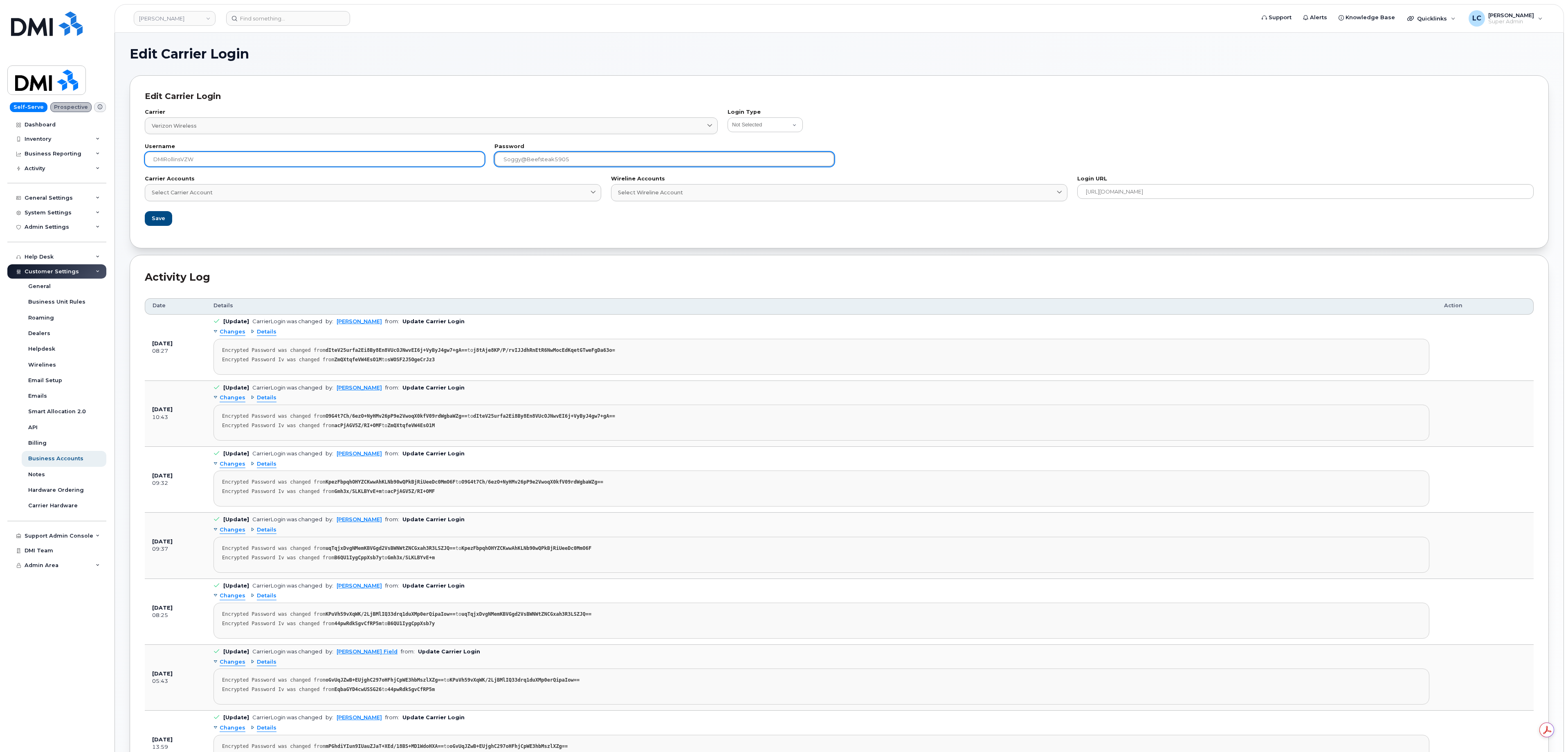
drag, startPoint x: 659, startPoint y: 164, endPoint x: 292, endPoint y: 163, distance: 367.0
click at [292, 163] on div "Username DMIRollinsVZW Password [SECURITY_DATA]" at bounding box center [839, 155] width 1399 height 32
paste input "text"
type input "S"
type input "Gimli@Feanor21"
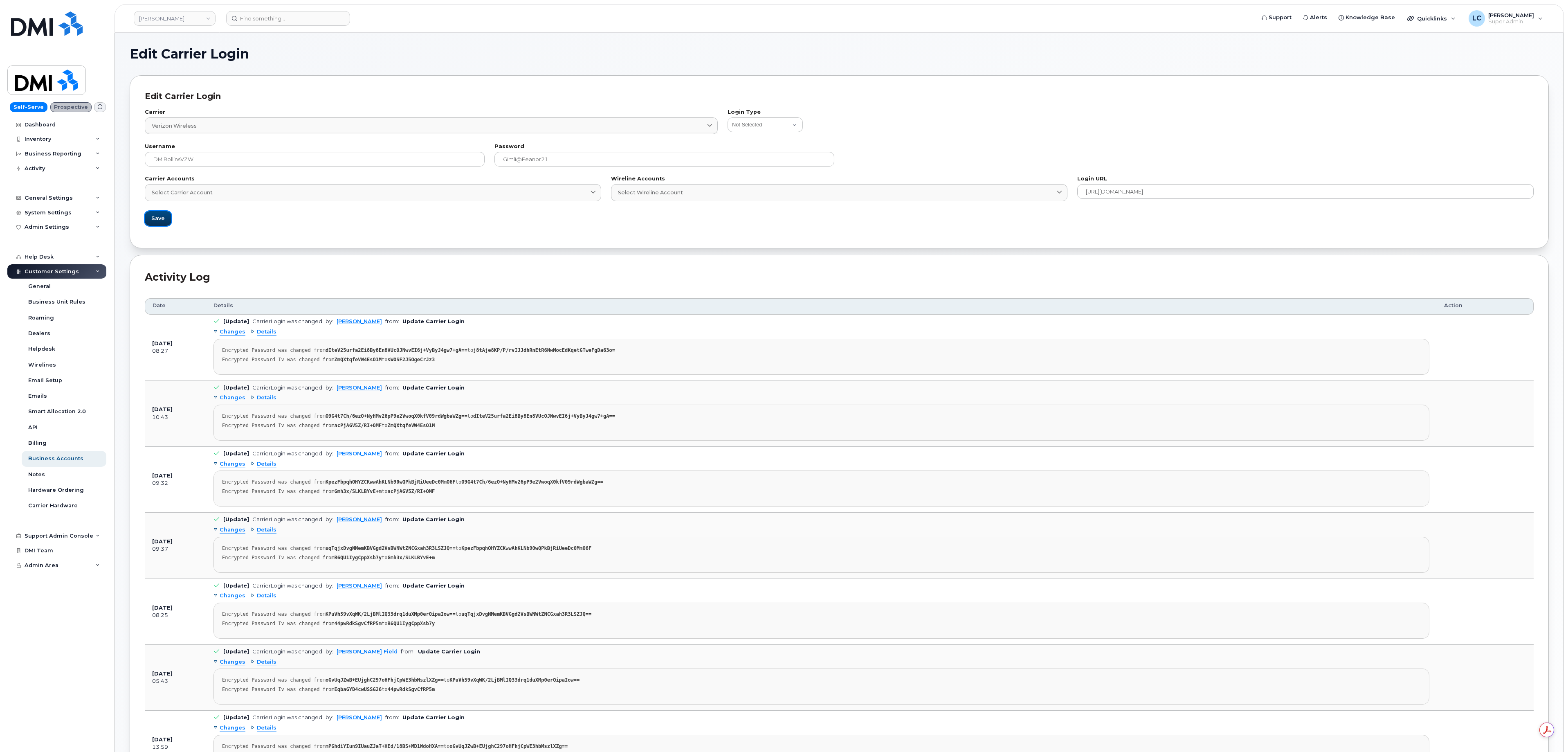
click at [165, 219] on button "Save" at bounding box center [158, 218] width 26 height 15
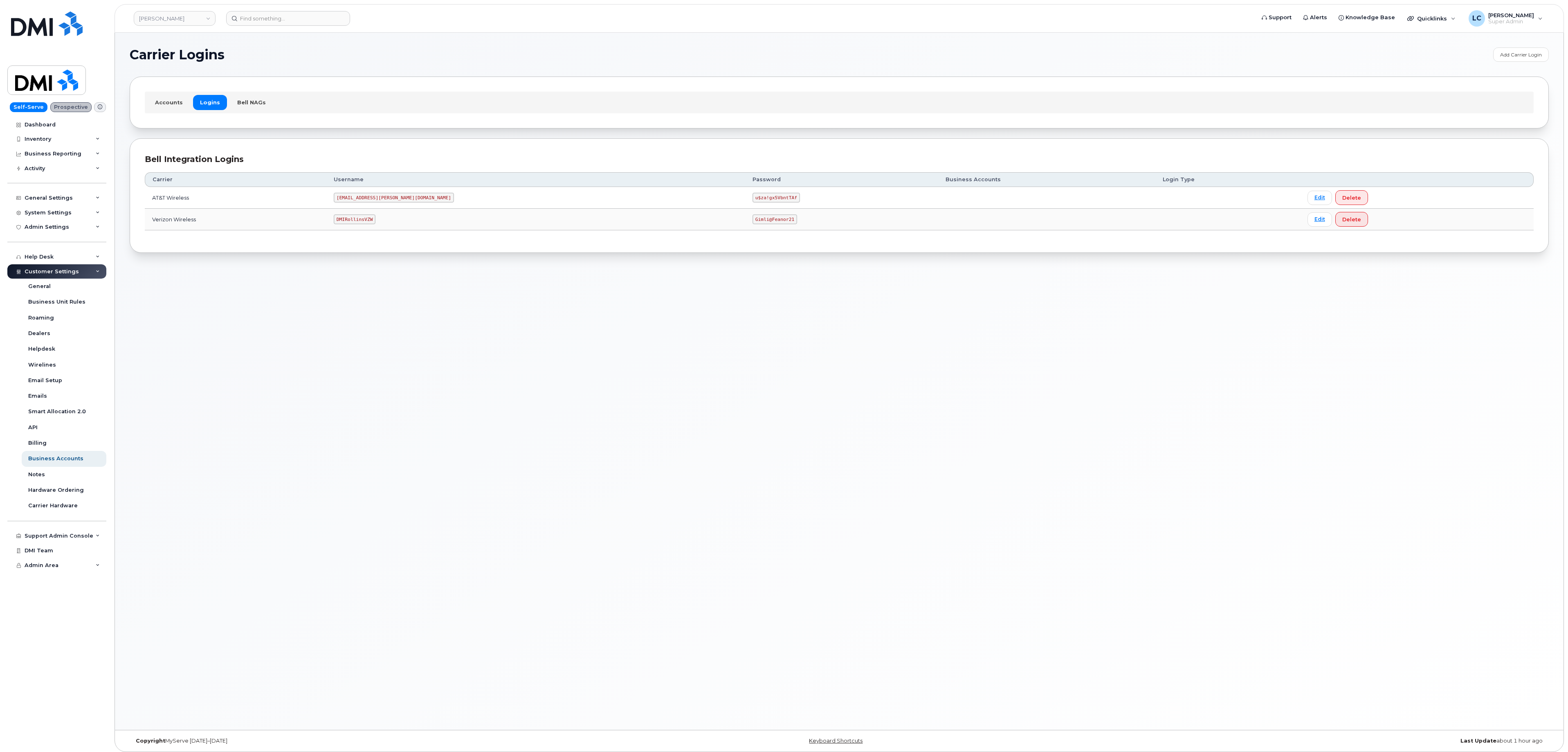
click at [1198, 43] on div "Carrier Logins Add Carrier Login Accounts Logins Bell NAGs Bell Integration Log…" at bounding box center [839, 382] width 1448 height 697
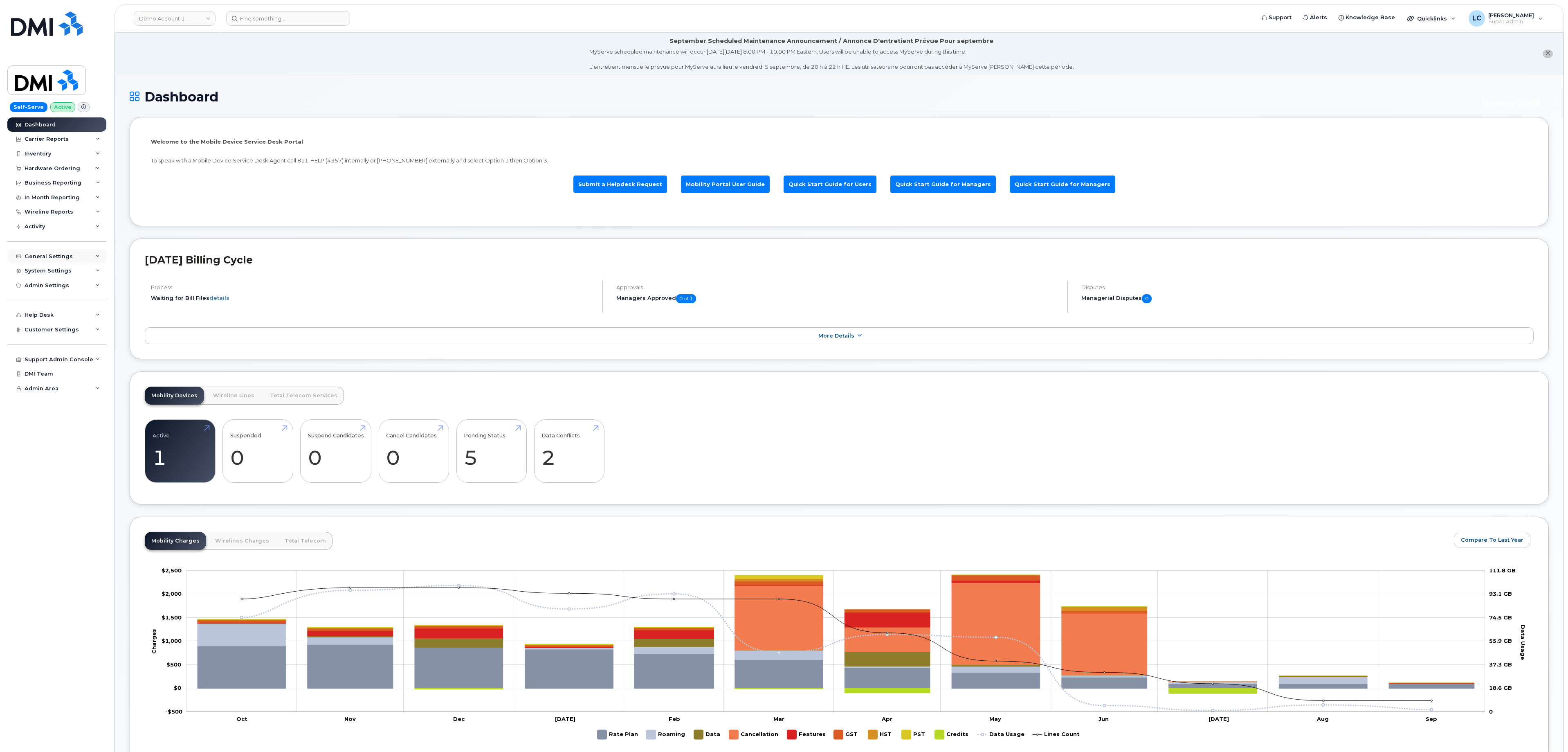
click at [75, 254] on div "General Settings" at bounding box center [57, 256] width 99 height 15
click at [75, 254] on div "General Settings" at bounding box center [57, 256] width 99 height 15
click at [75, 270] on div "System Settings" at bounding box center [57, 271] width 99 height 15
click at [77, 285] on div "Accounting Codes" at bounding box center [54, 286] width 53 height 7
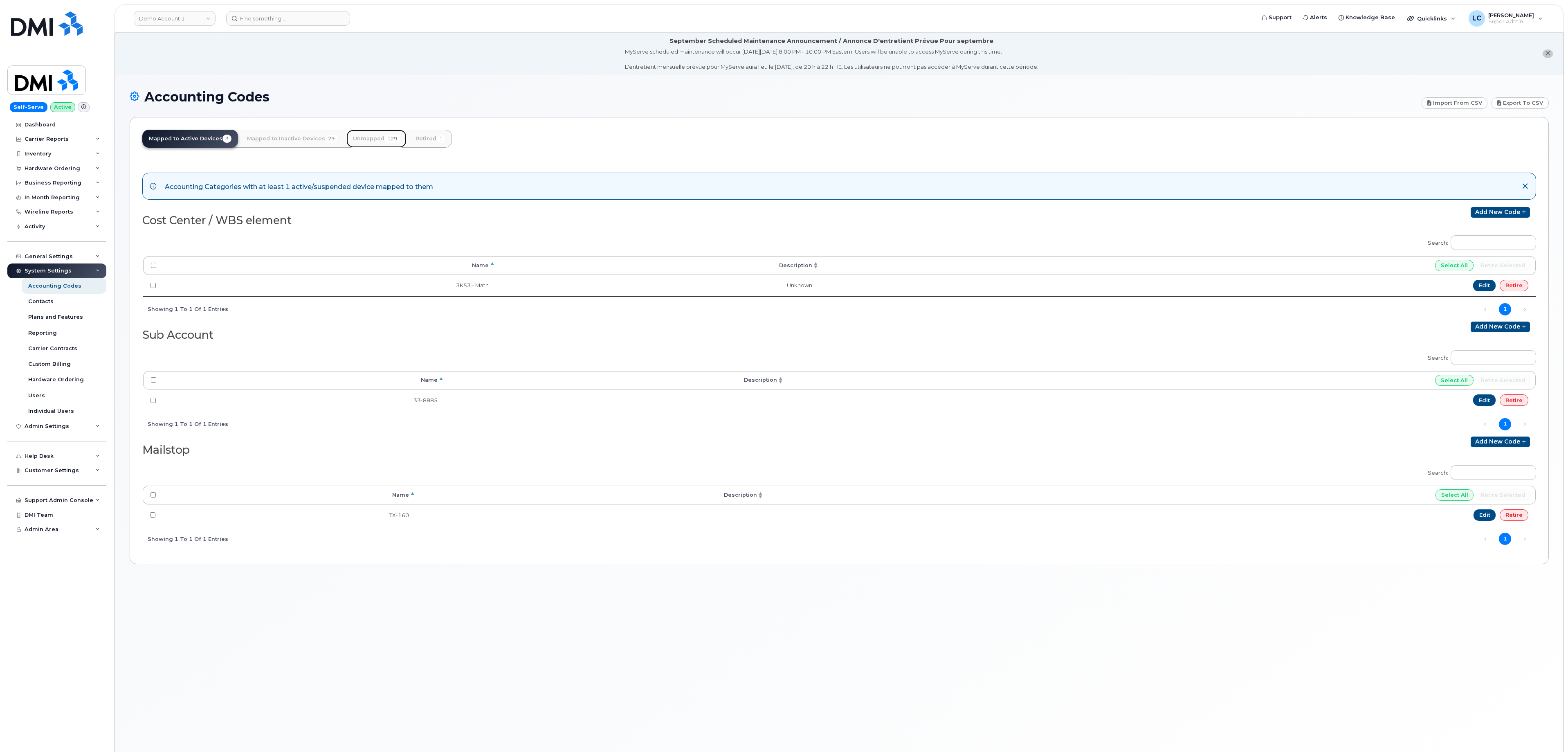
click at [373, 139] on link "Unmapped 129" at bounding box center [377, 138] width 60 height 18
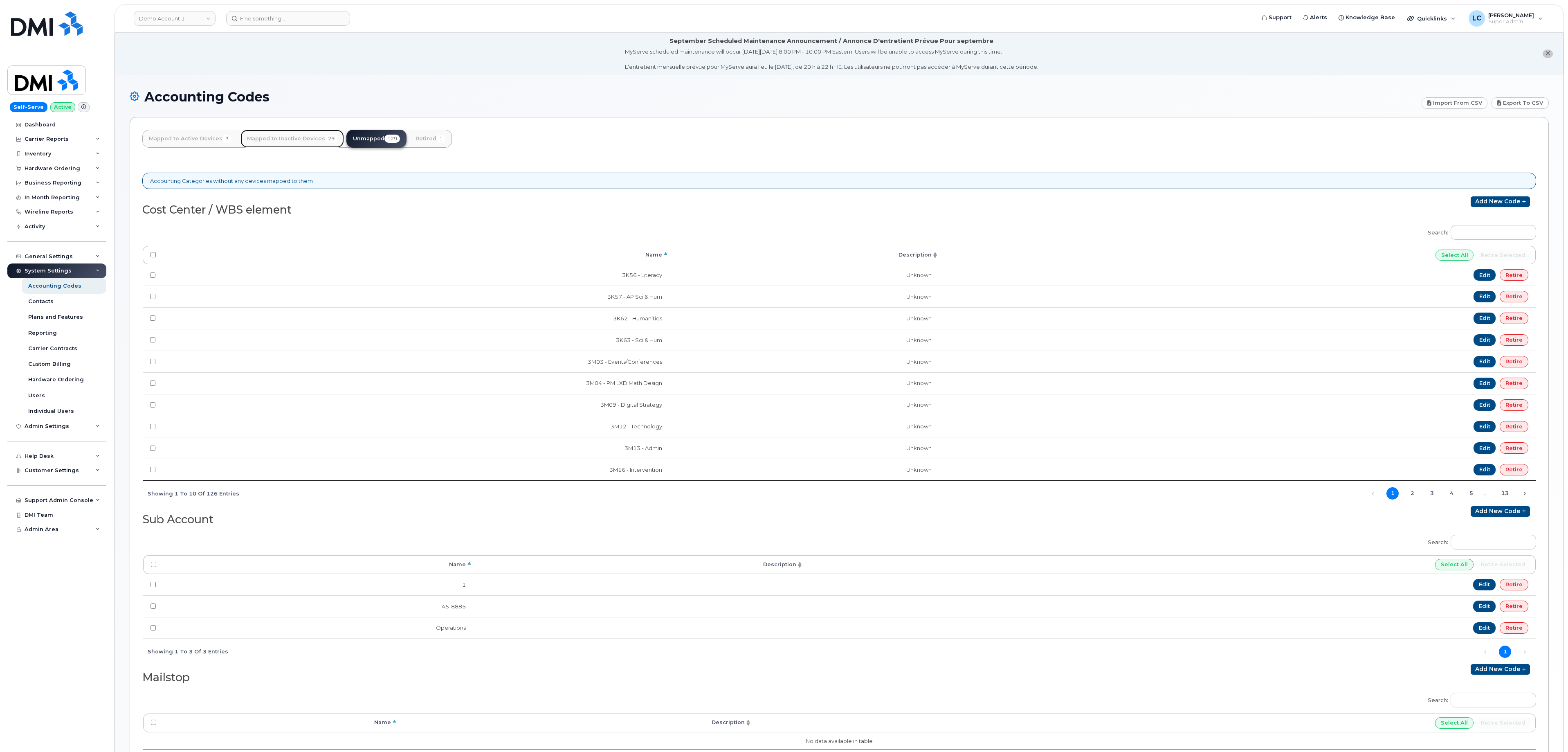
click at [292, 147] on link "Mapped to Inactive Devices 29" at bounding box center [292, 138] width 103 height 18
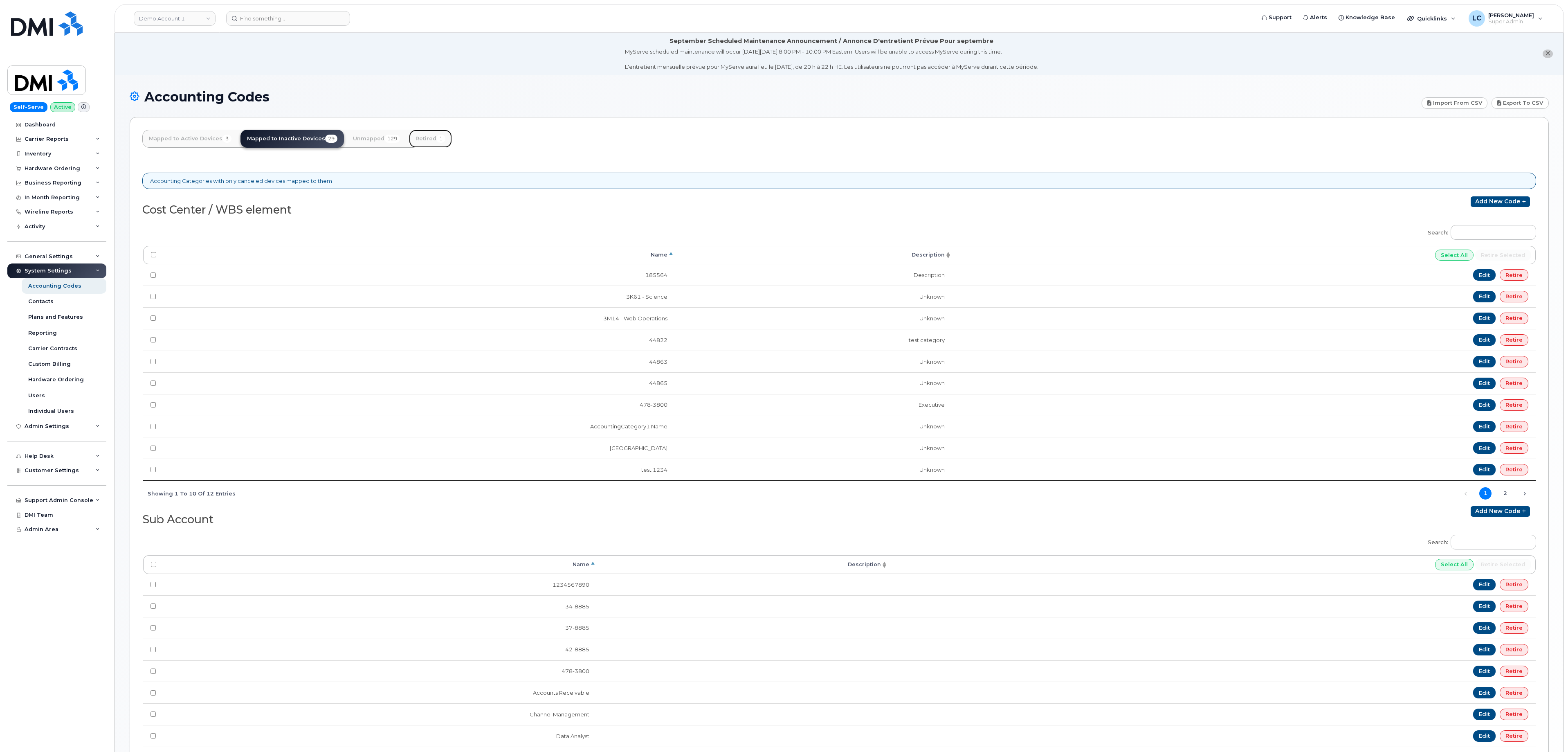
click at [446, 138] on link "Retired 1" at bounding box center [430, 138] width 43 height 18
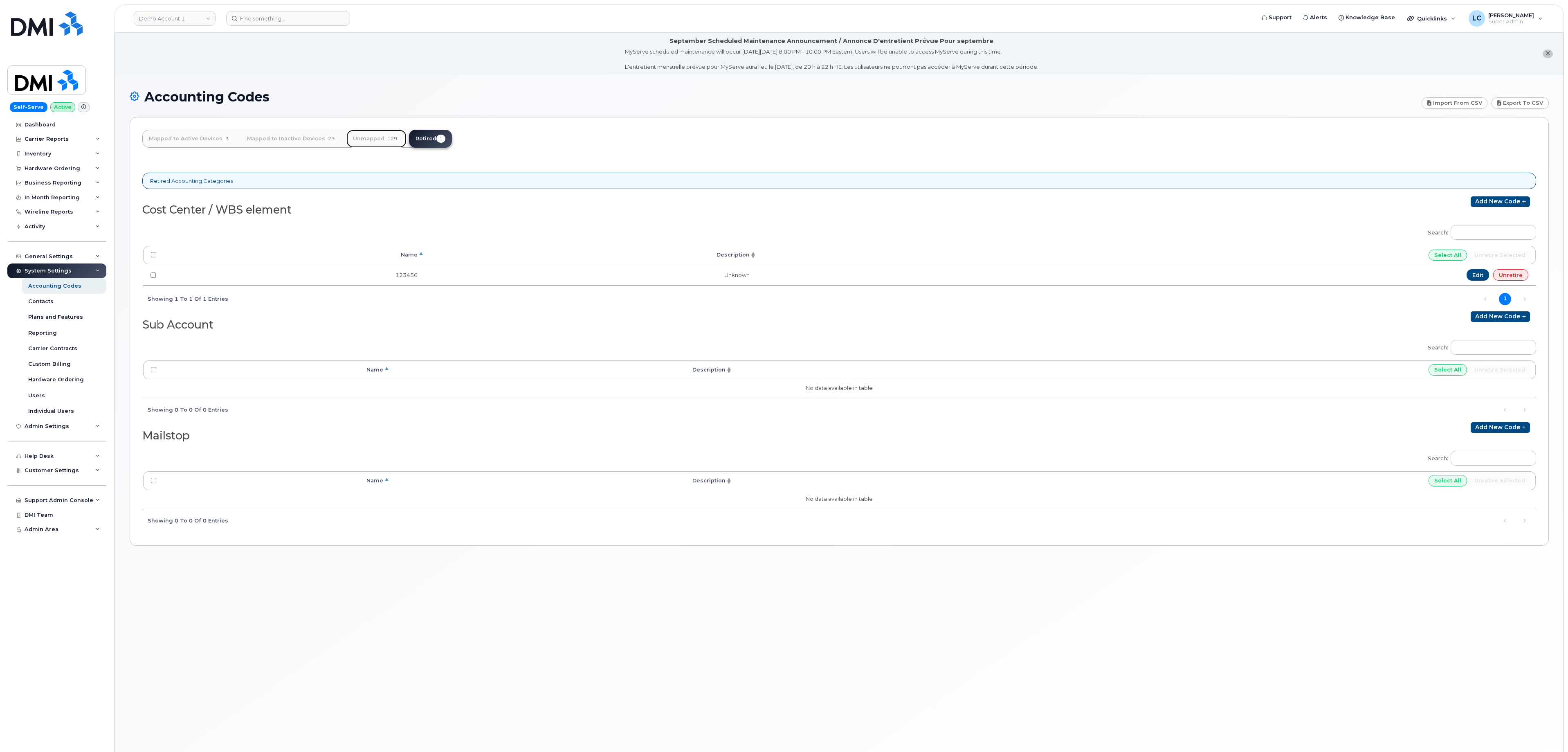
click at [377, 141] on link "Unmapped 129" at bounding box center [377, 138] width 60 height 18
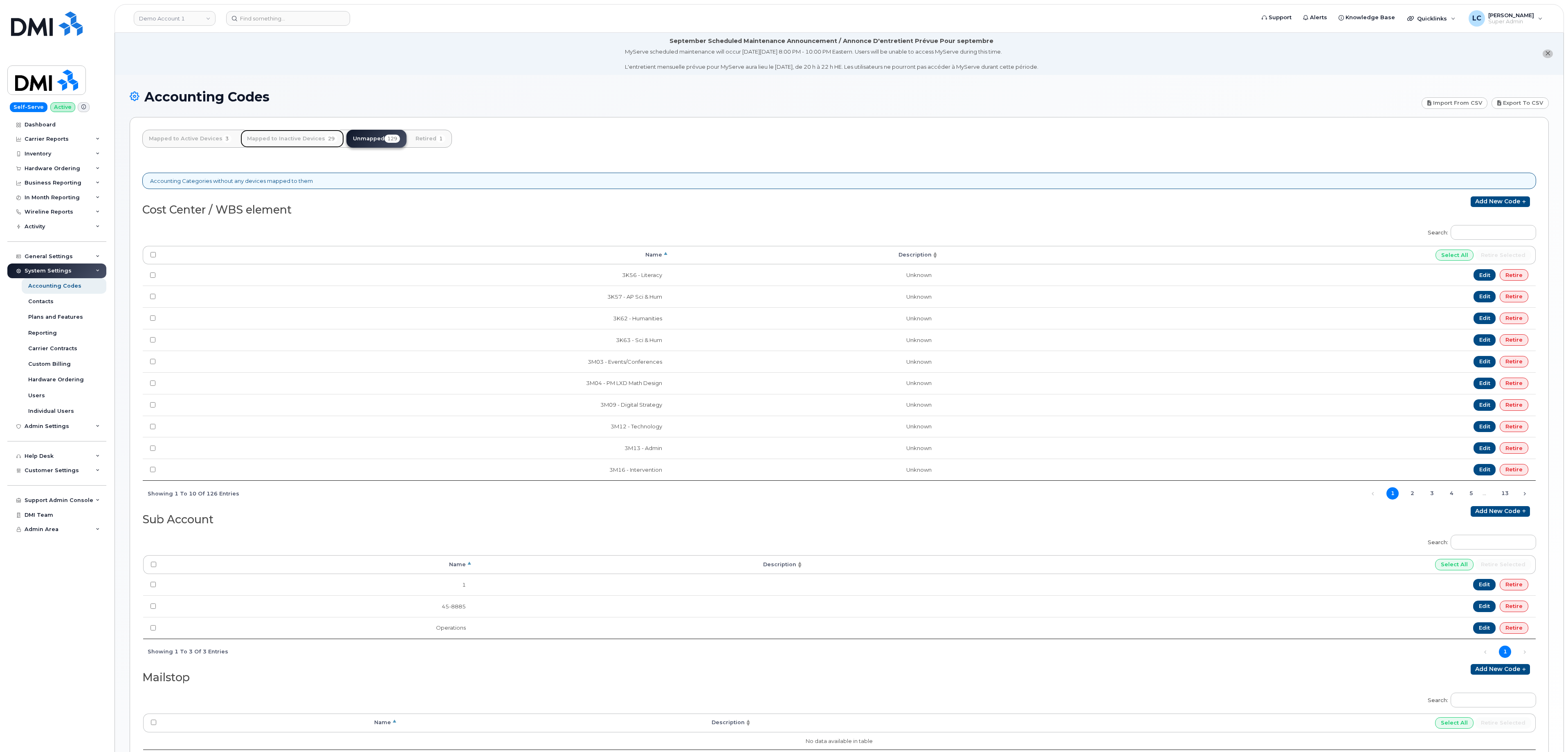
click at [333, 144] on link "Mapped to Inactive Devices 29" at bounding box center [292, 138] width 103 height 18
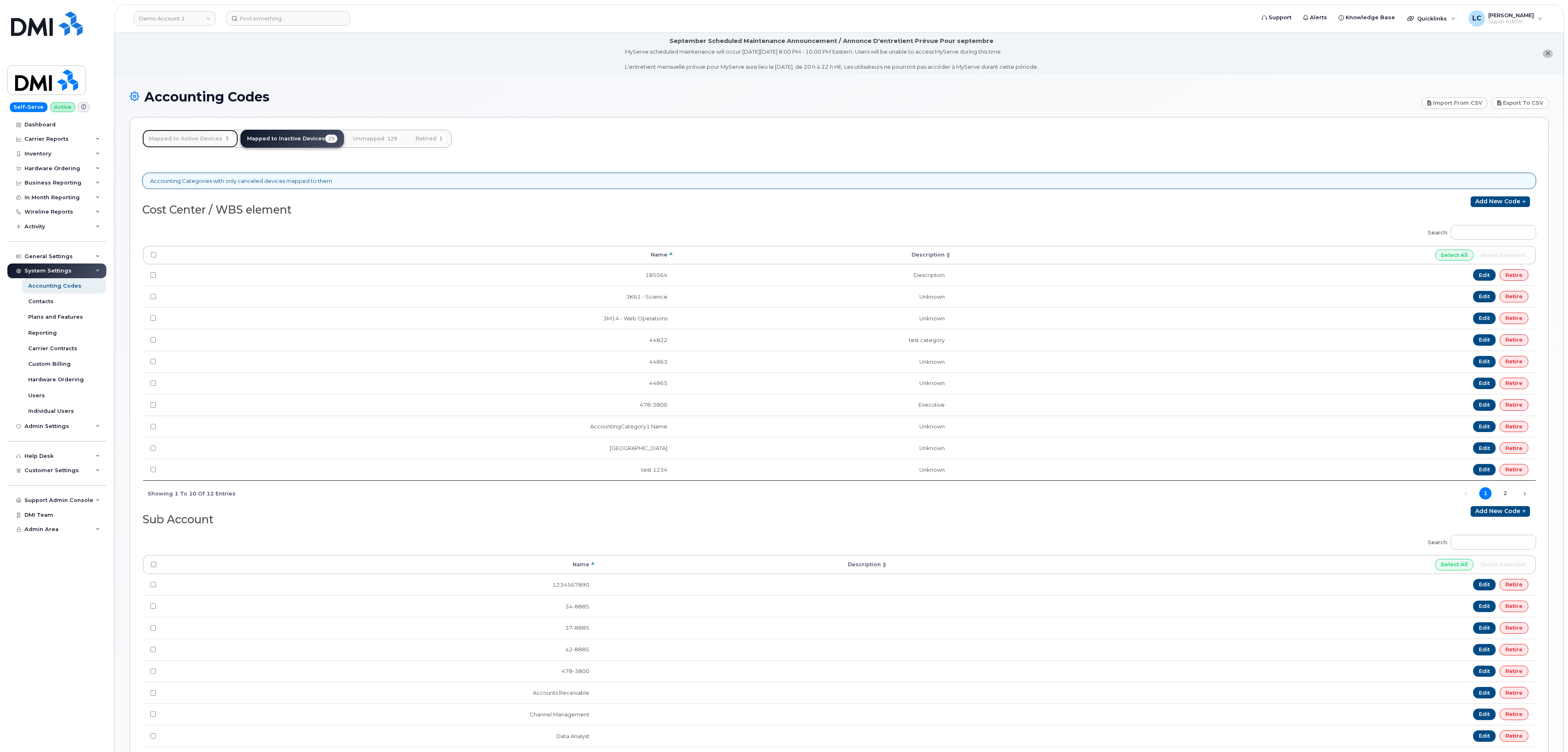
click at [202, 136] on link "Mapped to Active Devices 3" at bounding box center [190, 138] width 96 height 18
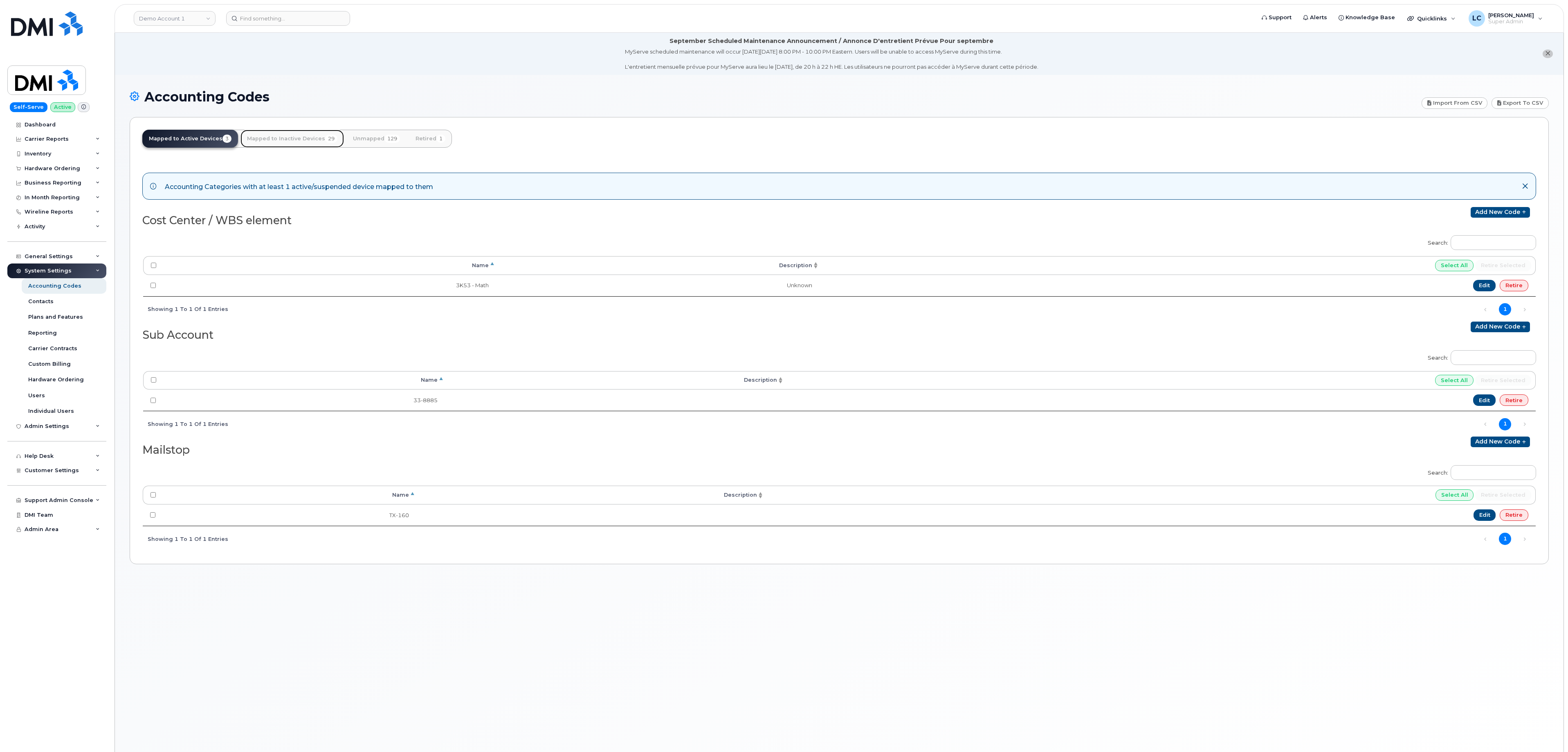
click at [268, 136] on link "Mapped to Inactive Devices 29" at bounding box center [292, 138] width 103 height 18
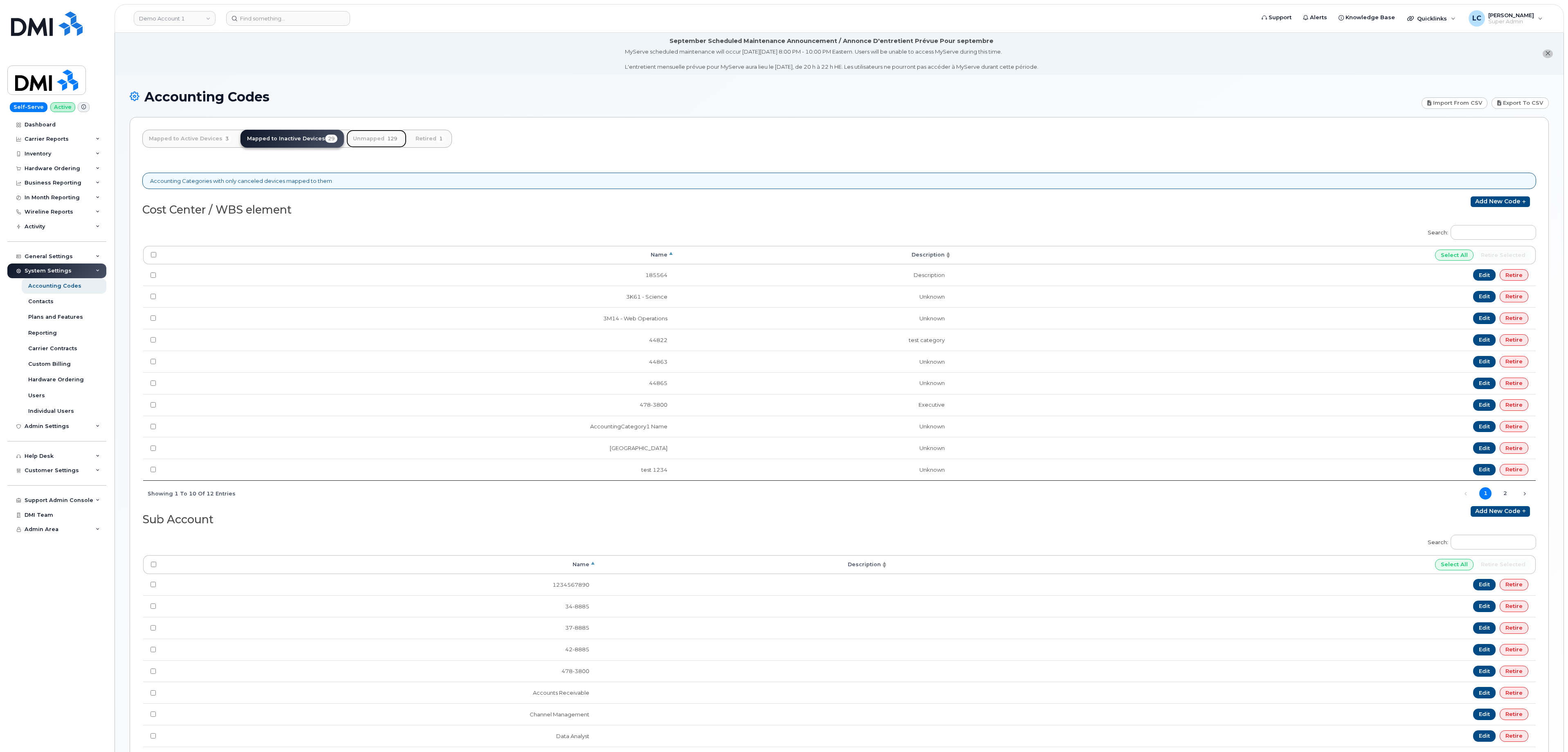
click at [359, 133] on link "Unmapped 129" at bounding box center [377, 138] width 60 height 18
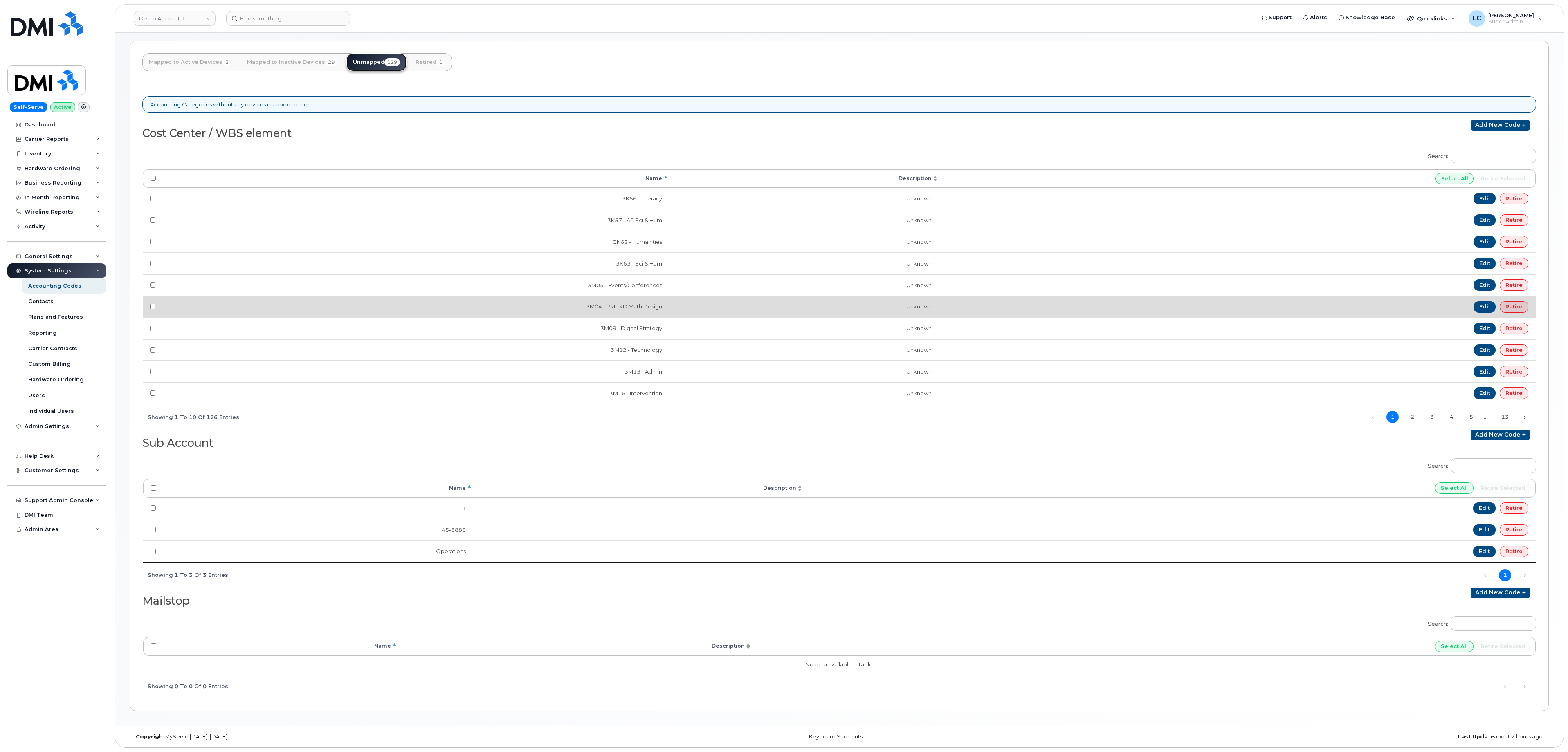
scroll to position [101, 0]
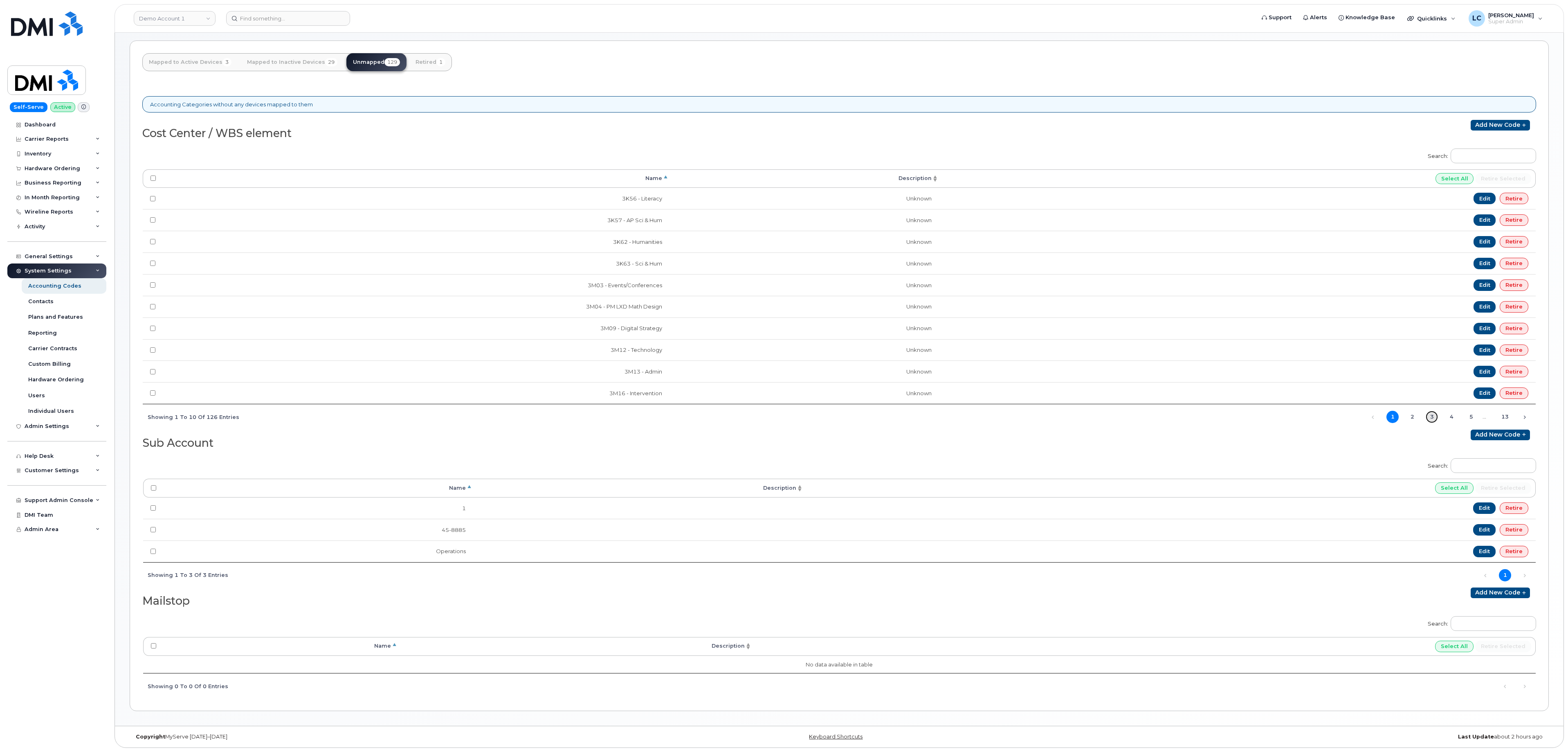
click at [1428, 411] on link "3" at bounding box center [1432, 417] width 12 height 12
click at [1446, 411] on link "4" at bounding box center [1451, 417] width 12 height 12
click at [1468, 411] on link "5" at bounding box center [1471, 417] width 12 height 12
click at [1488, 413] on span "…" at bounding box center [1484, 416] width 14 height 7
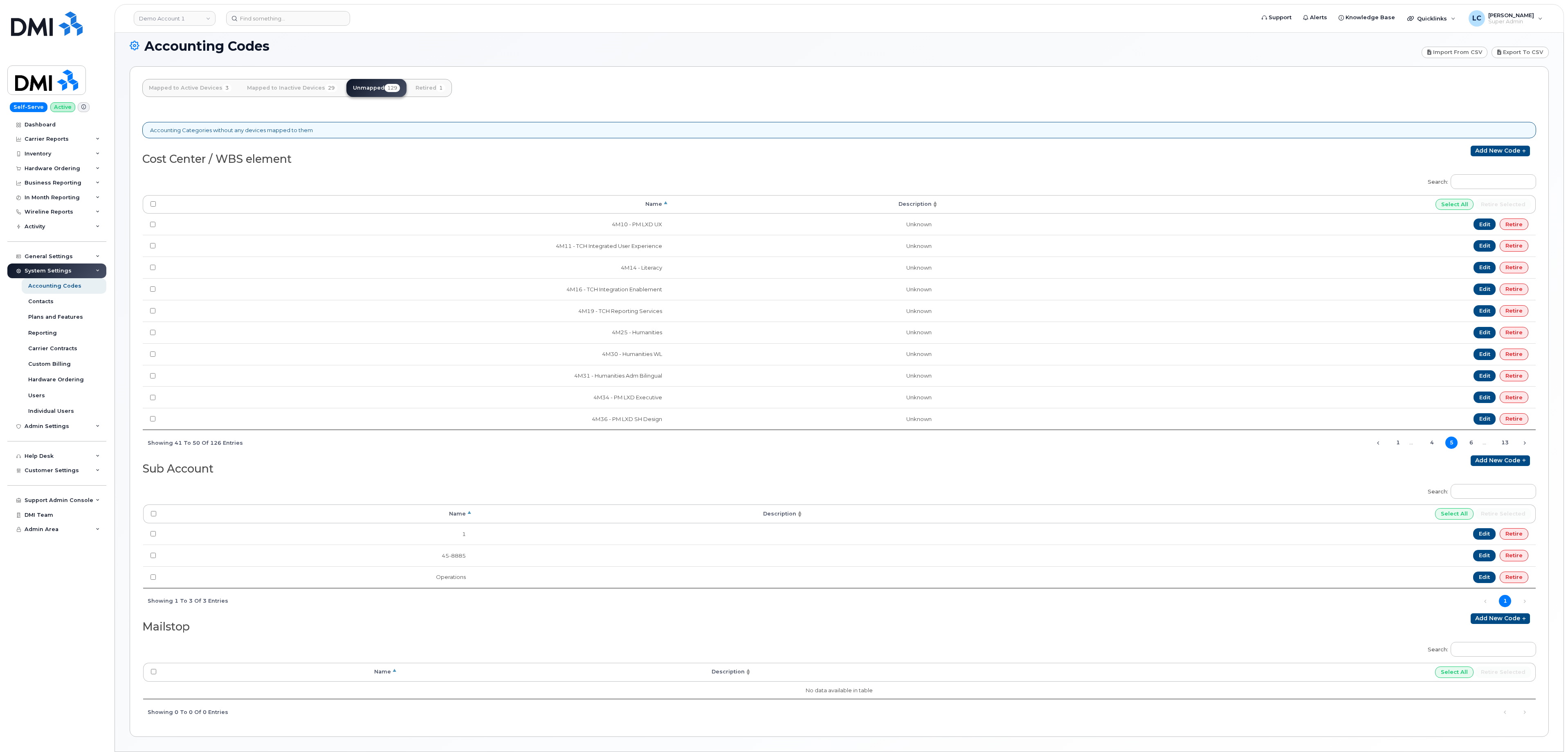
scroll to position [0, 0]
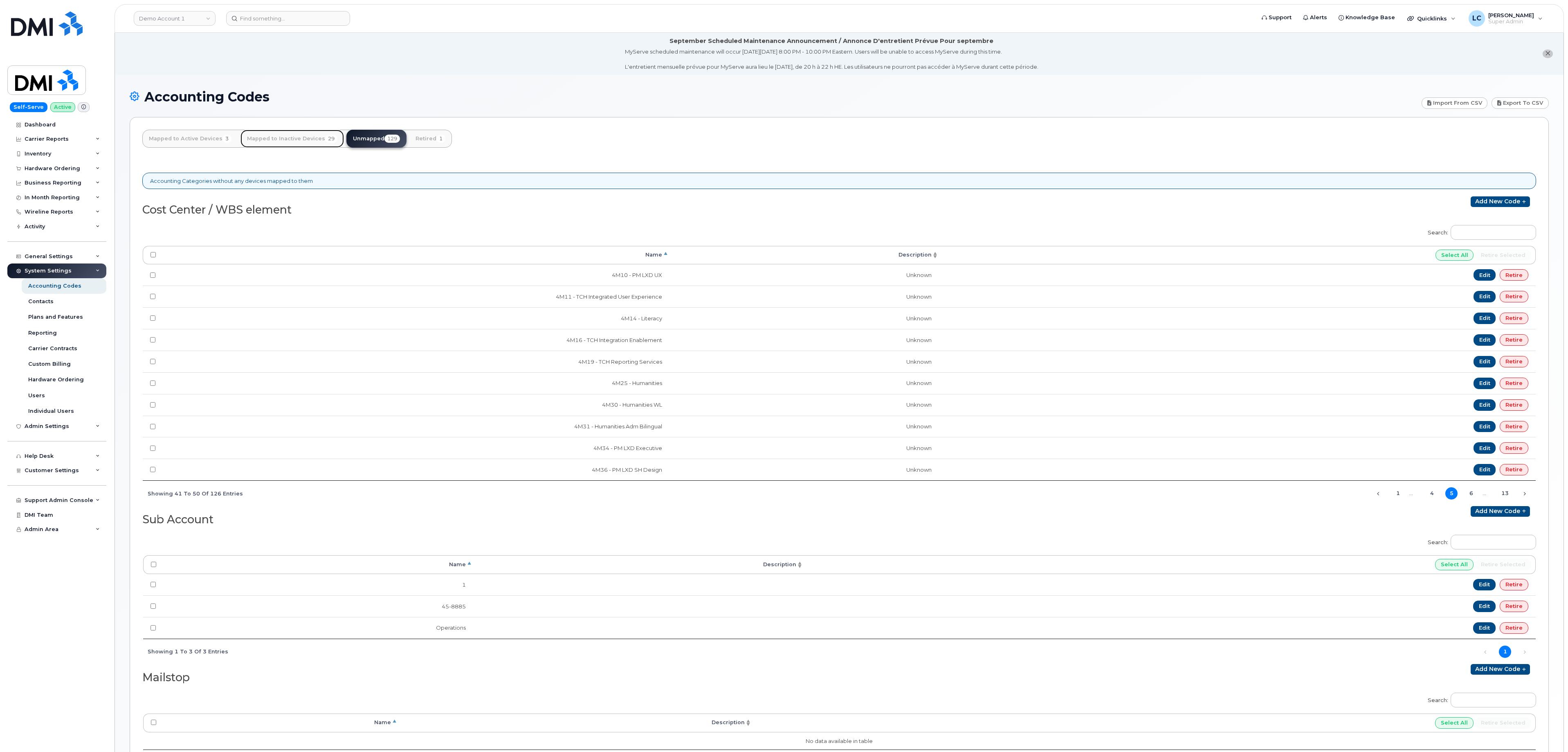
click at [285, 140] on link "Mapped to Inactive Devices 29" at bounding box center [292, 138] width 103 height 18
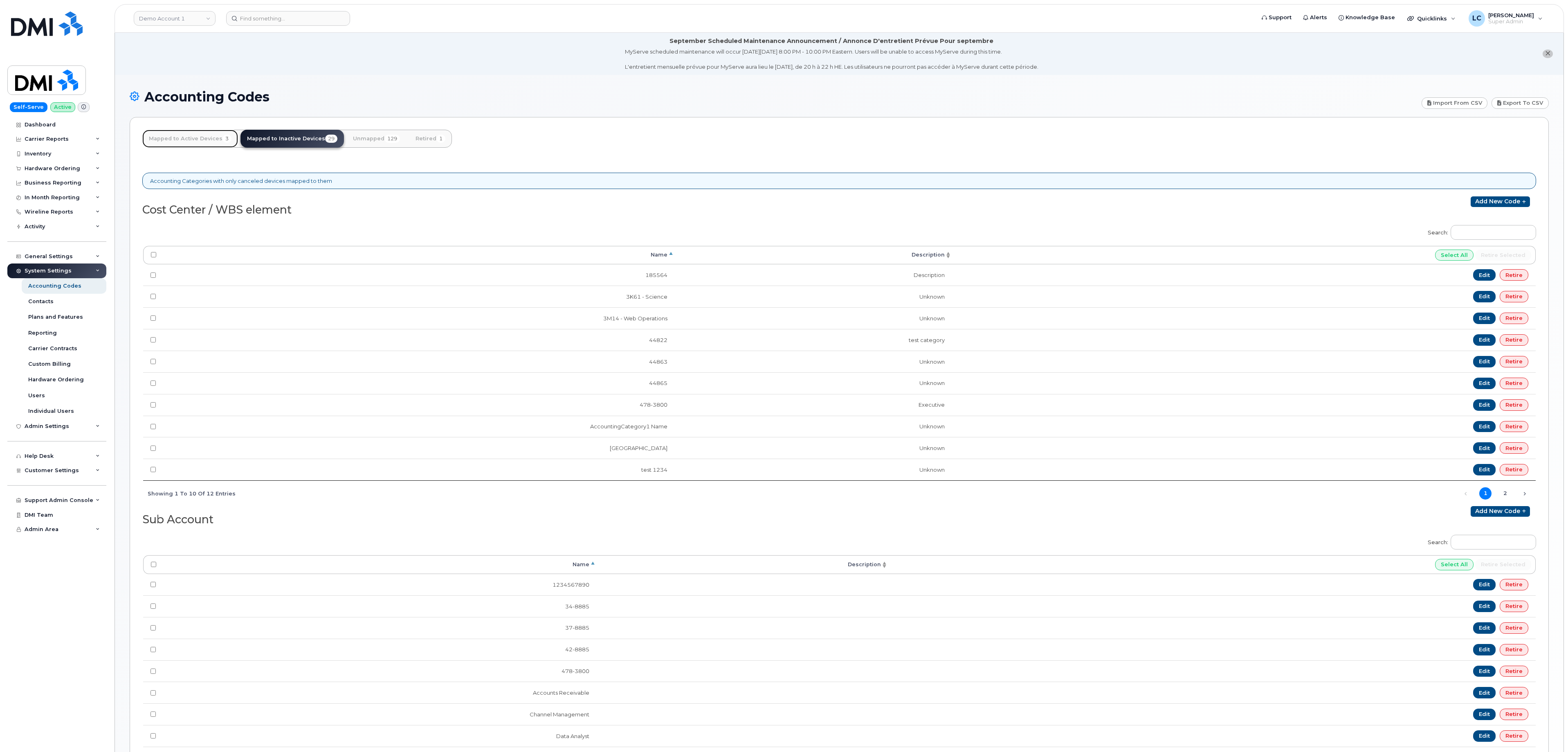
click at [167, 143] on link "Mapped to Active Devices 3" at bounding box center [190, 138] width 96 height 18
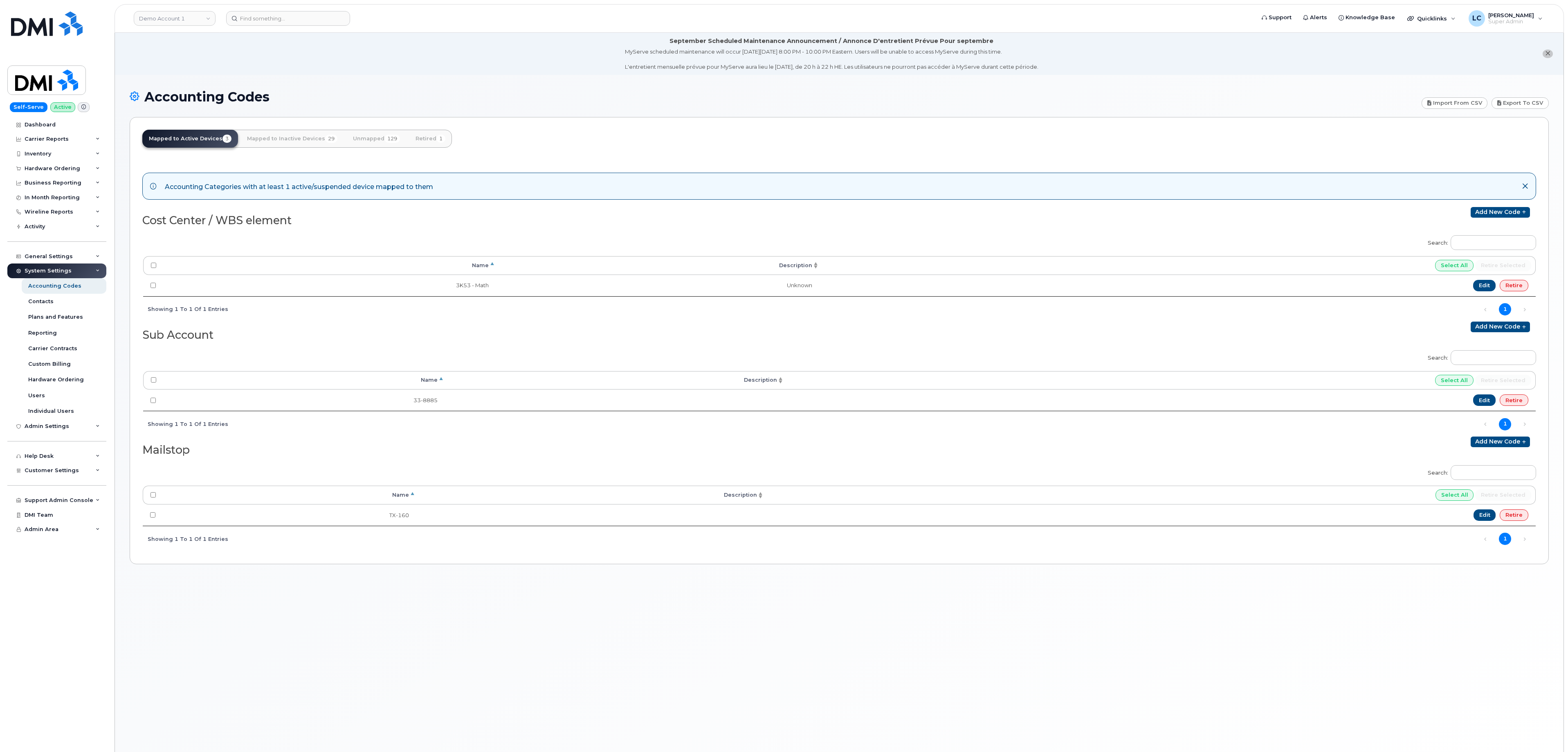
click at [458, 94] on h1 "Accounting Codes" at bounding box center [773, 97] width 1288 height 14
click at [513, 91] on h1 "Accounting Codes" at bounding box center [773, 97] width 1288 height 14
click at [53, 125] on div "Dashboard" at bounding box center [40, 125] width 31 height 7
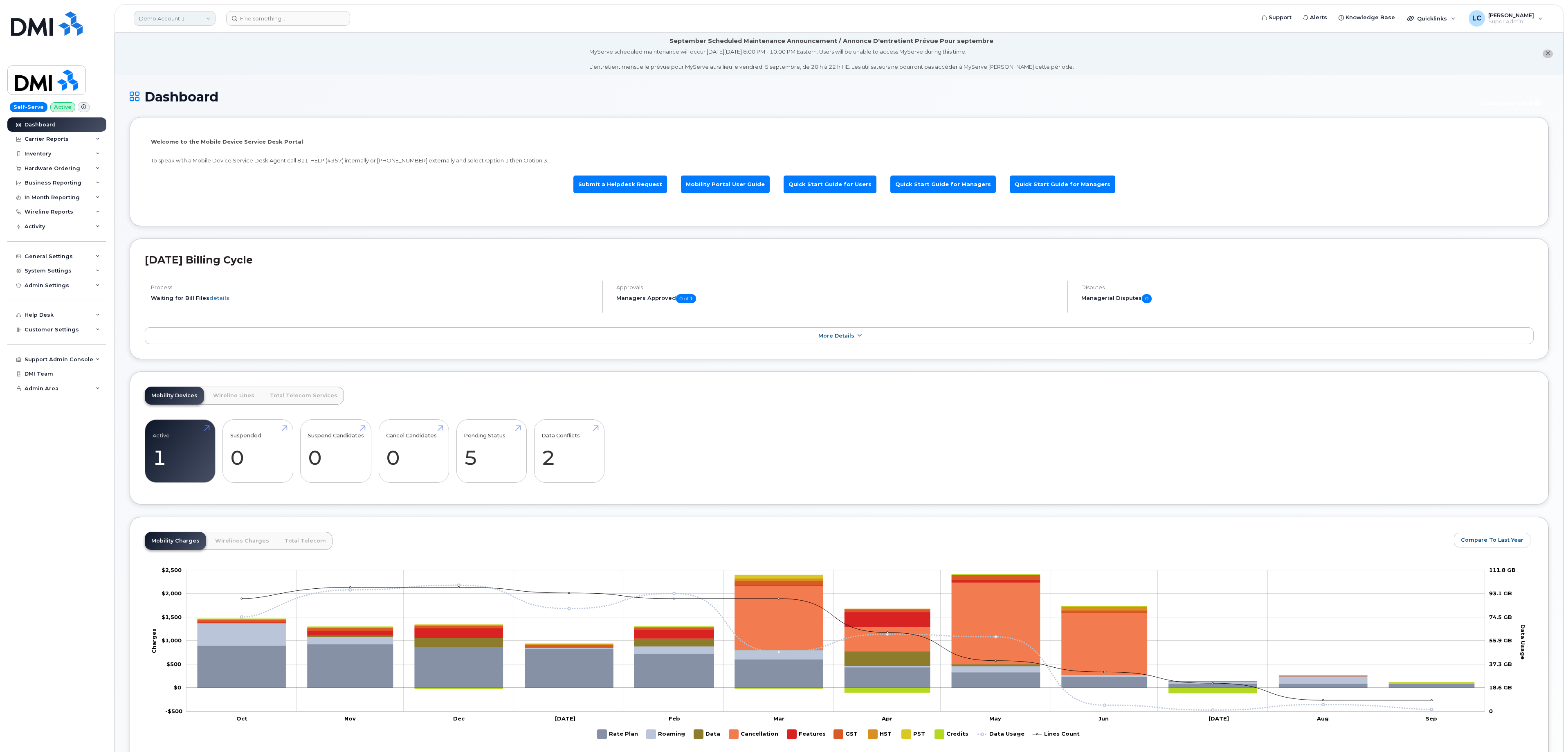
click at [194, 17] on link "Demo Account 1" at bounding box center [175, 18] width 82 height 15
click at [188, 42] on input at bounding box center [194, 39] width 107 height 15
type input "RMC"
click at [188, 83] on link "The RMC group of Companies" at bounding box center [195, 77] width 120 height 17
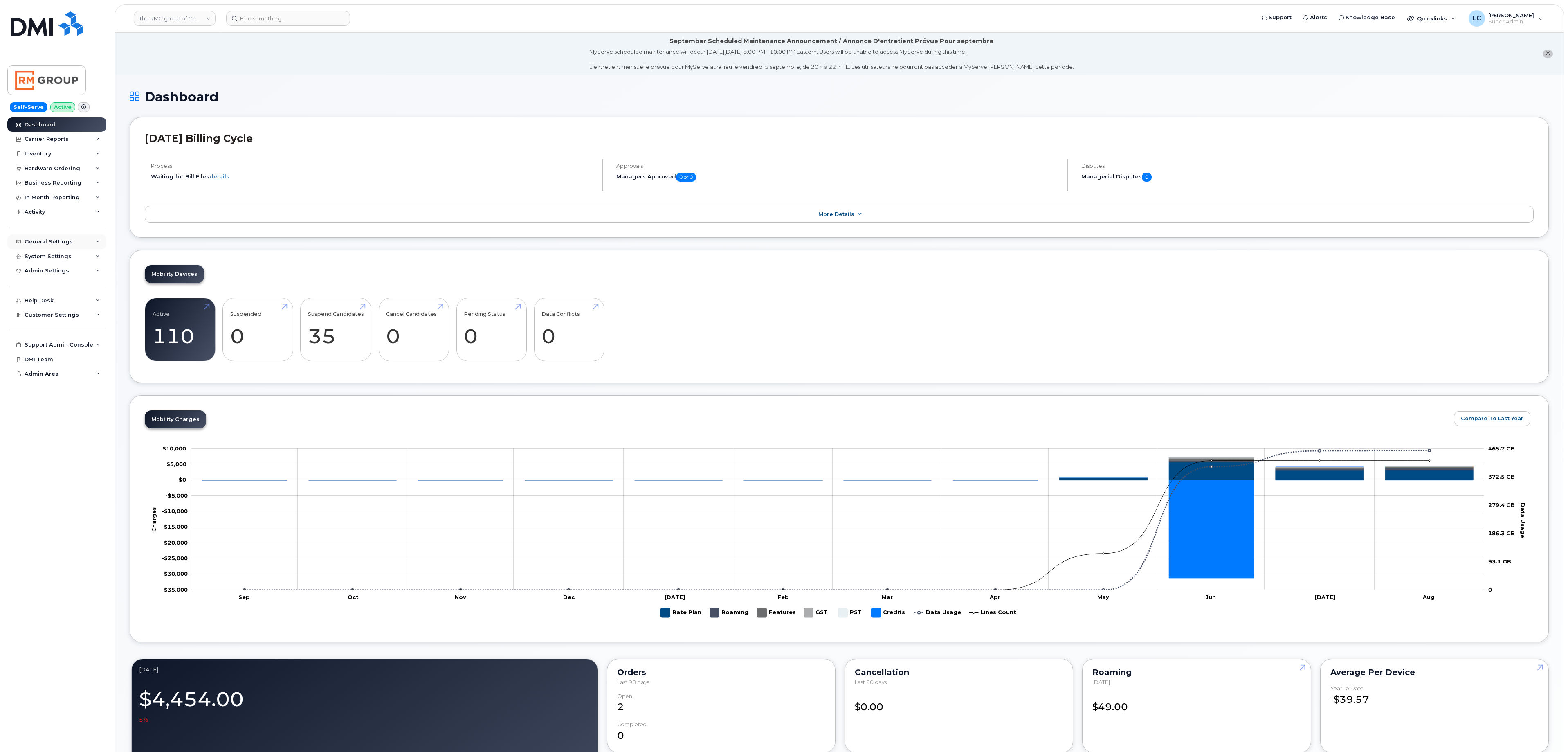
click at [77, 240] on div "General Settings" at bounding box center [57, 241] width 99 height 15
click at [65, 375] on div "System Settings" at bounding box center [57, 382] width 99 height 15
click at [73, 397] on div "Accounting Codes" at bounding box center [54, 396] width 53 height 7
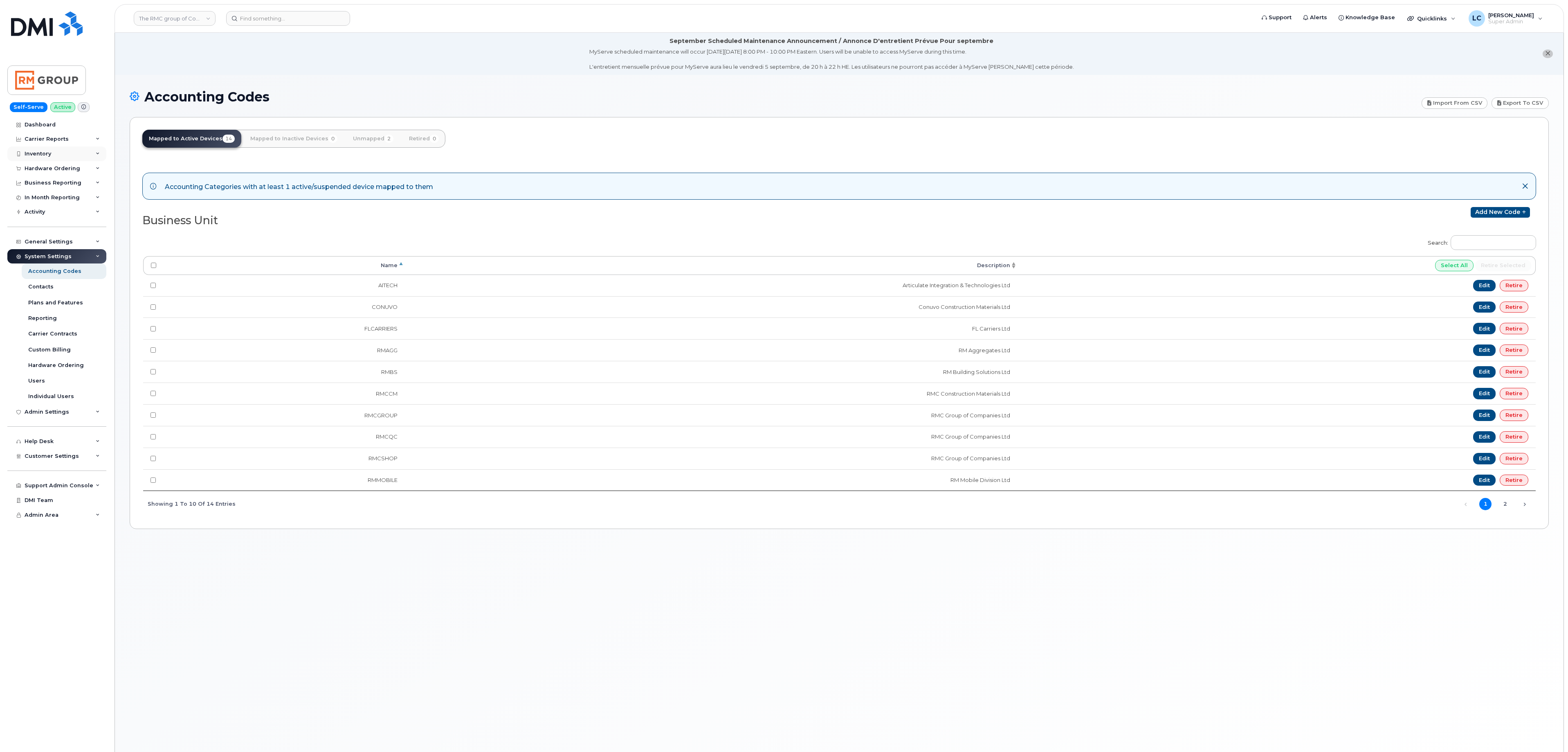
click at [68, 149] on div "Inventory" at bounding box center [57, 153] width 99 height 15
click at [62, 180] on link "Data Conflicts" at bounding box center [64, 184] width 84 height 15
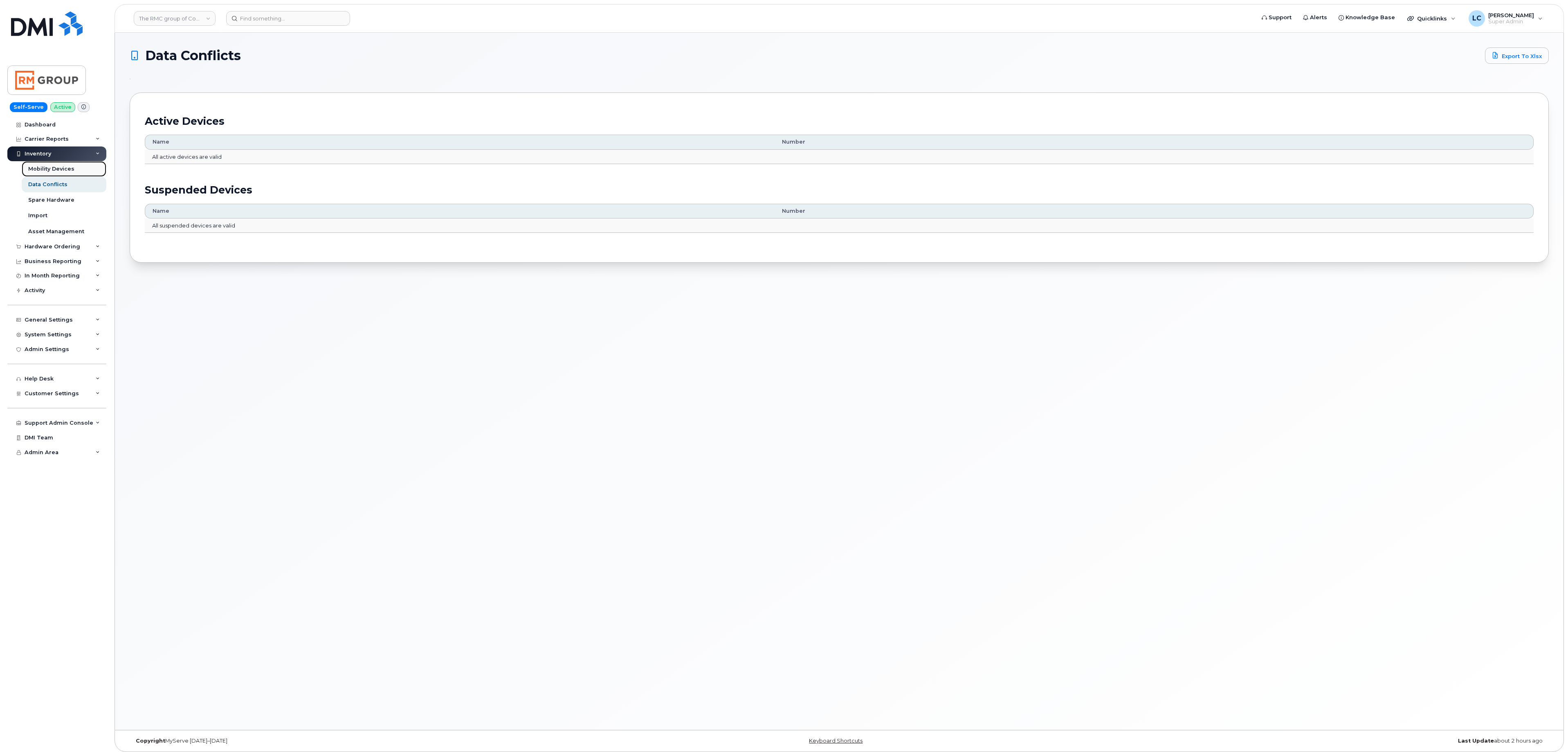
click at [70, 169] on div "Mobility Devices" at bounding box center [51, 169] width 46 height 7
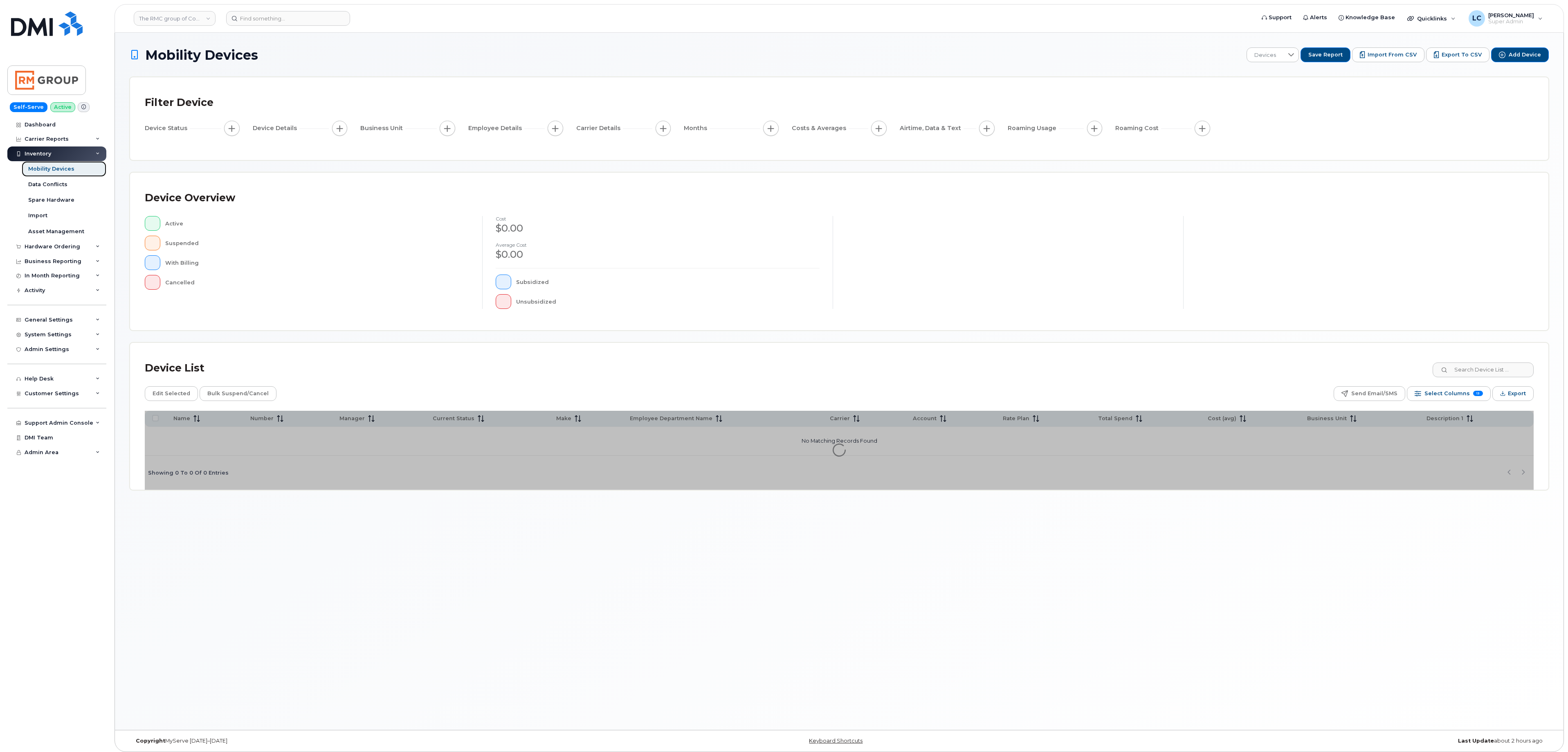
click at [65, 172] on div "Mobility Devices" at bounding box center [51, 169] width 46 height 7
click at [54, 248] on div "Hardware Ordering" at bounding box center [52, 246] width 56 height 7
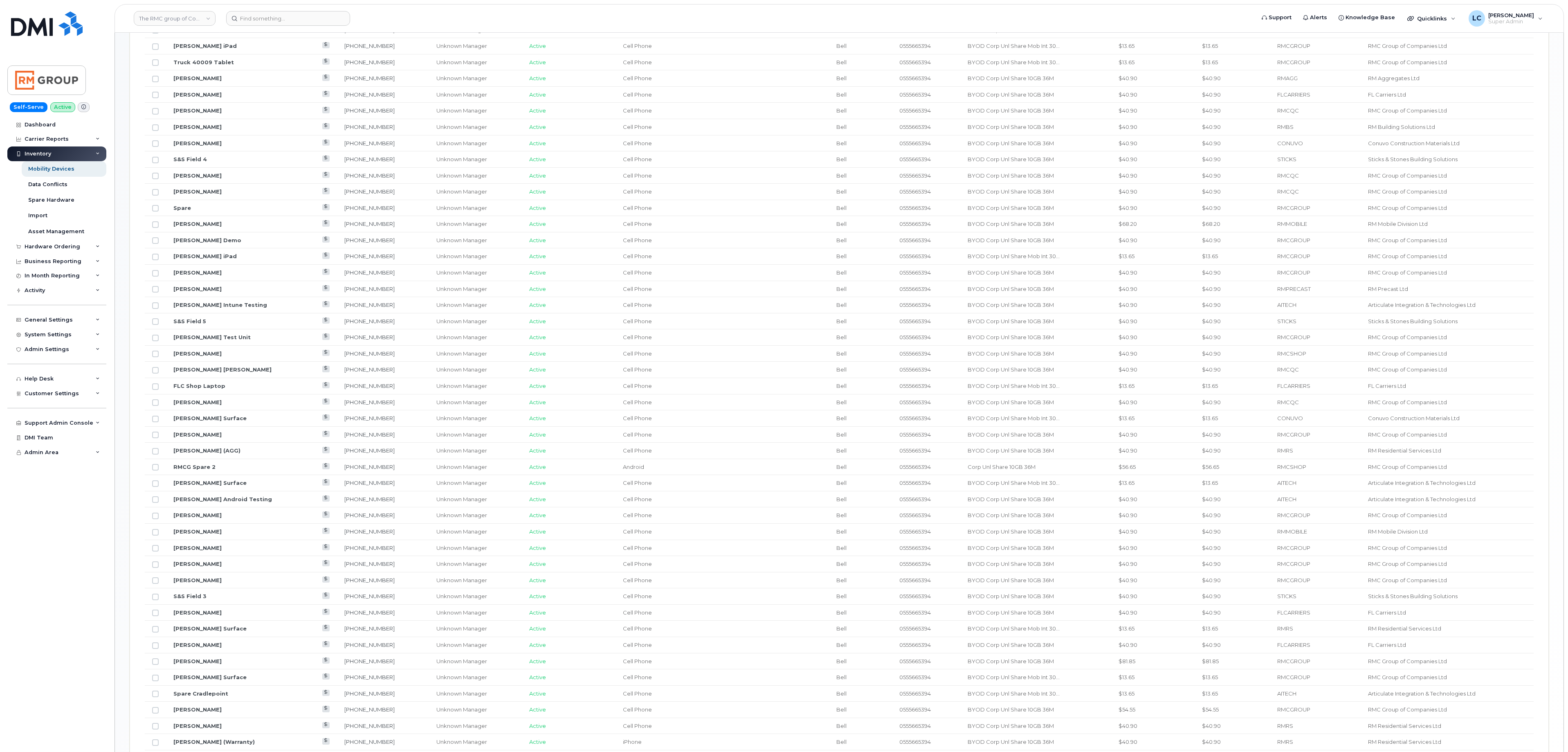
scroll to position [605, 0]
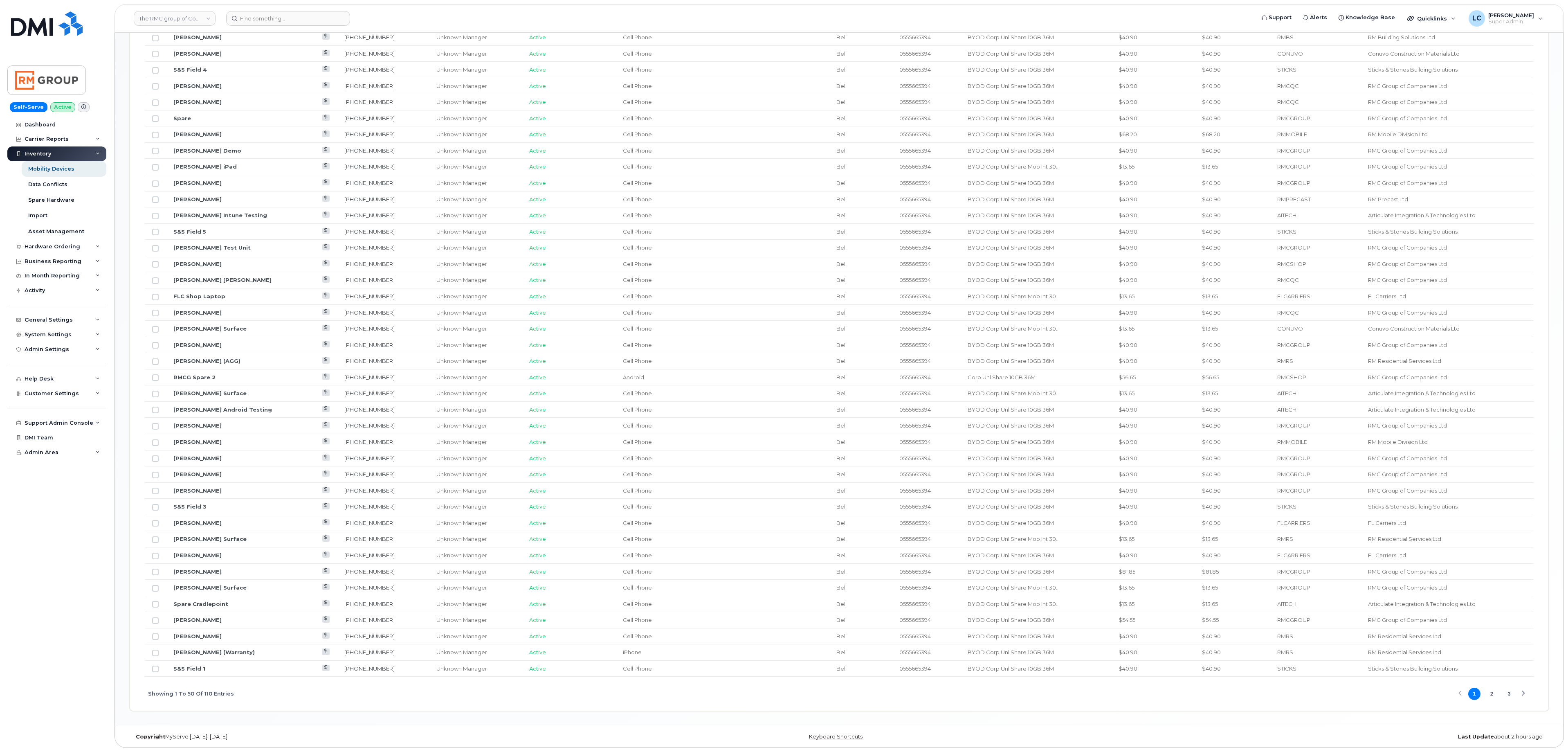
click at [1486, 691] on button "2" at bounding box center [1492, 694] width 12 height 12
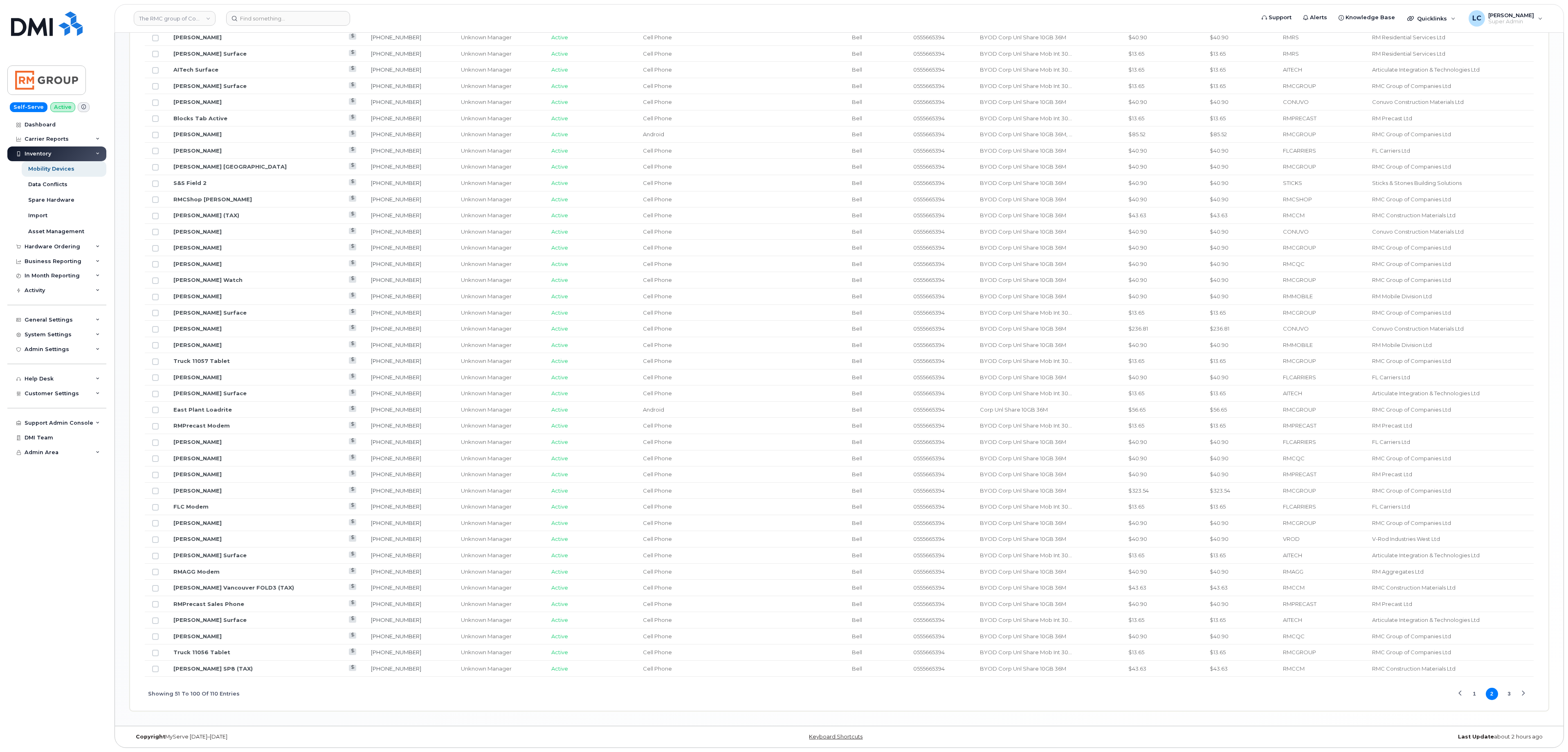
click at [1511, 693] on button "3" at bounding box center [1509, 694] width 12 height 12
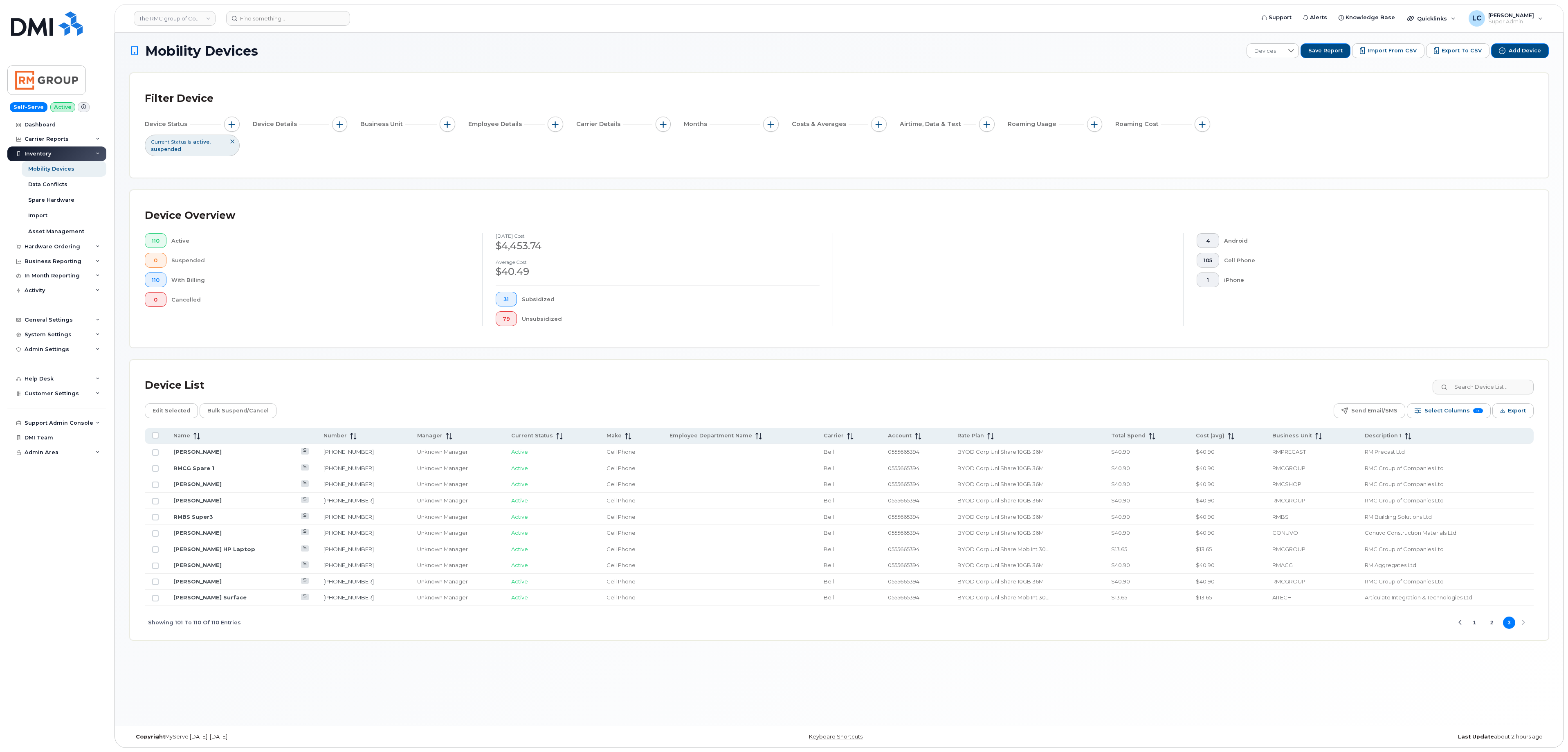
scroll to position [5, 0]
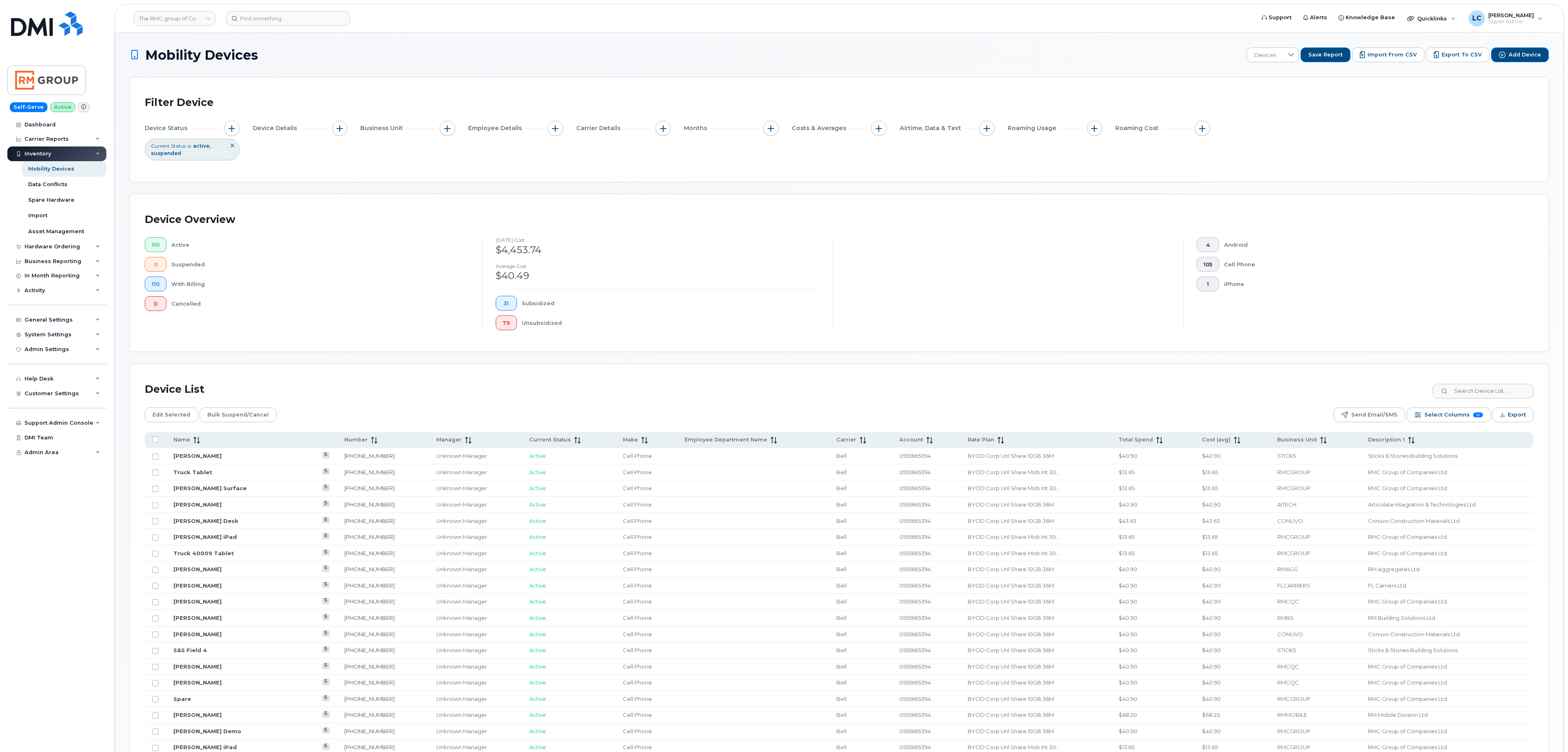
click at [230, 146] on icon at bounding box center [232, 146] width 5 height 5
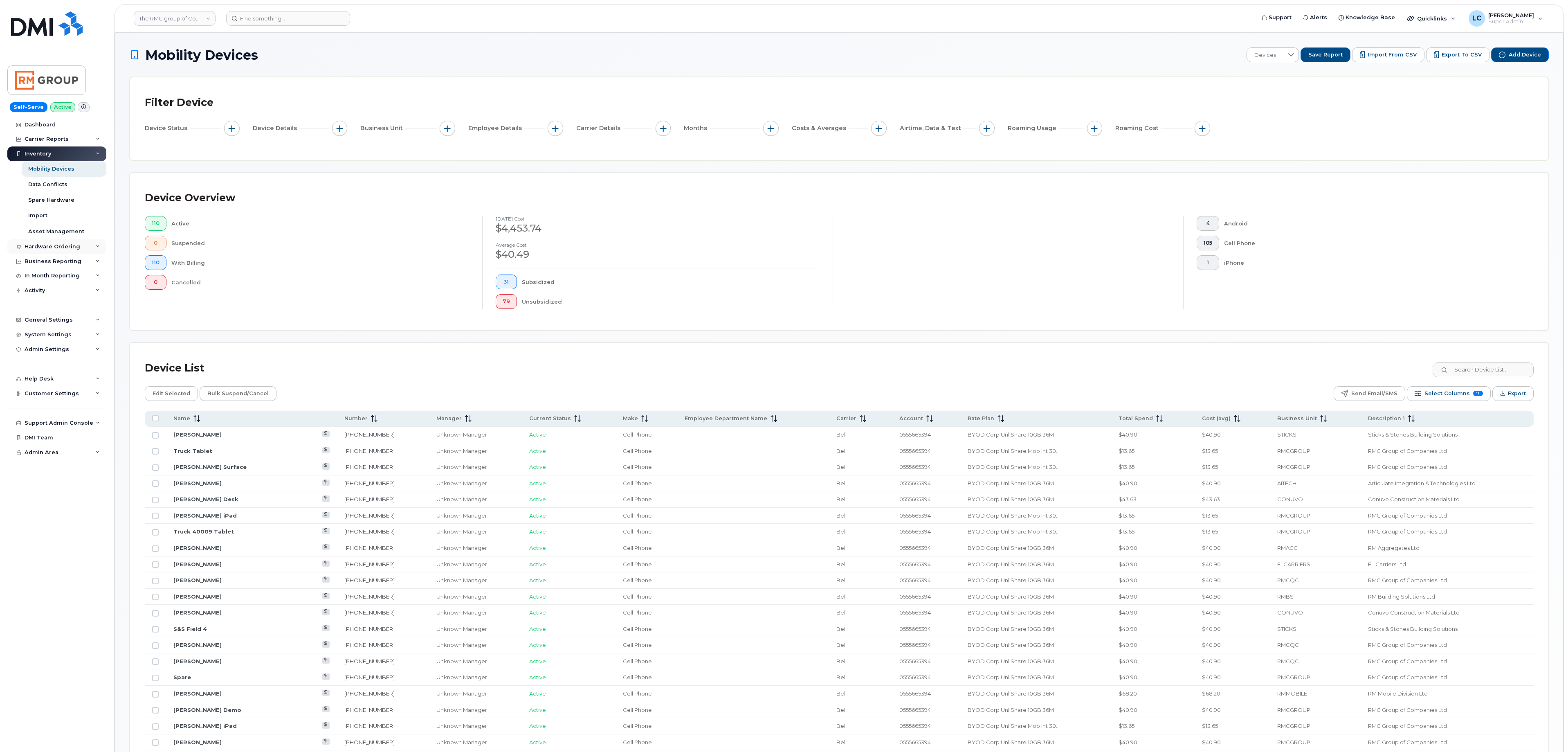
click at [75, 244] on div "Hardware Ordering" at bounding box center [52, 246] width 56 height 7
click at [67, 273] on link "Orders" at bounding box center [64, 277] width 84 height 15
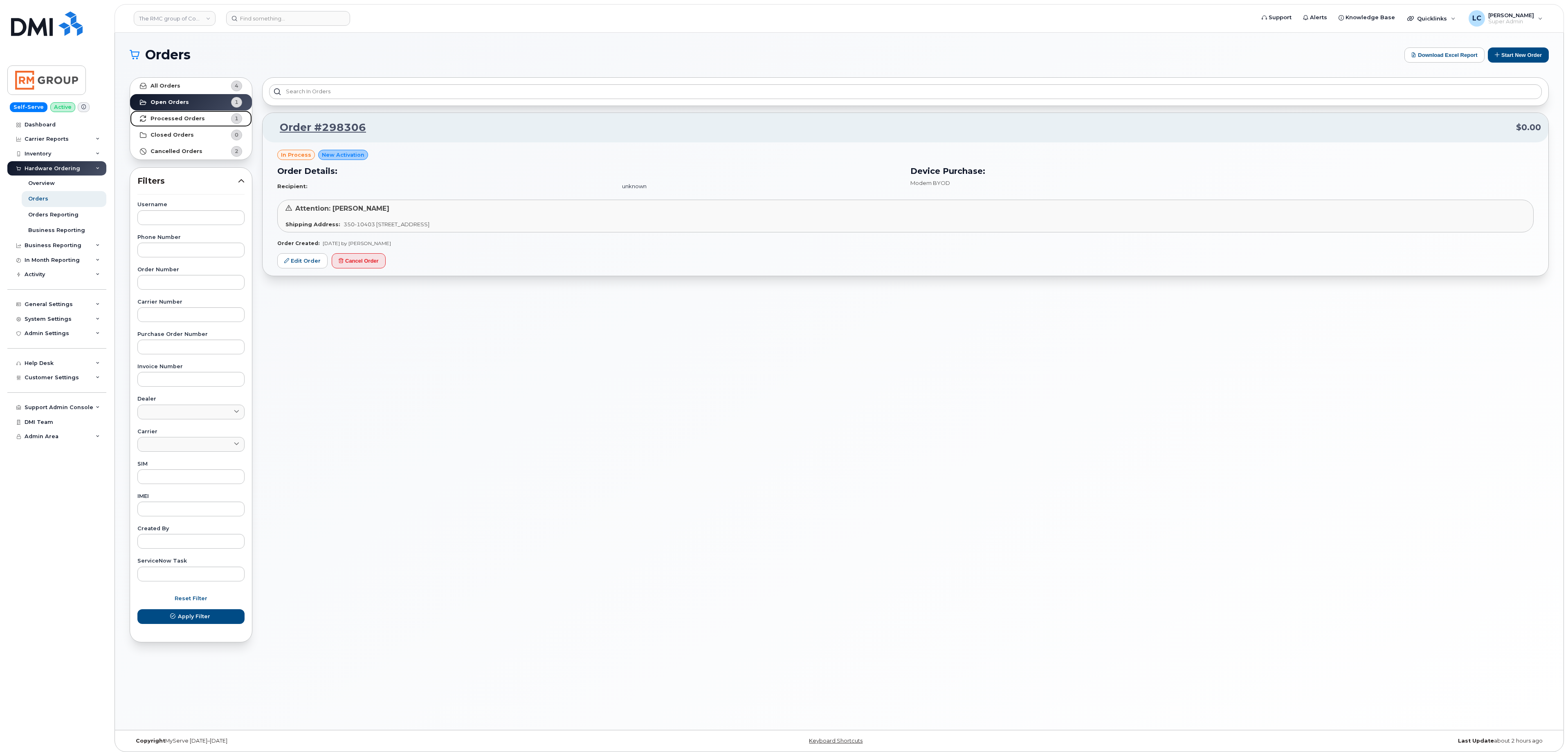
click at [203, 118] on link "Processed Orders 1" at bounding box center [191, 119] width 122 height 17
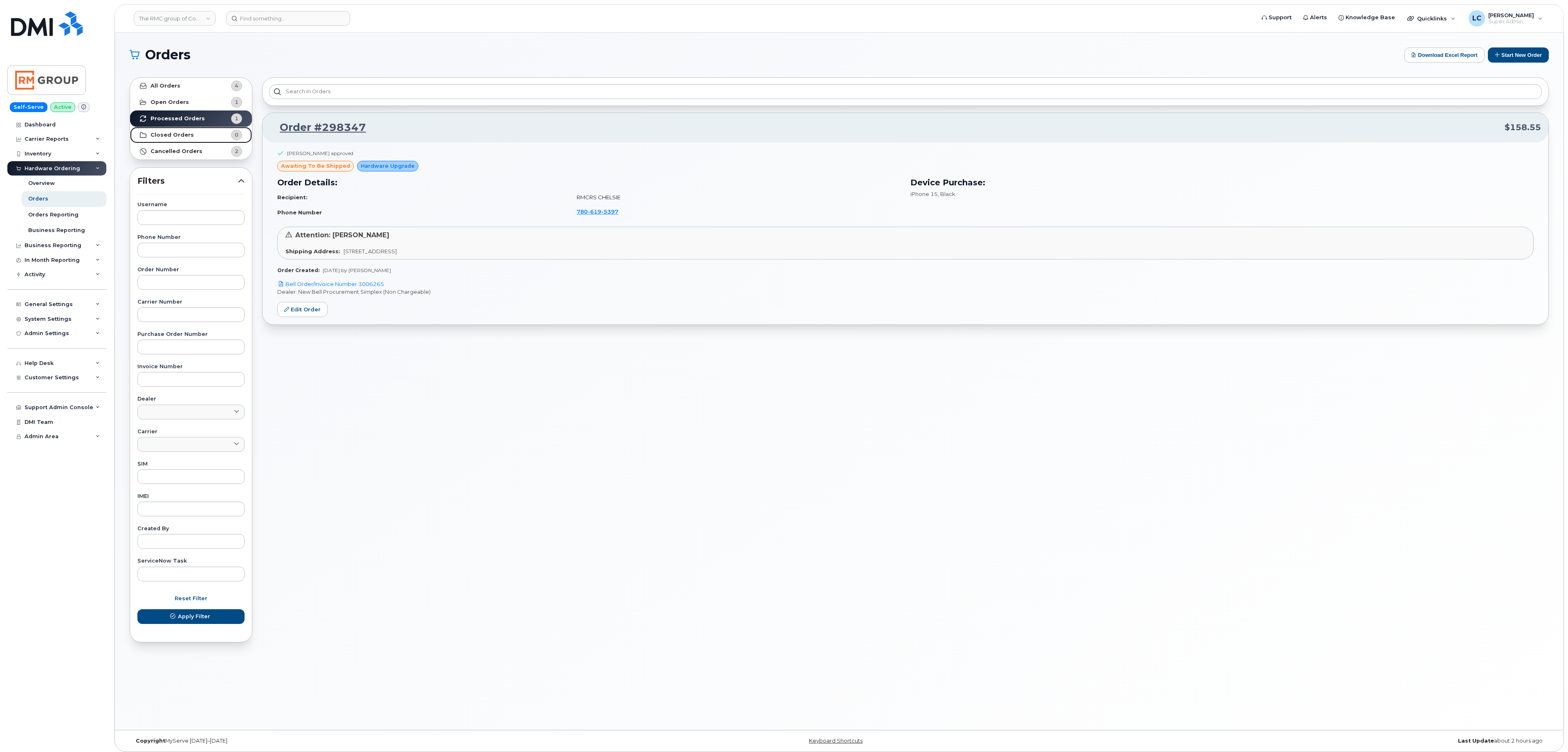
click at [225, 138] on span "0" at bounding box center [230, 135] width 24 height 10
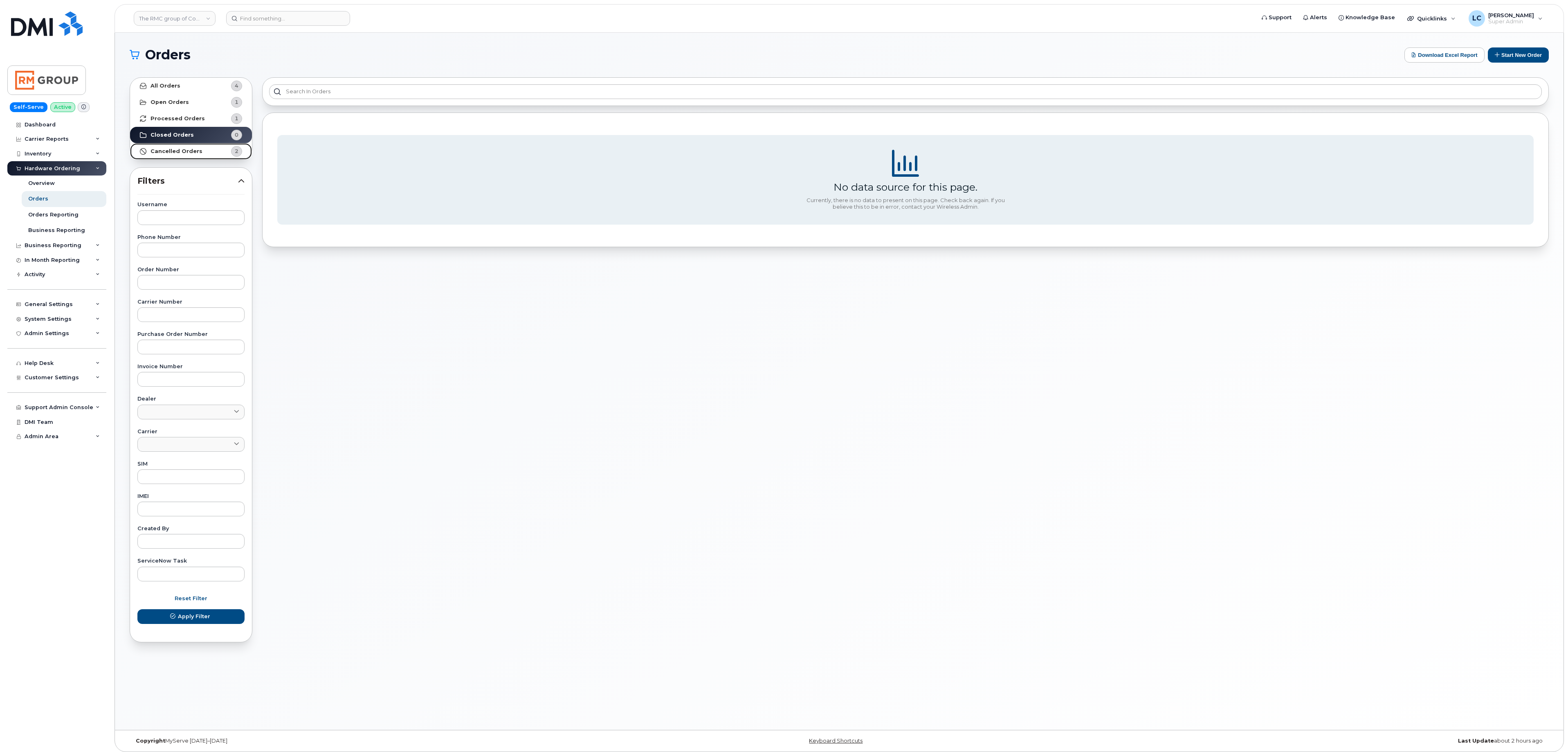
click at [218, 154] on span "2" at bounding box center [230, 151] width 24 height 10
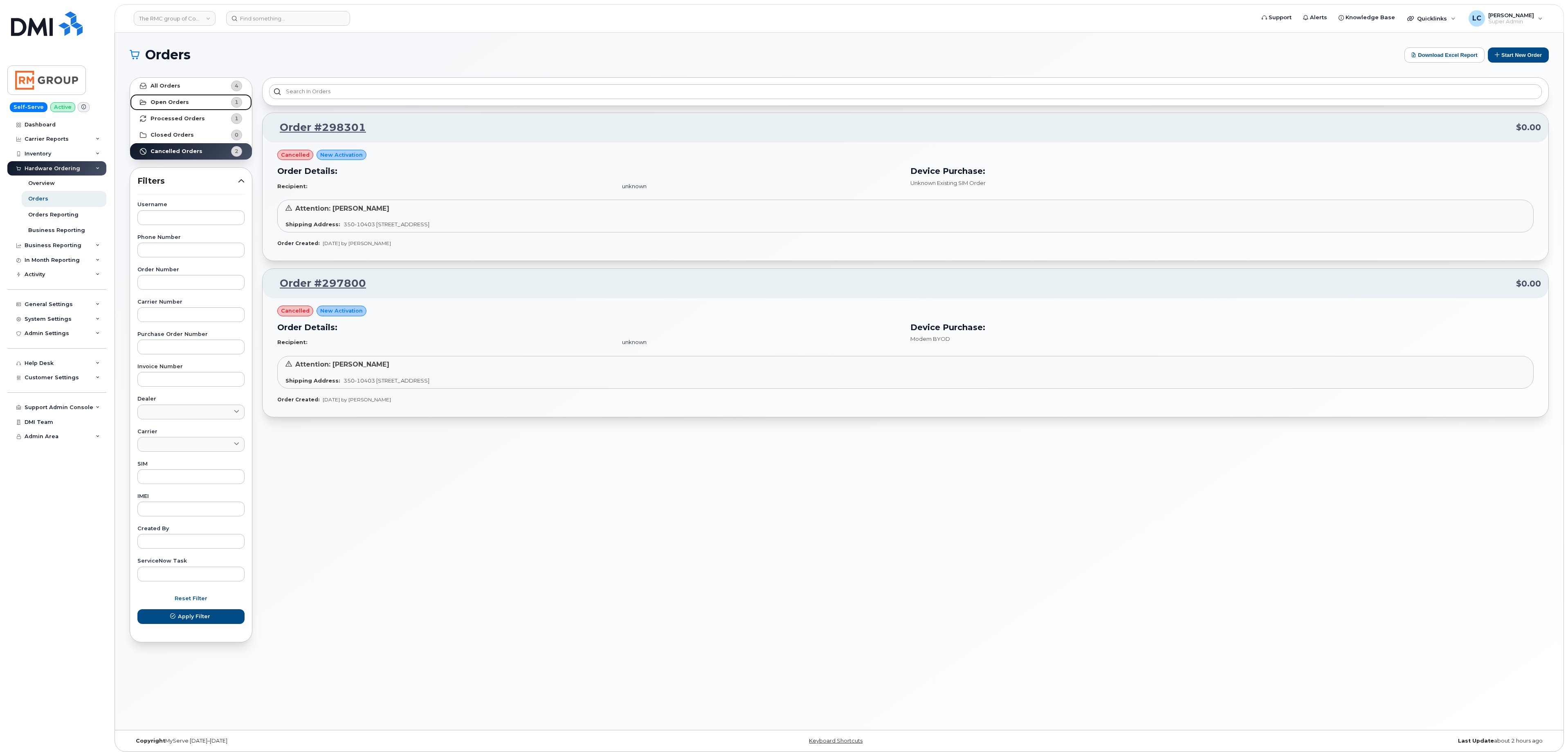
click at [204, 106] on link "Open Orders 1" at bounding box center [191, 102] width 122 height 17
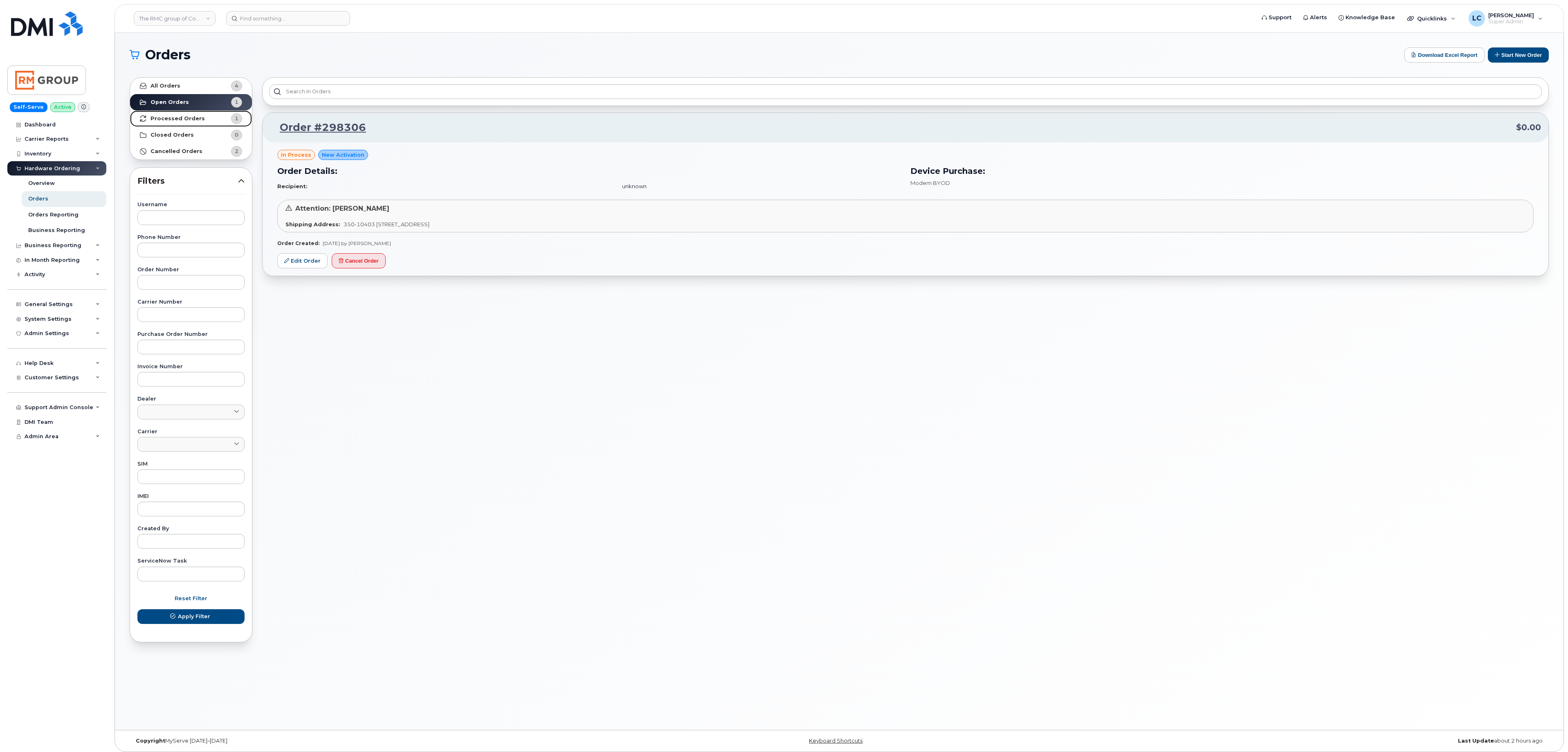
drag, startPoint x: 204, startPoint y: 112, endPoint x: 205, endPoint y: 116, distance: 4.1
click at [205, 114] on link "Processed Orders 1" at bounding box center [191, 119] width 122 height 17
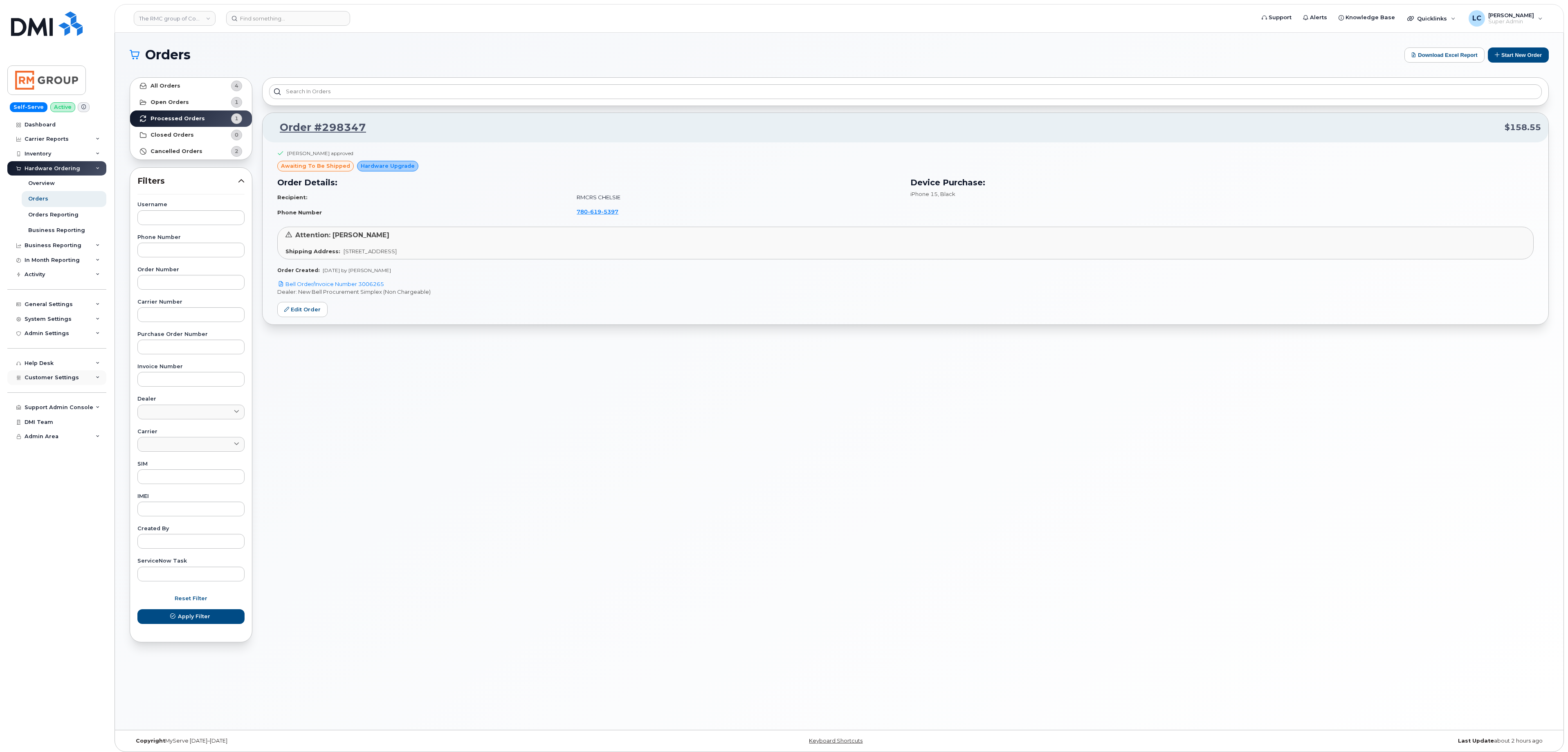
click at [73, 383] on div "Customer Settings" at bounding box center [57, 377] width 99 height 15
drag, startPoint x: 394, startPoint y: 287, endPoint x: 361, endPoint y: 289, distance: 33.1
click at [361, 288] on p "Bell Order/Invoice Number 3006265" at bounding box center [905, 284] width 1256 height 8
copy link "3006265"
click at [315, 314] on link "Edit Order" at bounding box center [303, 309] width 50 height 15
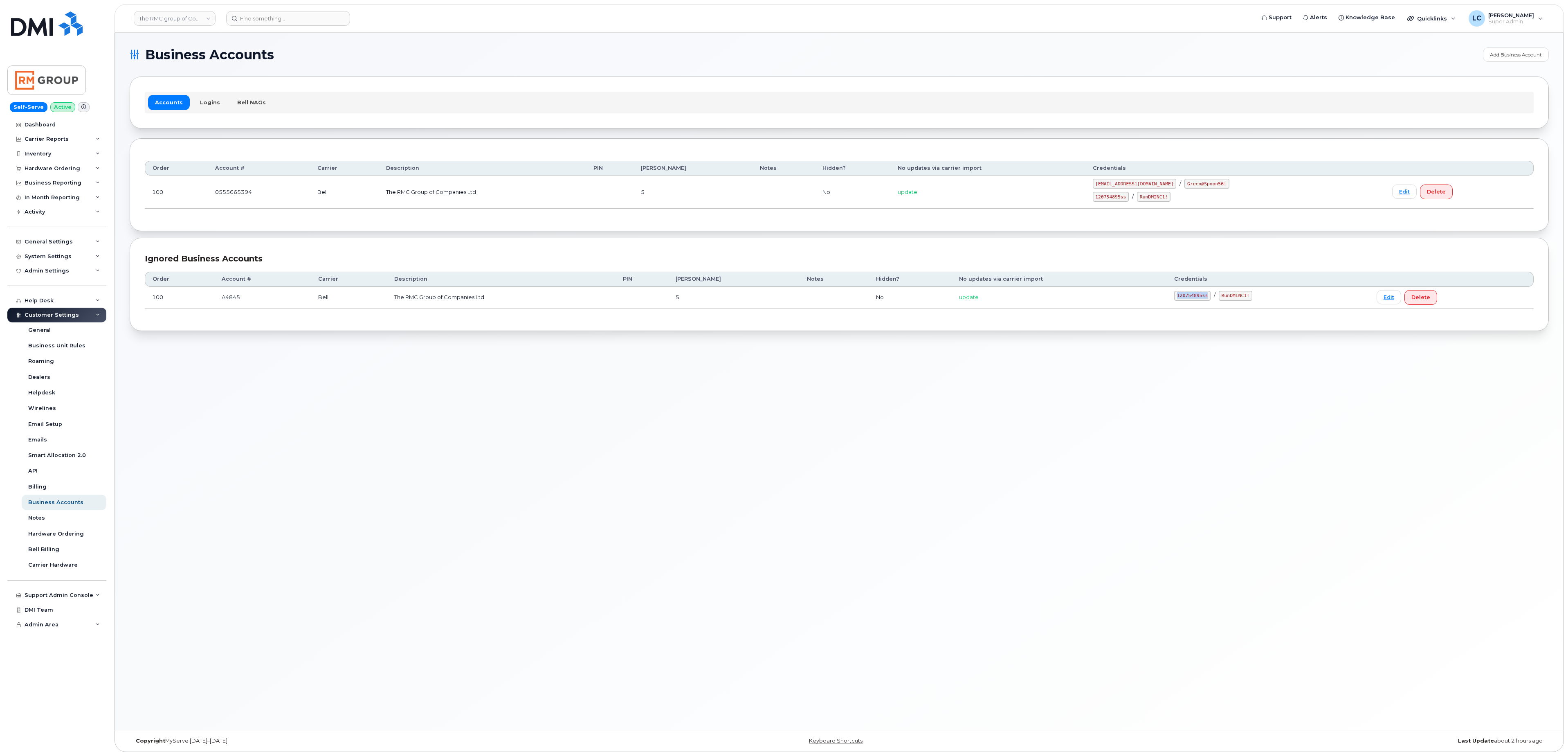
drag, startPoint x: 1188, startPoint y: 303, endPoint x: 1161, endPoint y: 306, distance: 27.2
click at [1174, 301] on code "120754895ss" at bounding box center [1193, 296] width 37 height 10
copy code "120754895ss"
drag, startPoint x: 1231, startPoint y: 304, endPoint x: 1204, endPoint y: 305, distance: 27.0
click at [1219, 301] on code "RunDMINC1!" at bounding box center [1235, 296] width 34 height 10
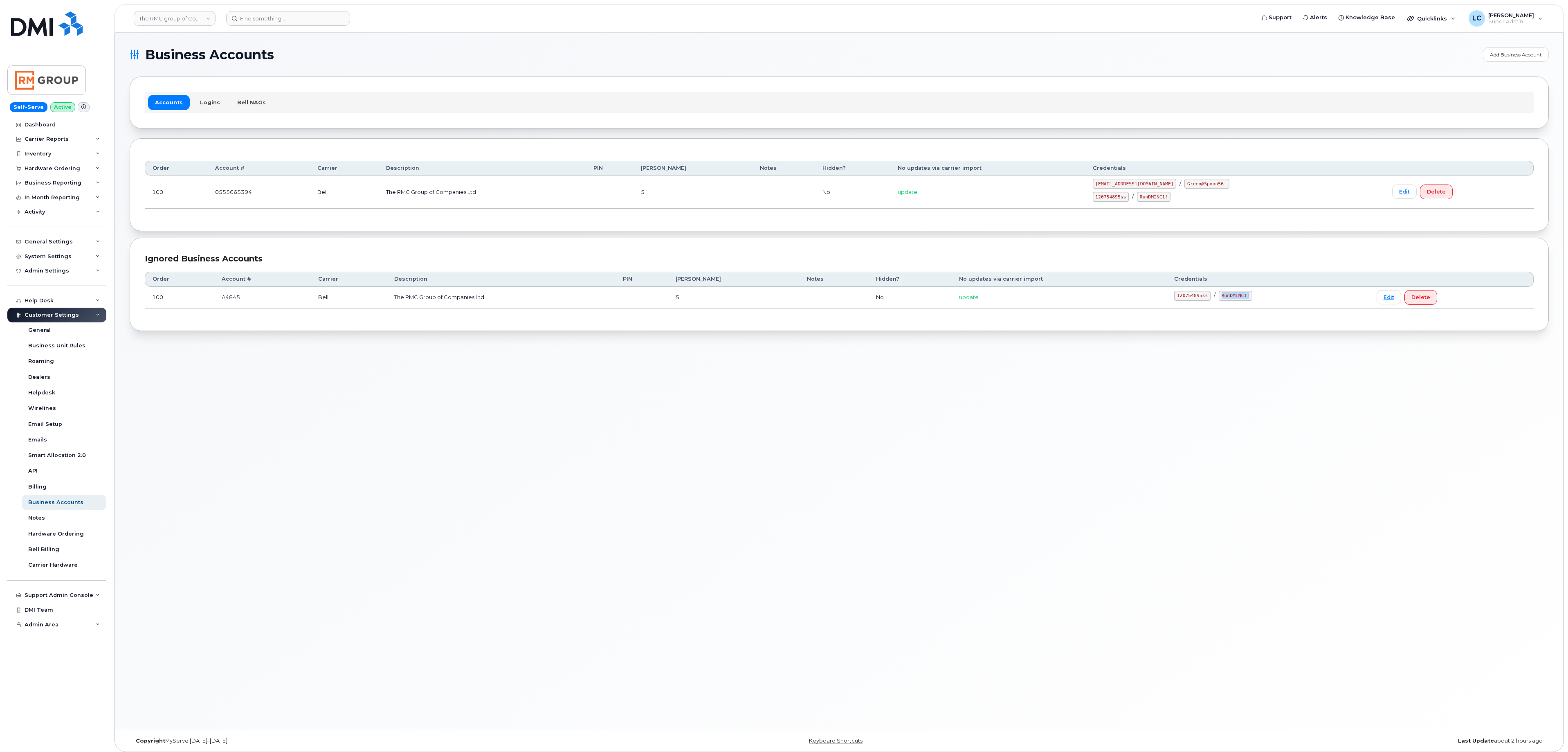
copy code "RunDMINC1!"
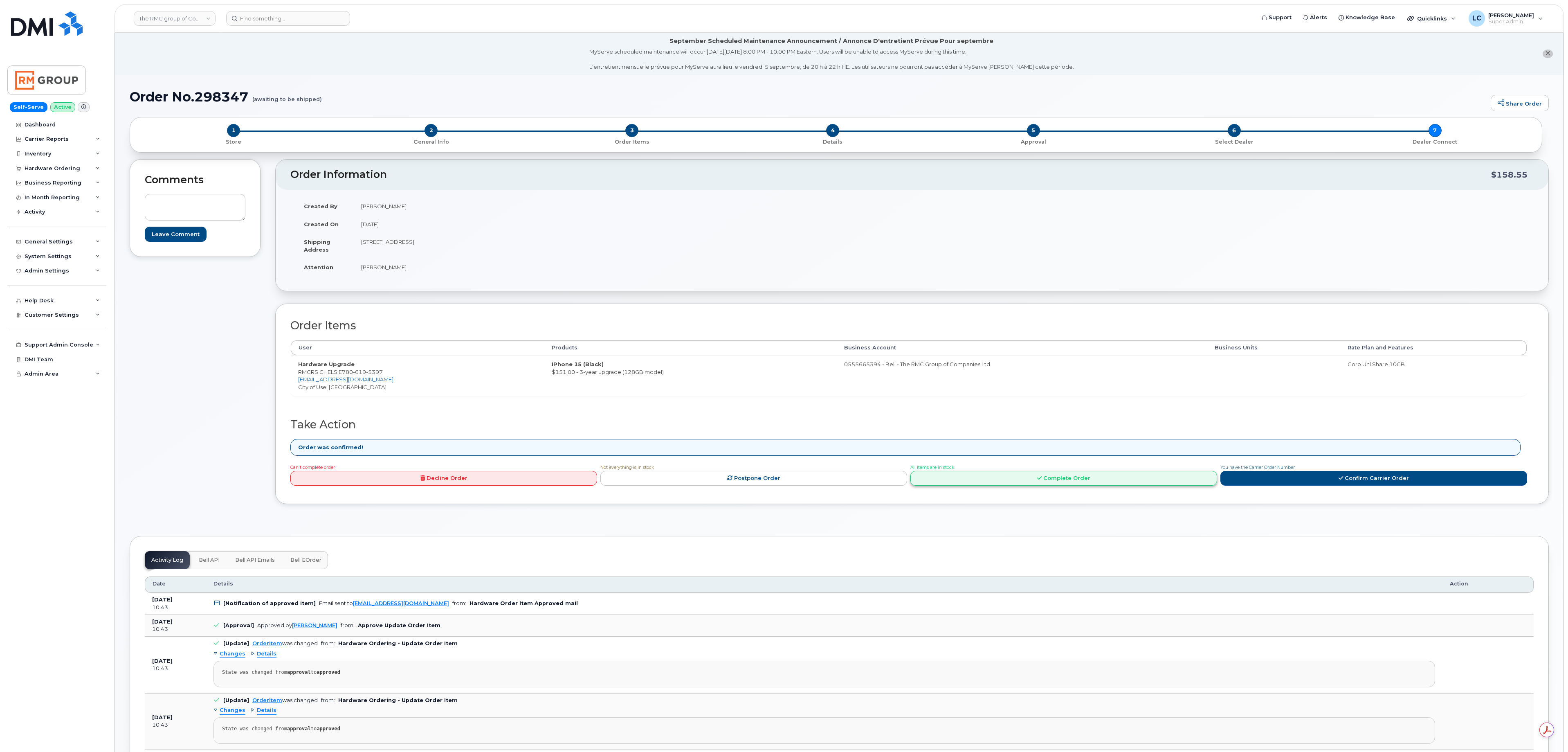
click at [1119, 486] on link "Complete Order" at bounding box center [1064, 478] width 307 height 15
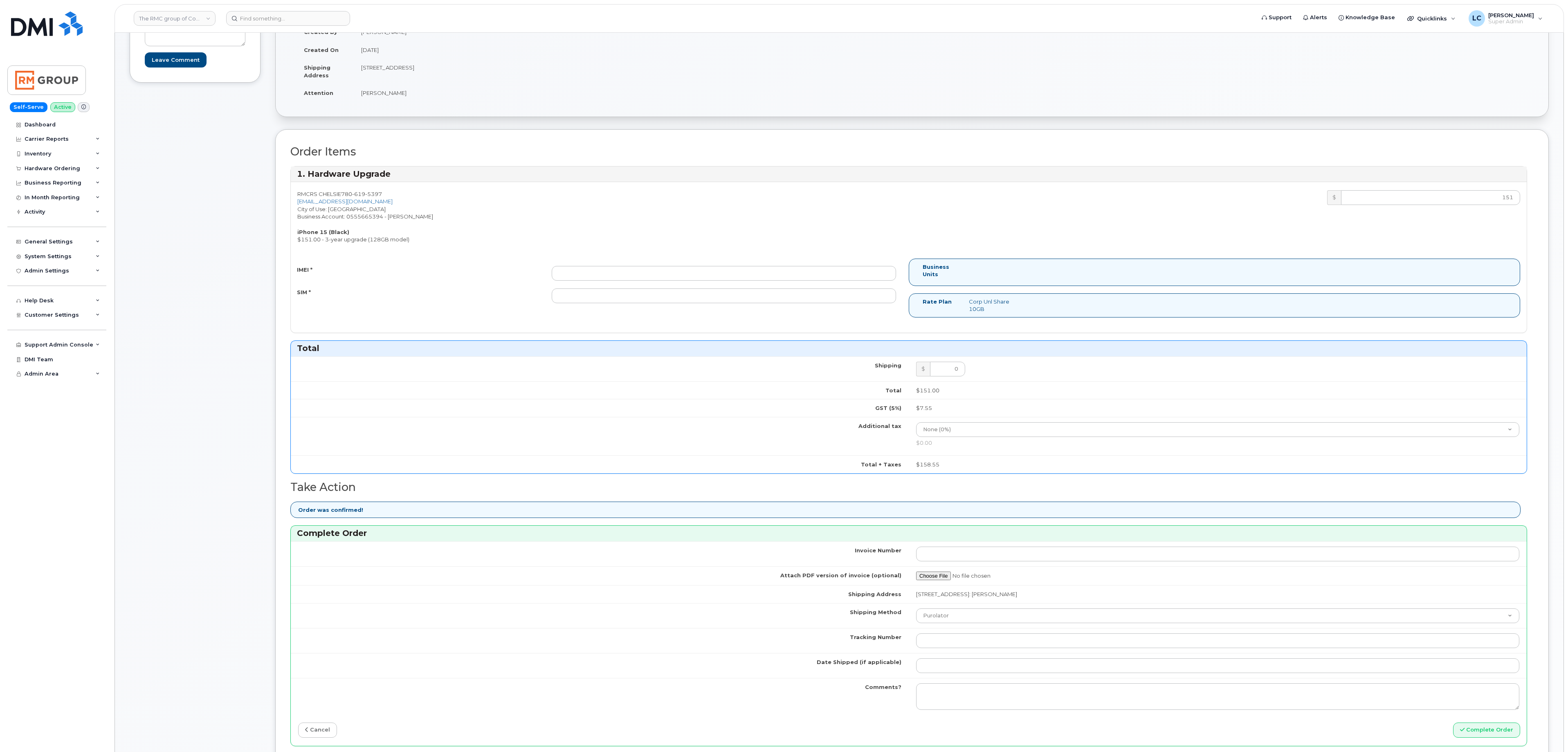
scroll to position [245, 0]
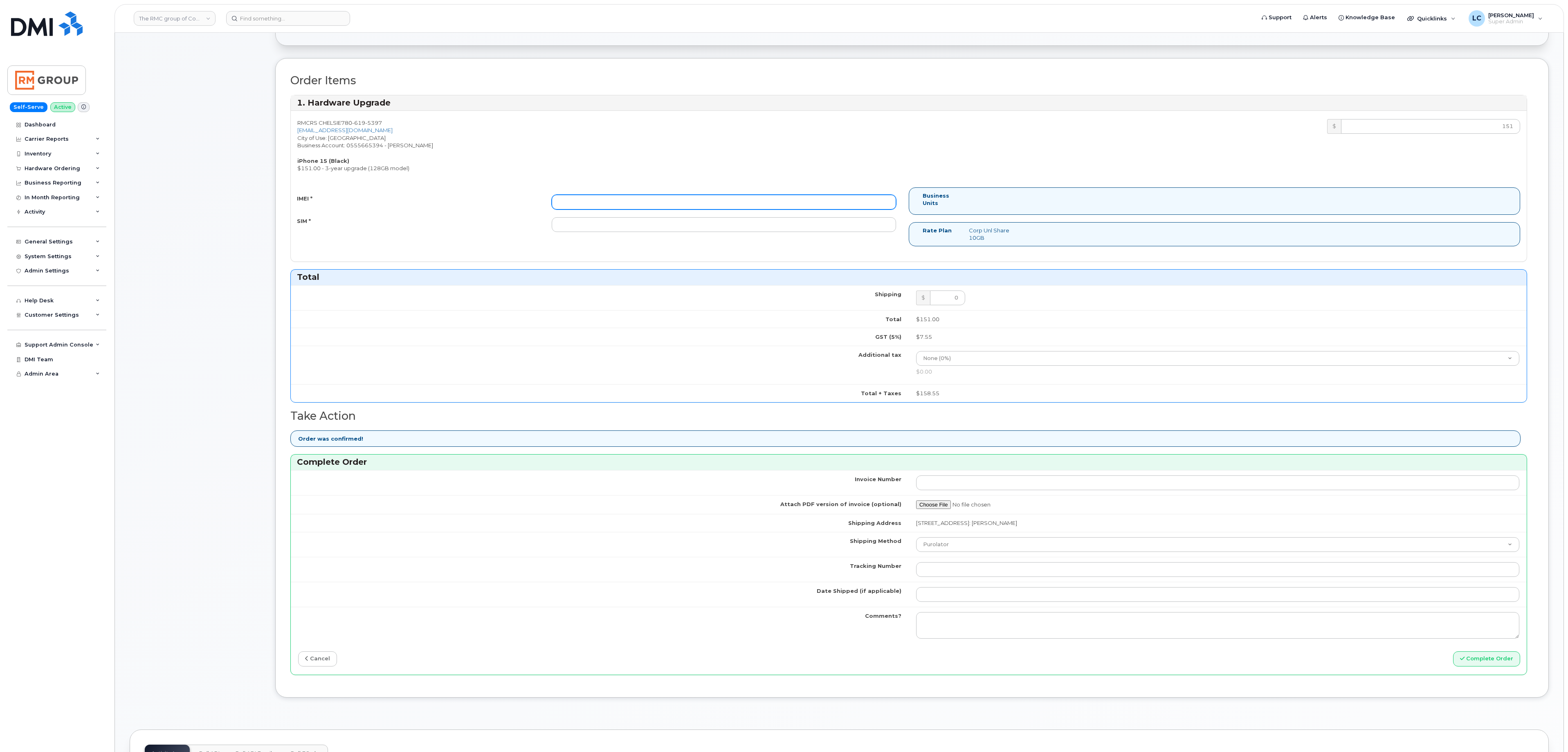
click at [657, 204] on input "IMEI *" at bounding box center [723, 202] width 344 height 15
paste input "355663156415255"
type input "355663156415255"
click at [601, 237] on div "IMEI * 355663156415255 SIM *" at bounding box center [600, 213] width 618 height 53
click at [603, 230] on input "SIM *" at bounding box center [723, 224] width 344 height 15
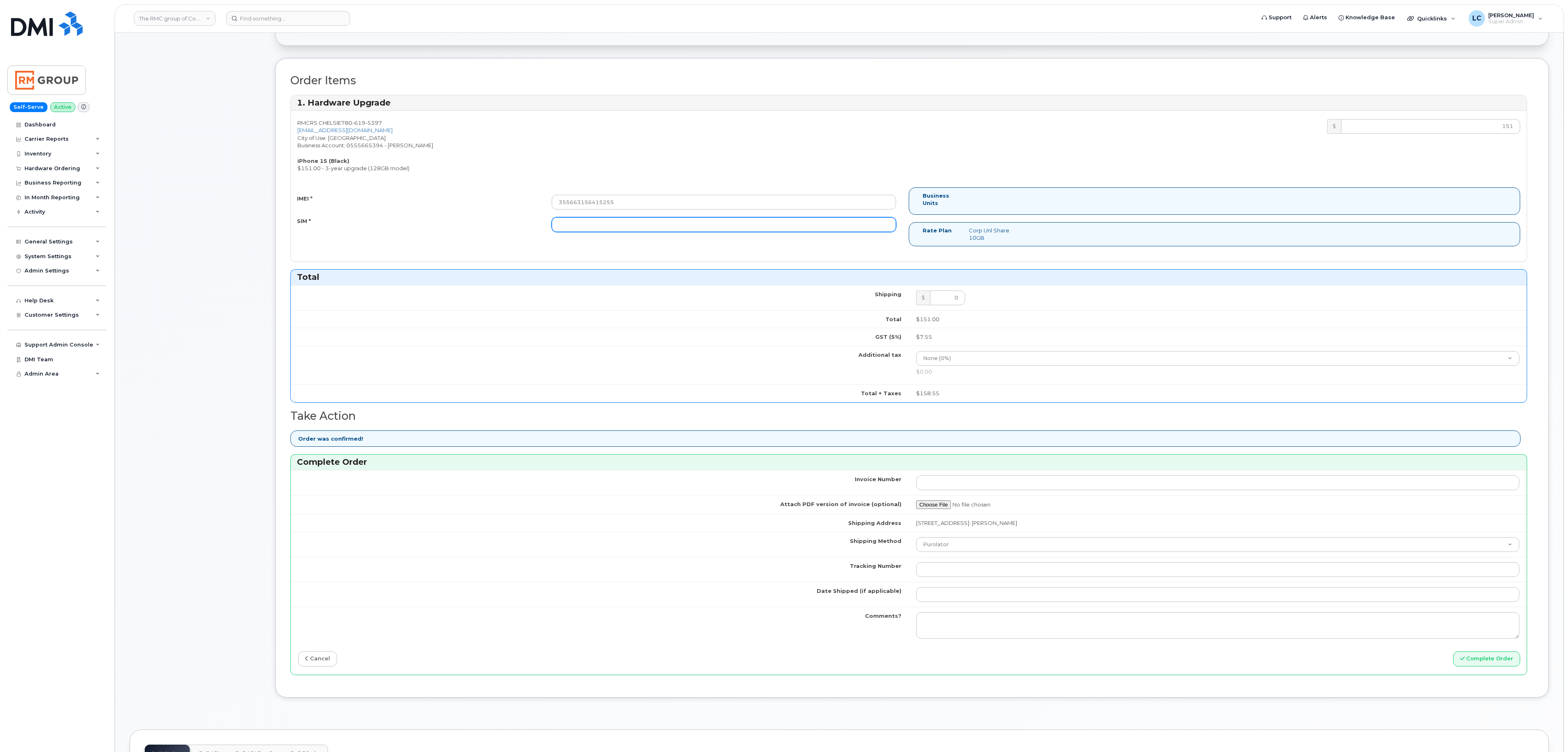
paste input "89302610207417118145"
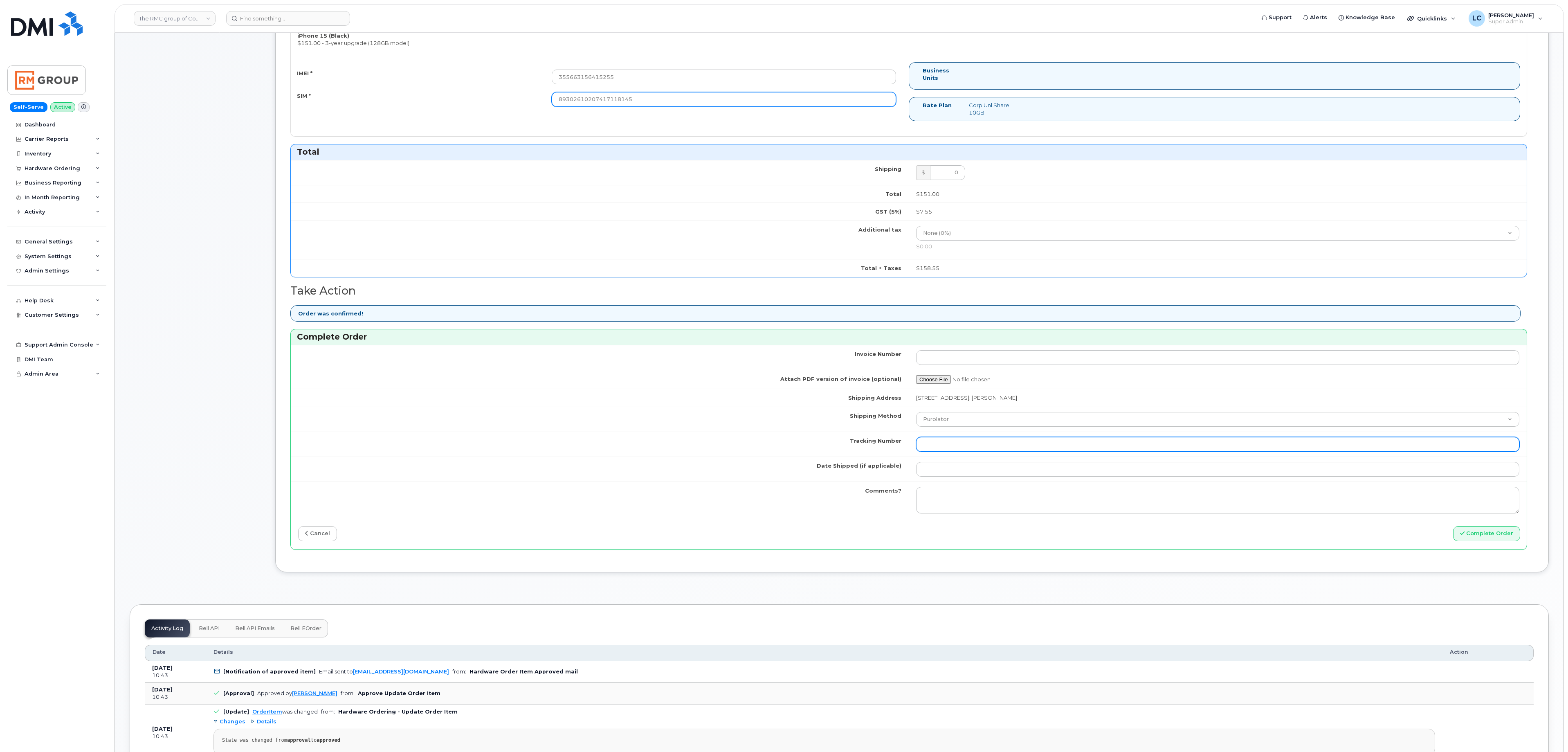
scroll to position [409, 0]
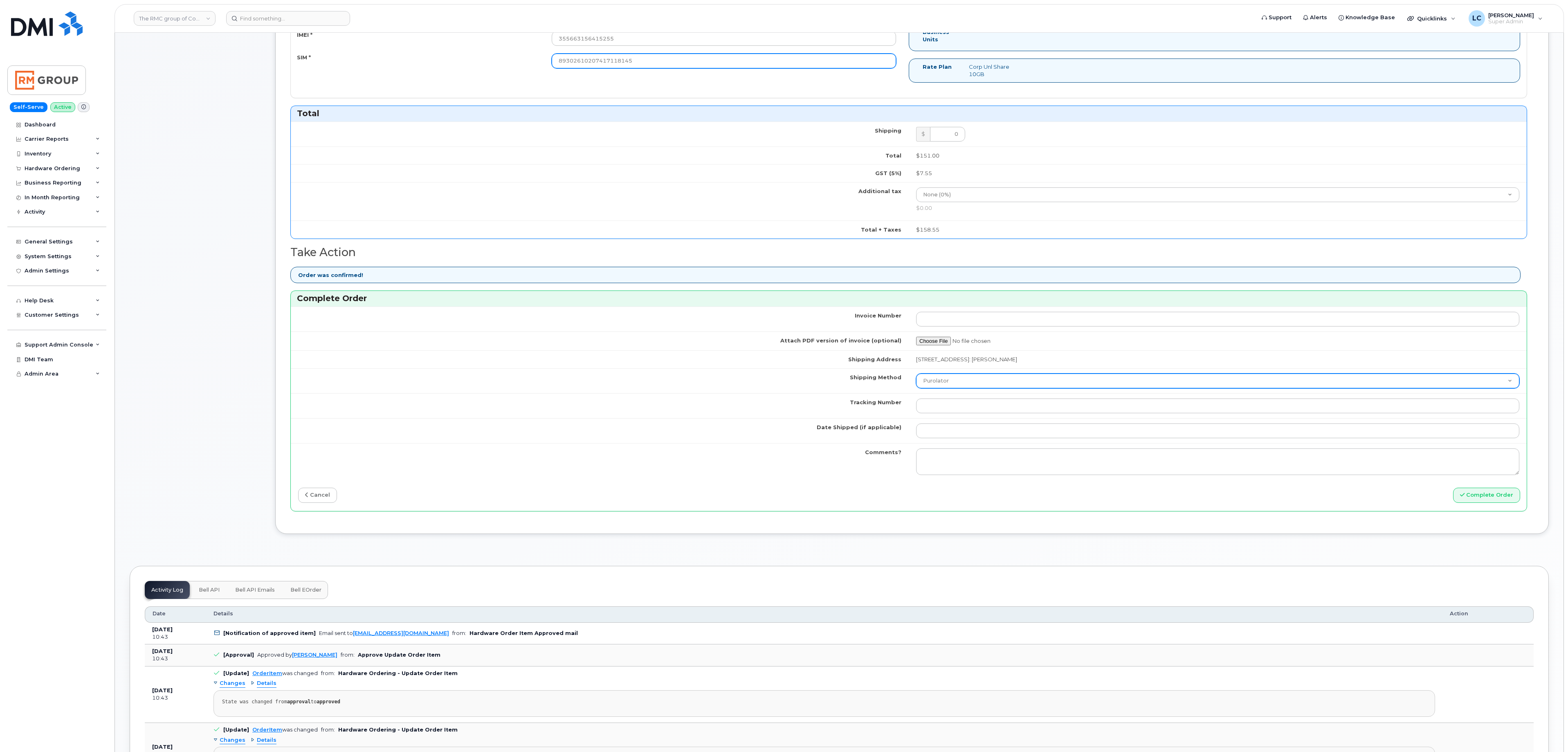
type input "89302610207417118145"
click at [974, 388] on select "Purolator UPS FedEx Canada Post Courier Other Drop Off Pick Up" at bounding box center [1217, 381] width 603 height 15
click at [916, 386] on select "Purolator UPS FedEx Canada Post Courier Other Drop Off Pick Up" at bounding box center [1217, 381] width 603 height 15
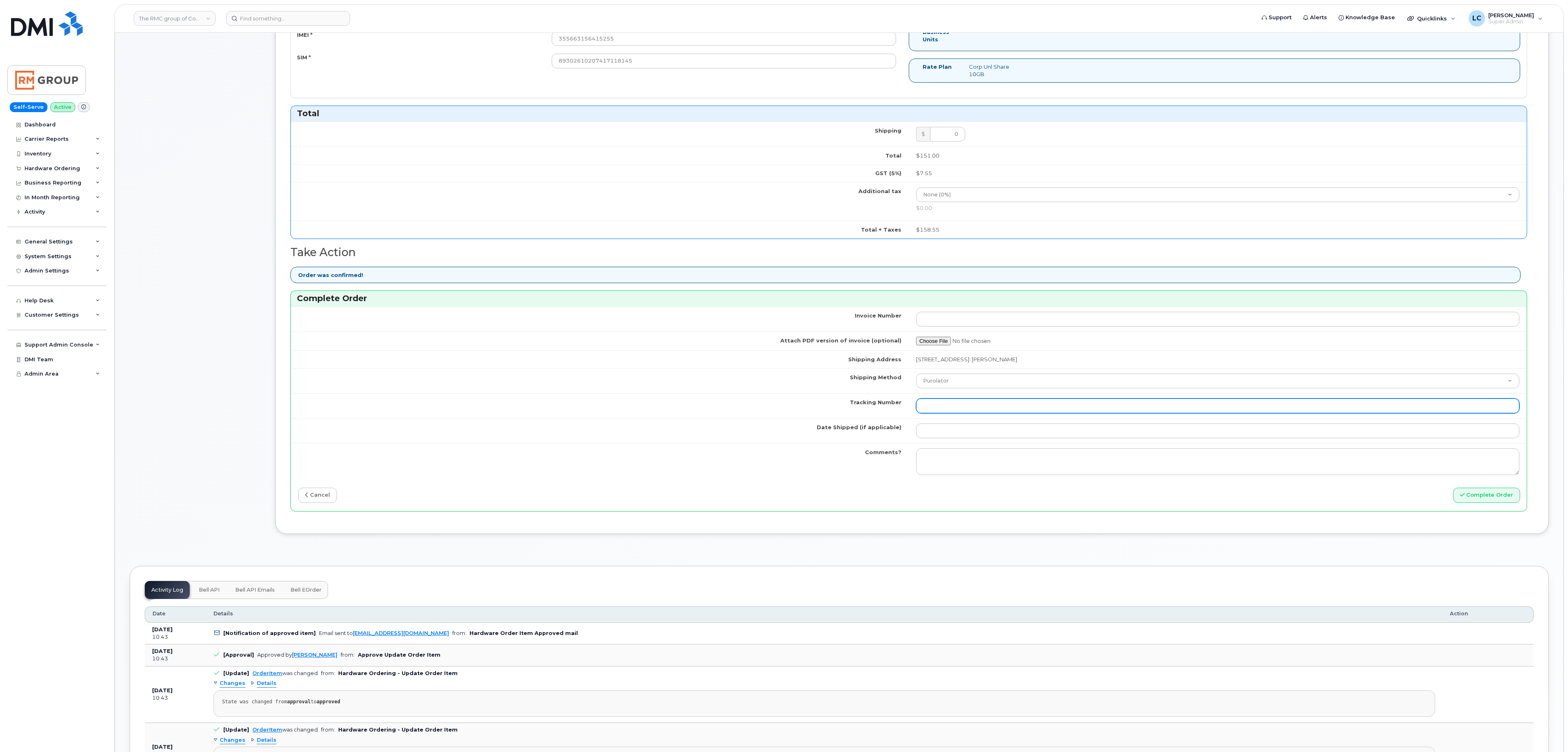
click at [940, 413] on input "Tracking Number" at bounding box center [1217, 406] width 603 height 15
paste input "466379598797"
type input "466379598797"
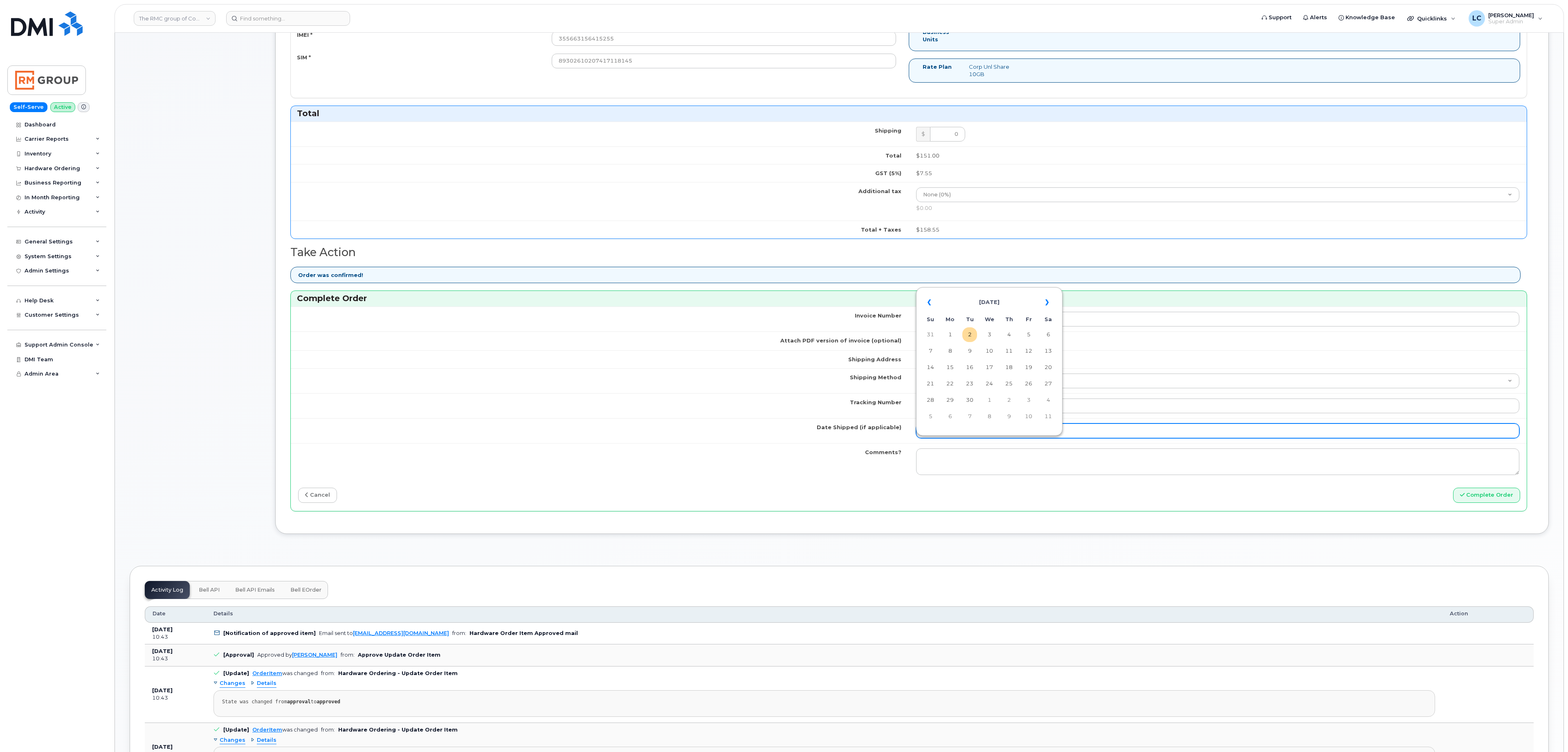
click at [971, 438] on input "Date Shipped (if applicable)" at bounding box center [1217, 430] width 603 height 15
click at [948, 368] on td "15" at bounding box center [950, 367] width 15 height 15
click at [969, 438] on input "2025-09-15" at bounding box center [1217, 430] width 603 height 15
click at [927, 298] on th "«" at bounding box center [930, 302] width 15 height 20
click at [1029, 370] on td "15" at bounding box center [1028, 367] width 15 height 15
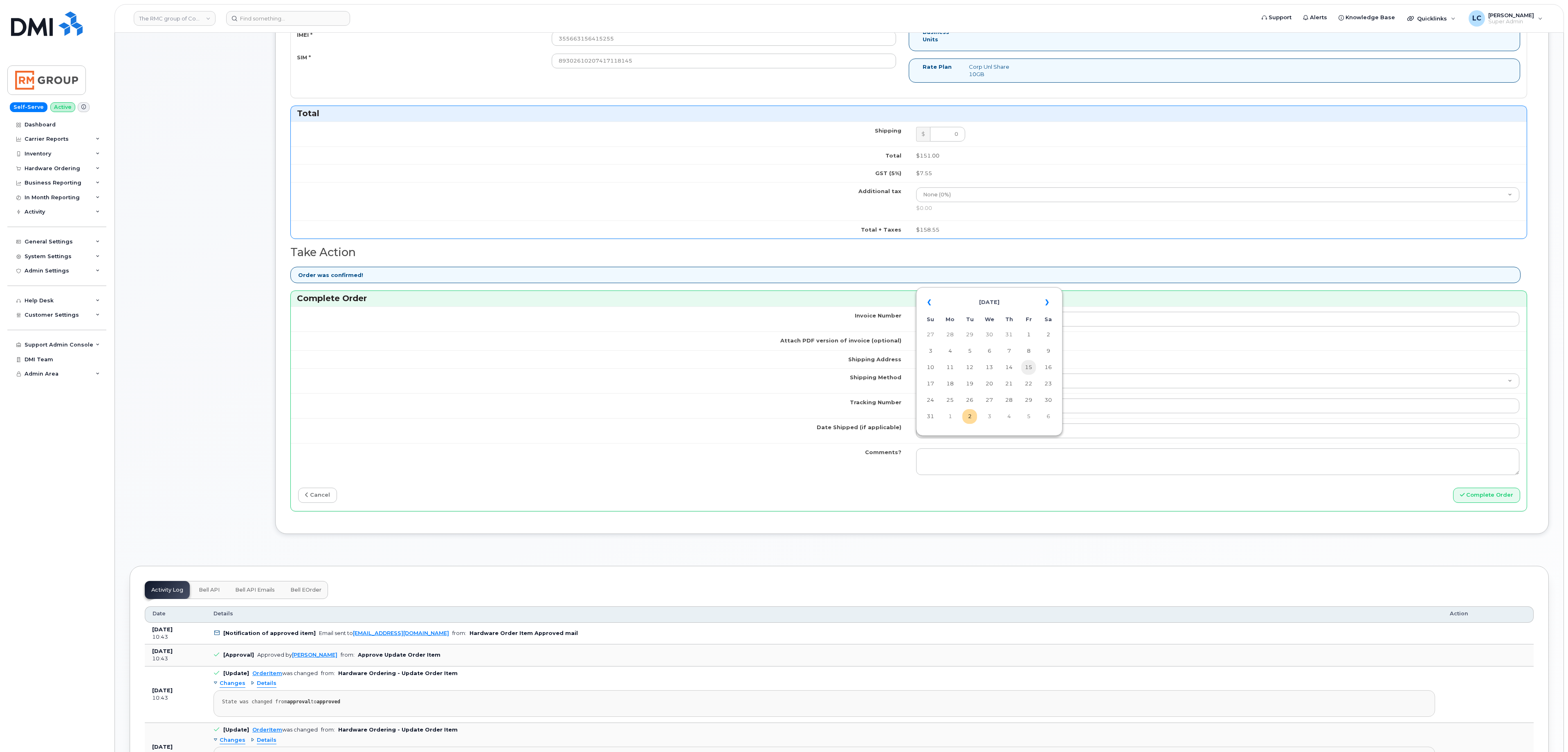
type input "[DATE]"
click at [1459, 503] on button "Complete Order" at bounding box center [1487, 495] width 67 height 15
